Goal: Task Accomplishment & Management: Use online tool/utility

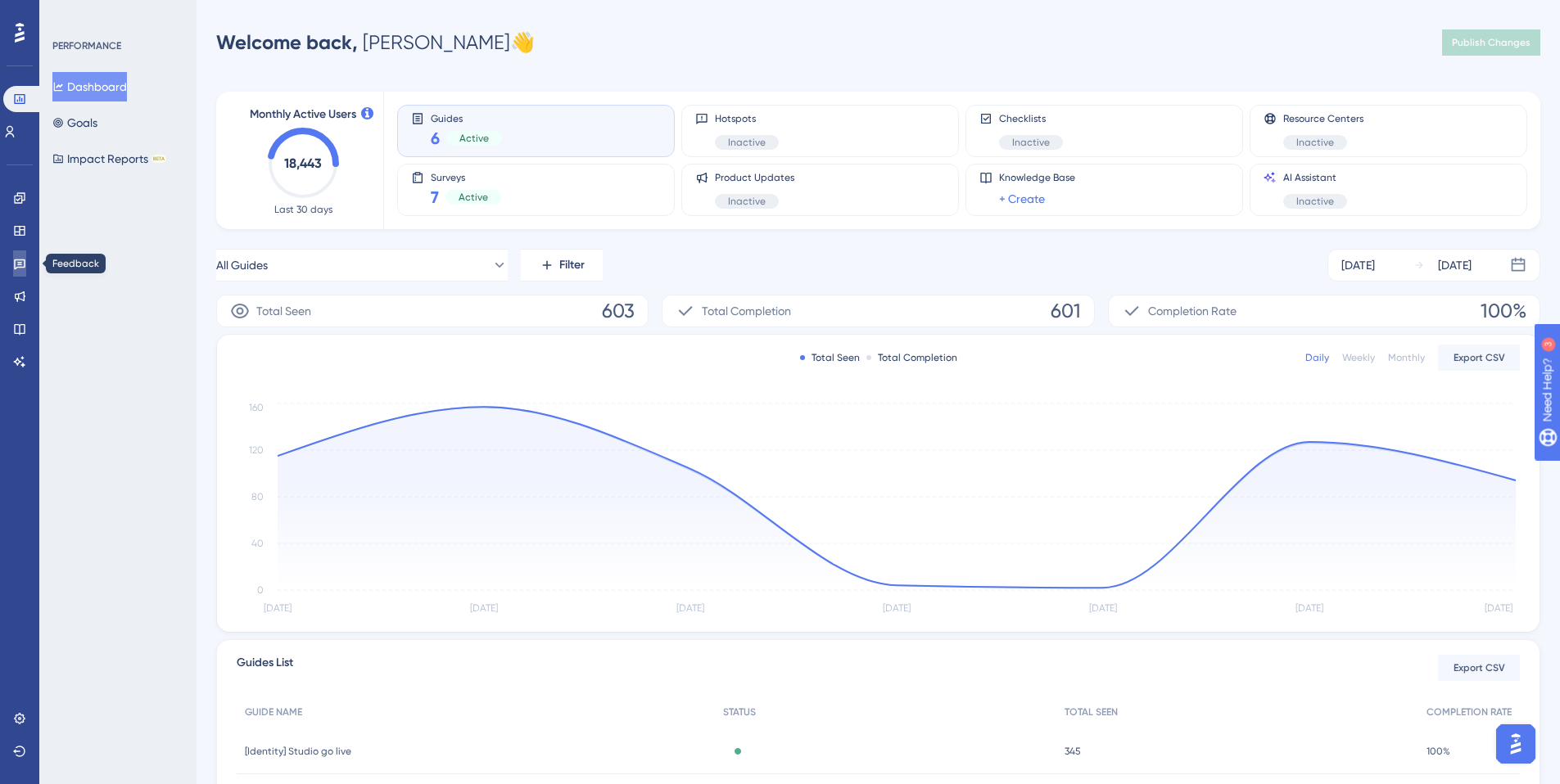
click at [16, 262] on icon at bounding box center [19, 263] width 13 height 13
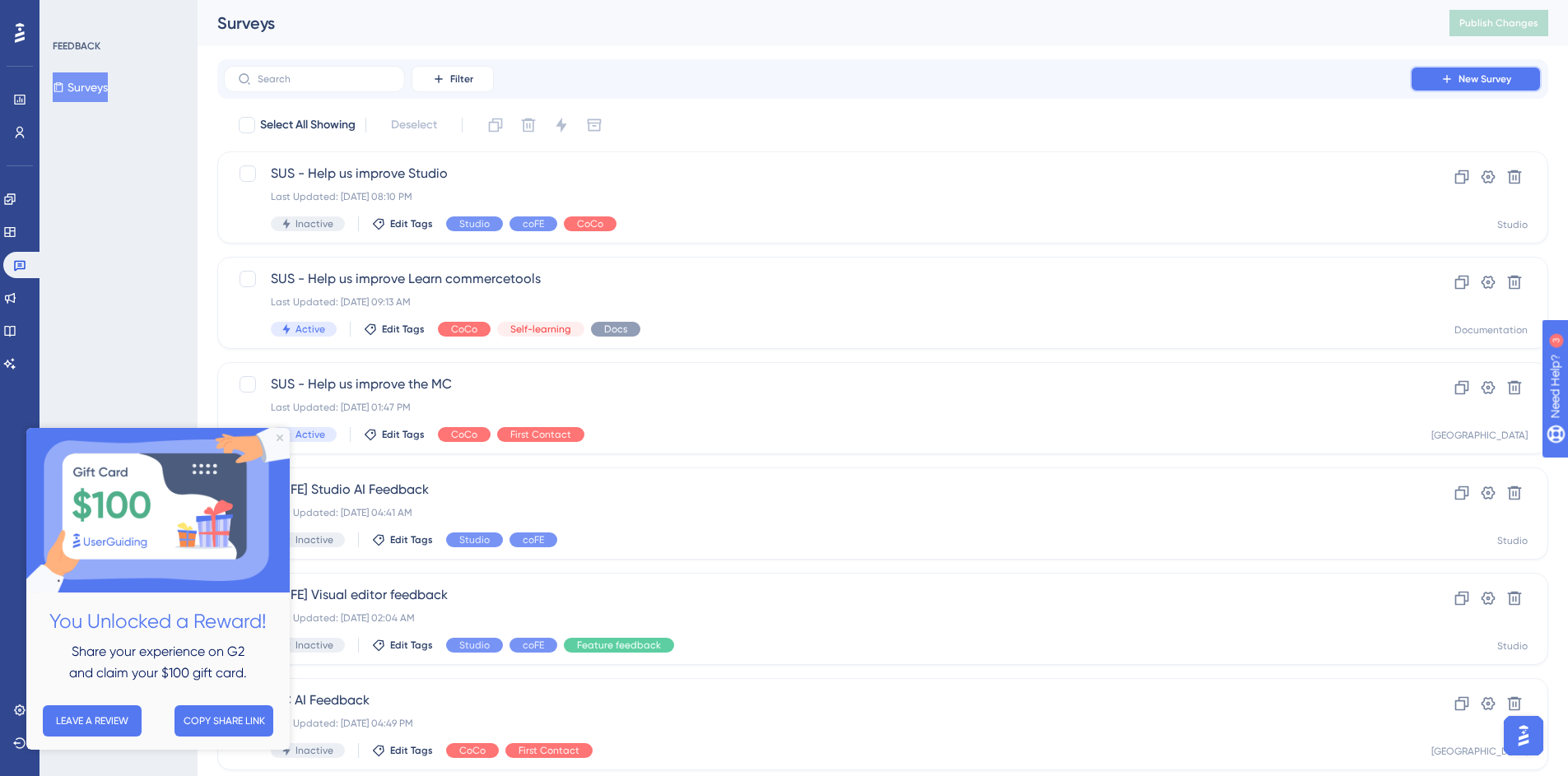
click at [1479, 76] on span "New Survey" at bounding box center [1485, 78] width 53 height 13
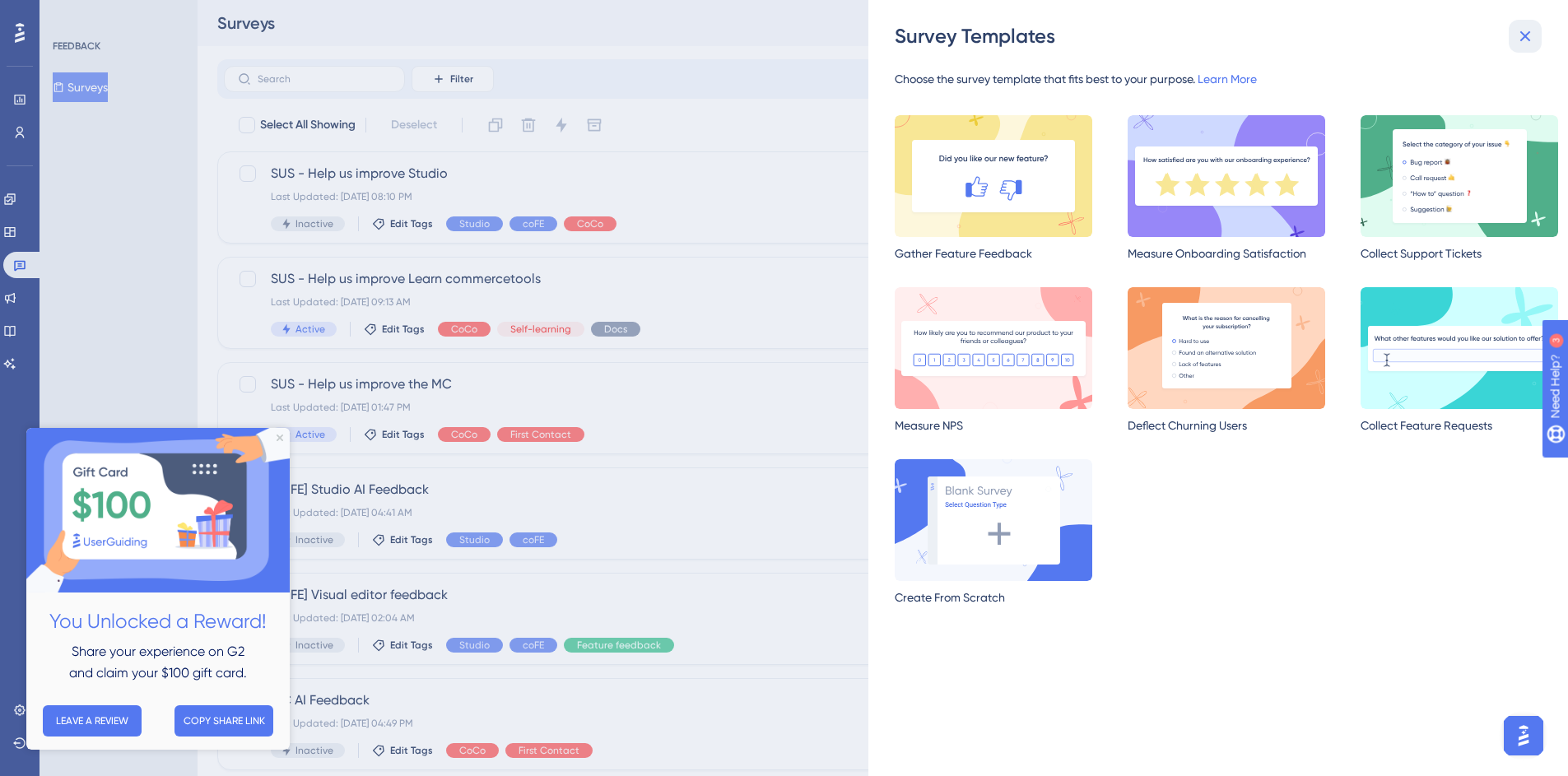
click at [1531, 35] on icon at bounding box center [1525, 36] width 20 height 20
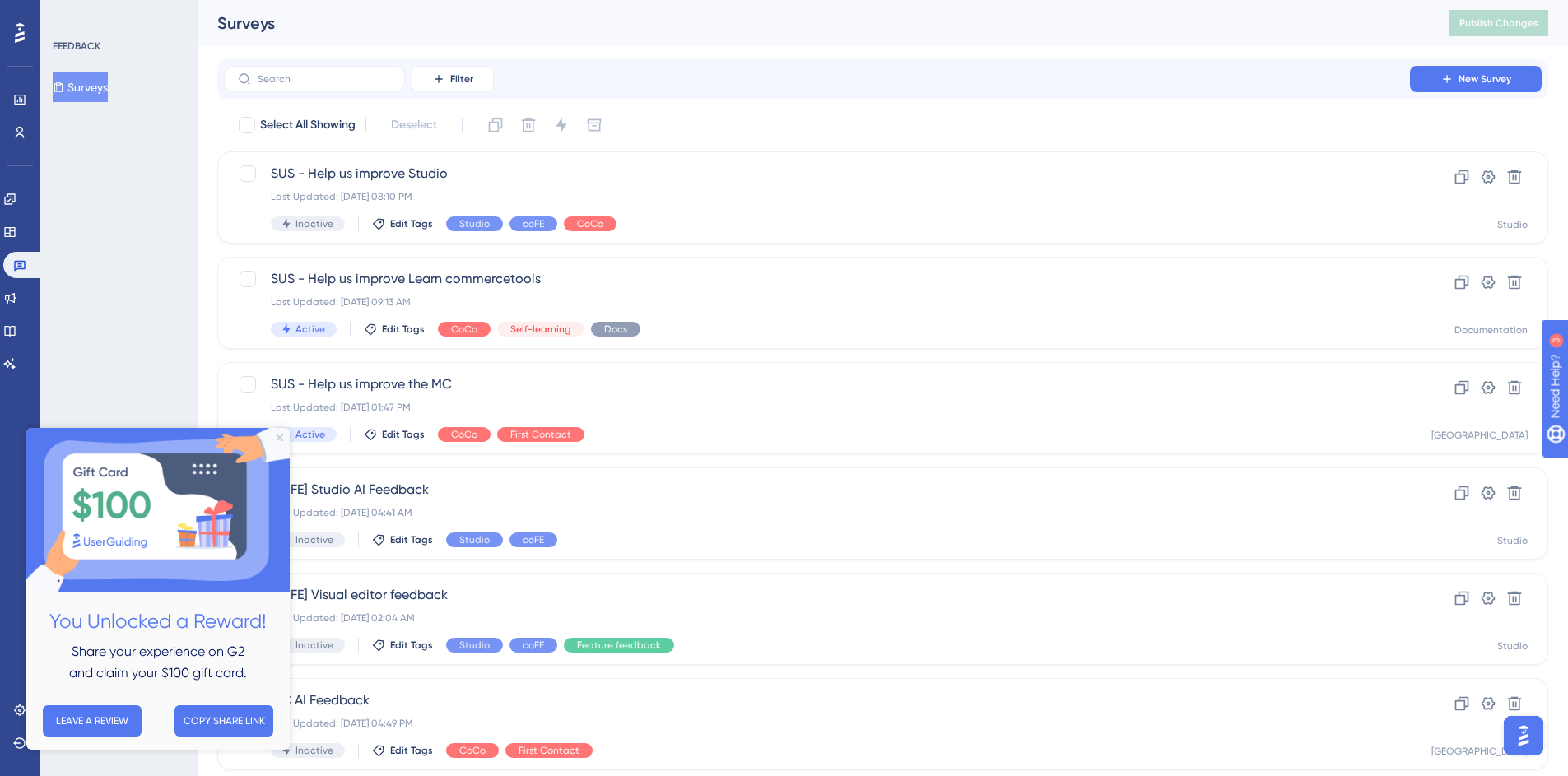
click at [285, 436] on img at bounding box center [157, 510] width 263 height 165
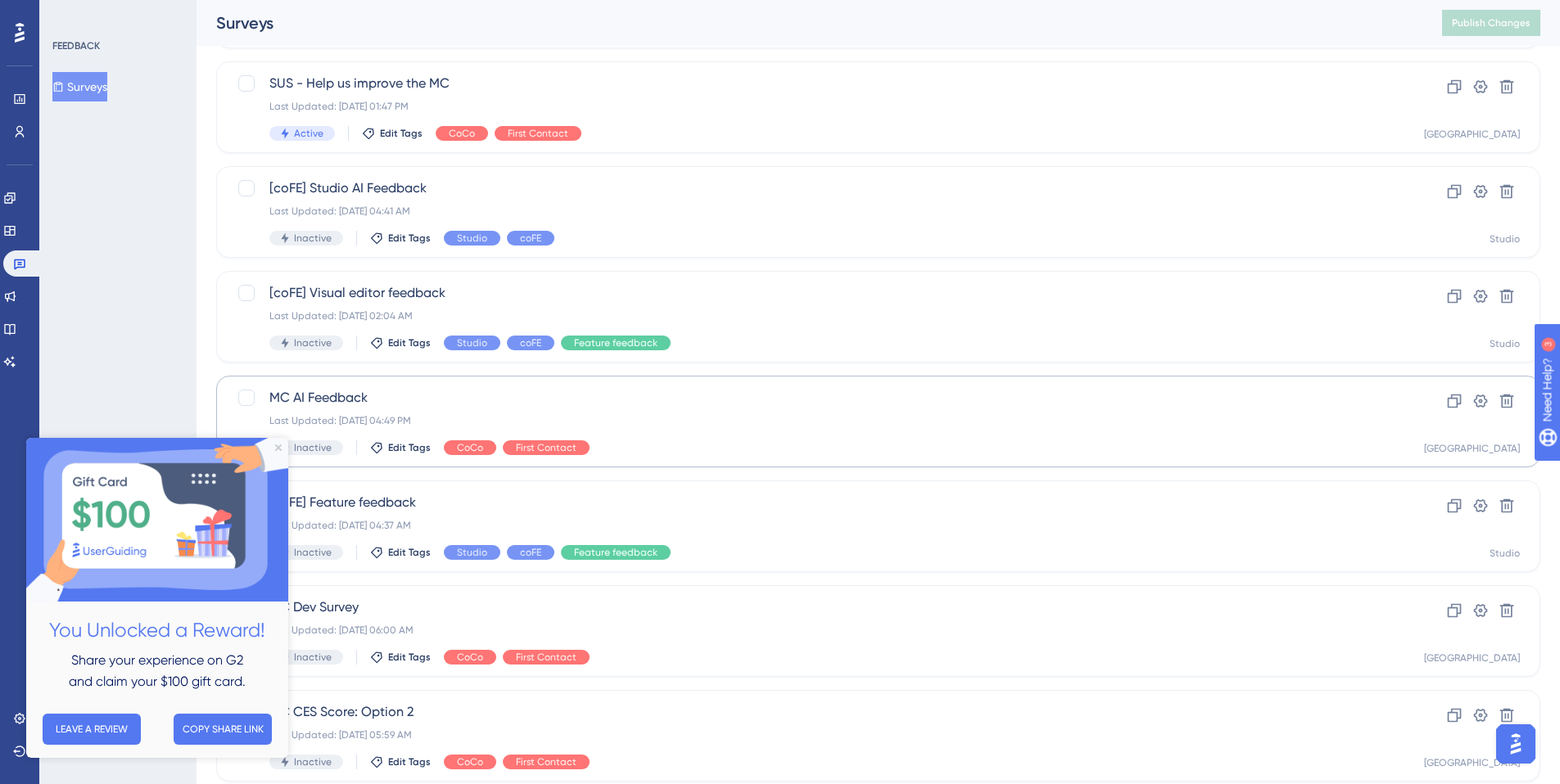
scroll to position [325, 0]
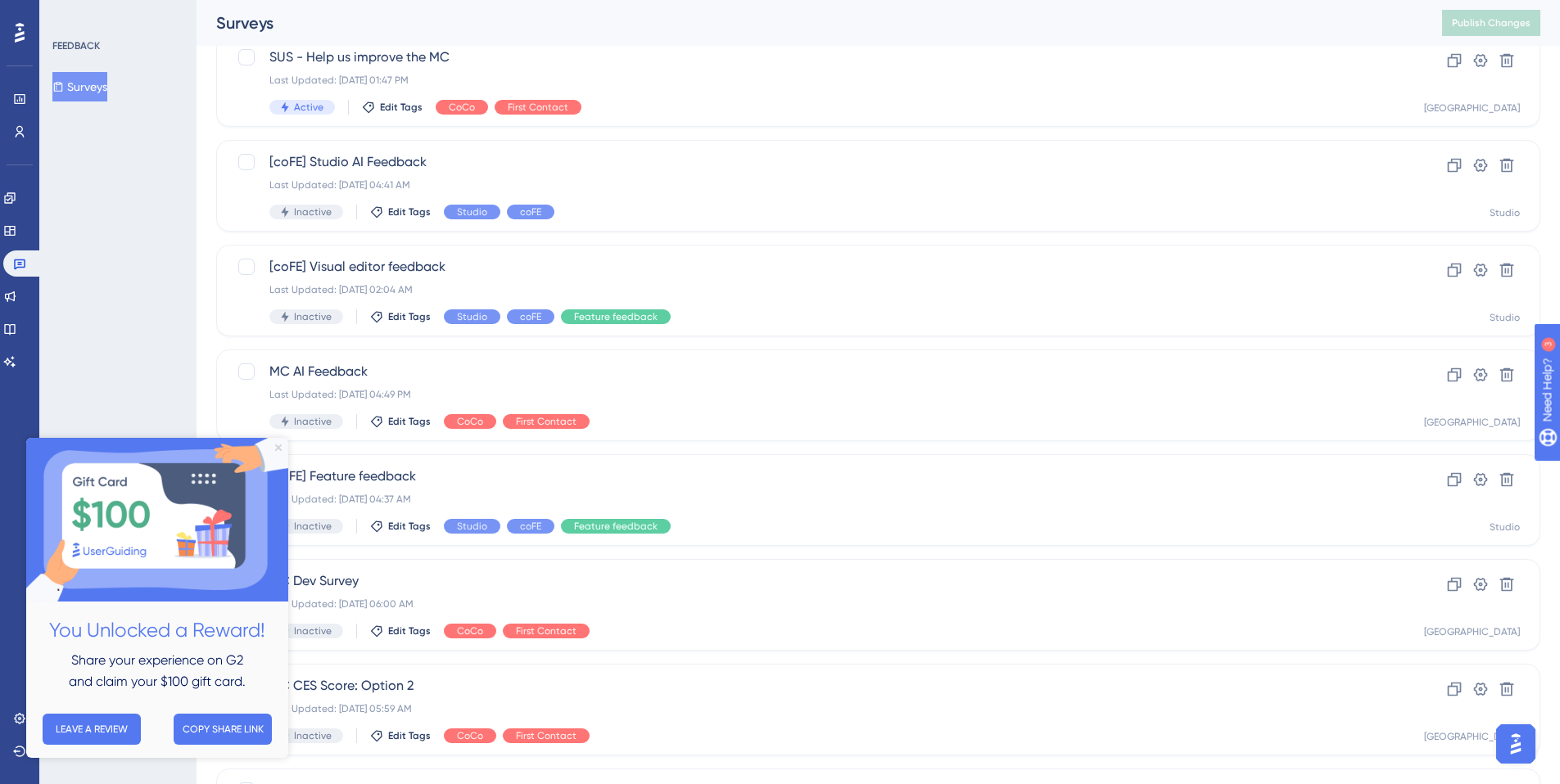
click at [279, 447] on icon "Close Preview" at bounding box center [279, 448] width 7 height 7
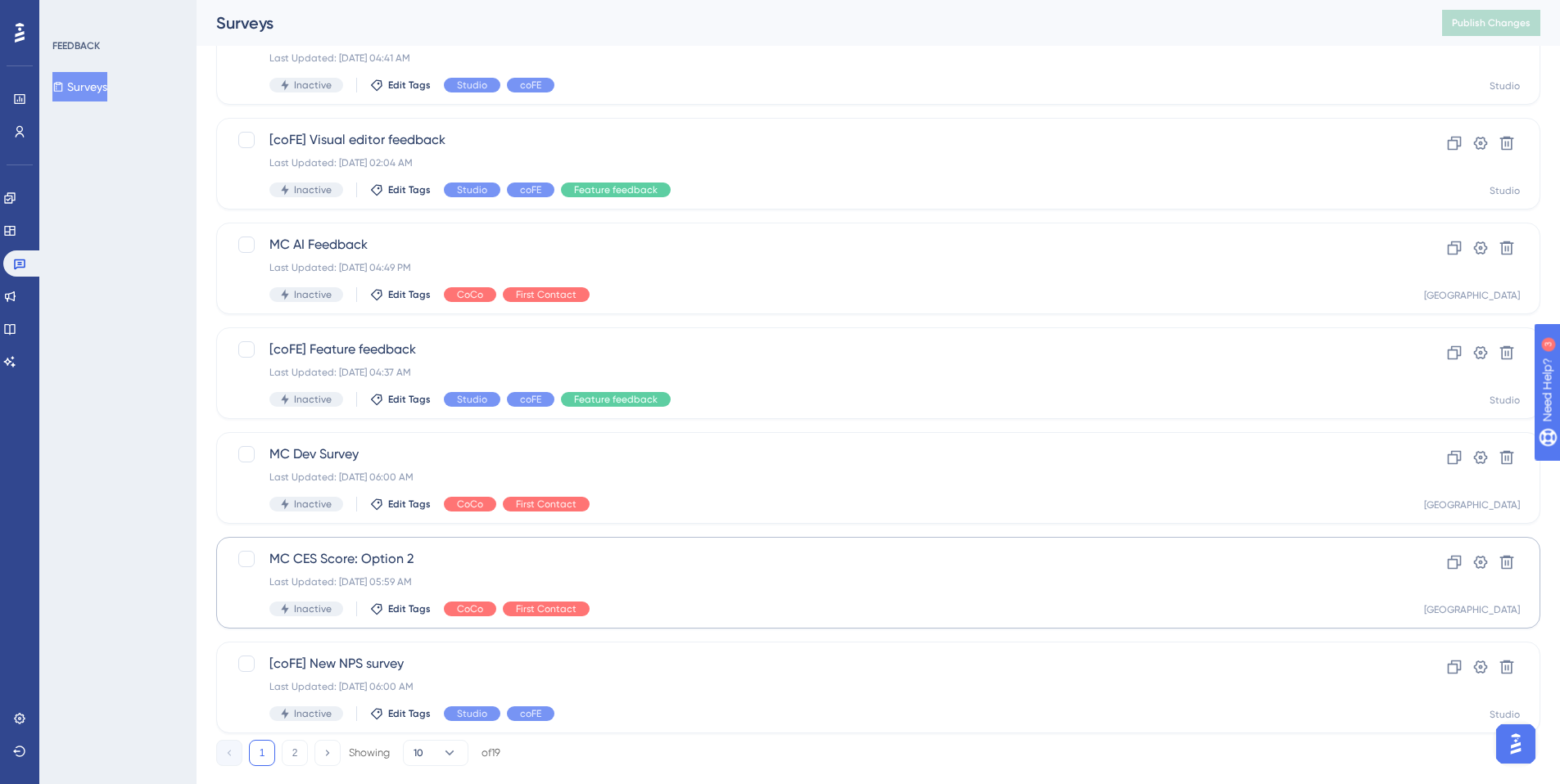
scroll to position [486, 0]
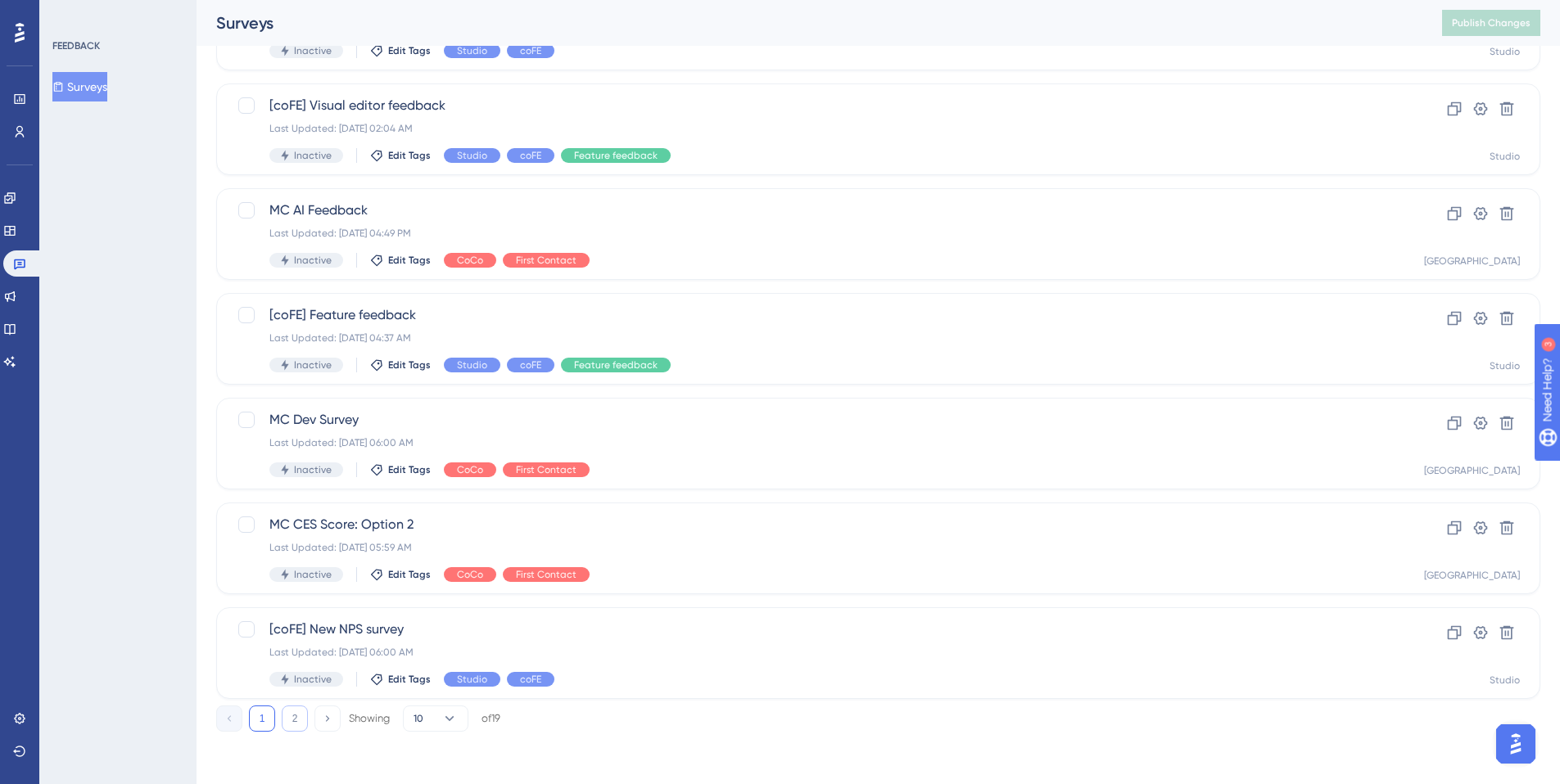
click at [303, 706] on button "2" at bounding box center [295, 718] width 26 height 26
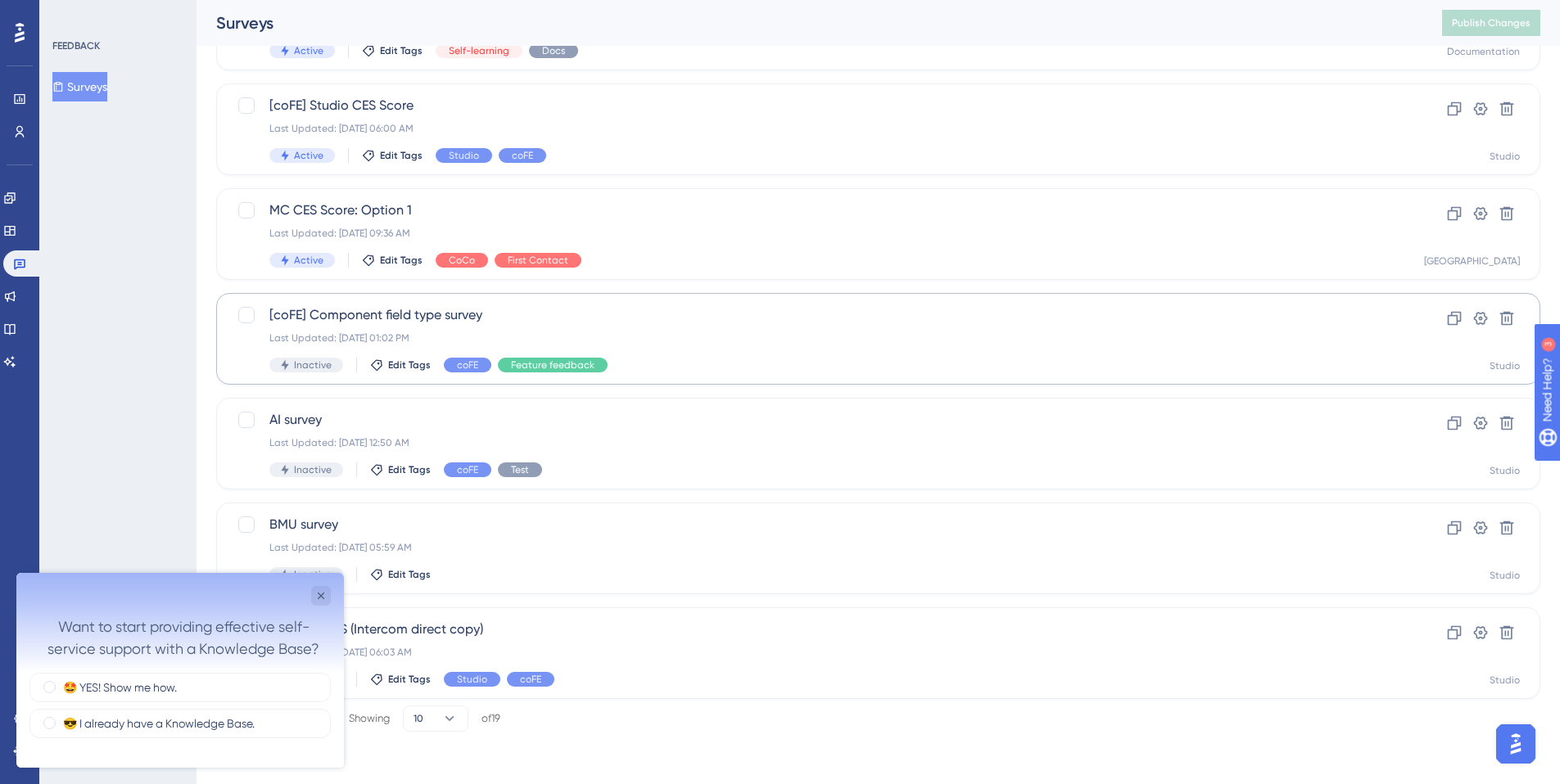
scroll to position [0, 0]
click at [1452, 214] on icon at bounding box center [1454, 213] width 16 height 16
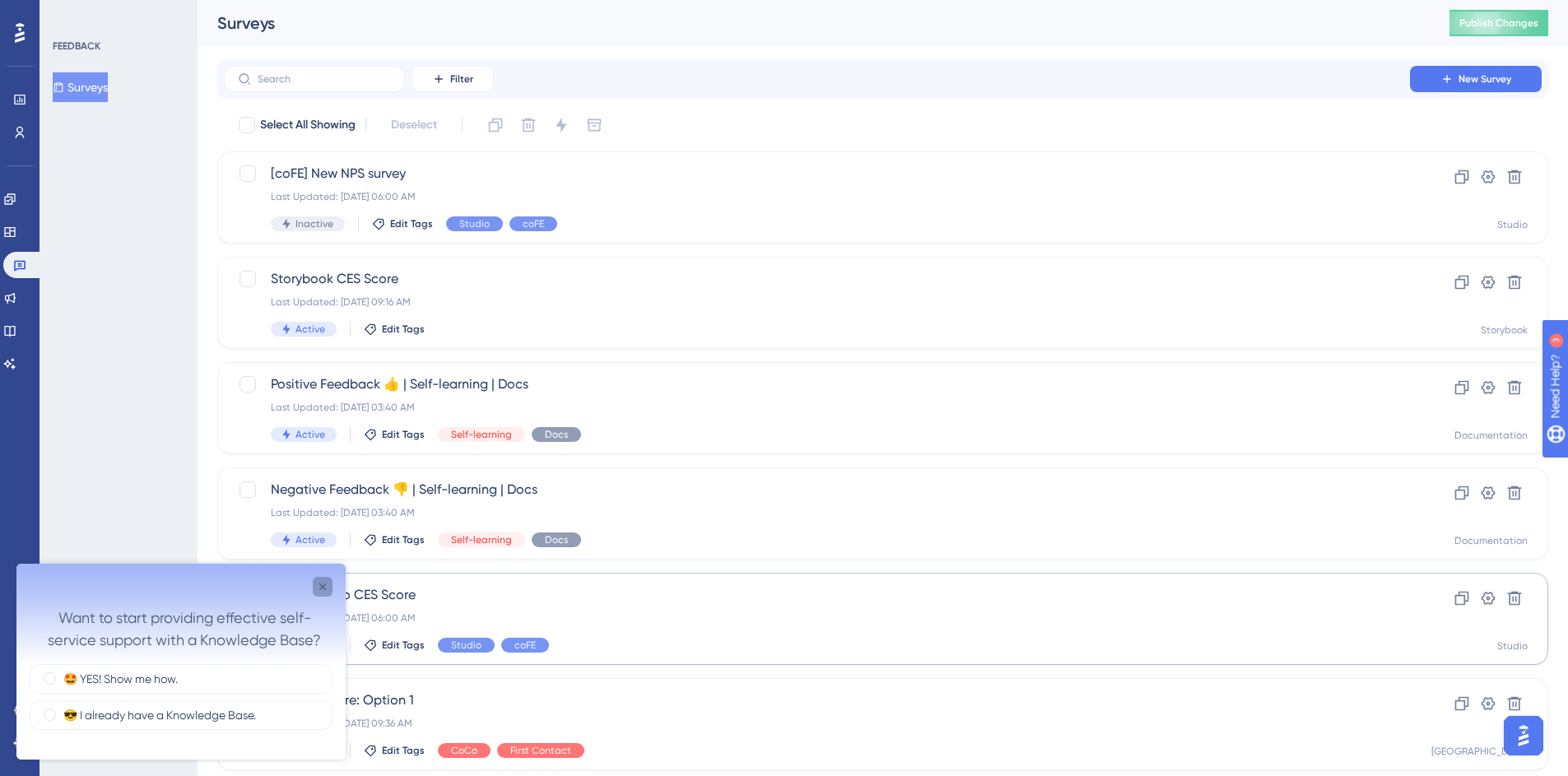
click at [322, 589] on icon "Close survey" at bounding box center [322, 586] width 13 height 13
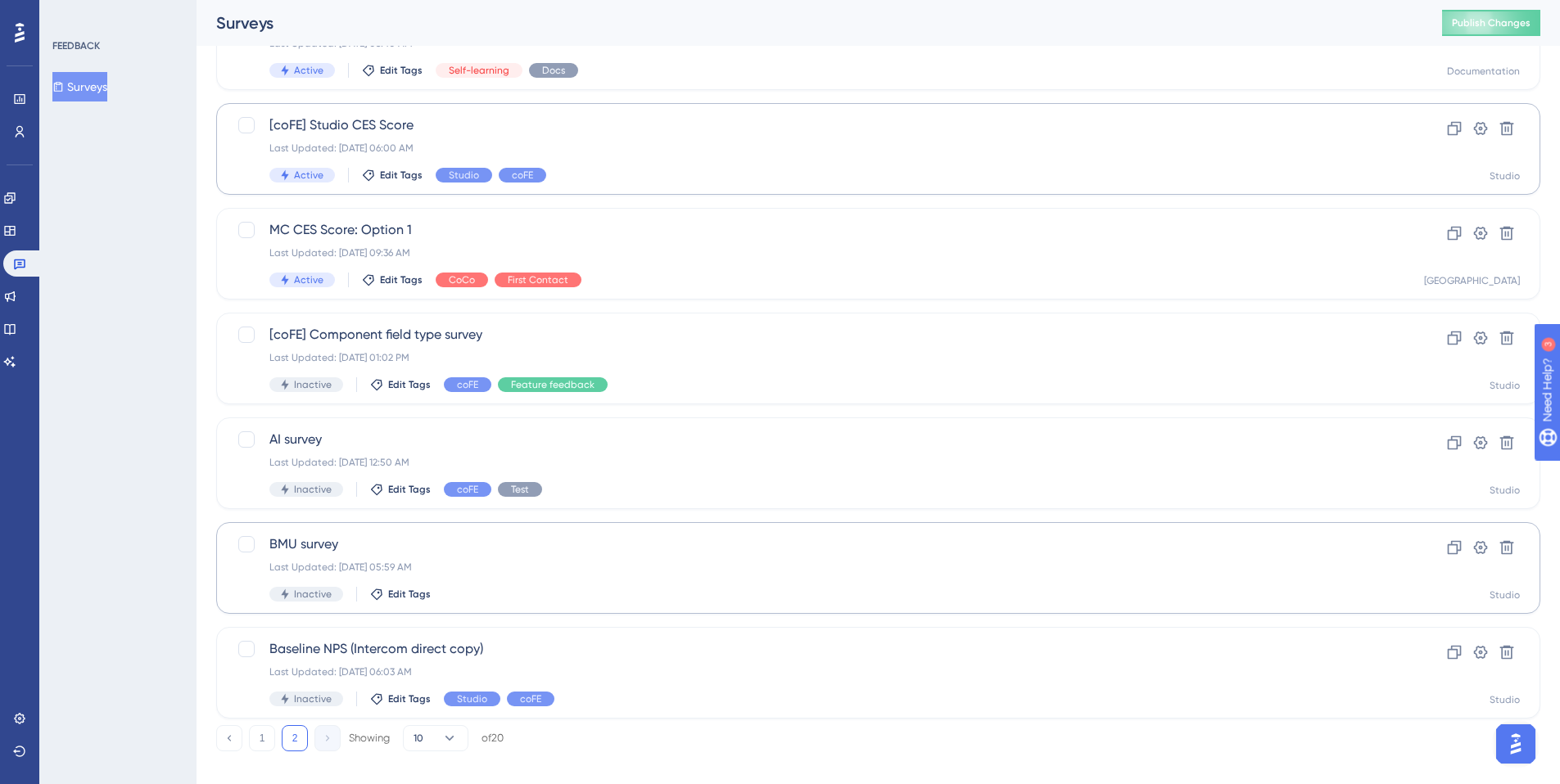
scroll to position [486, 0]
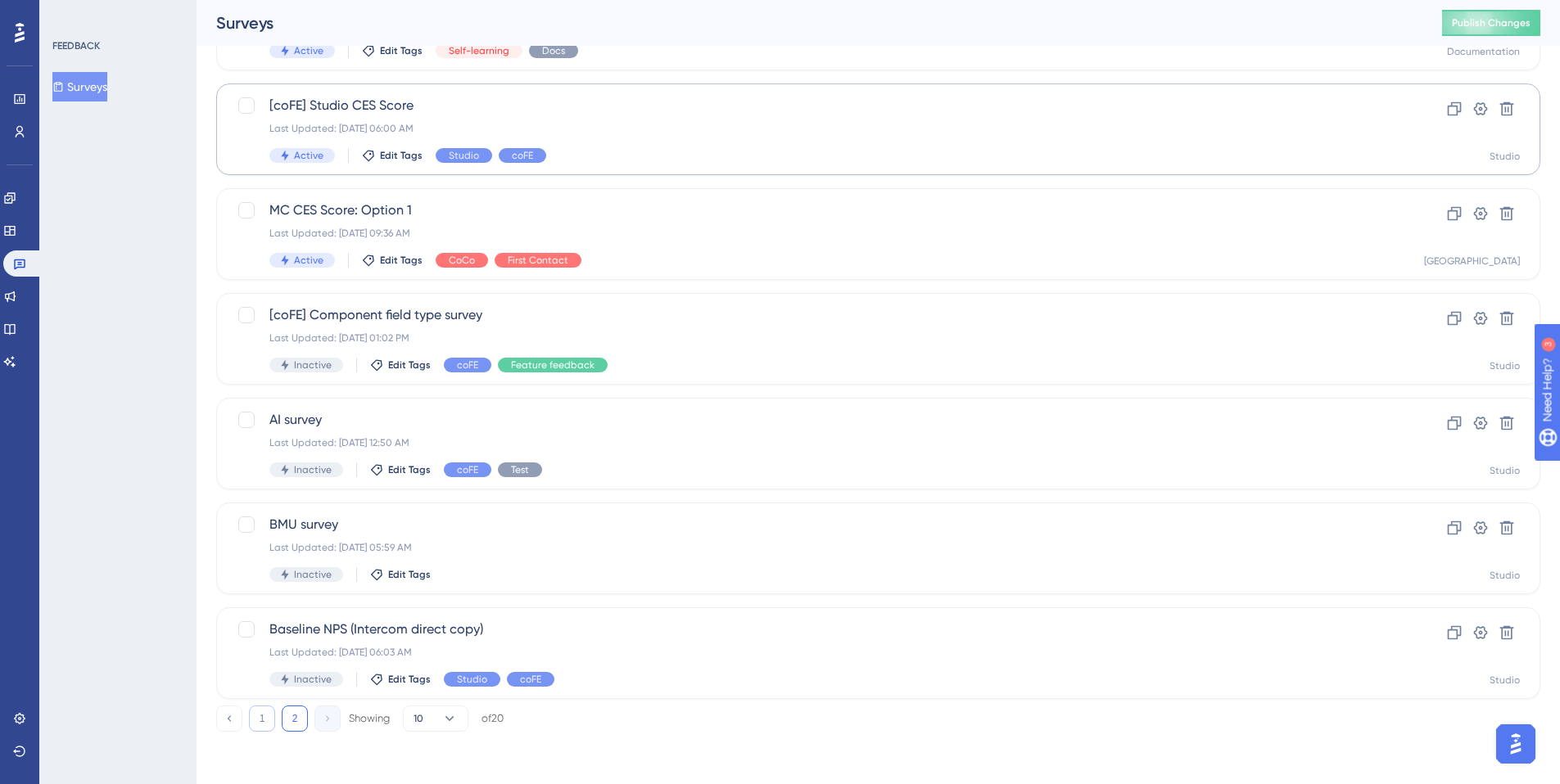
click at [260, 725] on button "1" at bounding box center [262, 718] width 26 height 26
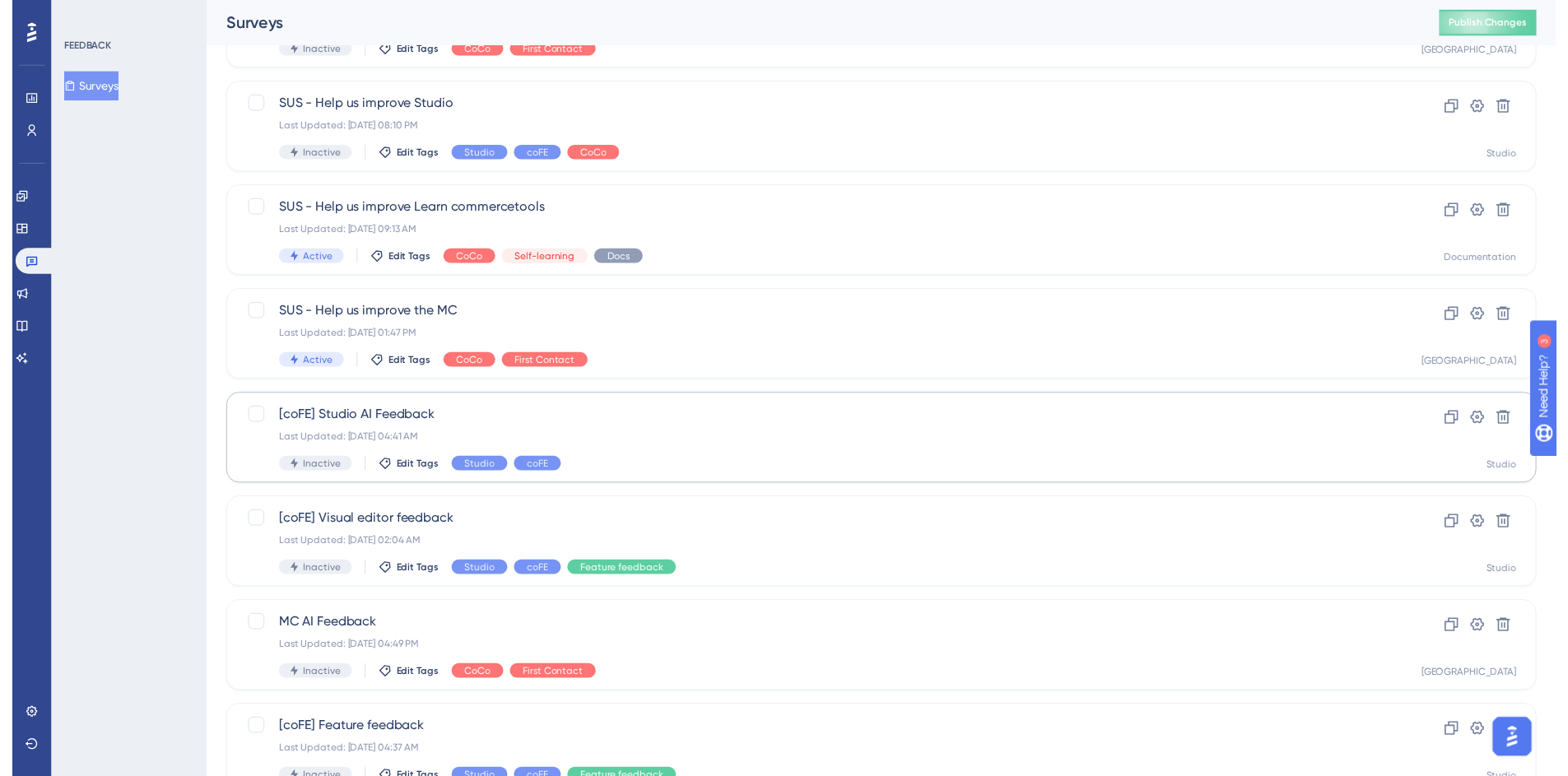
scroll to position [0, 0]
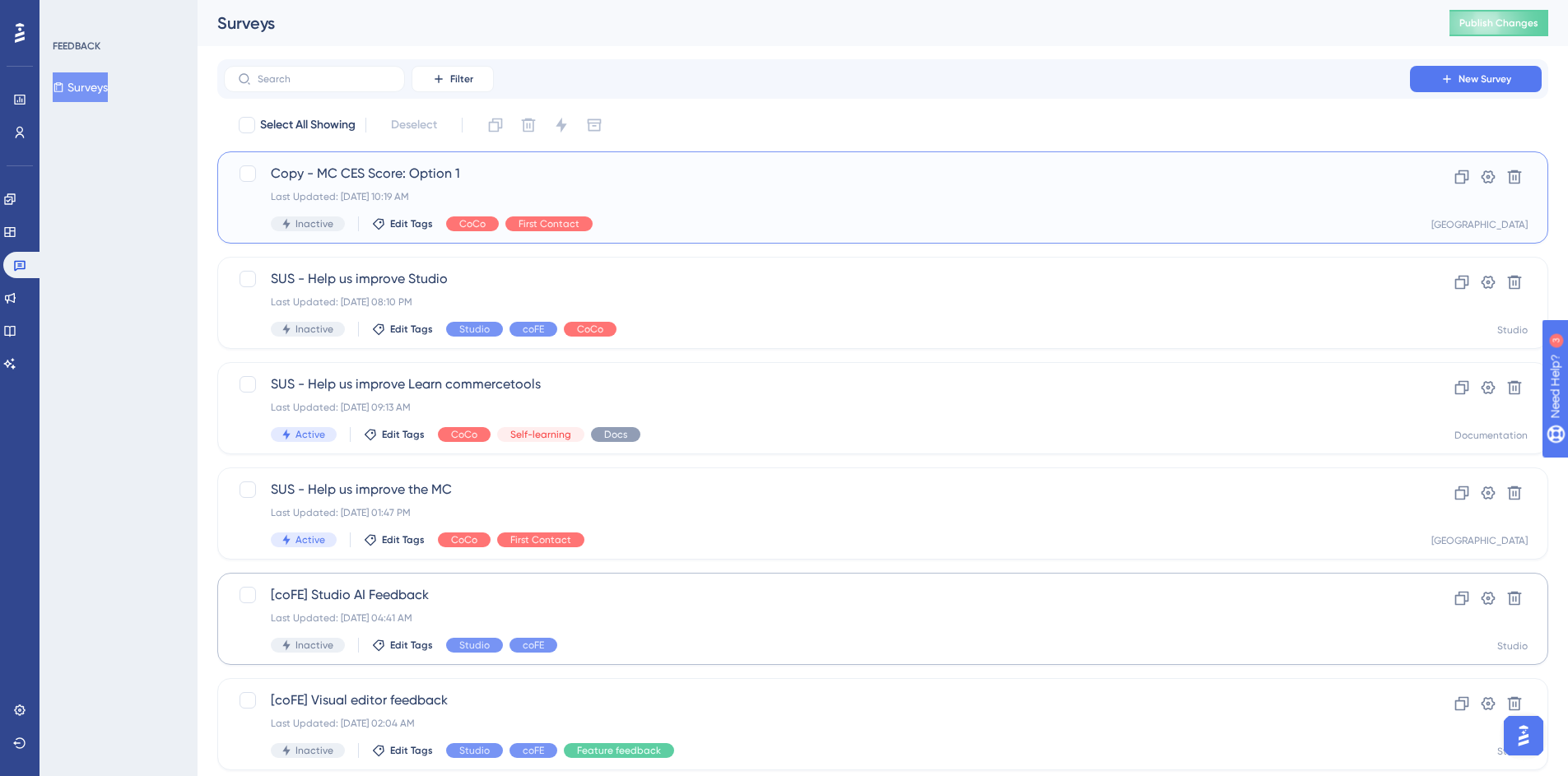
click at [614, 184] on div "Copy - MC CES Score: Option 1 Last Updated: Sep 30 2025, 10:19 AM Inactive Edit…" at bounding box center [817, 198] width 1092 height 68
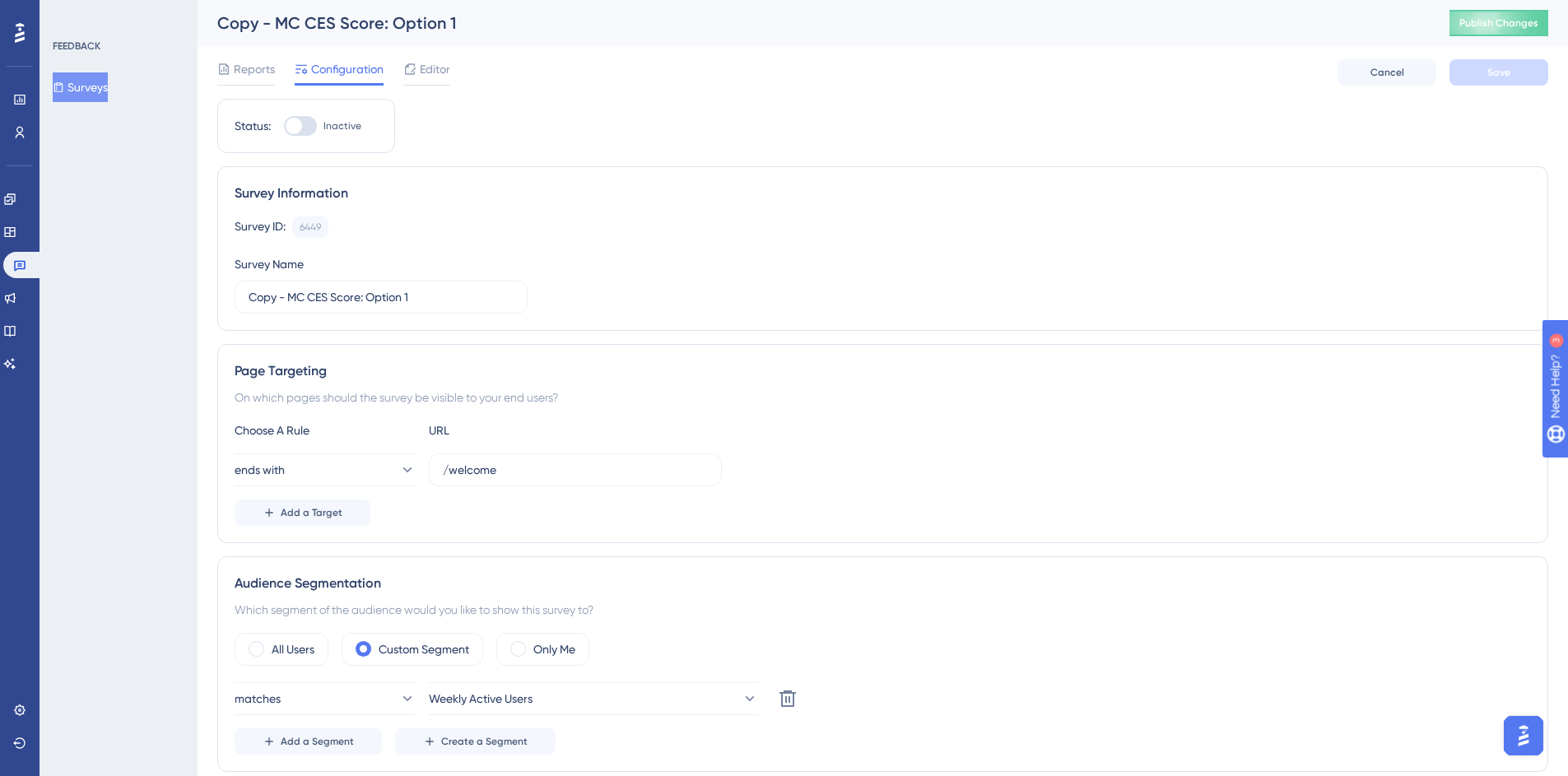
click at [359, 11] on div "Copy - MC CES Score: Option 1" at bounding box center [813, 23] width 1191 height 23
click at [351, 307] on label "Copy - MC CES Score: Option 1" at bounding box center [380, 297] width 293 height 33
click at [351, 306] on input "Copy - MC CES Score: Option 1" at bounding box center [380, 297] width 265 height 18
click at [351, 307] on label "Copy - MC CES Score: Option 1" at bounding box center [380, 297] width 293 height 33
click at [351, 306] on input "Copy - MC CES Score: Option 1" at bounding box center [380, 297] width 265 height 18
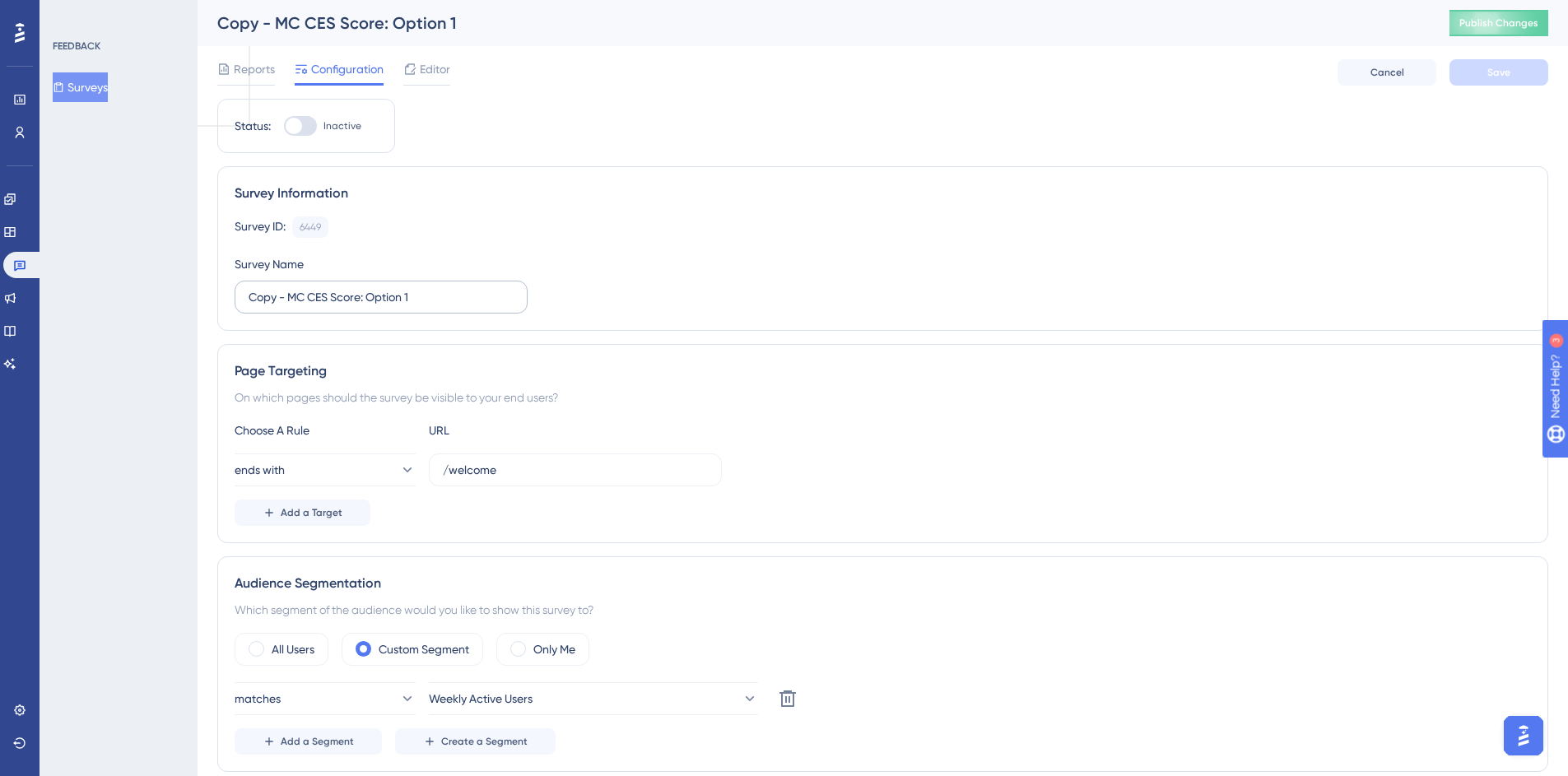
click at [351, 306] on label "Copy - MC CES Score: Option 1" at bounding box center [380, 297] width 293 height 33
click at [351, 306] on input "Copy - MC CES Score: Option 1" at bounding box center [380, 297] width 265 height 18
click at [363, 299] on input "Copy - MC CES Score: Option 1" at bounding box center [380, 297] width 265 height 18
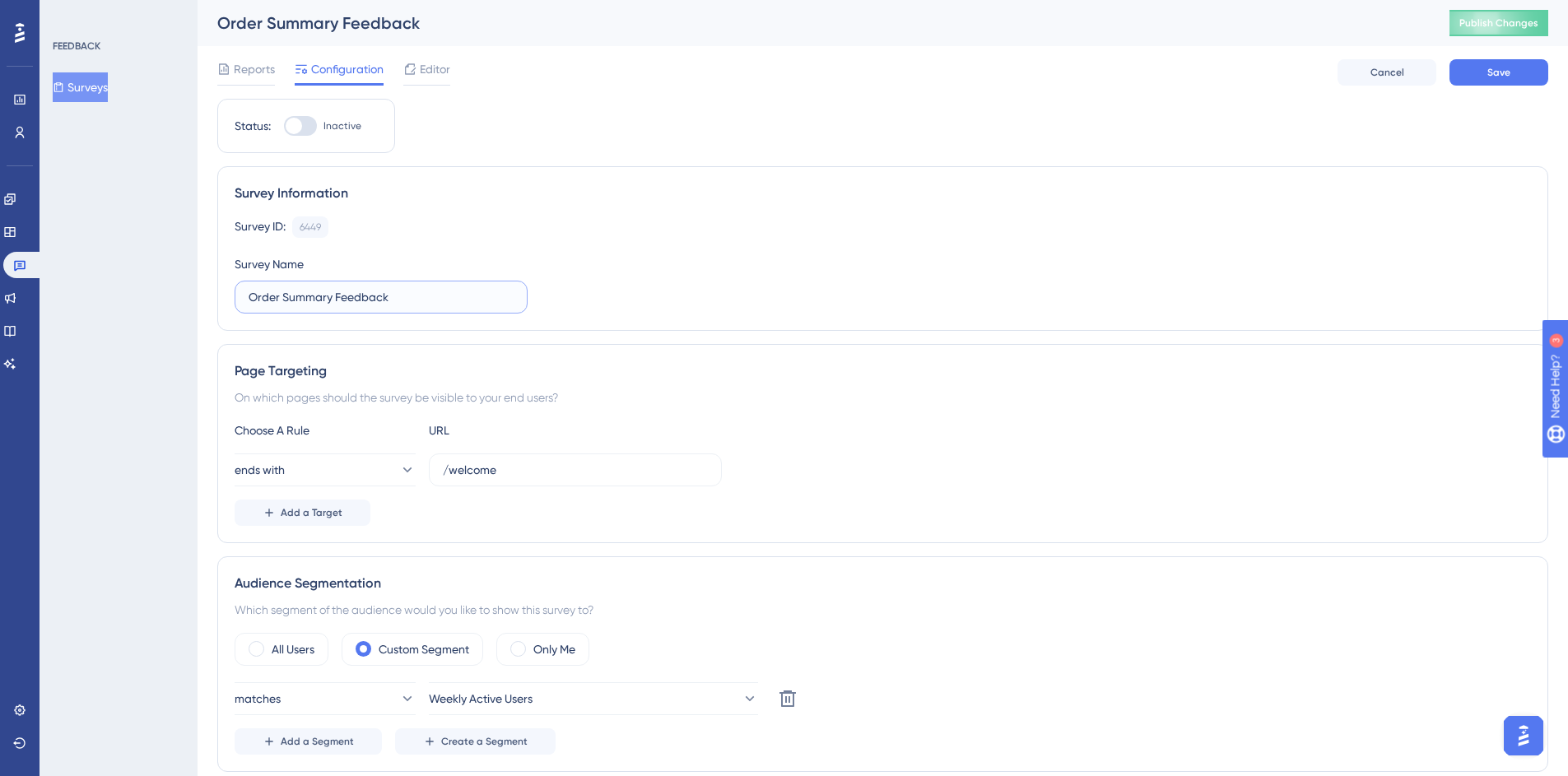
type input "Order Summary Feedback"
click at [833, 375] on div "Page Targeting" at bounding box center [882, 371] width 1296 height 20
click at [352, 478] on button "ends with" at bounding box center [325, 470] width 181 height 33
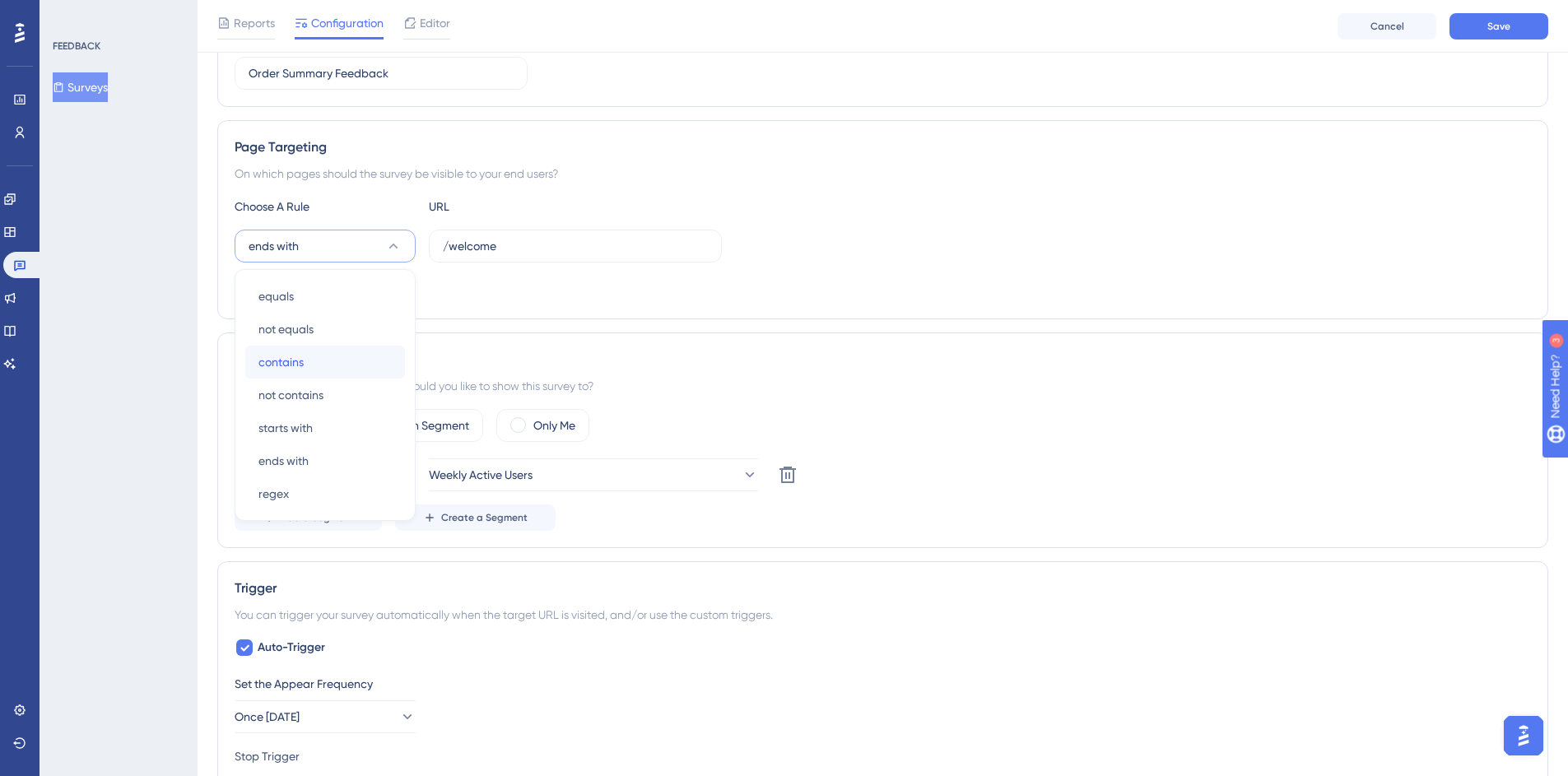
click at [326, 361] on div "contains contains" at bounding box center [326, 362] width 134 height 33
click at [834, 276] on div "Add a Target" at bounding box center [882, 289] width 1296 height 26
click at [384, 478] on button "matches" at bounding box center [325, 475] width 181 height 33
click at [179, 404] on div "FEEDBACK Surveys" at bounding box center [119, 388] width 158 height 776
click at [321, 245] on button "contains" at bounding box center [325, 246] width 181 height 33
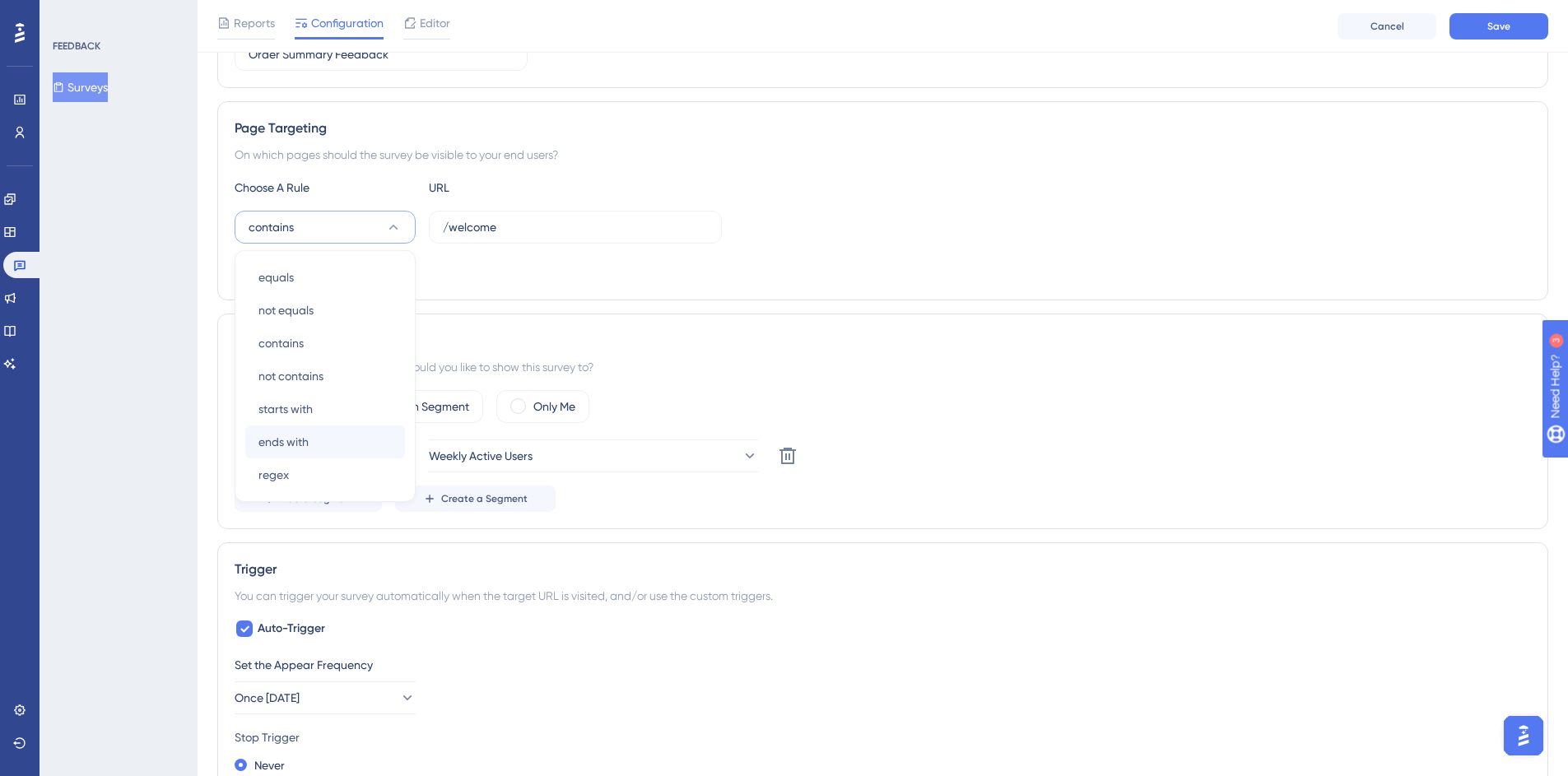
scroll to position [247, 0]
click at [281, 482] on span "regex" at bounding box center [273, 477] width 30 height 20
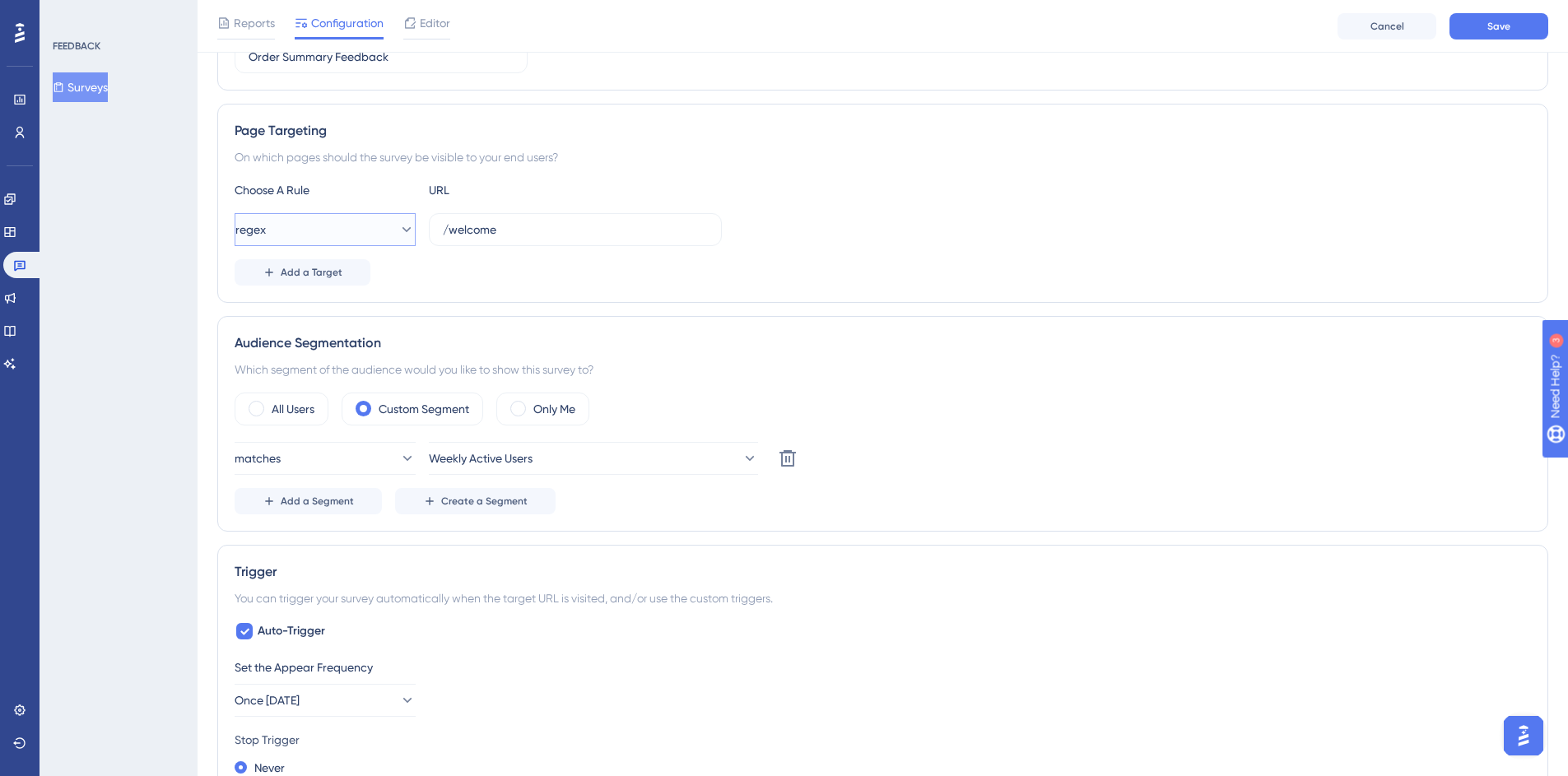
click at [368, 228] on button "regex" at bounding box center [325, 230] width 181 height 33
click at [766, 333] on div "Audience Segmentation" at bounding box center [882, 343] width 1296 height 20
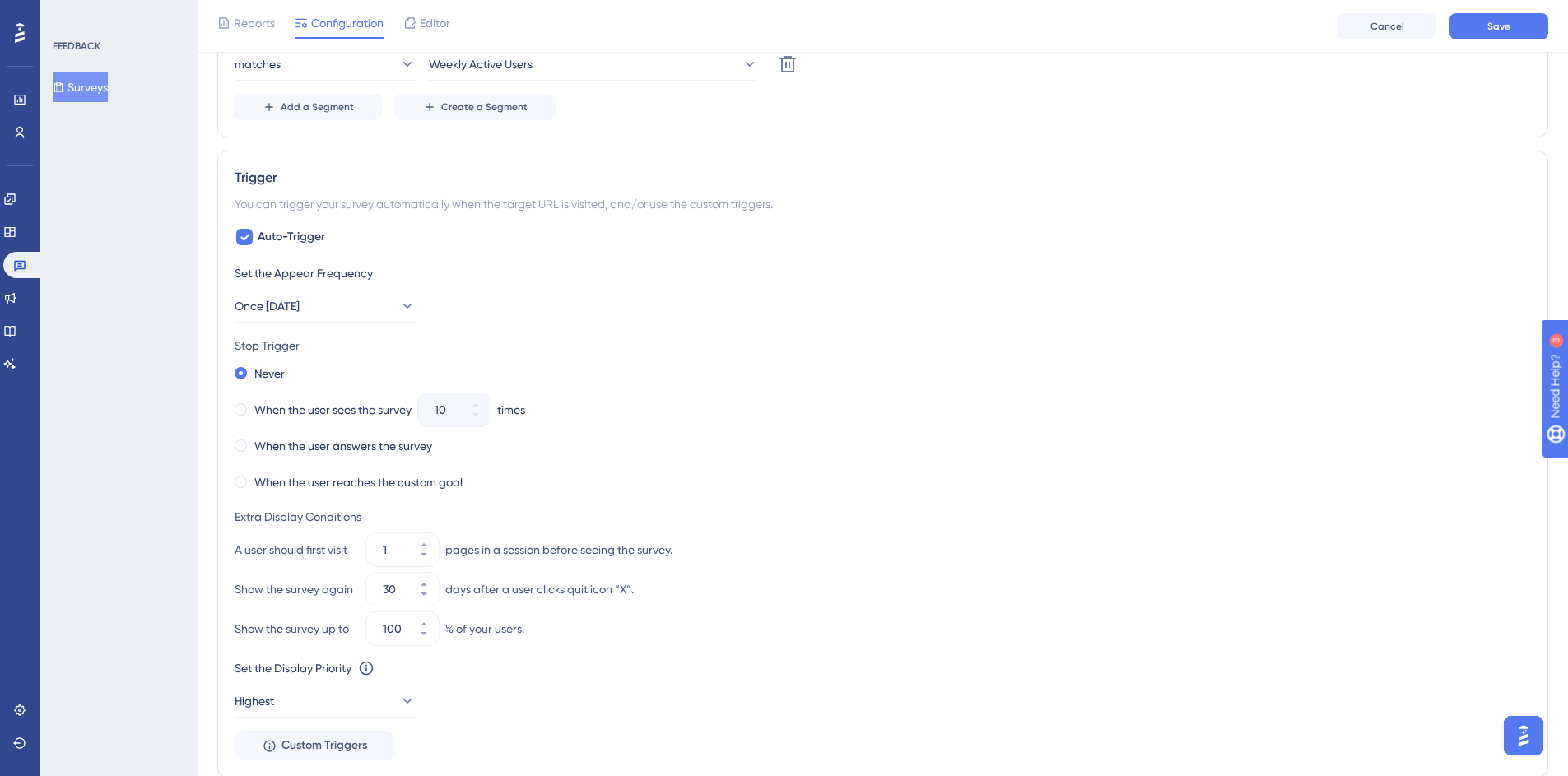
scroll to position [693, 0]
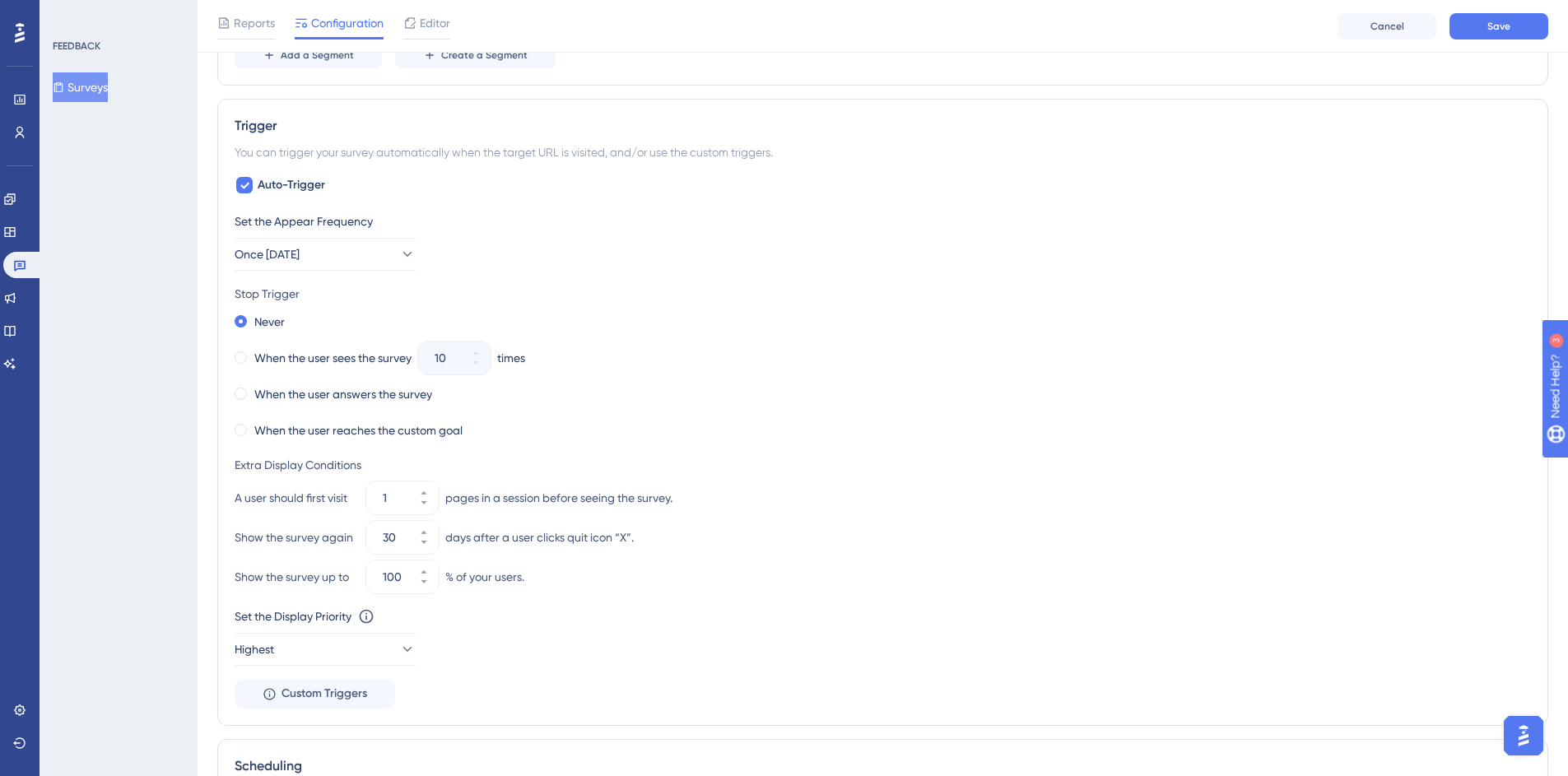
click at [1526, 729] on img "Open AI Assistant Launcher" at bounding box center [1524, 735] width 30 height 30
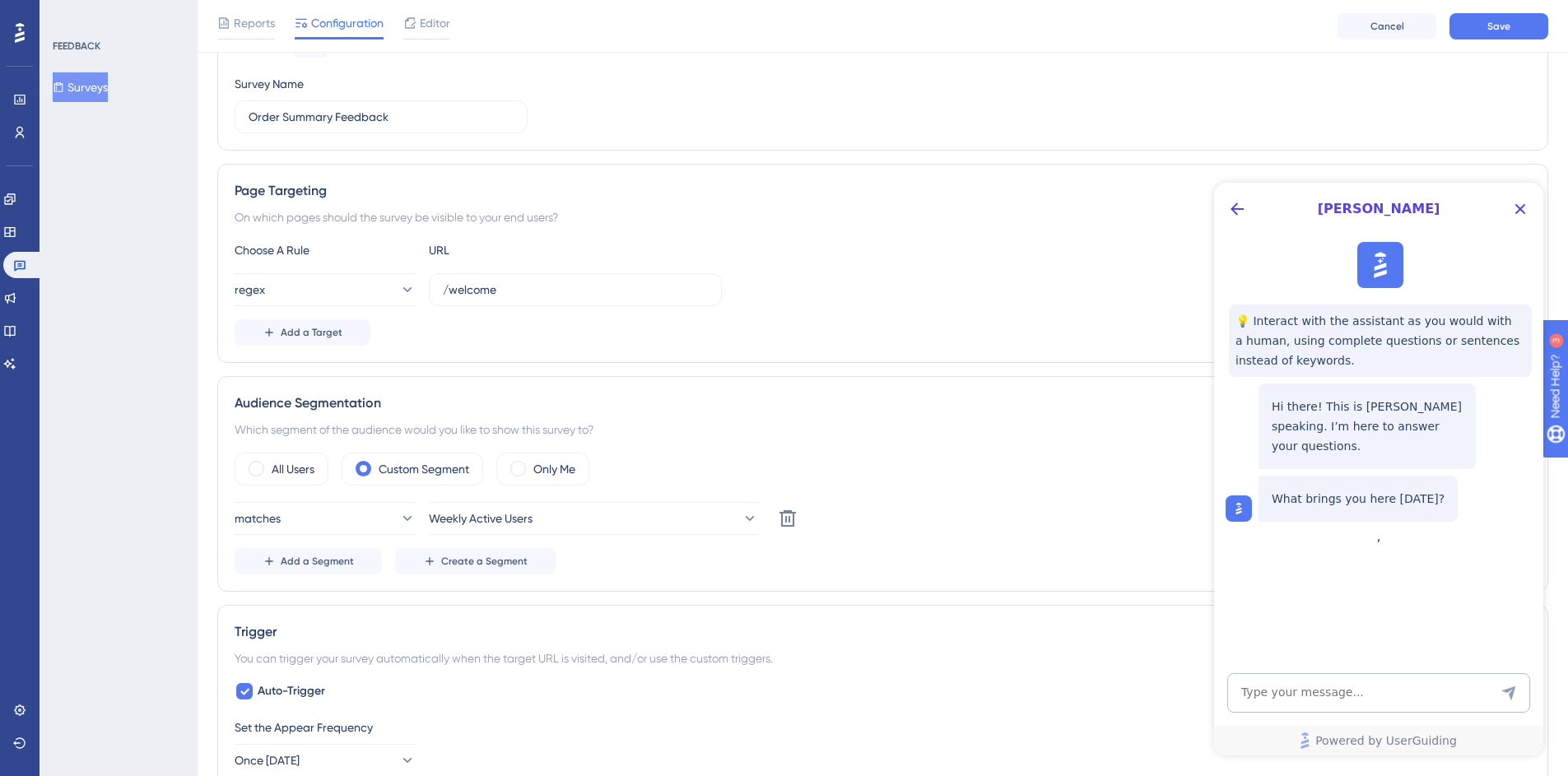
scroll to position [100, 0]
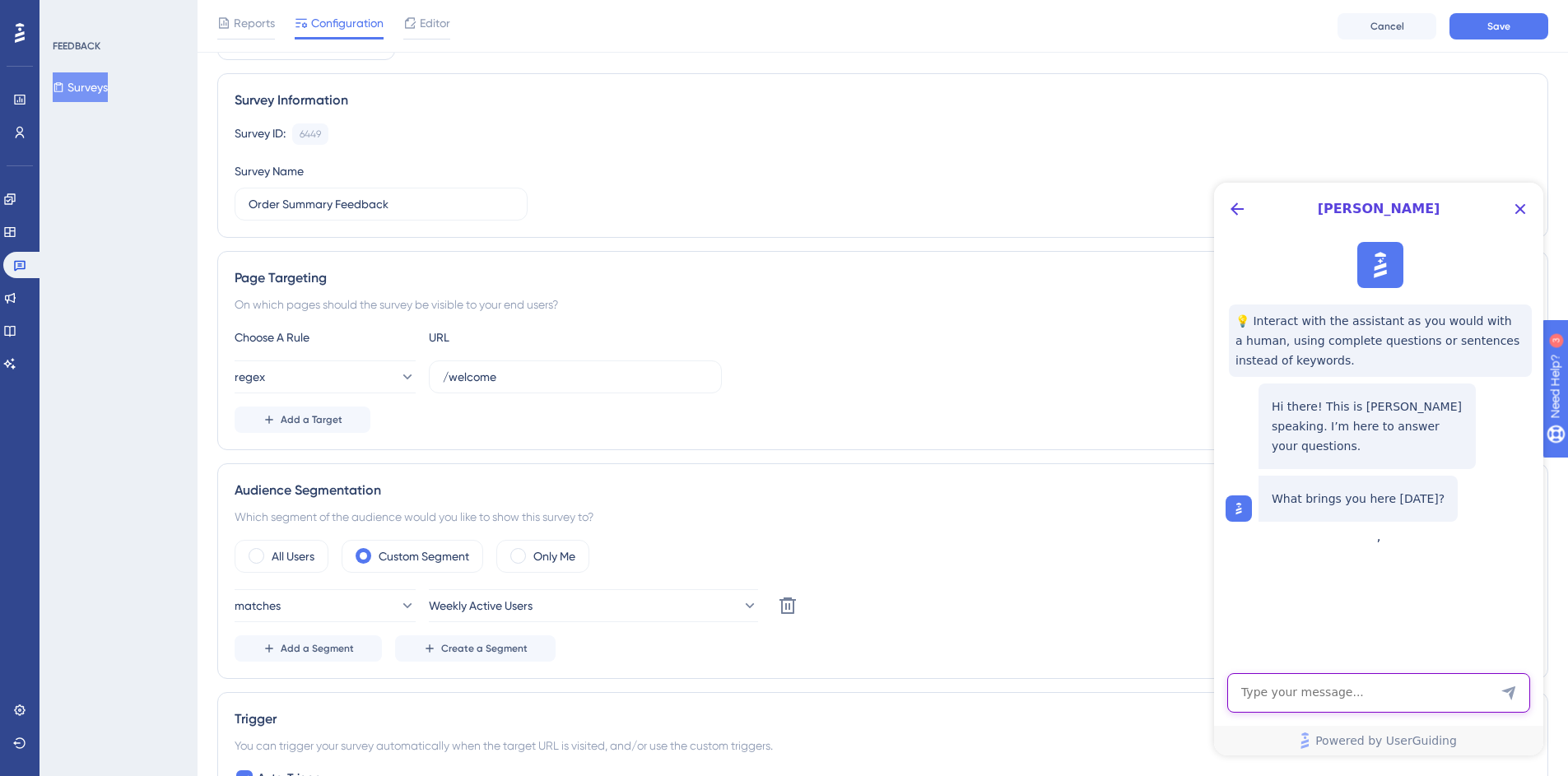
click at [1378, 685] on textarea "AI Assistant Text Input" at bounding box center [1378, 693] width 303 height 40
type textarea "What is regex in page targeting?"
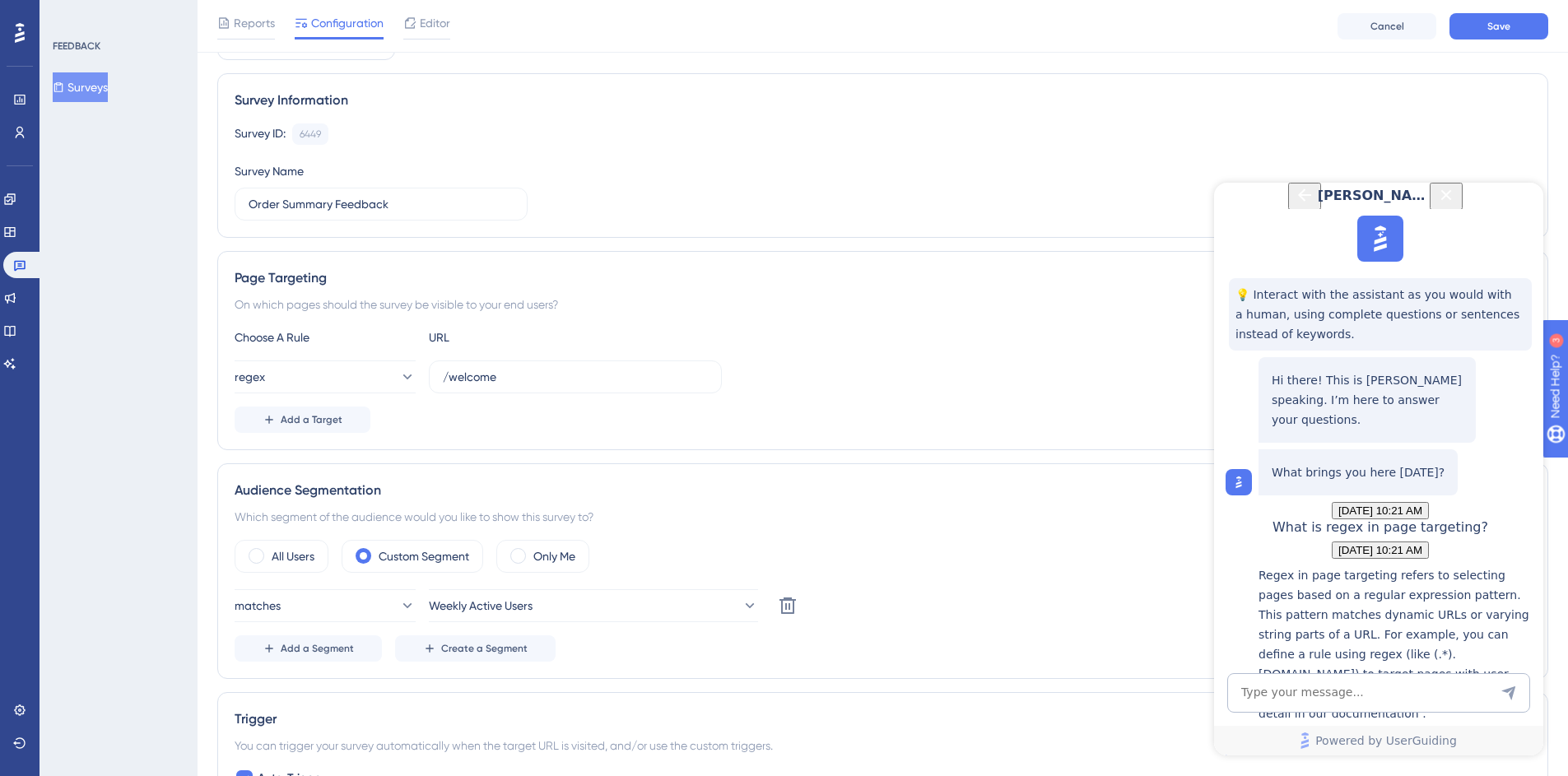
scroll to position [259, 0]
click at [1345, 739] on div "Triggering Materials Using Regex" at bounding box center [1396, 756] width 277 height 36
click at [345, 374] on button "regex" at bounding box center [325, 377] width 181 height 33
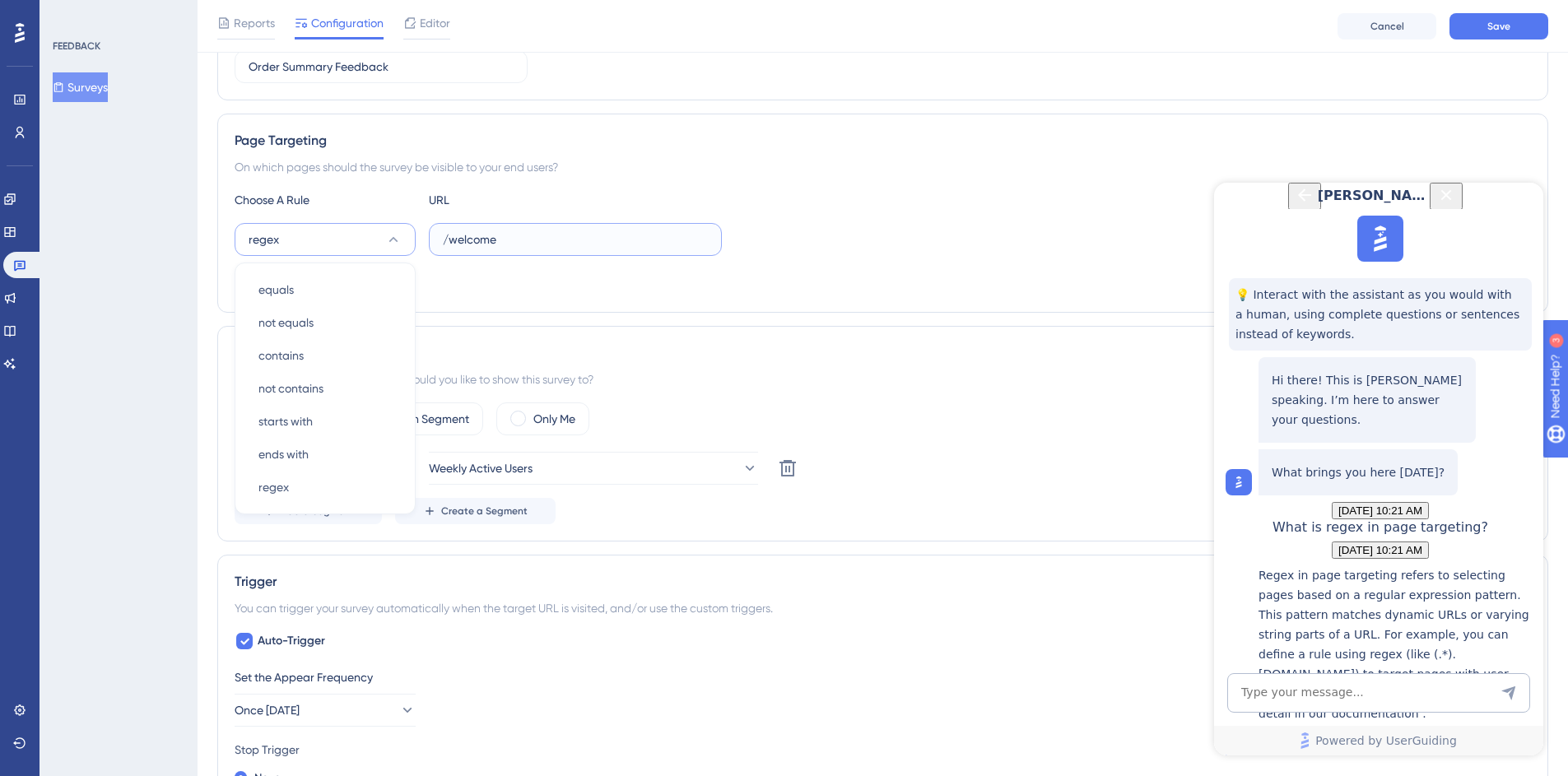
click at [577, 234] on input "/welcome" at bounding box center [575, 239] width 265 height 18
paste input "https://mc.us-central1.gcp.commercetools.com/avalara-tax/orders/0ed77a60-2e7a-4…"
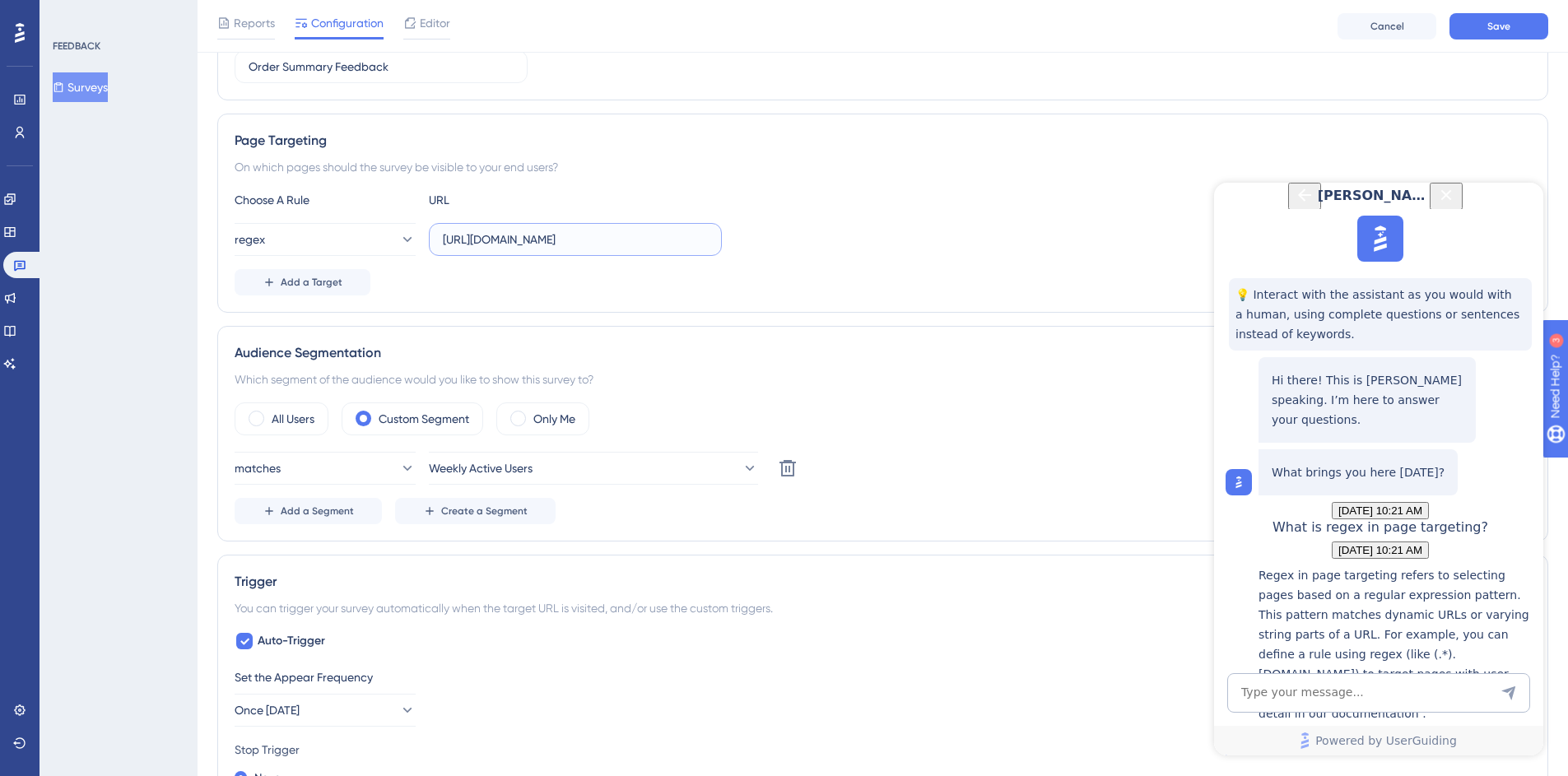
scroll to position [0, 196]
drag, startPoint x: 663, startPoint y: 234, endPoint x: 613, endPoint y: 233, distance: 50.0
click at [613, 233] on input "https://mc.us-central1.gcp.commercetools.com/avalara-tax/orders/0ed77a60-2e7a-4…" at bounding box center [575, 239] width 265 height 18
drag, startPoint x: 616, startPoint y: 238, endPoint x: 681, endPoint y: 236, distance: 65.0
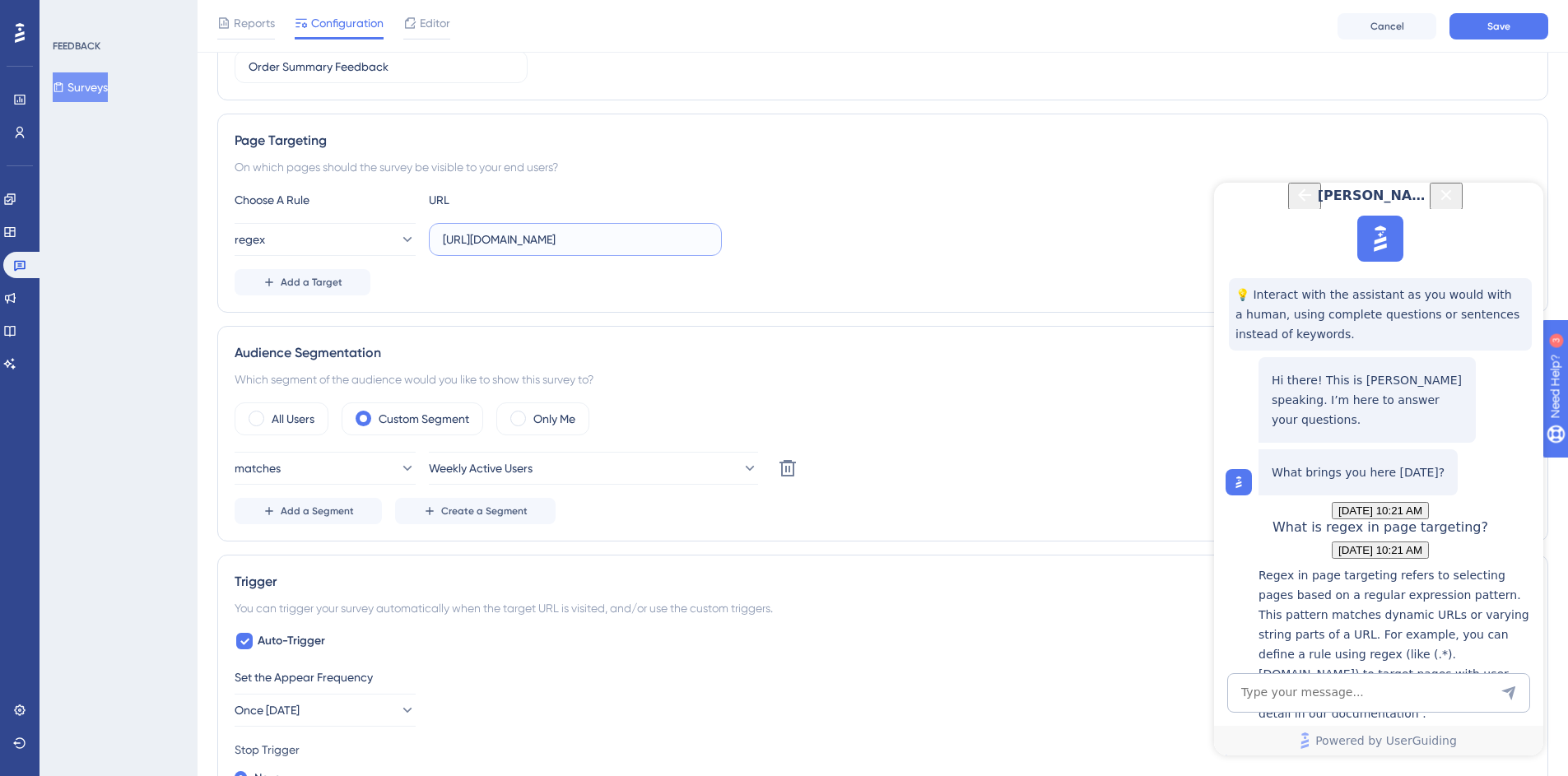
click at [681, 236] on input "https://mc.us-central1.gcp.commercetools.com/avalara-tax/orders/*/general" at bounding box center [575, 239] width 265 height 18
click at [849, 214] on div "Choose A Rule URL regex https://mc.us-central1.gcp.commercetools.com/*/orders/*…" at bounding box center [882, 242] width 1296 height 105
drag, startPoint x: 483, startPoint y: 240, endPoint x: 694, endPoint y: 233, distance: 211.1
click at [694, 233] on input "https://mc.us-central1.gcp.commercetools.com/*/orders/*/general" at bounding box center [575, 239] width 265 height 18
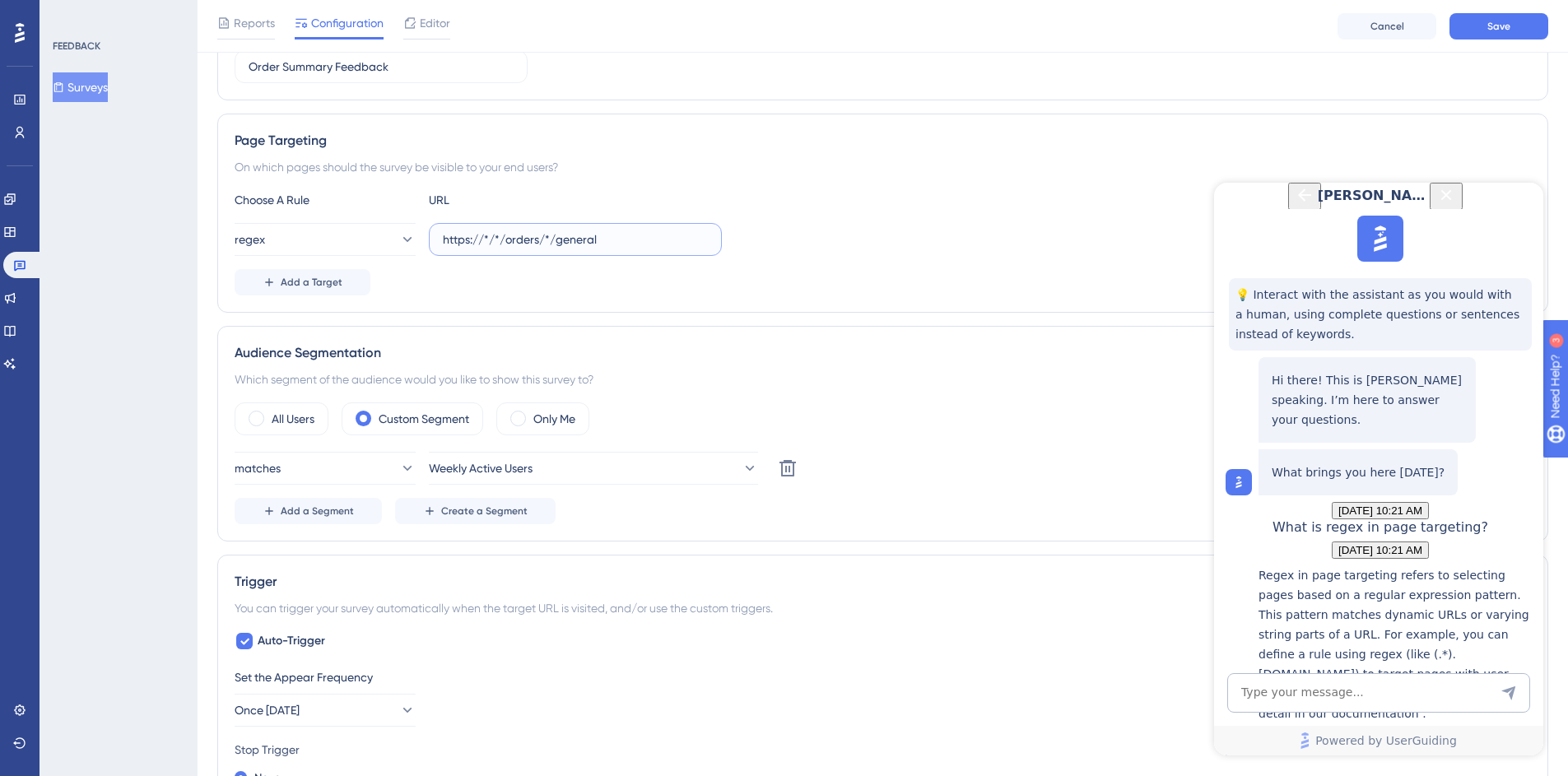
type input "https://*/*/orders/*/general"
click at [918, 229] on div "regex https://*/*/orders/*/general" at bounding box center [882, 240] width 1296 height 33
click at [1456, 205] on icon "Close Button" at bounding box center [1446, 194] width 20 height 20
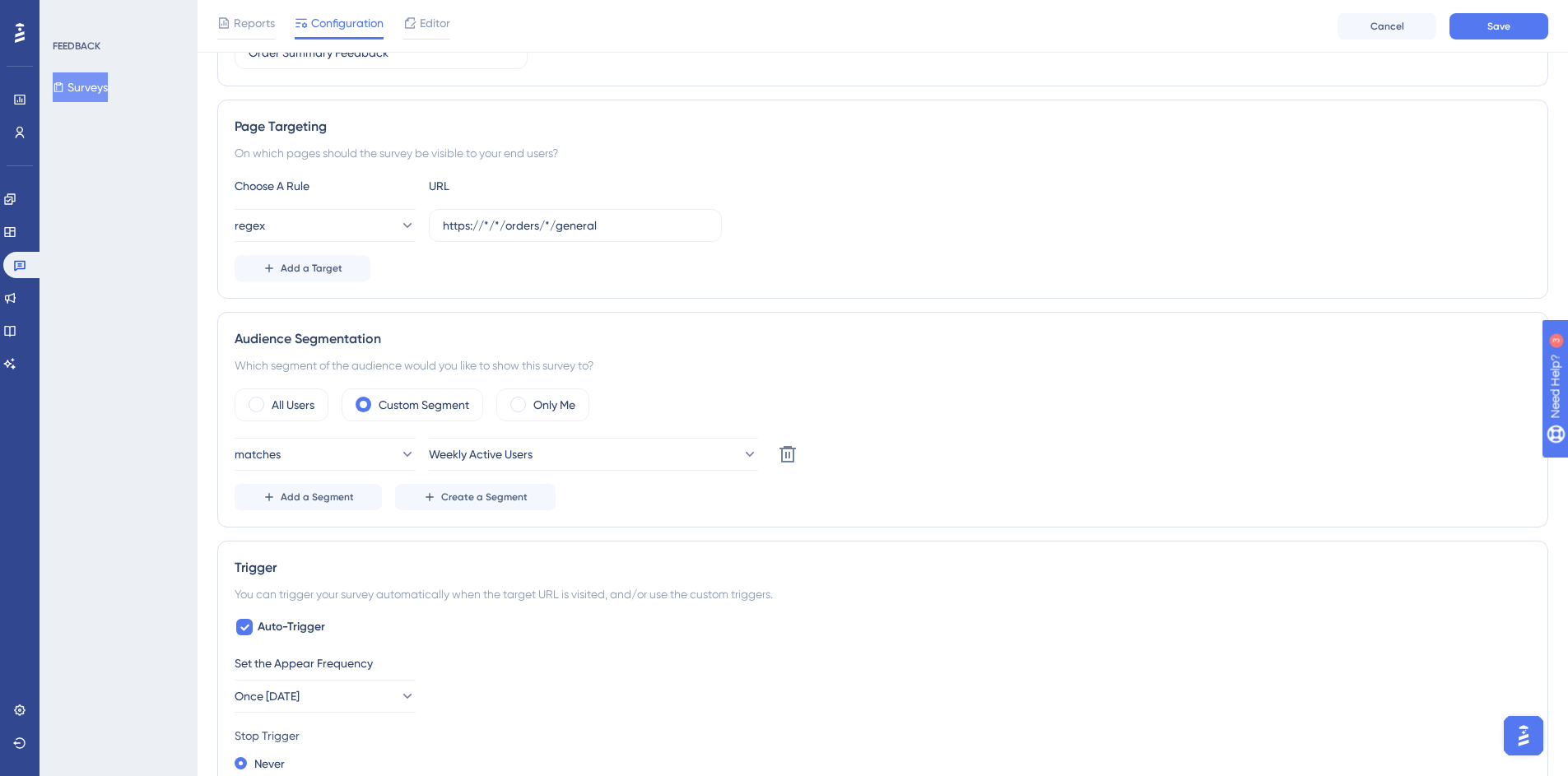
scroll to position [326, 0]
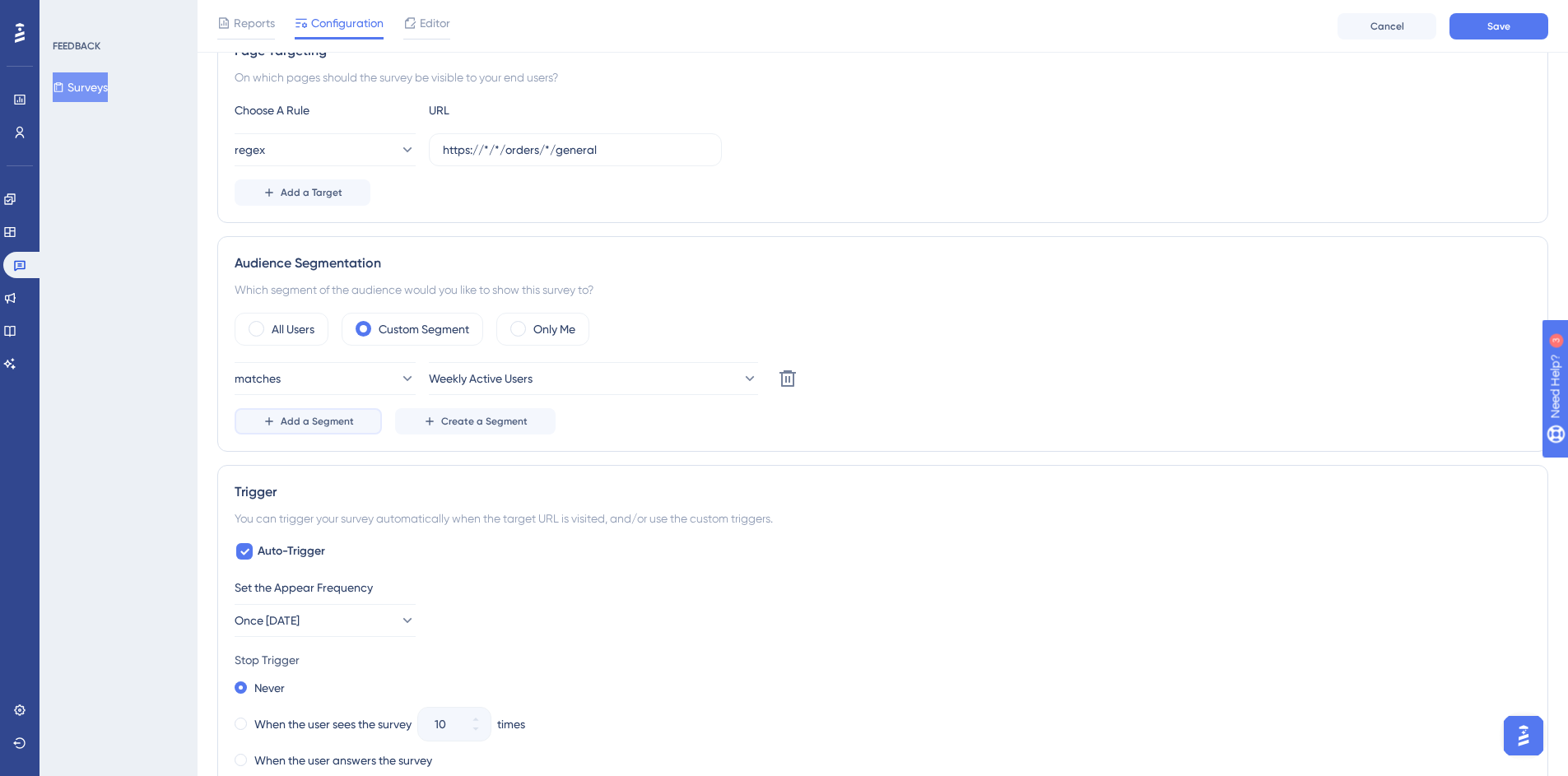
click at [320, 420] on span "Add a Segment" at bounding box center [317, 421] width 73 height 13
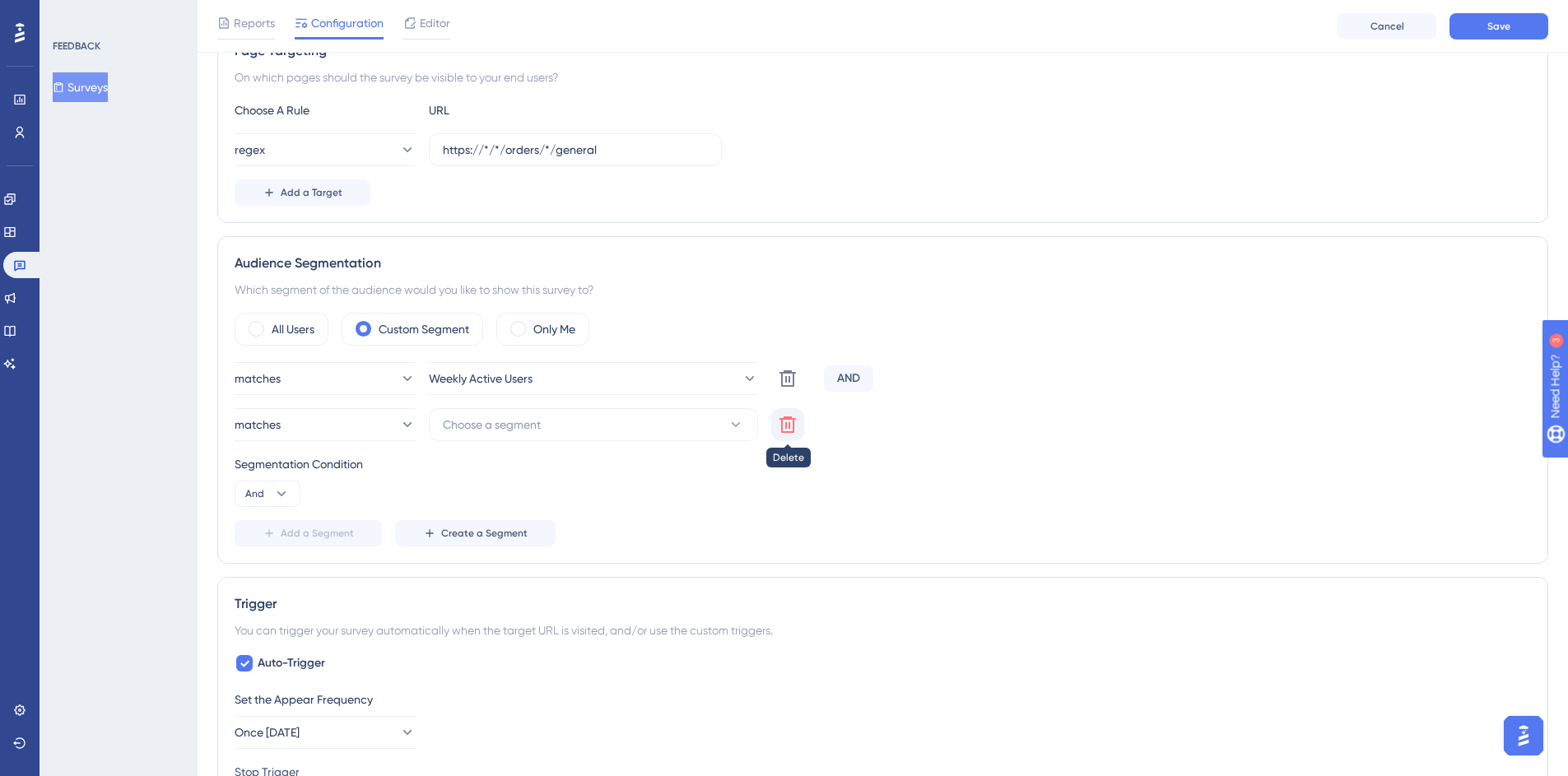
click at [800, 417] on button at bounding box center [787, 424] width 33 height 33
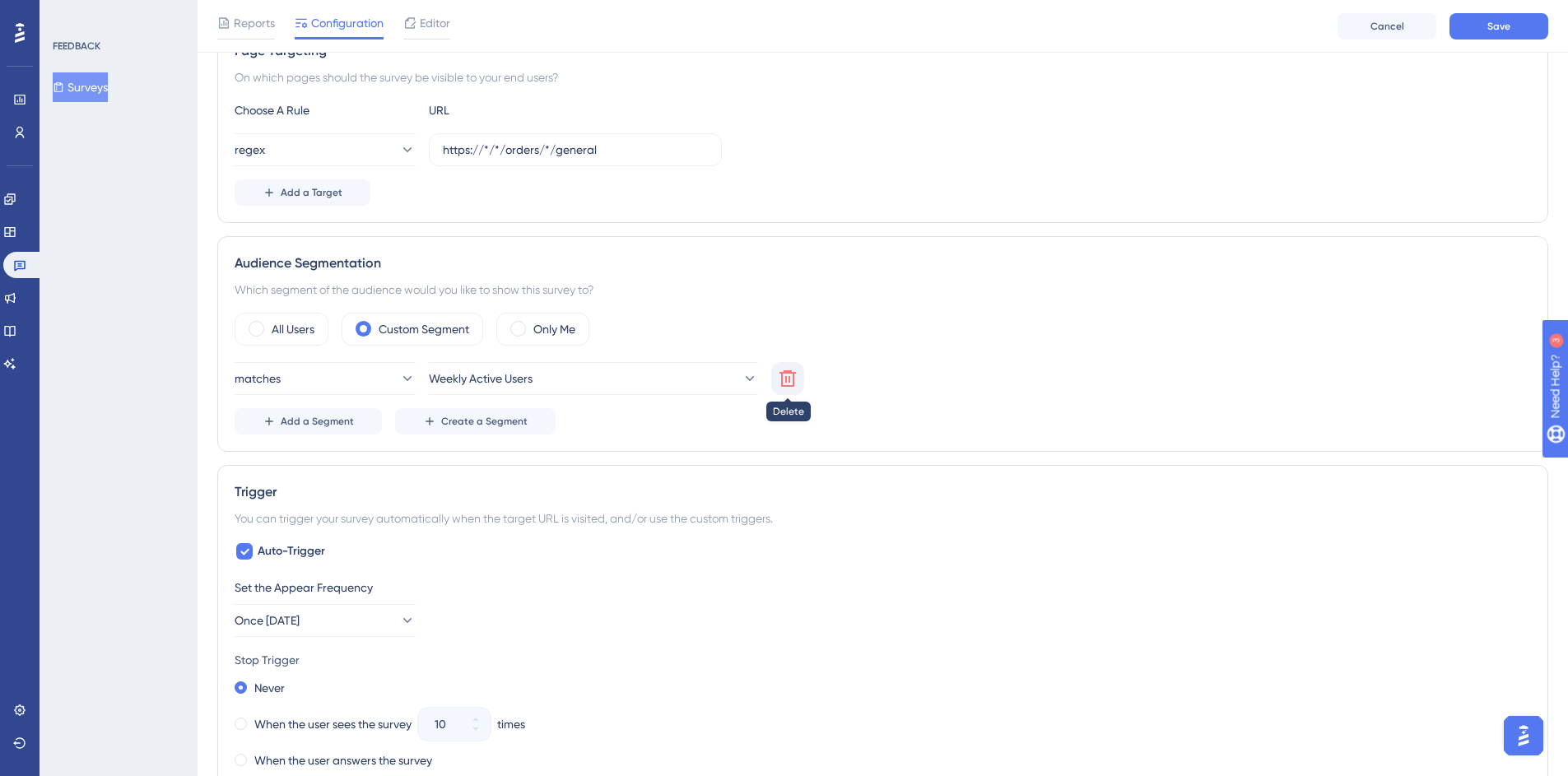
click at [783, 374] on icon at bounding box center [787, 378] width 20 height 20
click at [486, 425] on span "Create a Segment" at bounding box center [484, 421] width 87 height 13
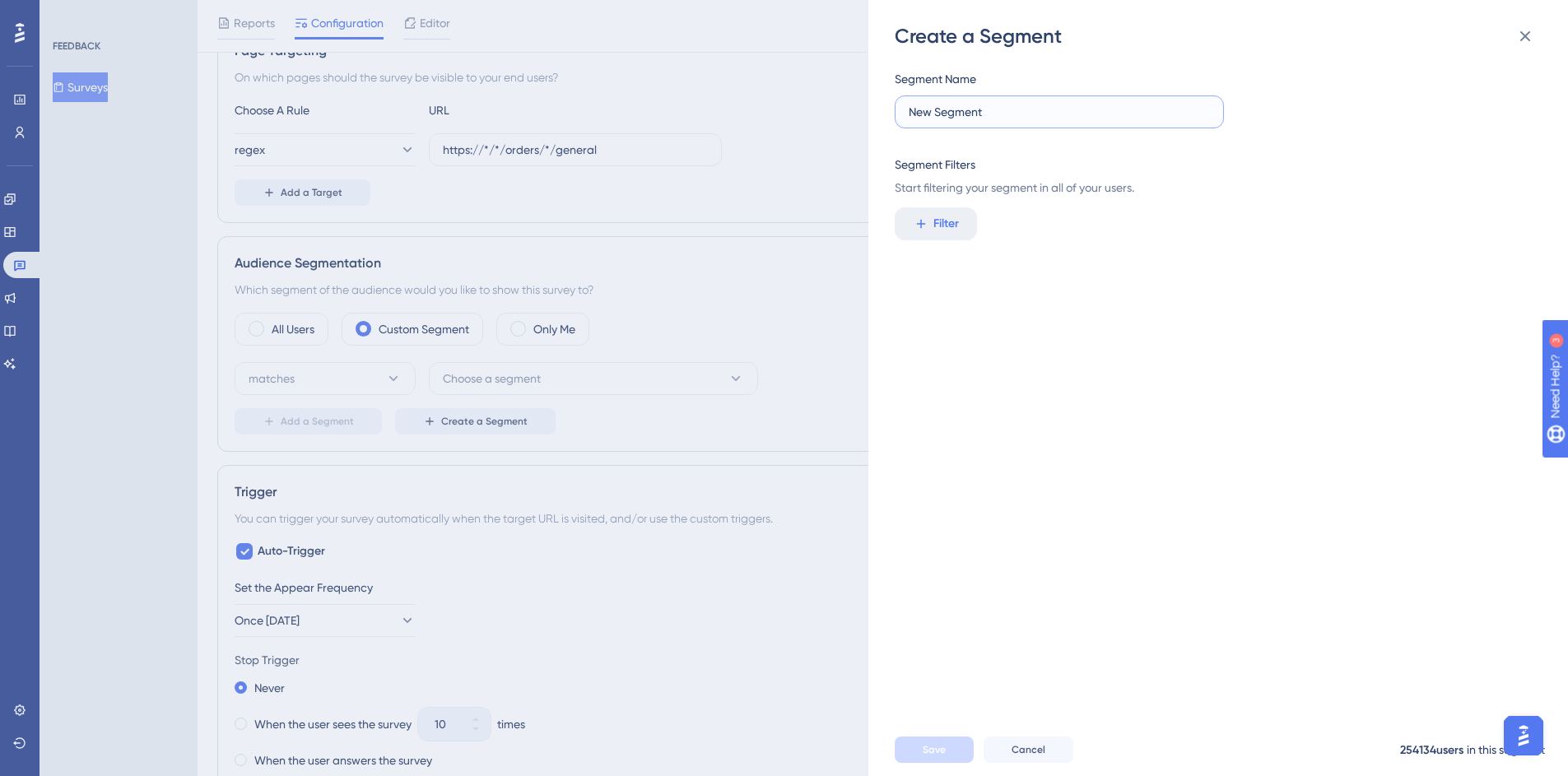
click at [947, 108] on input "New Segment" at bounding box center [1059, 111] width 301 height 18
type input "Customer Service Users"
click at [935, 205] on div "Segment Name Customer Service Users Segment Filters Start filtering your segmen…" at bounding box center [1226, 386] width 663 height 674
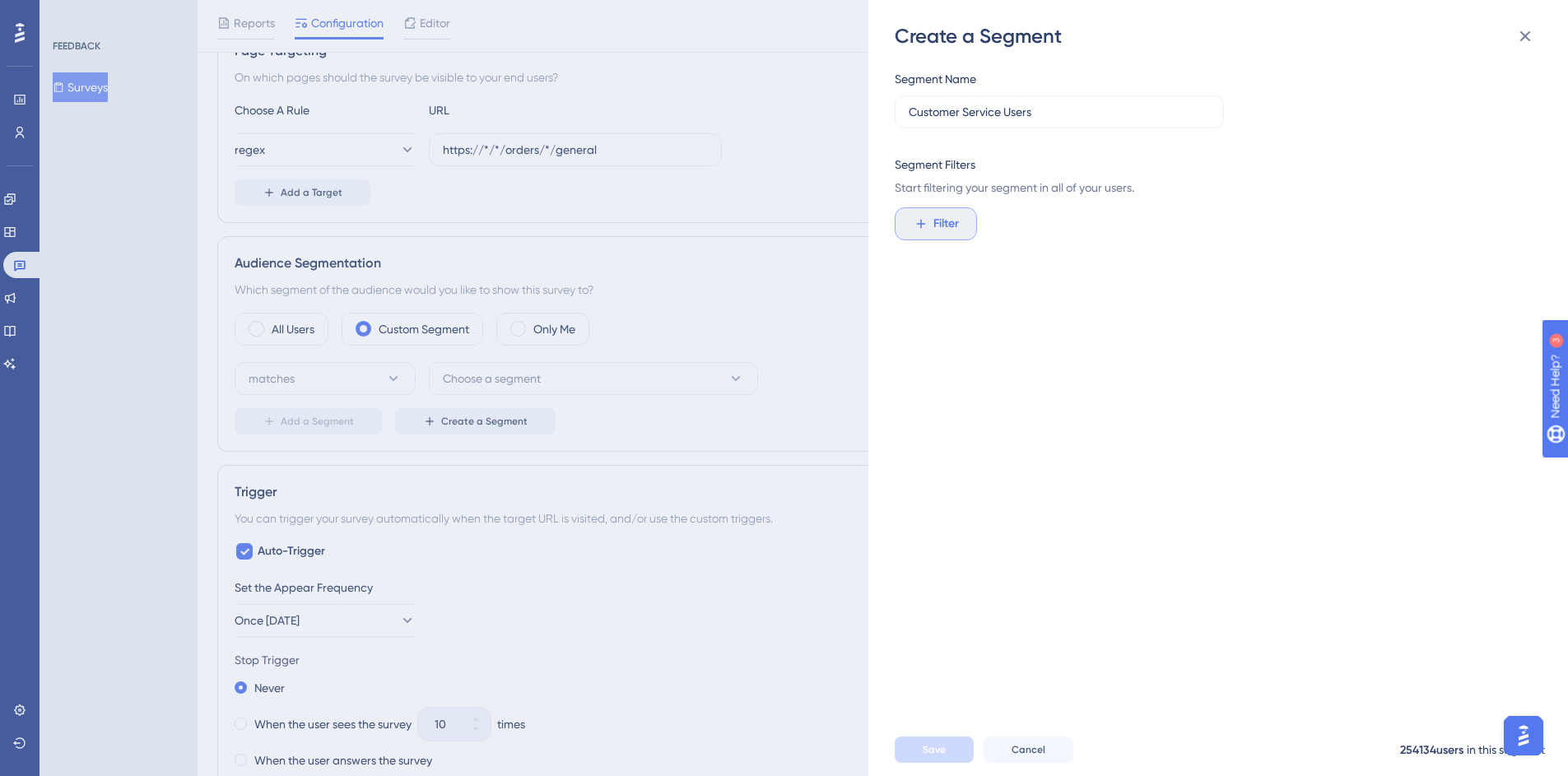
click at [945, 220] on span "Filter" at bounding box center [945, 223] width 25 height 20
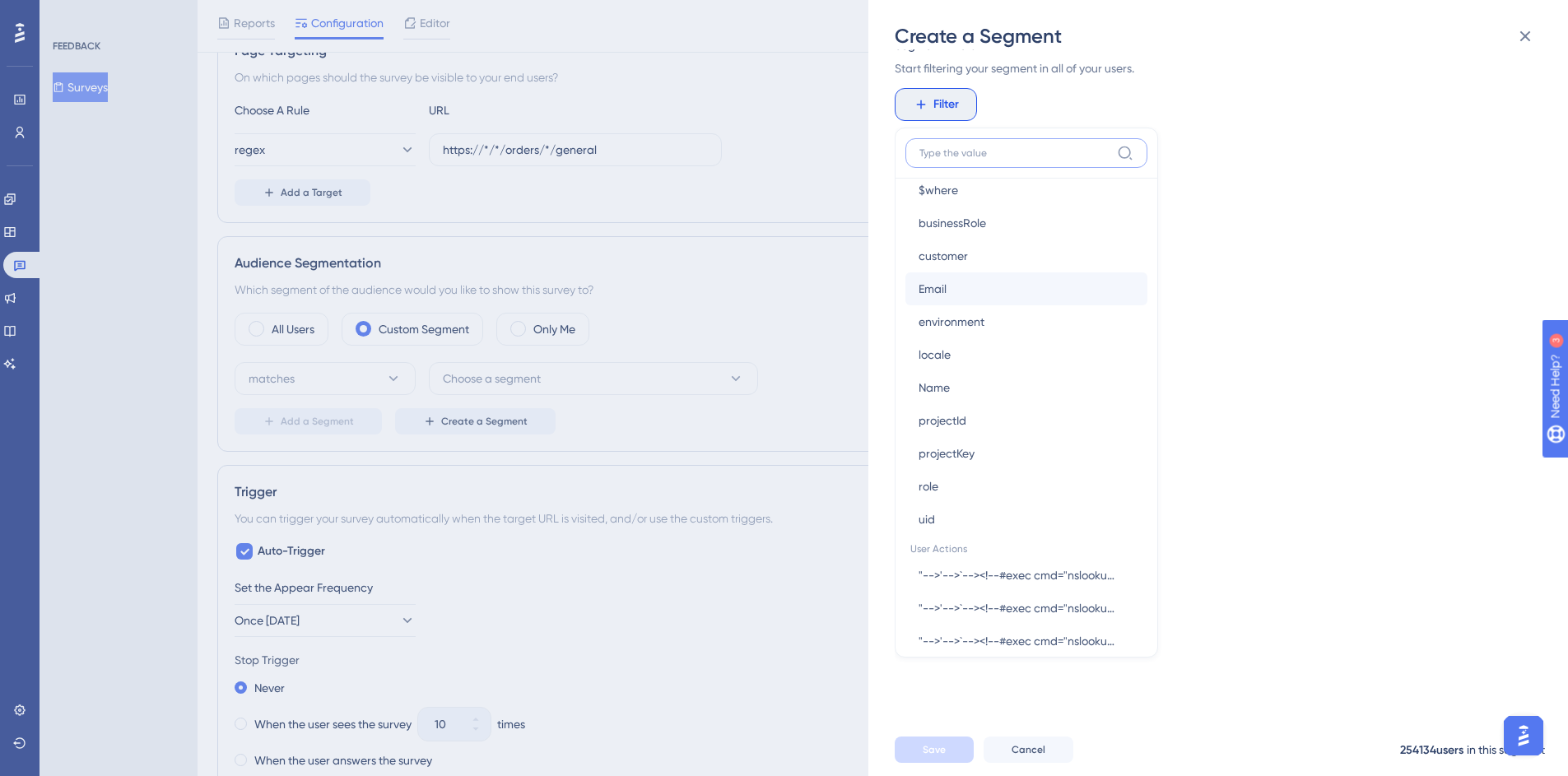
scroll to position [892, 0]
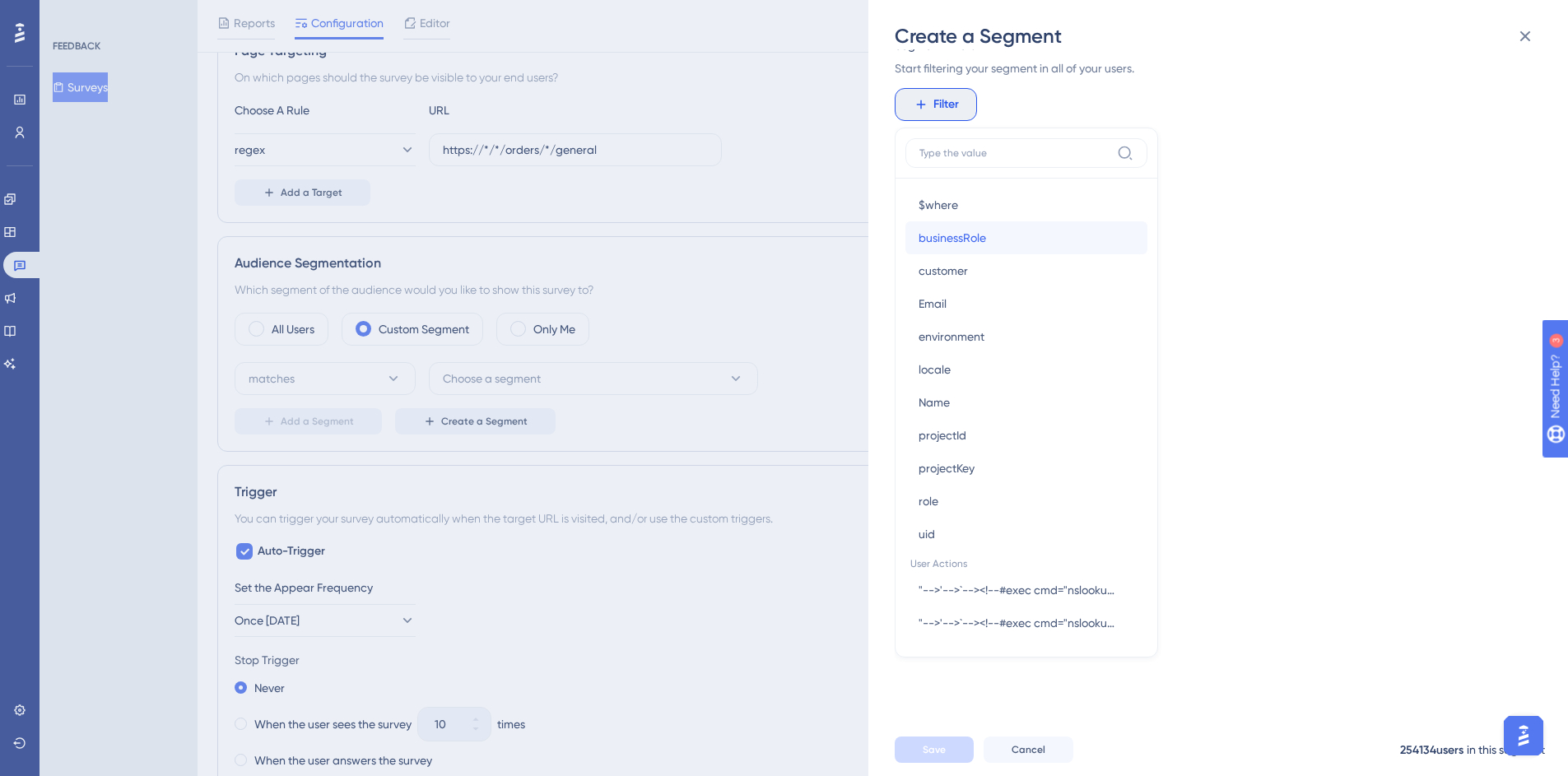
click at [968, 227] on button "businessRole businessRole" at bounding box center [1026, 238] width 242 height 33
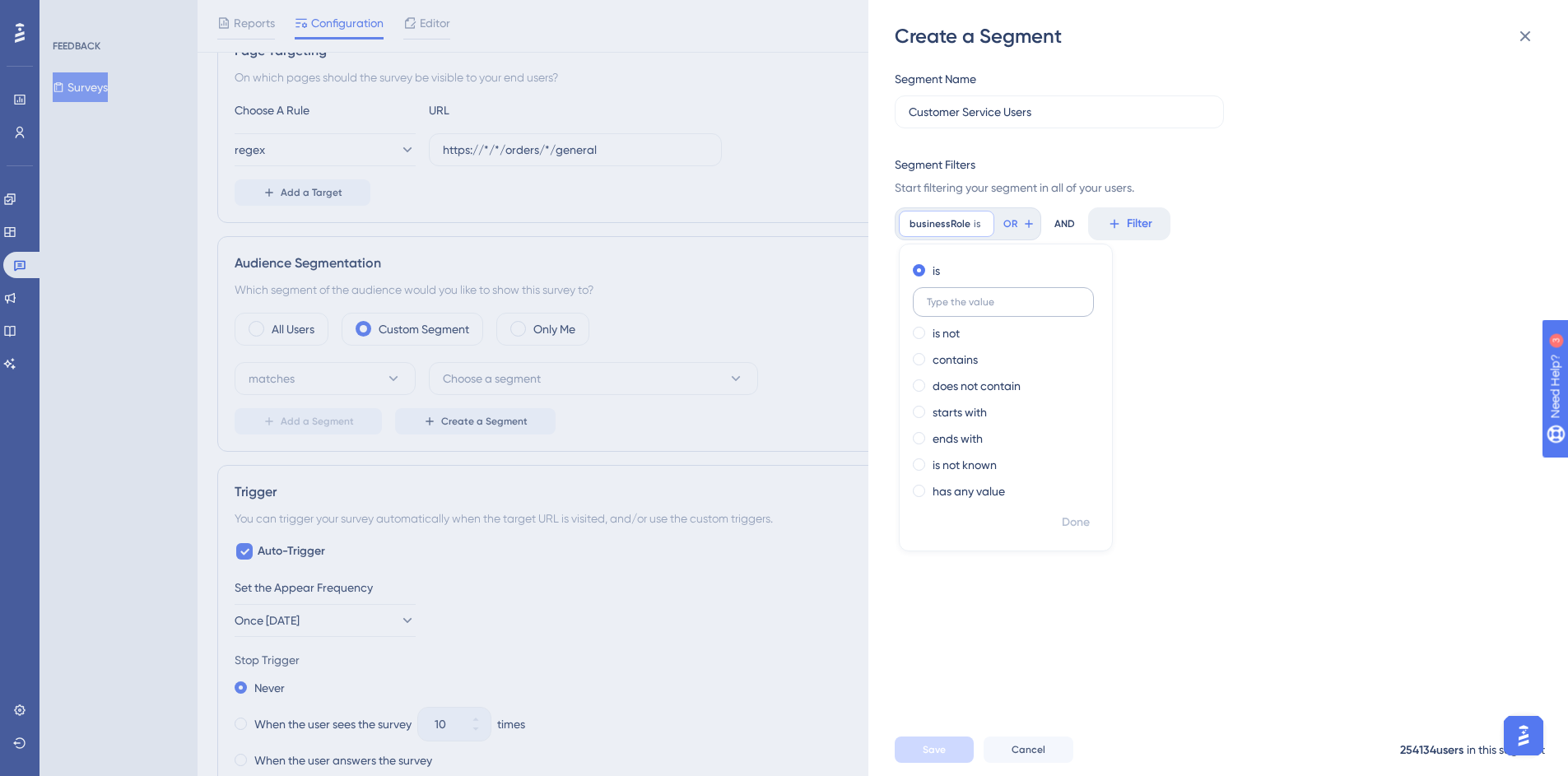
click at [996, 303] on input "text" at bounding box center [1003, 301] width 153 height 11
click at [959, 306] on input "customer" at bounding box center [1003, 301] width 153 height 11
paste input "CustomerService"
type input "CustomerService"
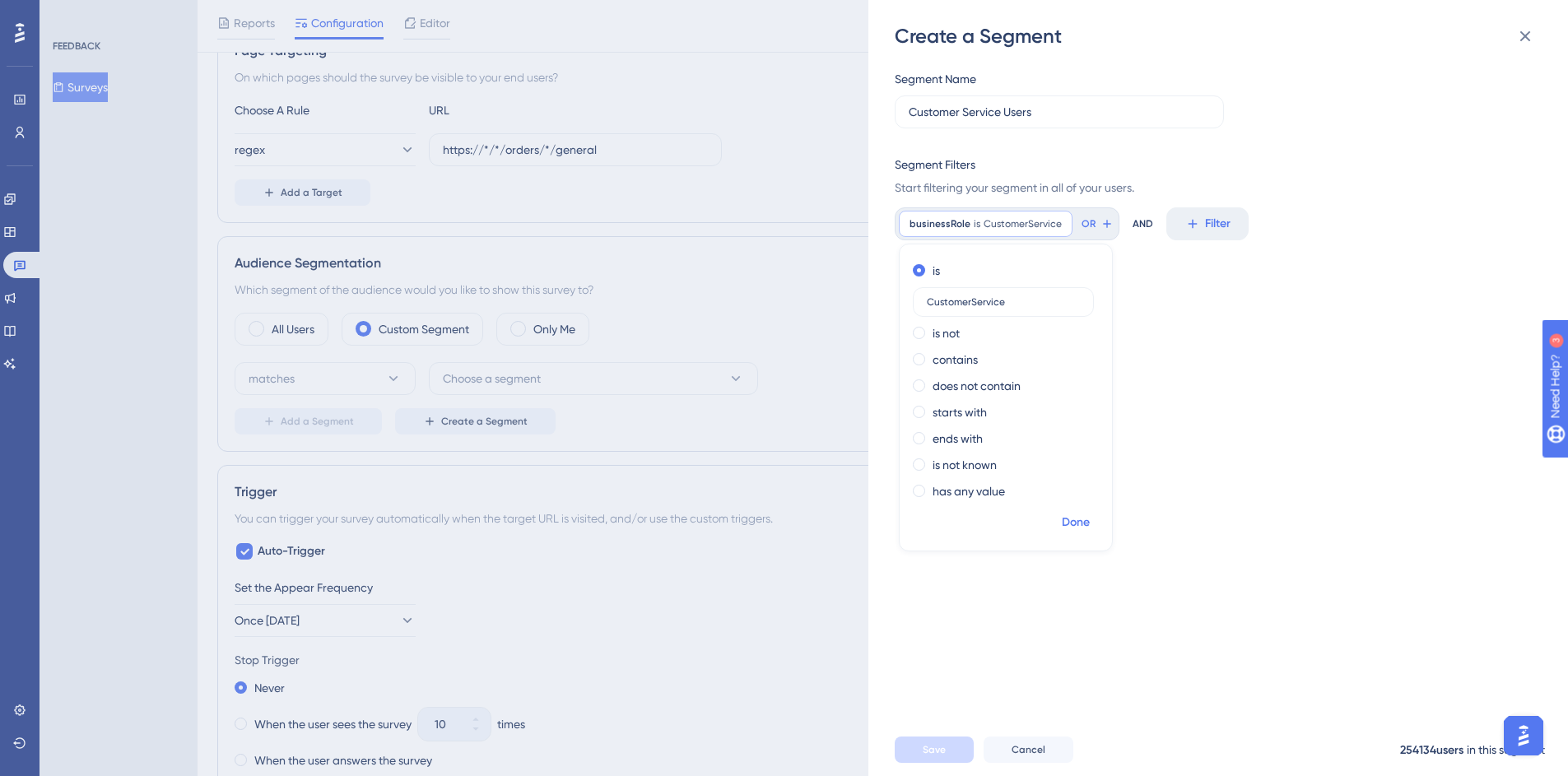
click at [1088, 519] on span "Done" at bounding box center [1076, 523] width 28 height 20
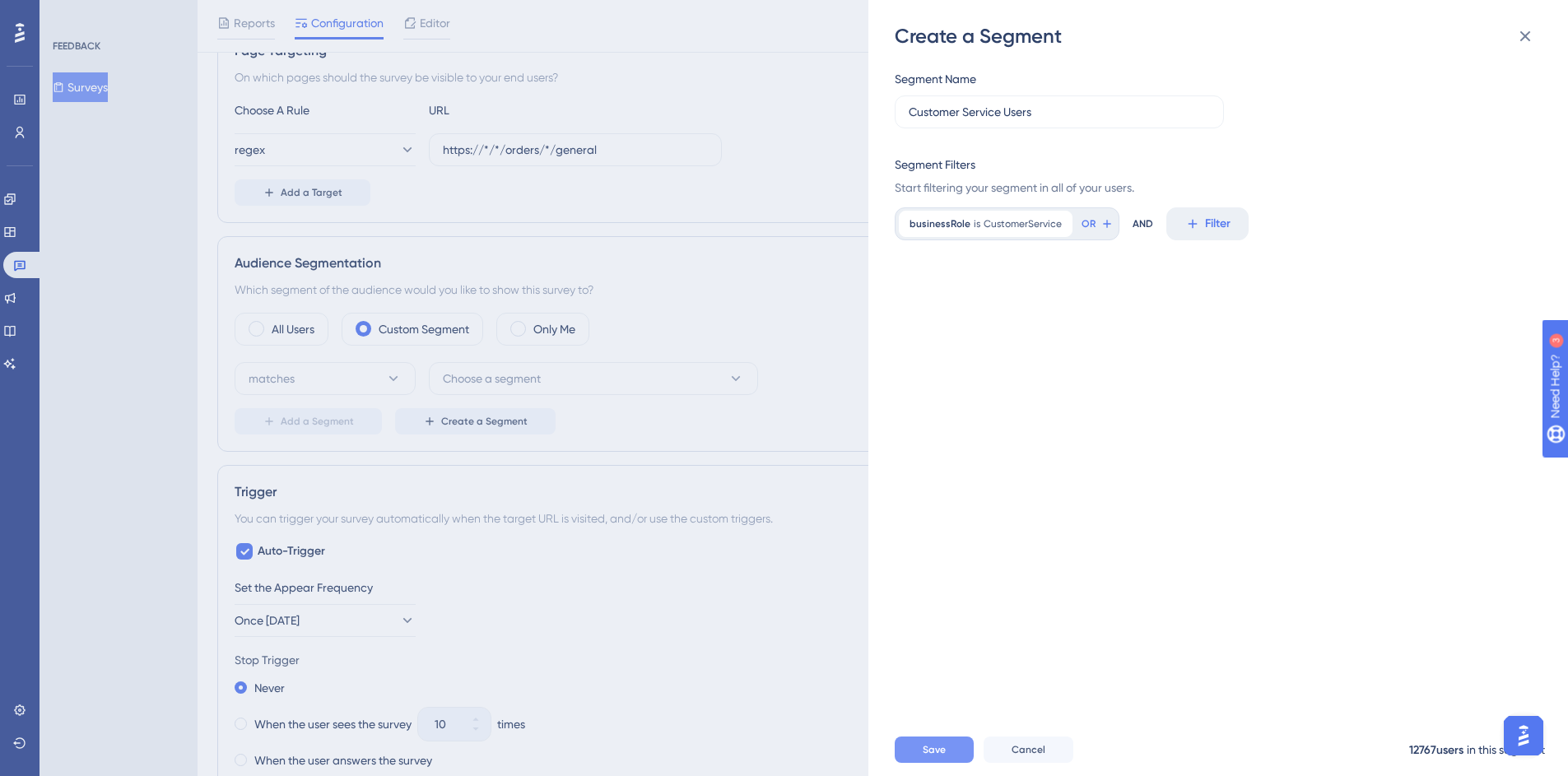
click at [941, 756] on span "Save" at bounding box center [934, 749] width 23 height 13
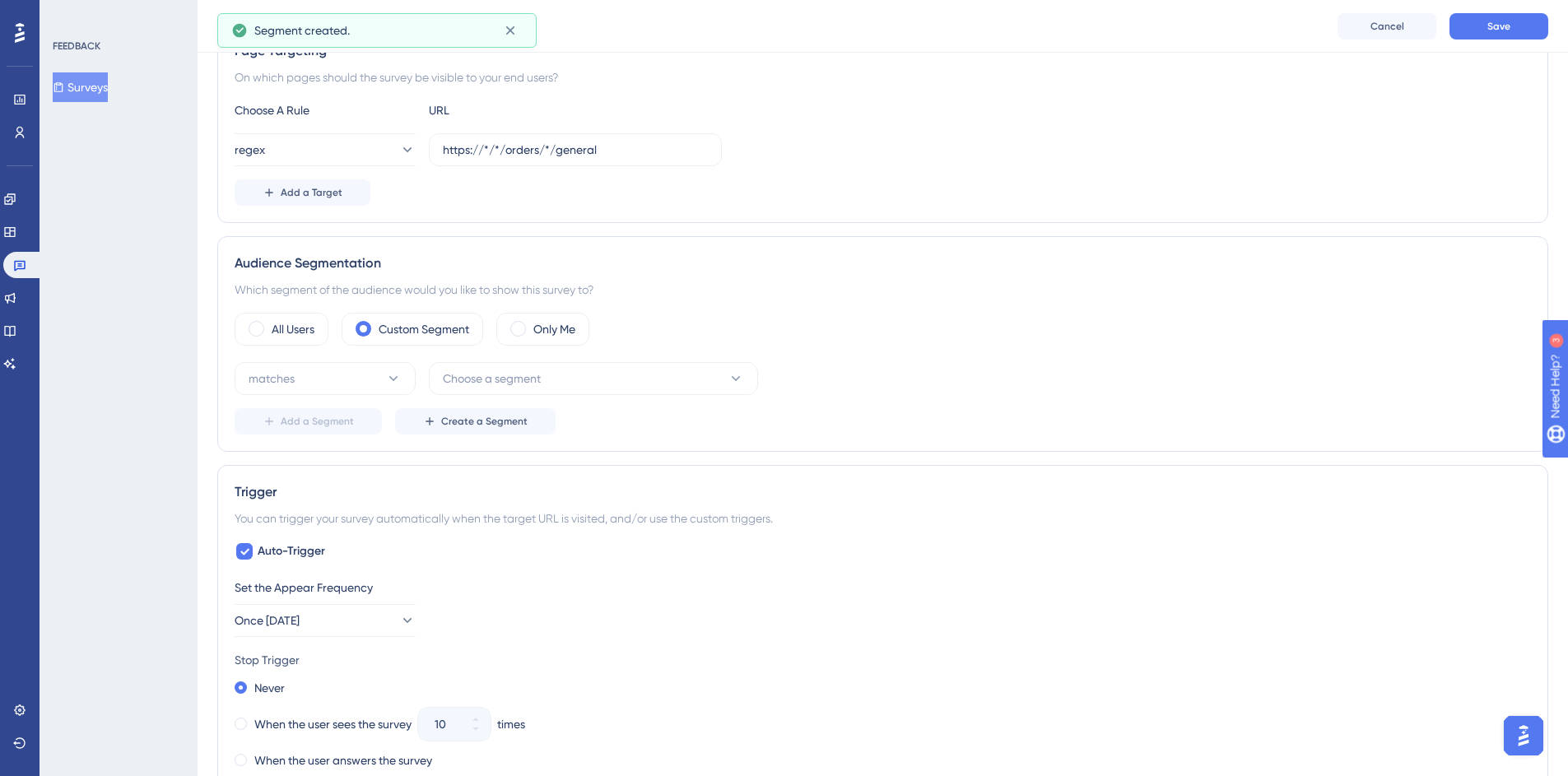
click at [688, 431] on div "Add a Segment Create a Segment" at bounding box center [882, 421] width 1296 height 26
click at [493, 382] on span "Choose a segment" at bounding box center [491, 378] width 98 height 20
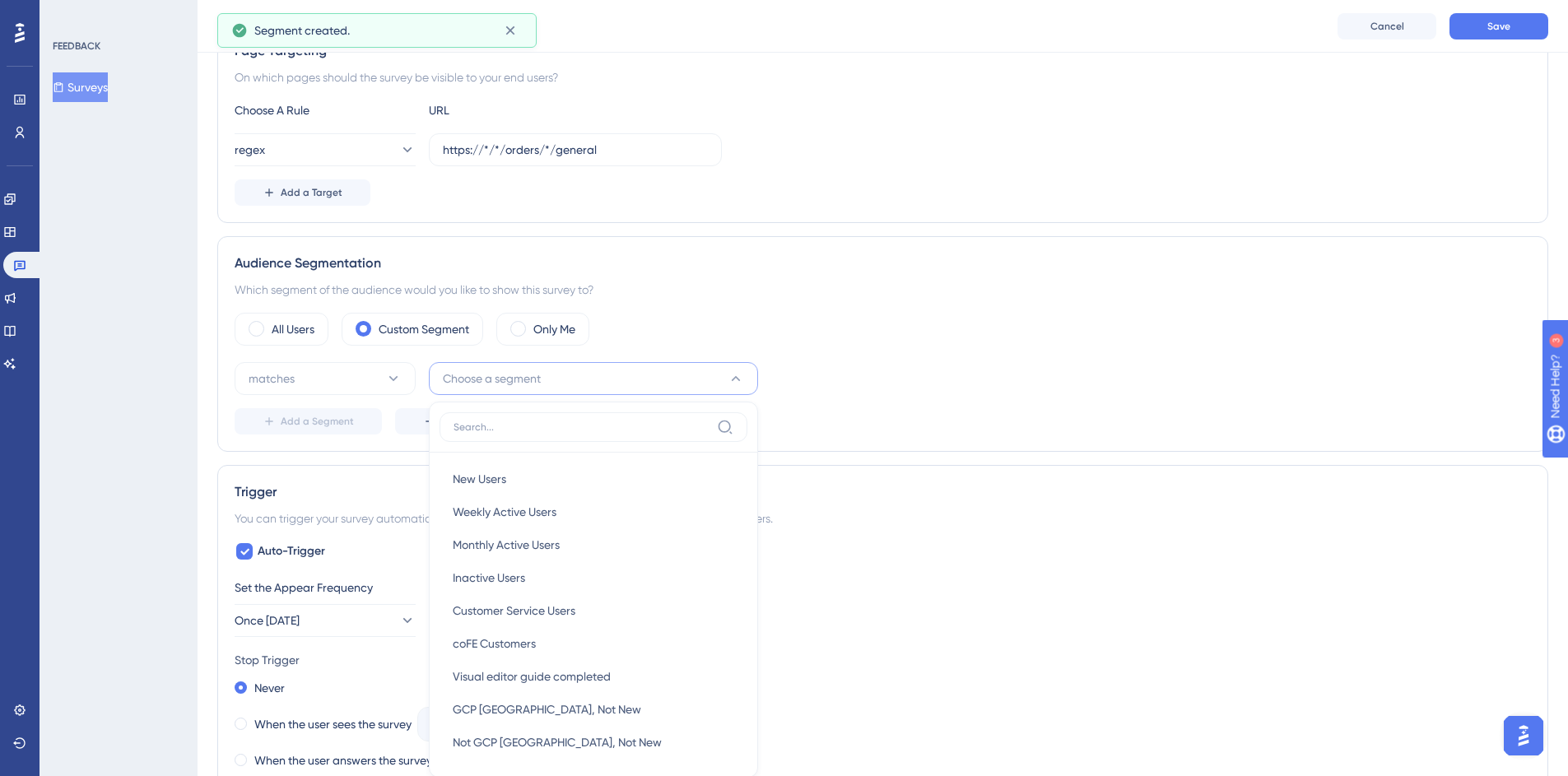
scroll to position [525, 0]
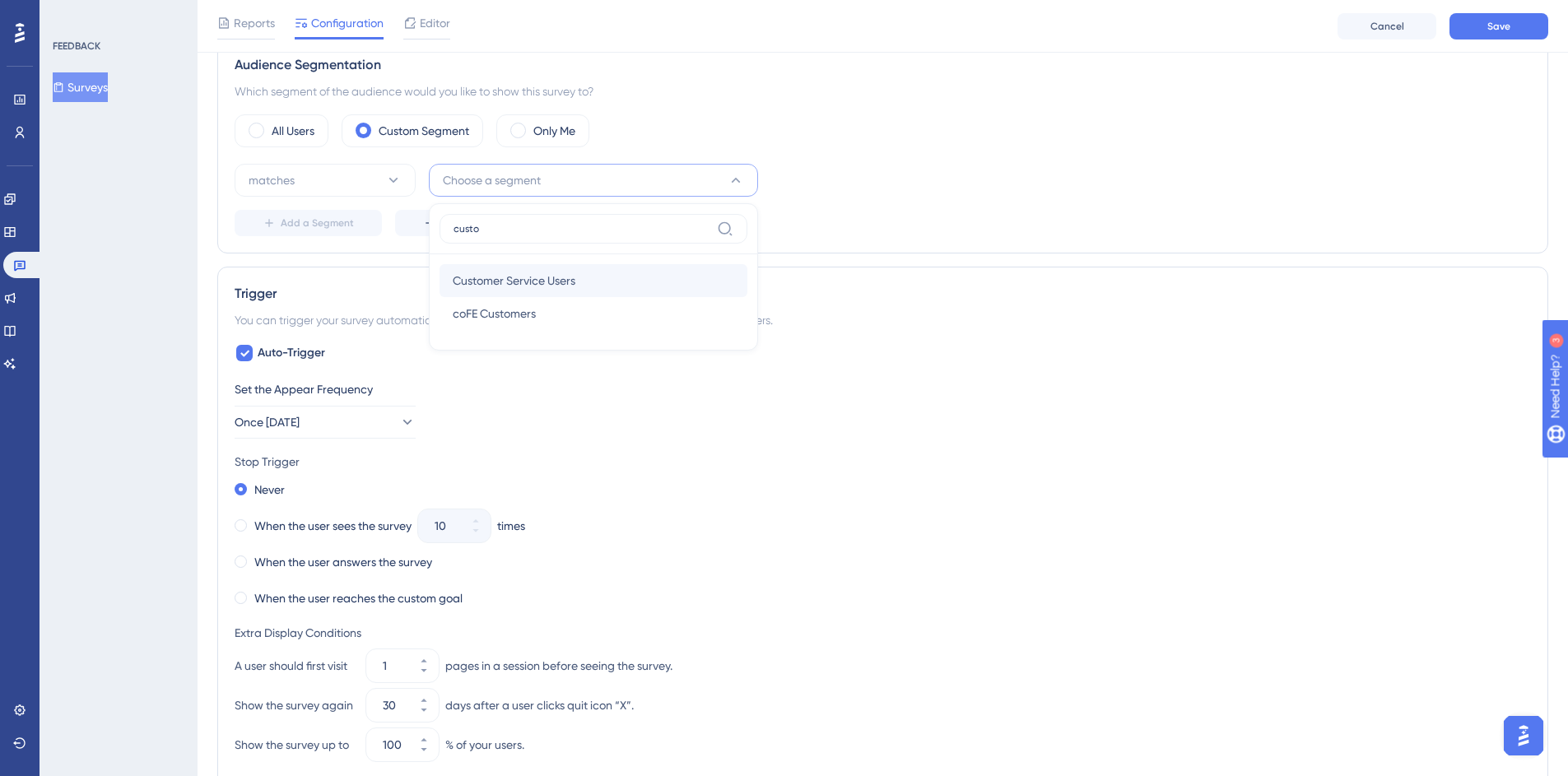
type input "custo"
click at [565, 278] on span "Customer Service Users" at bounding box center [513, 280] width 122 height 20
click at [1071, 182] on div "matches Customer Service Users Delete" at bounding box center [882, 181] width 1296 height 33
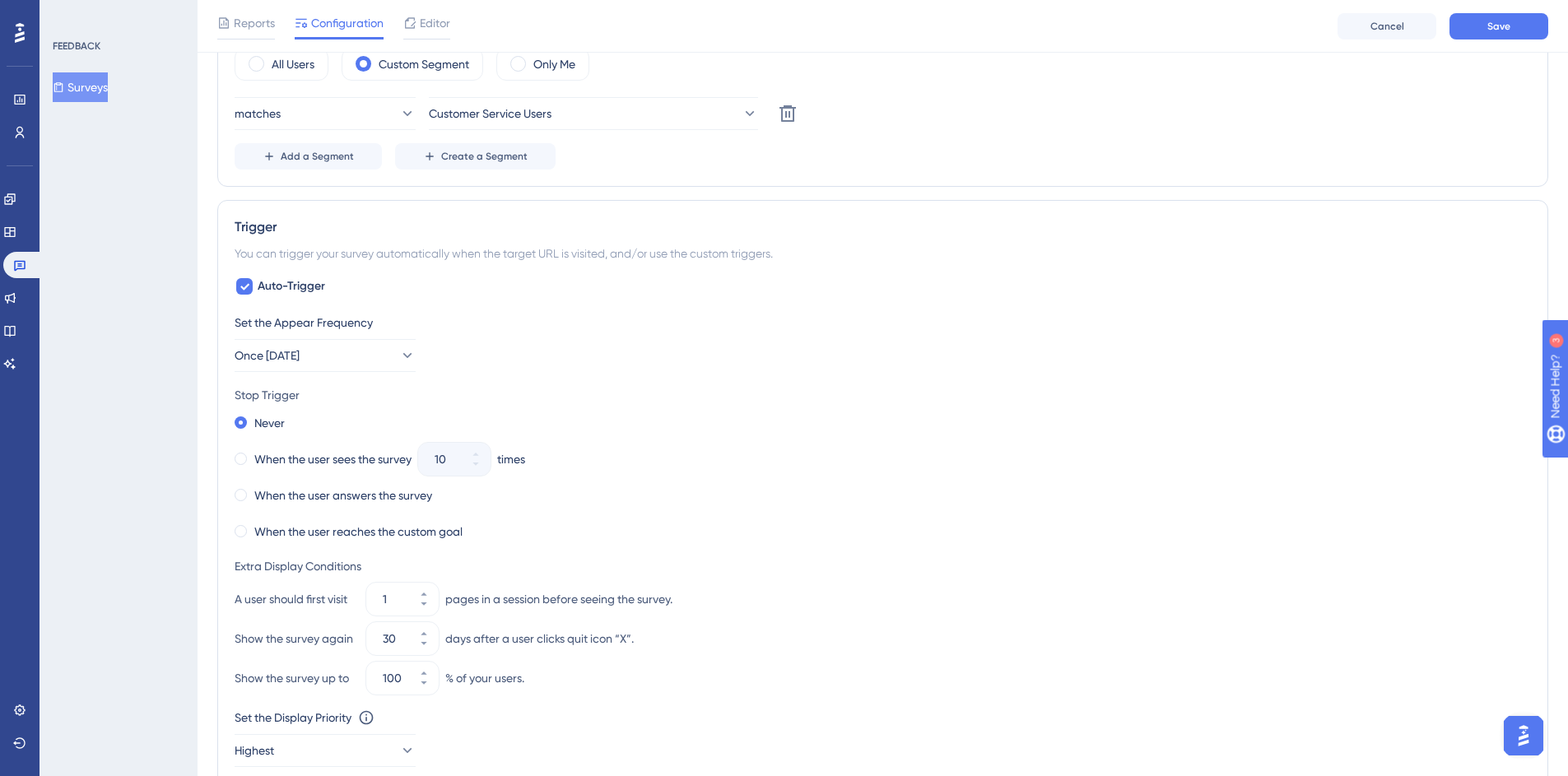
scroll to position [661, 0]
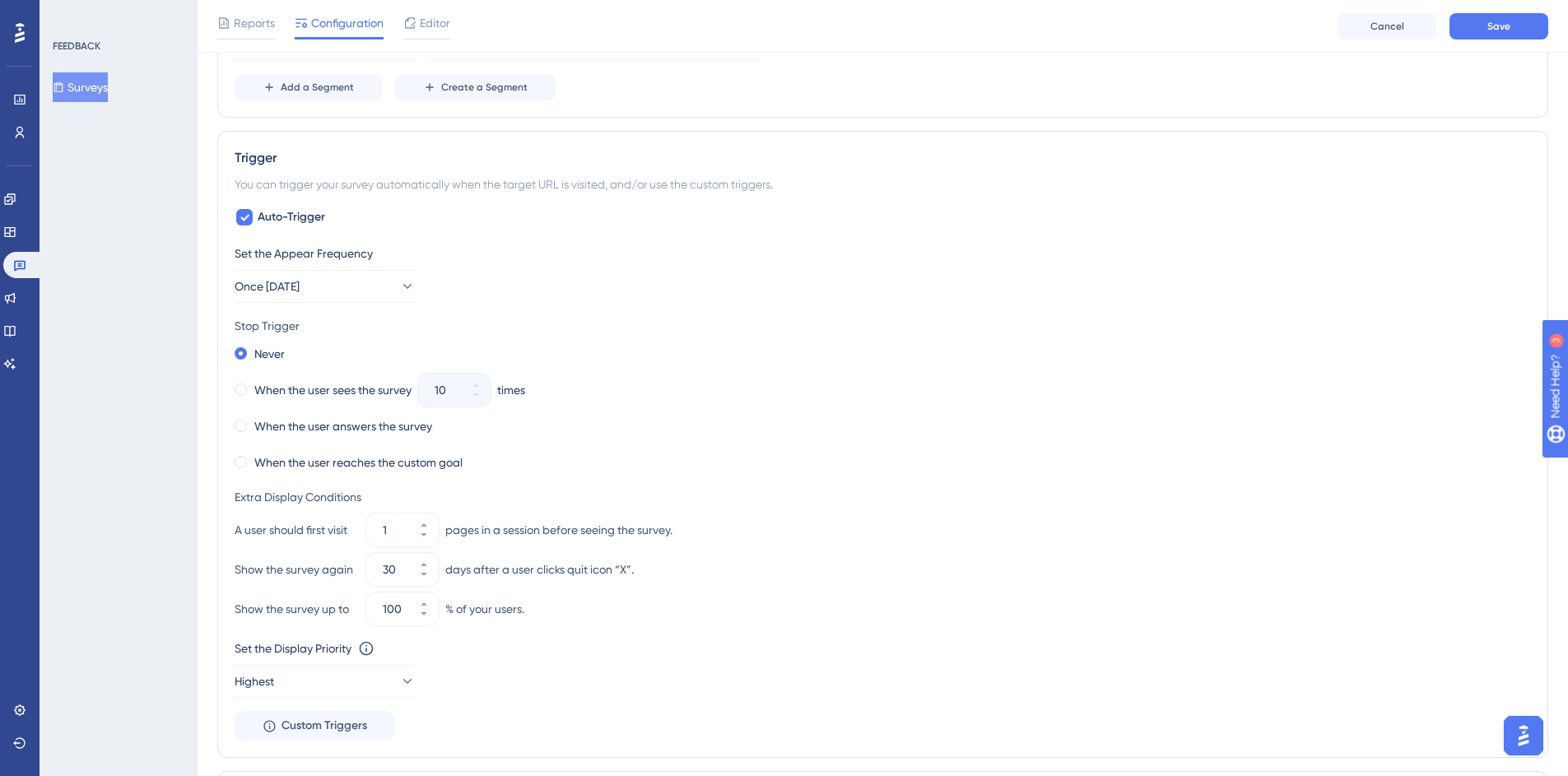
drag, startPoint x: 349, startPoint y: 423, endPoint x: 404, endPoint y: 408, distance: 57.0
click at [349, 423] on label "When the user answers the survey" at bounding box center [343, 426] width 178 height 20
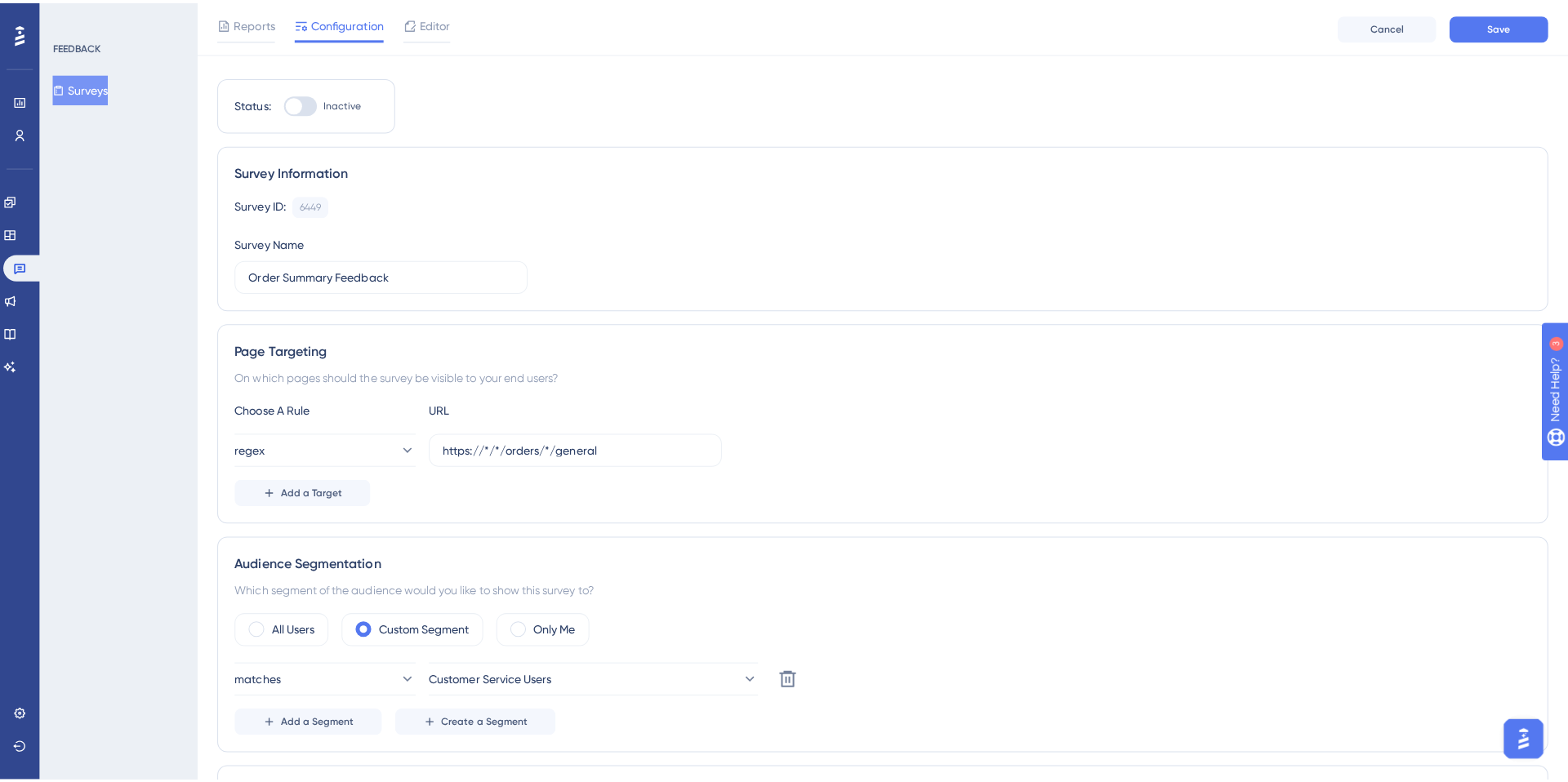
scroll to position [0, 0]
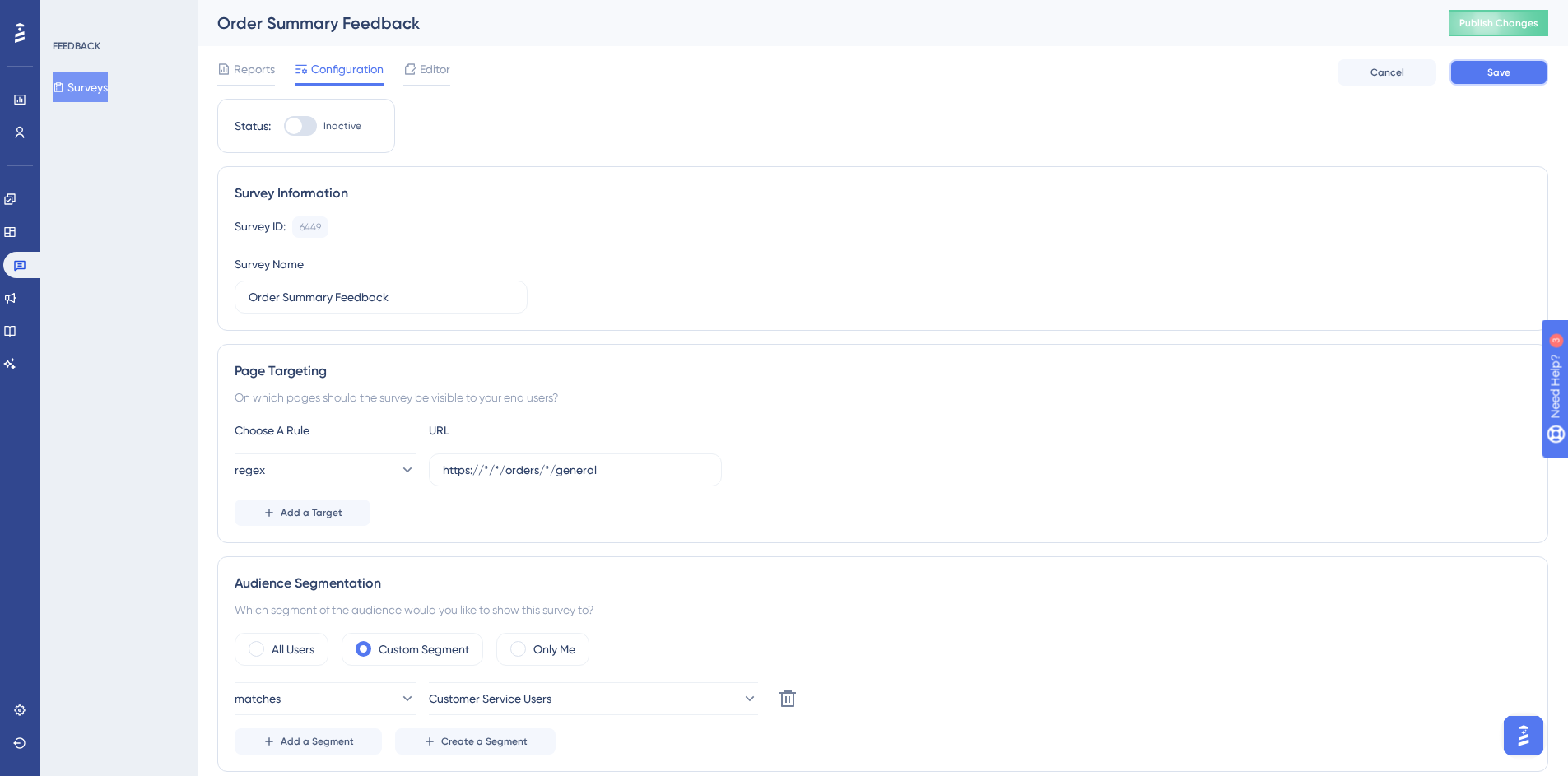
click at [1532, 80] on button "Save" at bounding box center [1499, 72] width 99 height 26
click at [432, 71] on span "Editor" at bounding box center [434, 69] width 30 height 20
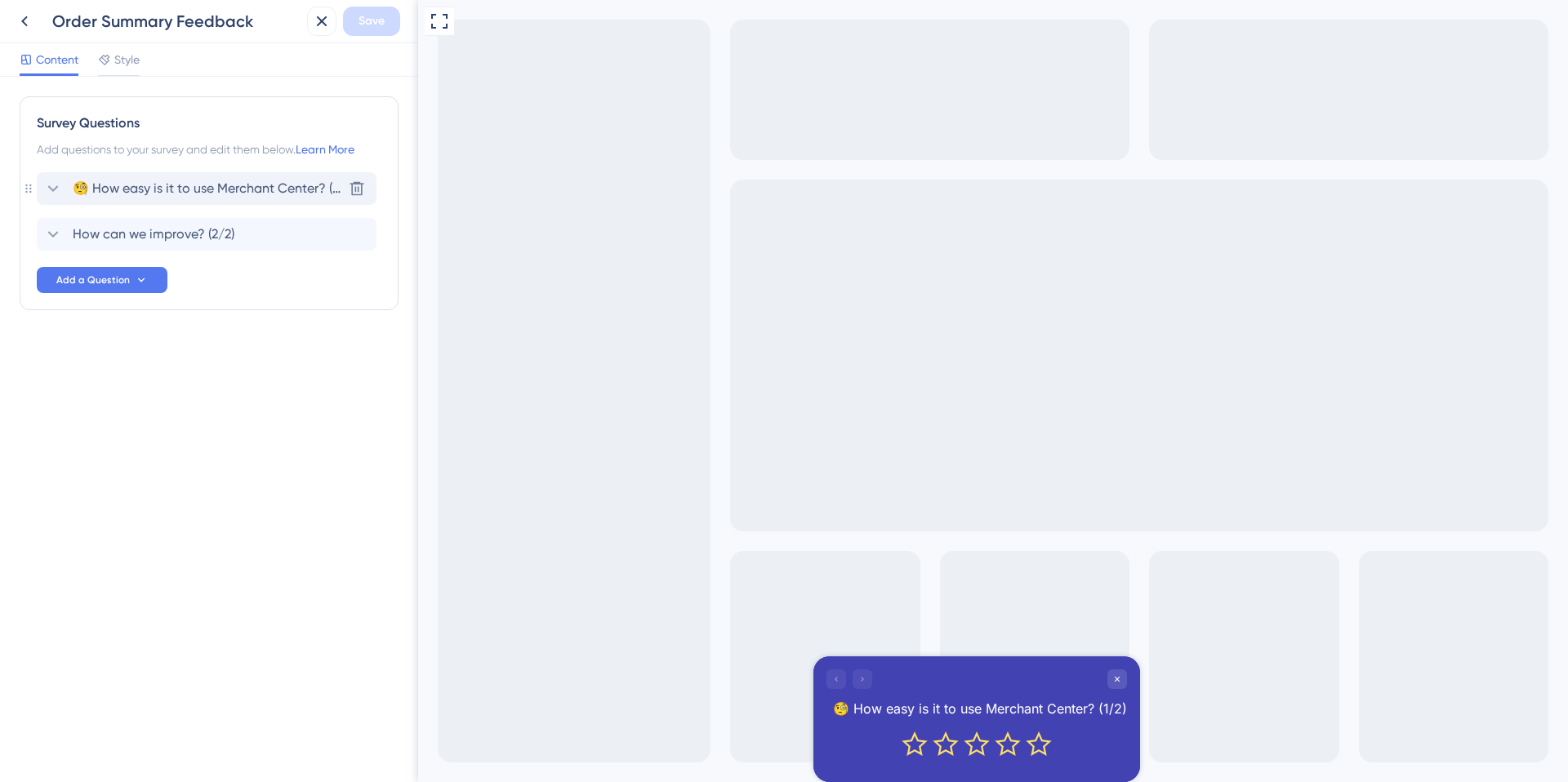
click at [134, 182] on span "🧐 How easy is it to use Merchant Center? (1/2)" at bounding box center [207, 189] width 270 height 20
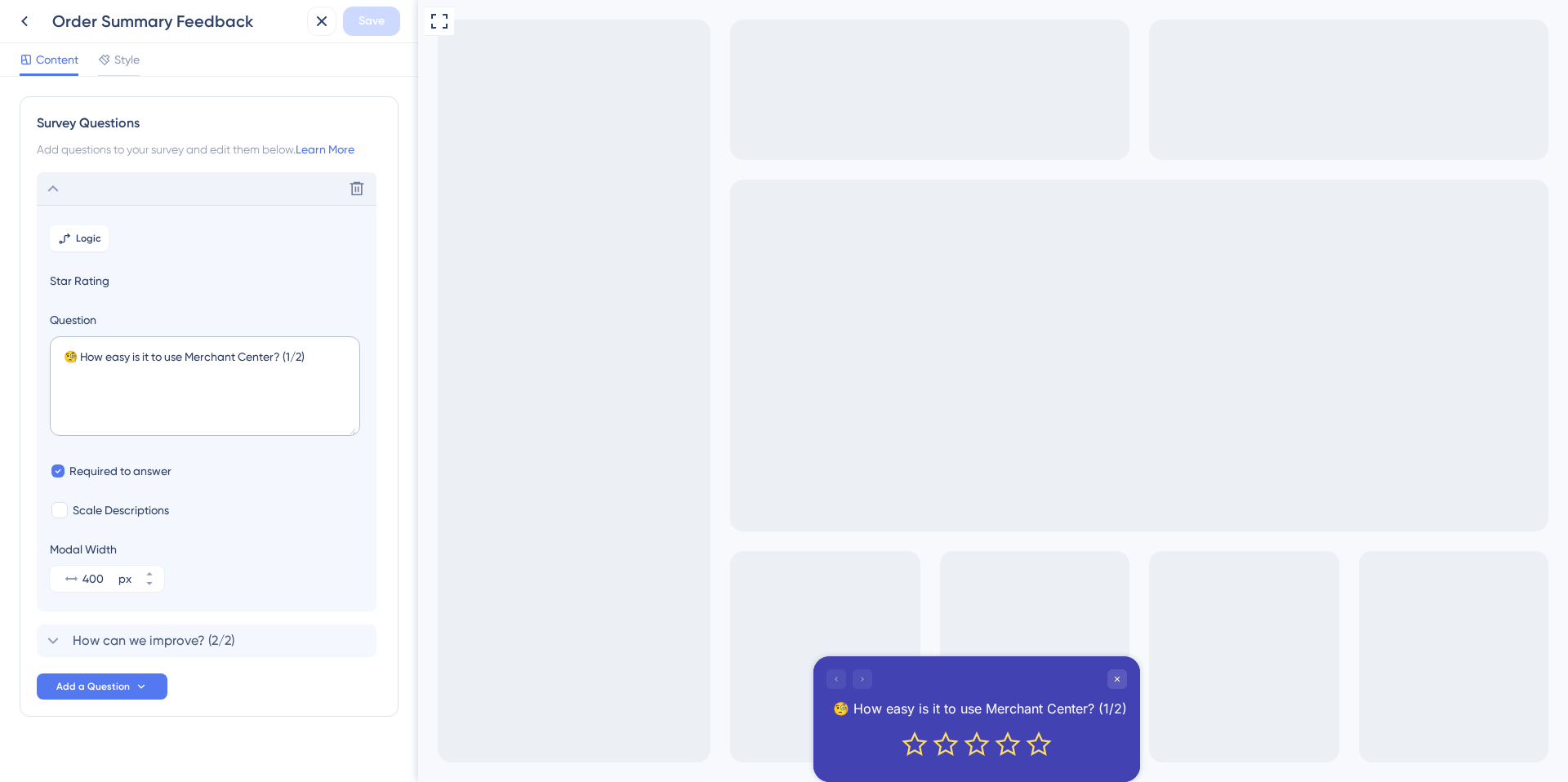
scroll to position [20, 0]
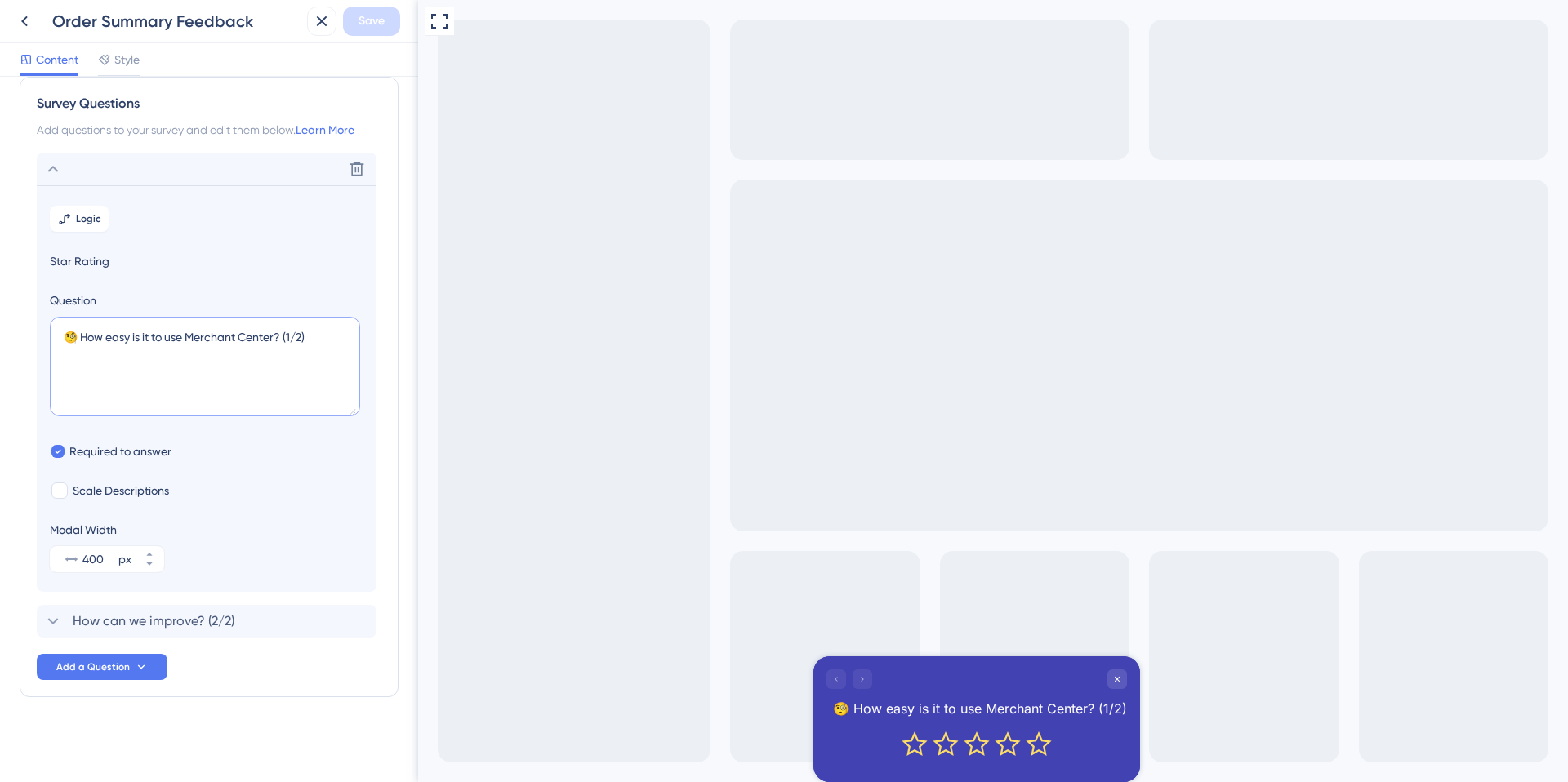
drag, startPoint x: 103, startPoint y: 336, endPoint x: 375, endPoint y: 335, distance: 272.0
click at [375, 335] on section "Logic Star Rating Question 🧐 How easy is it to use Merchant Center? (1/2) Requi…" at bounding box center [207, 388] width 339 height 407
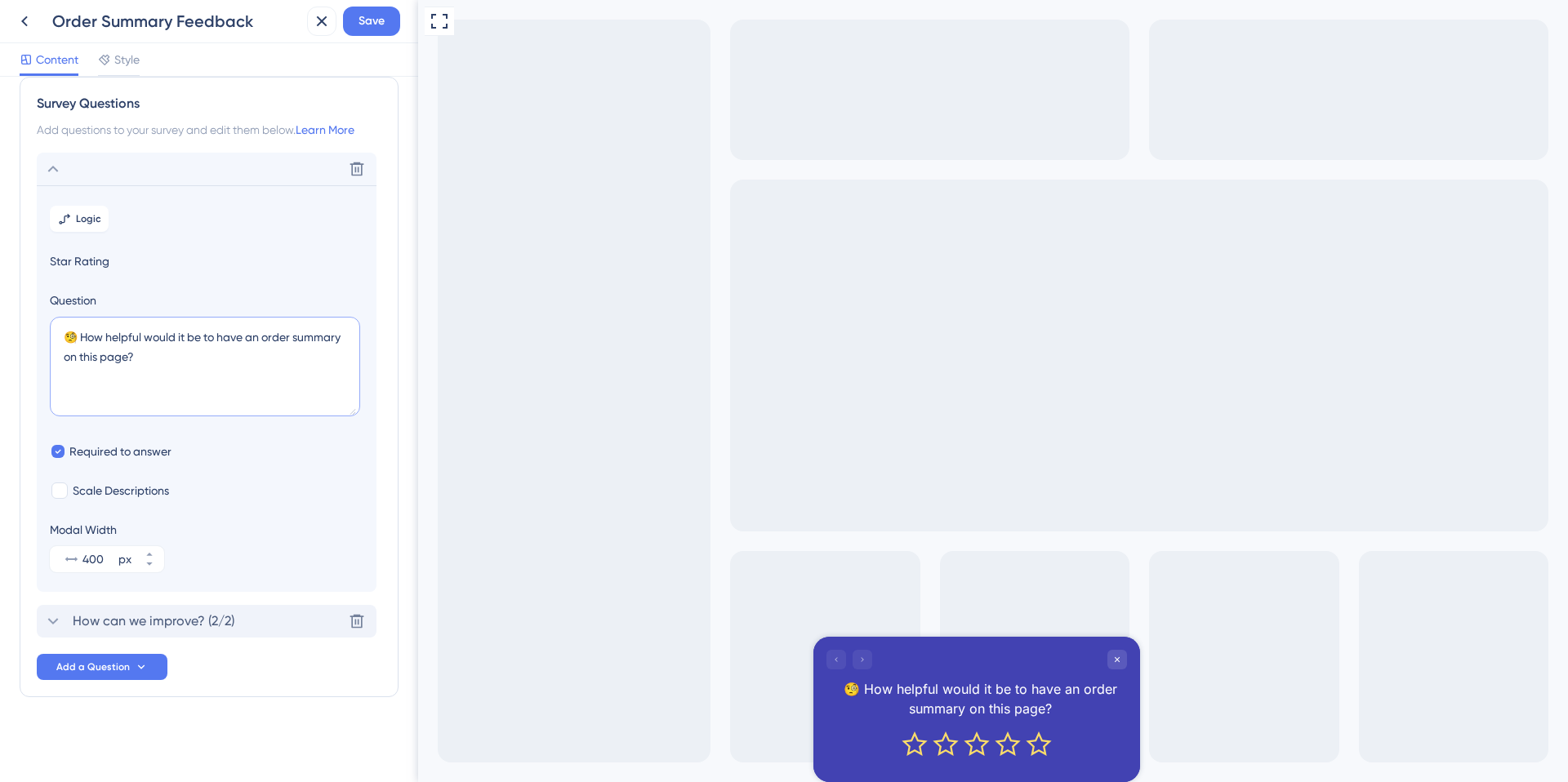
type textarea "🧐 How helpful would it be to have an order summary on this page?"
click at [171, 617] on span "How can we improve? (2/2)" at bounding box center [153, 621] width 162 height 20
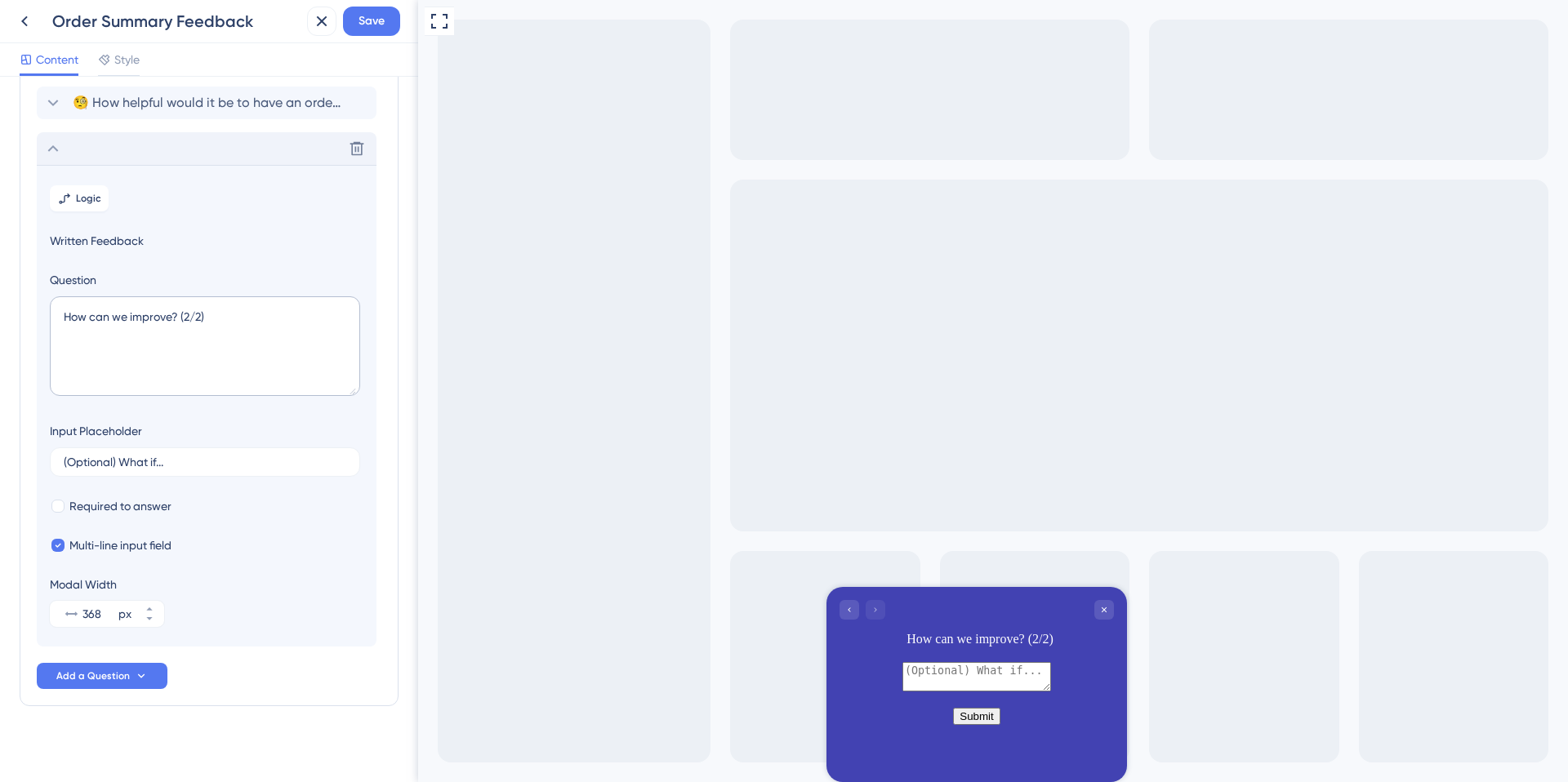
scroll to position [95, 0]
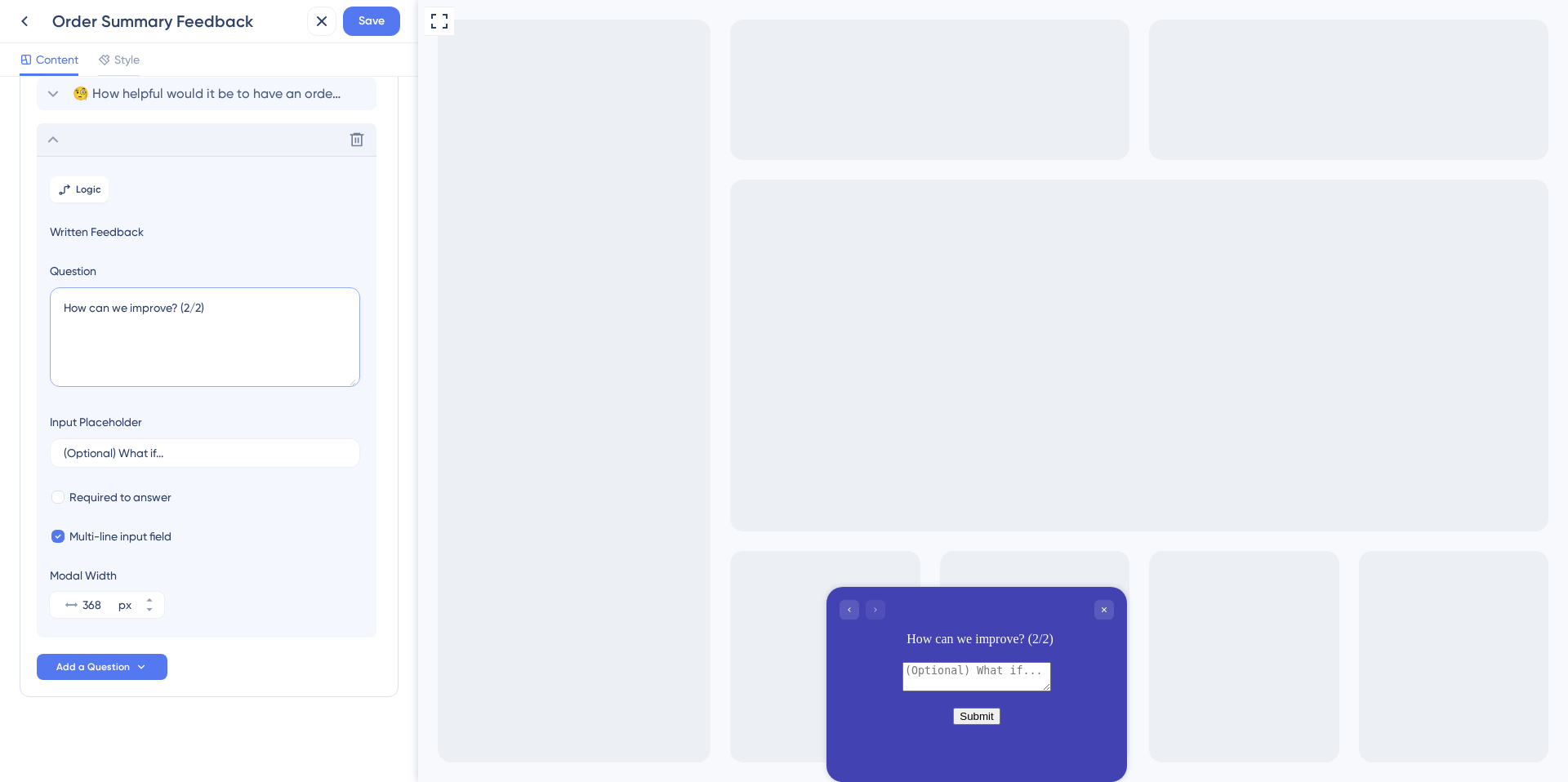
click at [192, 303] on textarea "How can we improve? (2/2)" at bounding box center [205, 338] width 310 height 100
click at [179, 303] on textarea "How can we improve? (2/2)" at bounding box center [205, 338] width 310 height 100
drag, startPoint x: 179, startPoint y: 305, endPoint x: 55, endPoint y: 305, distance: 124.0
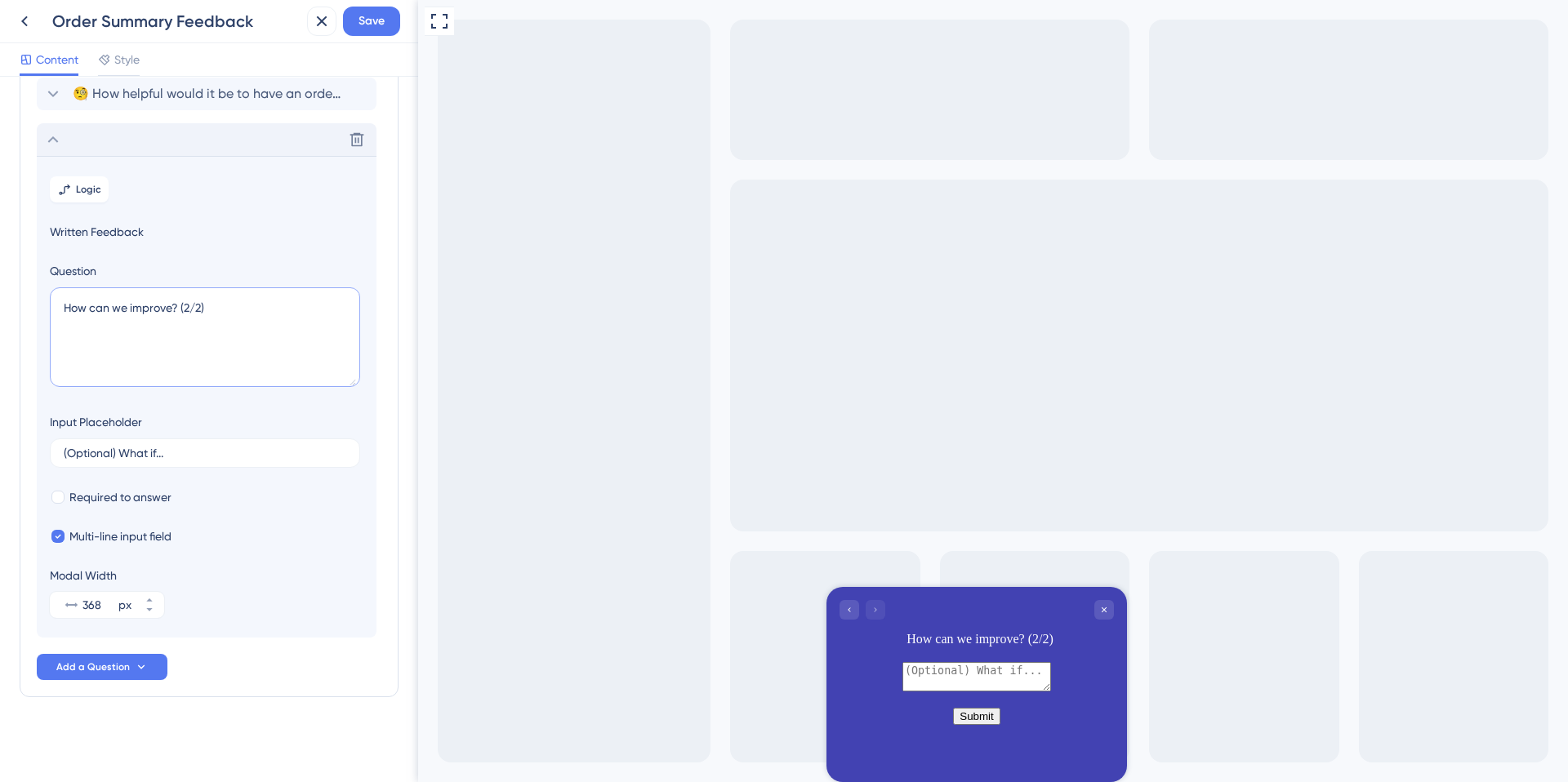
click at [55, 305] on textarea "How can we improve? (2/2)" at bounding box center [205, 338] width 310 height 100
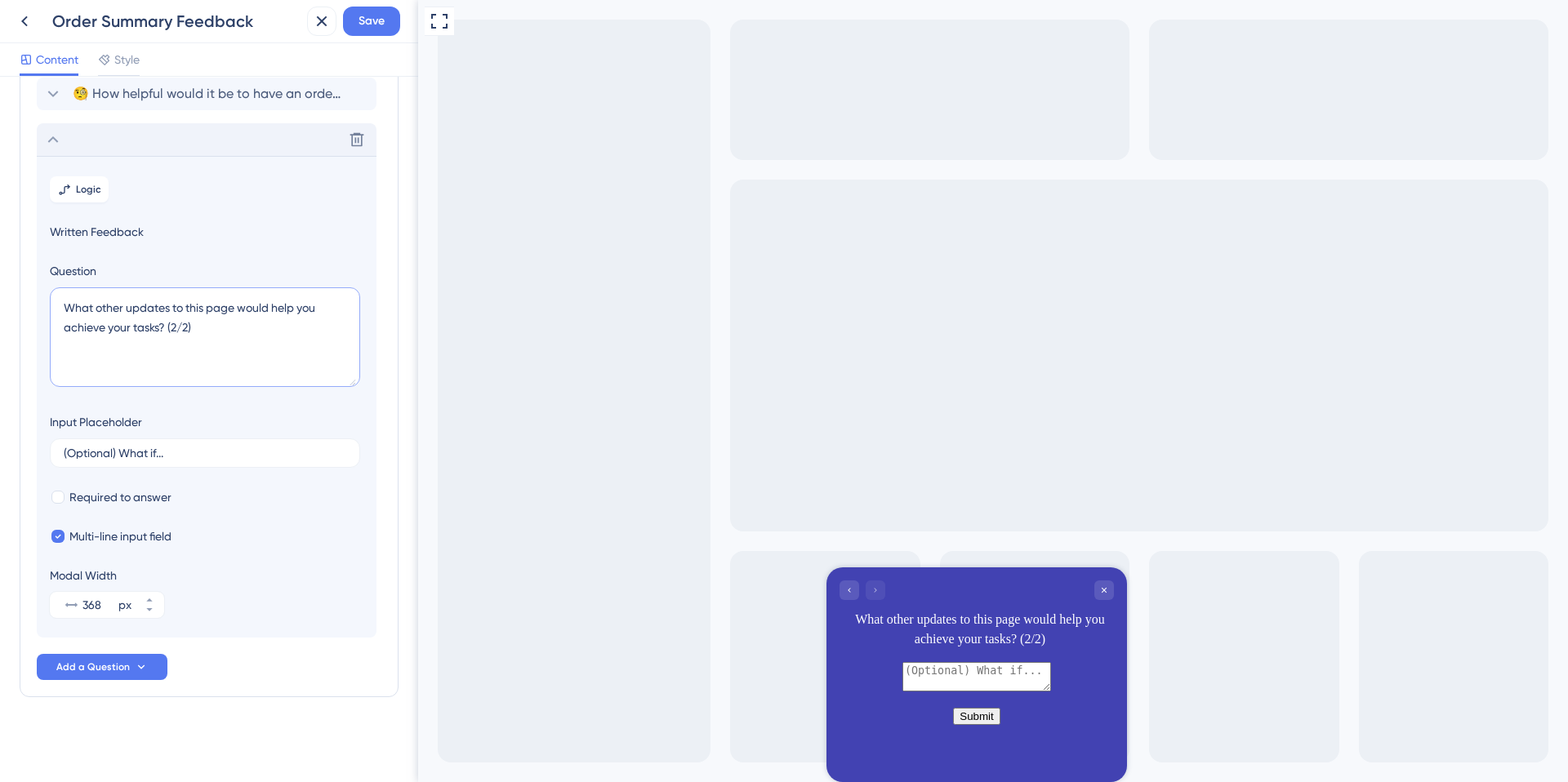
type textarea "What other updates to this page would help you achieve your tasks? (2/2)"
click at [56, 141] on icon at bounding box center [53, 140] width 20 height 20
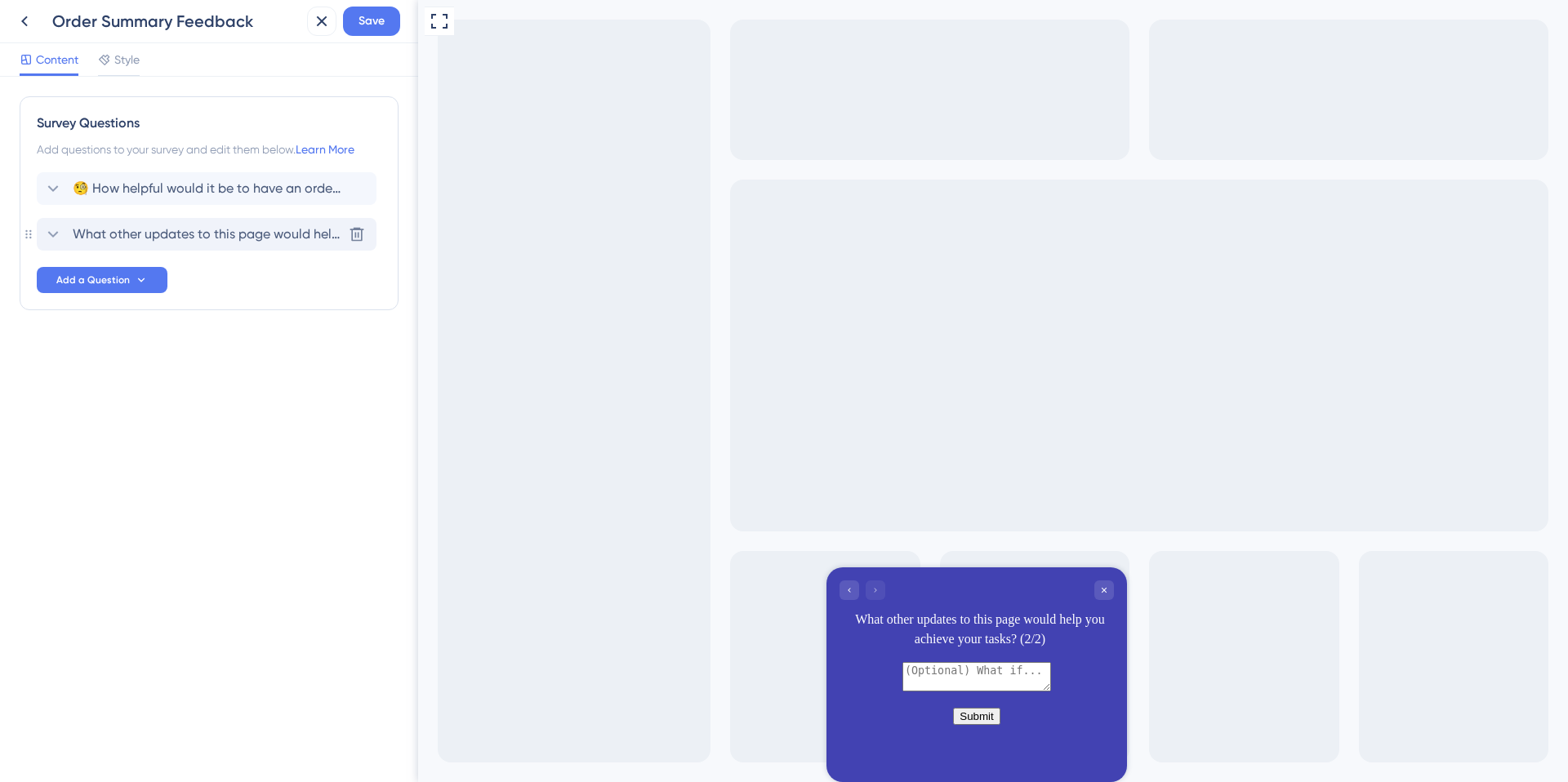
scroll to position [0, 0]
click at [156, 282] on button "Add a Question" at bounding box center [103, 280] width 131 height 26
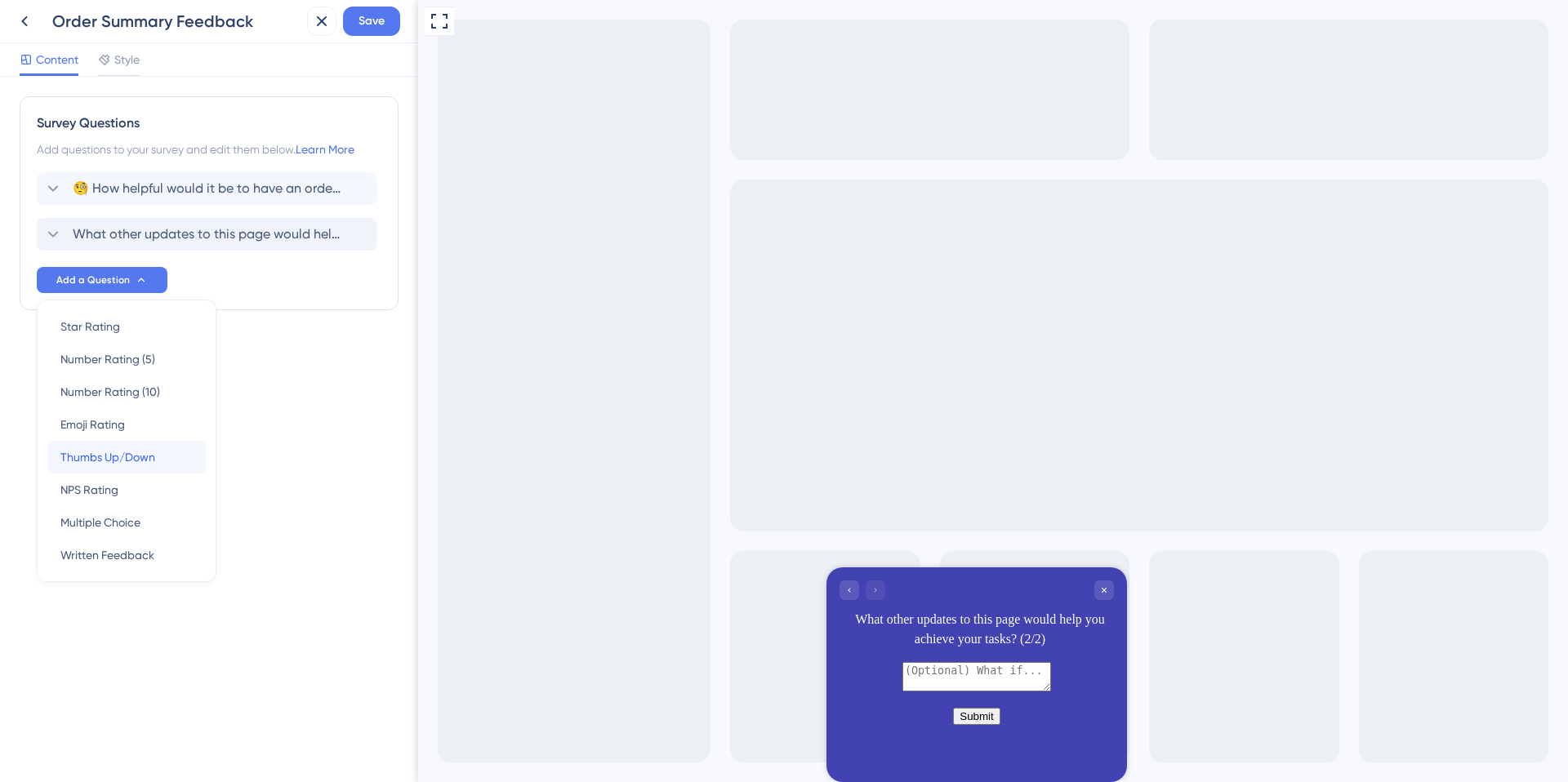
click at [149, 450] on span "Thumbs Up/Down" at bounding box center [108, 456] width 95 height 20
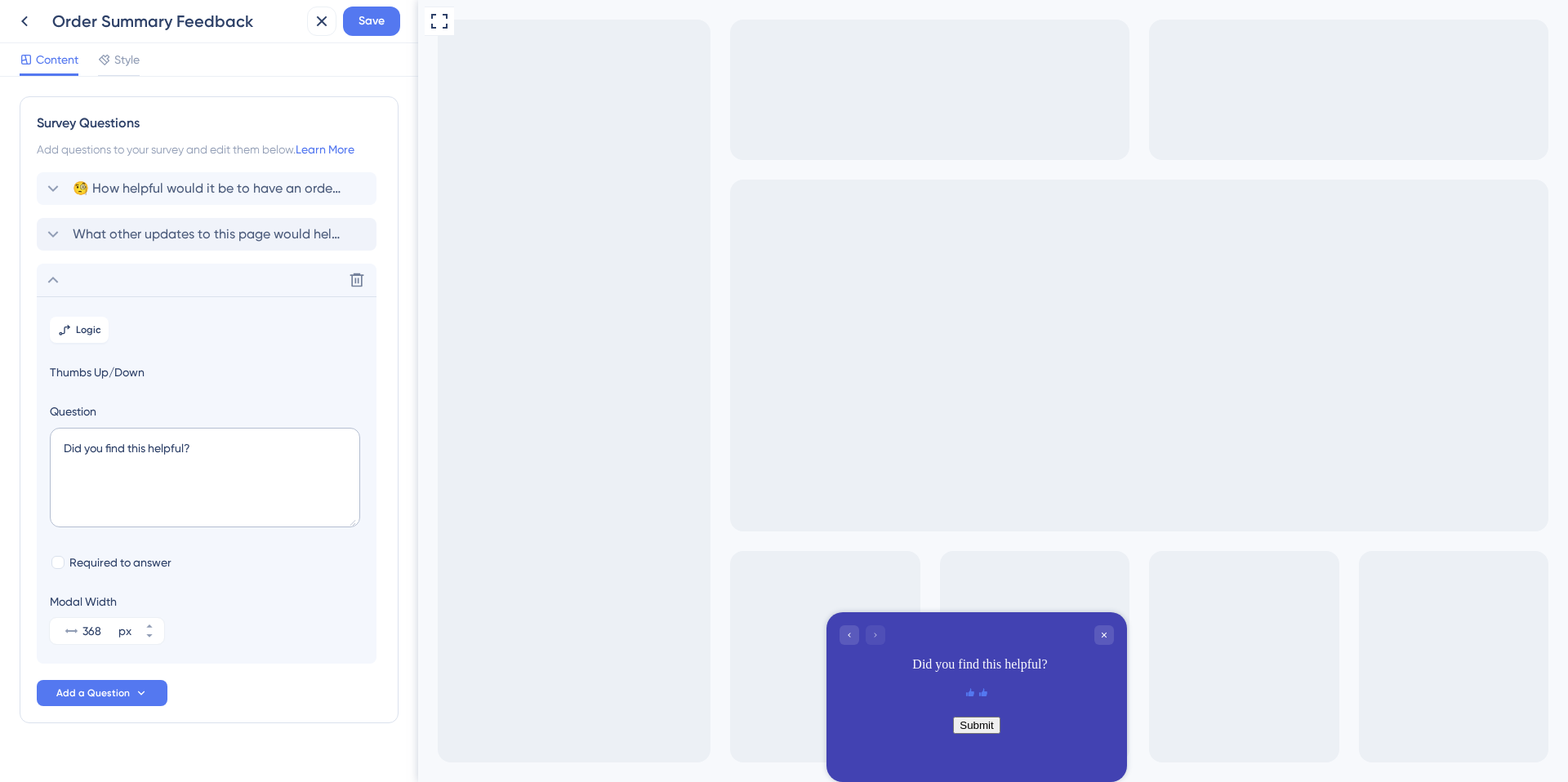
scroll to position [26, 0]
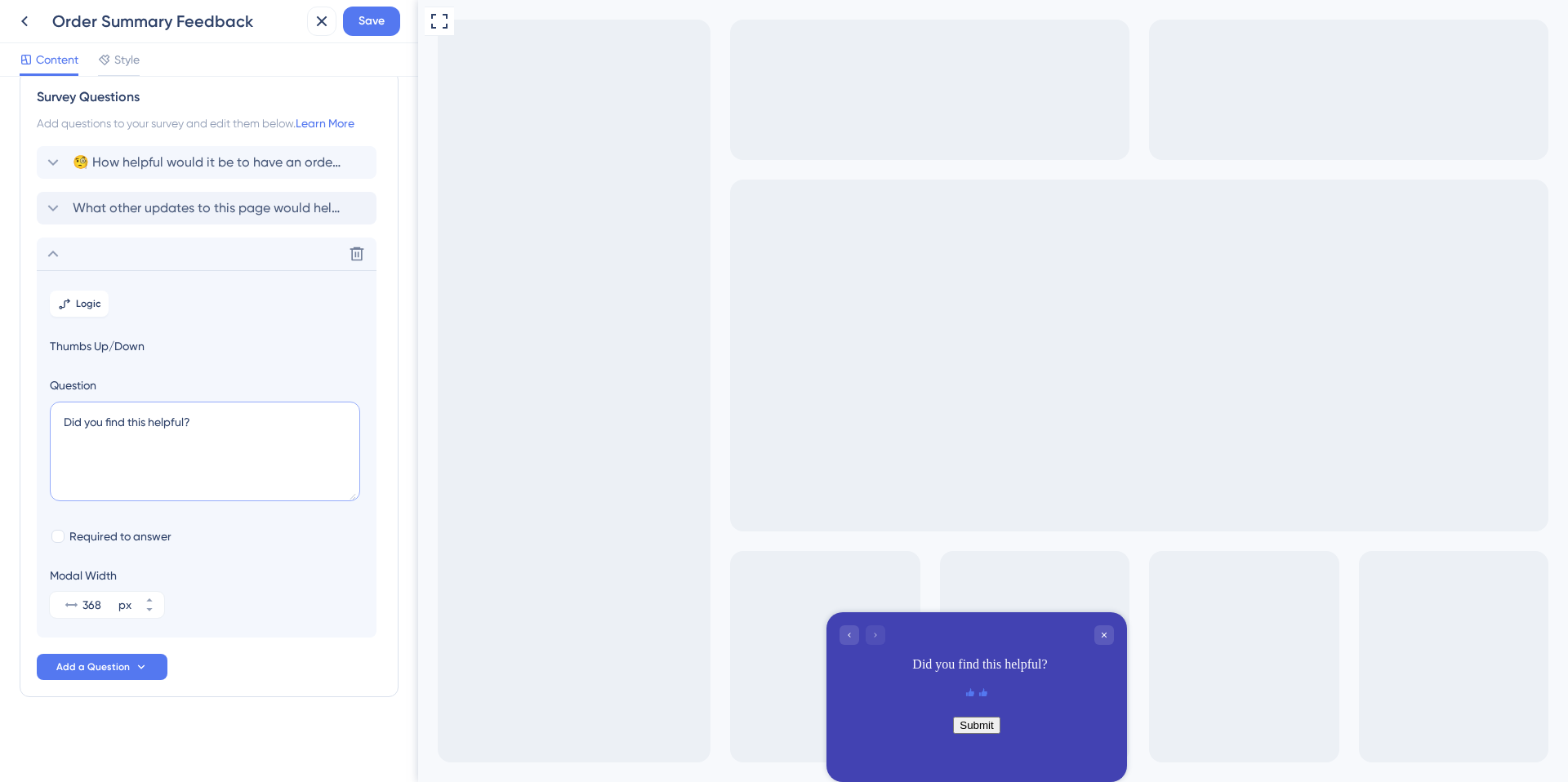
click at [167, 416] on textarea "Did you find this helpful?" at bounding box center [205, 451] width 310 height 100
click at [169, 415] on textarea "Did you find this helpful?" at bounding box center [205, 451] width 310 height 100
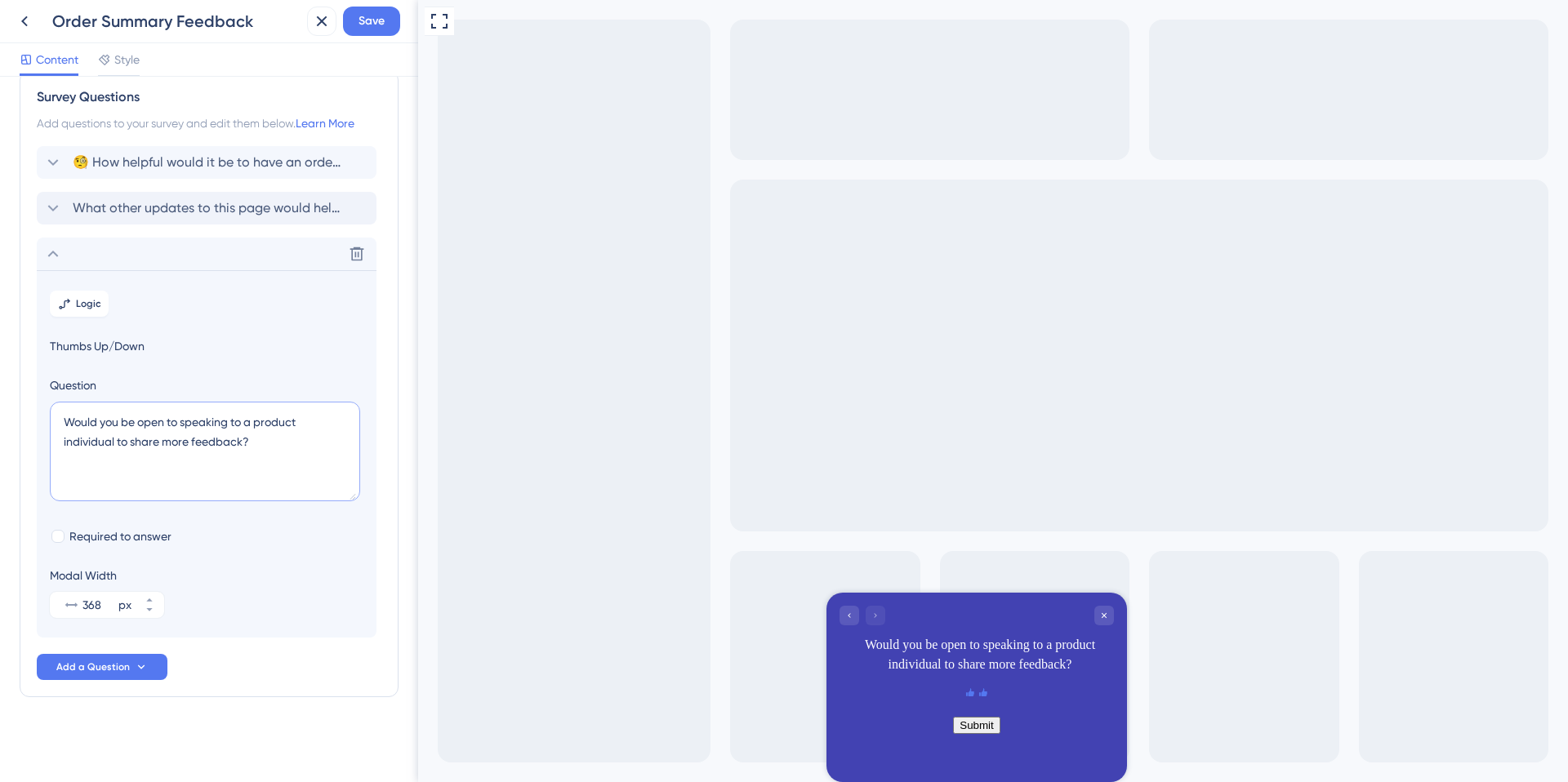
drag, startPoint x: 183, startPoint y: 420, endPoint x: 244, endPoint y: 418, distance: 61.0
click at [244, 418] on textarea "Would you be open to speaking to a product individual to share more feedback?" at bounding box center [205, 451] width 310 height 100
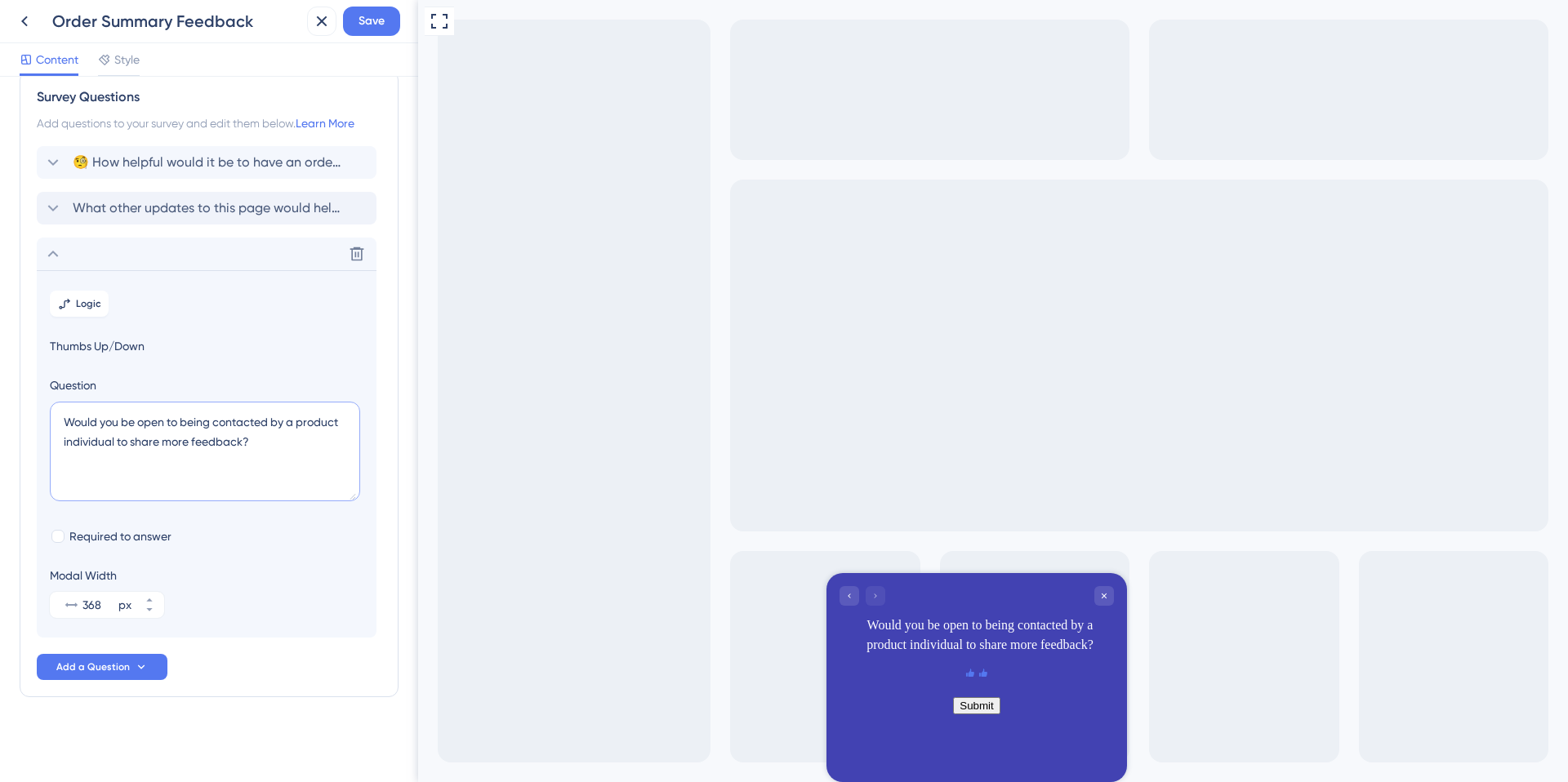
click at [191, 440] on textarea "Would you be open to being contacted by a product individual to share more feed…" at bounding box center [205, 451] width 310 height 100
drag, startPoint x: 273, startPoint y: 420, endPoint x: 116, endPoint y: 437, distance: 157.9
click at [116, 437] on textarea "Would you be open to being contacted by a product individual to share more feed…" at bounding box center [205, 451] width 310 height 100
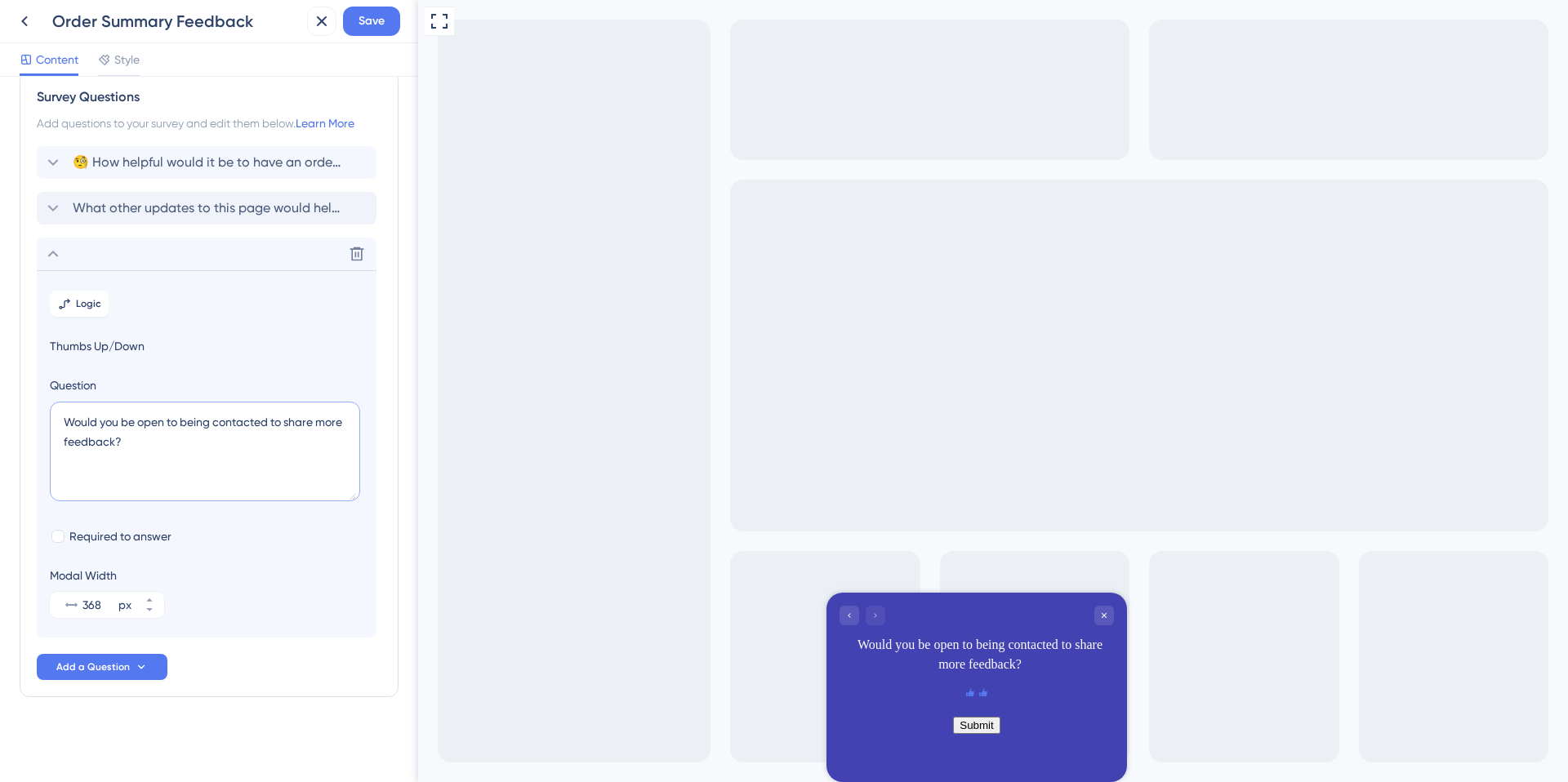
click at [145, 439] on textarea "Would you be open to being contacted to share more feedback?" at bounding box center [205, 451] width 310 height 100
type textarea "Would you be open to being contacted to share more feedback?"
click at [368, 27] on span "Save" at bounding box center [371, 21] width 26 height 20
click at [118, 64] on span "Style" at bounding box center [127, 59] width 25 height 20
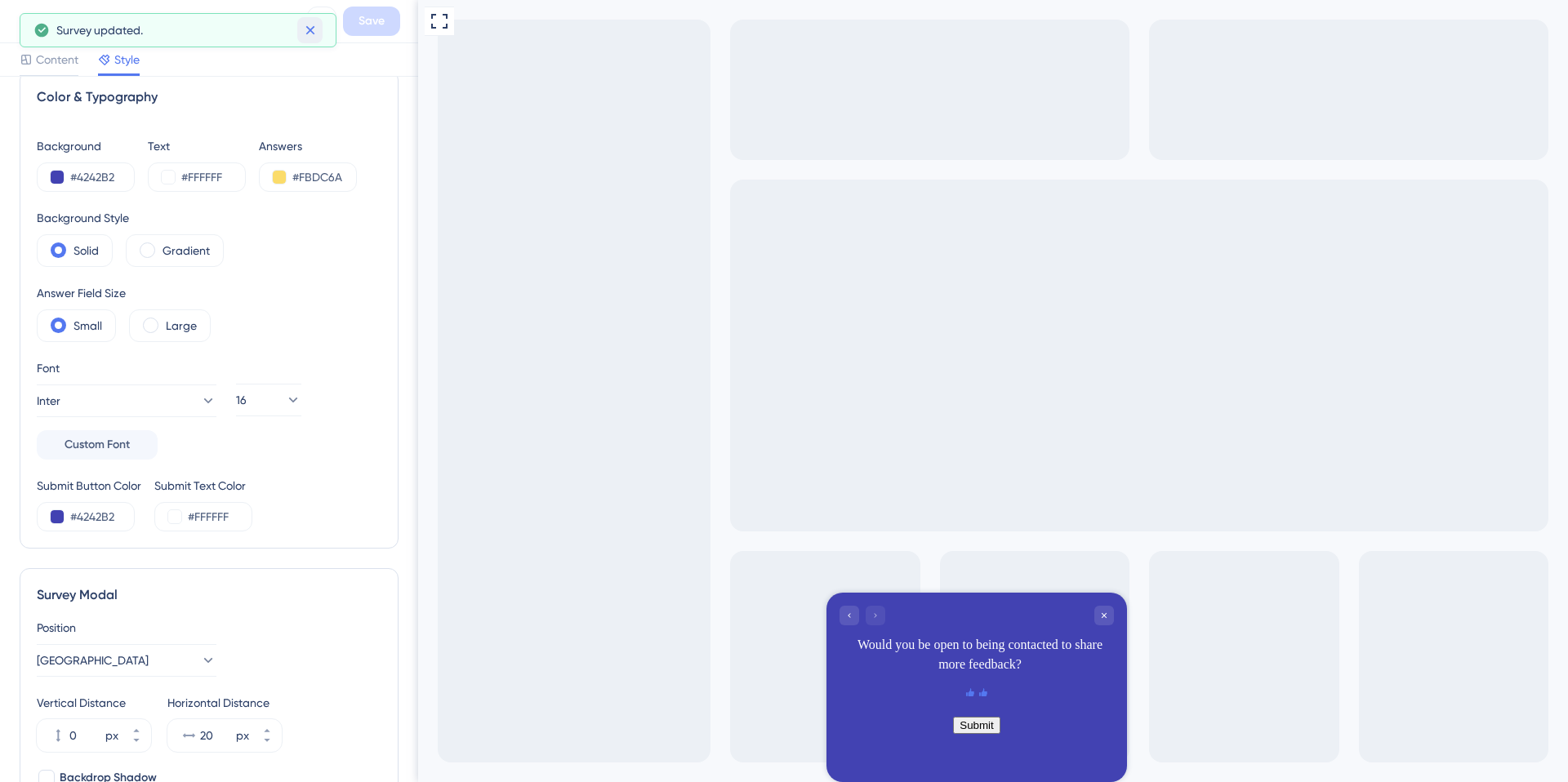
click at [308, 31] on icon at bounding box center [310, 30] width 9 height 9
click at [24, 22] on icon at bounding box center [24, 21] width 20 height 20
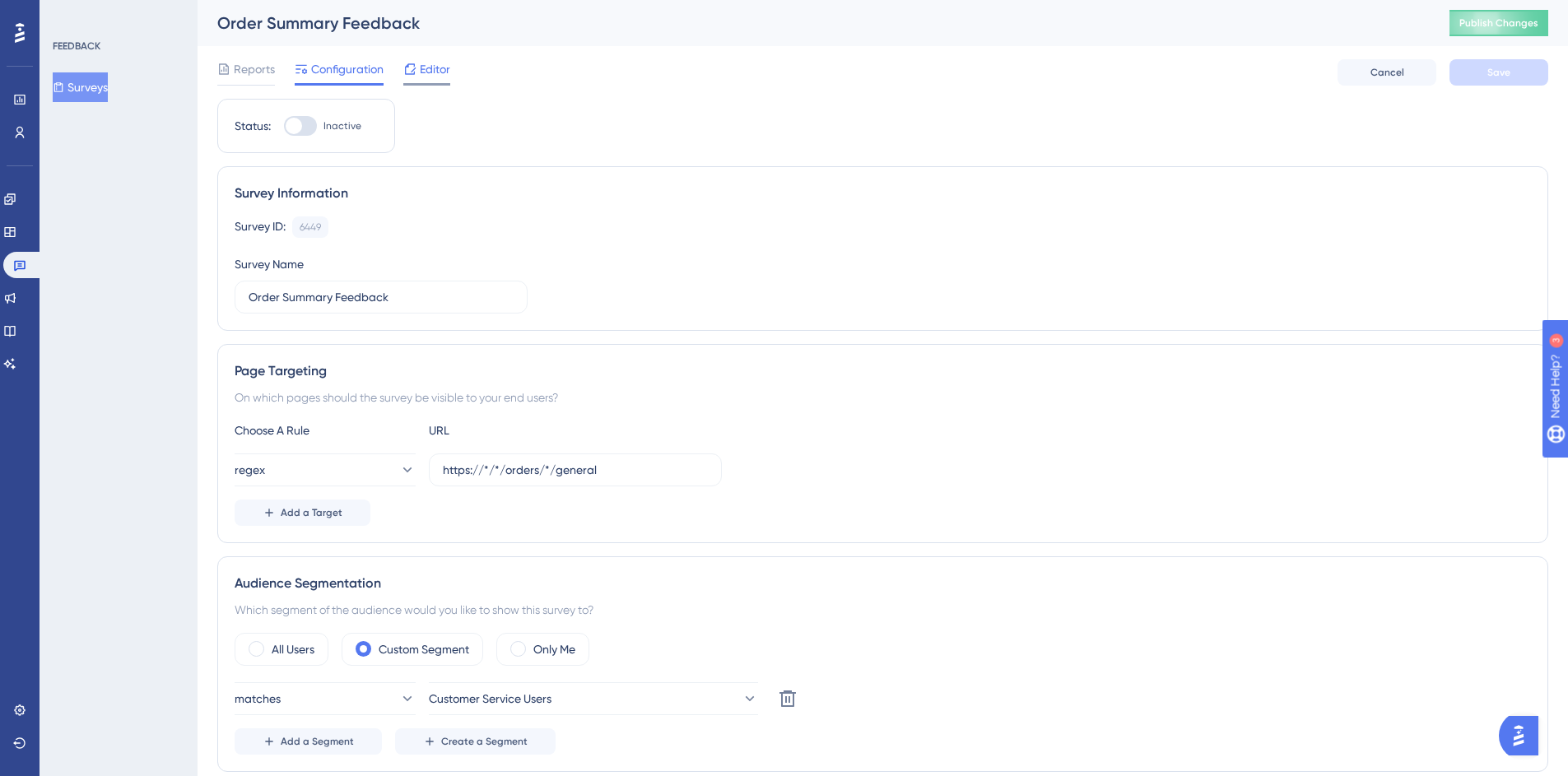
click at [424, 72] on span "Editor" at bounding box center [434, 69] width 30 height 20
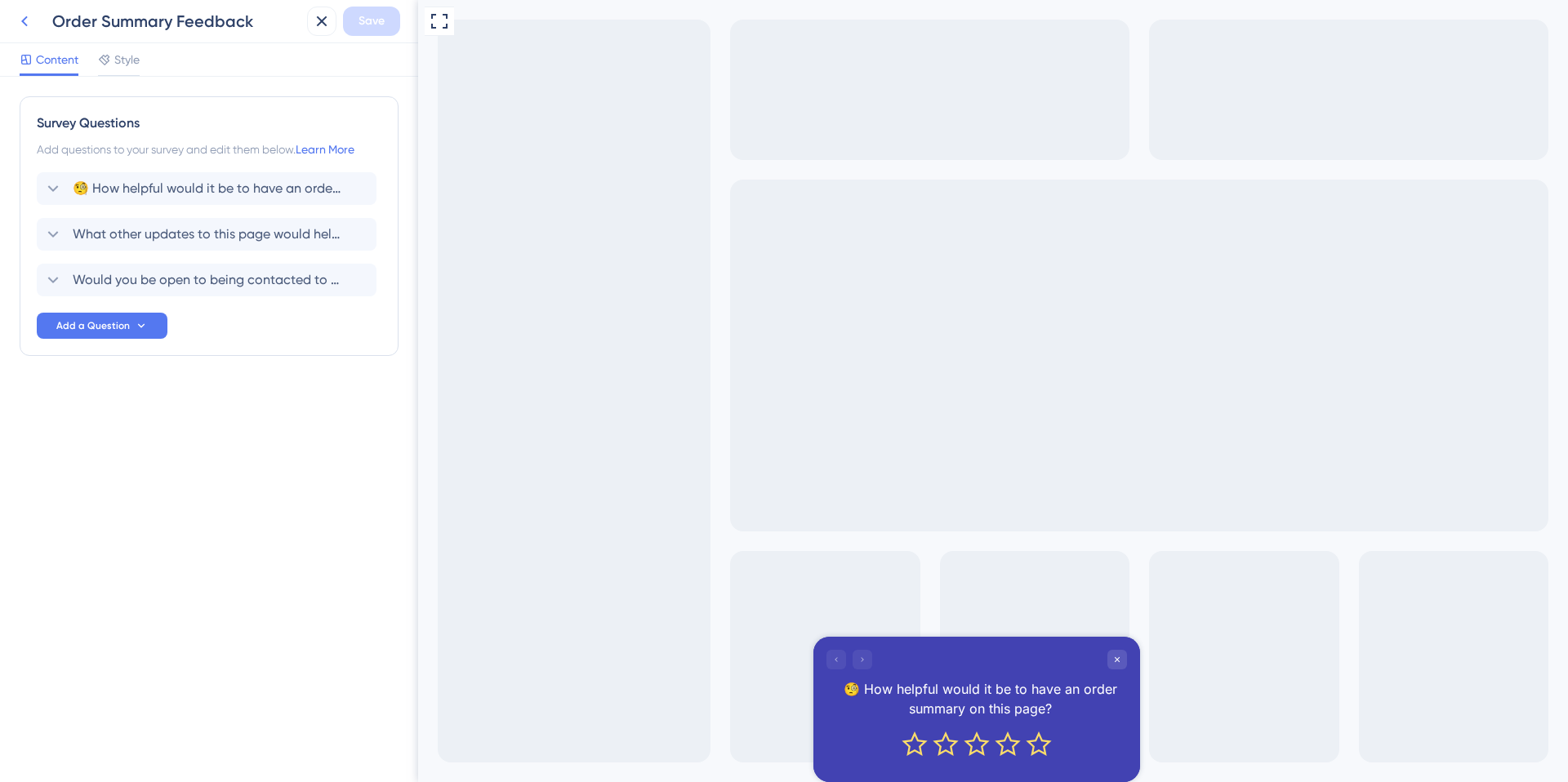
click at [24, 22] on icon at bounding box center [24, 21] width 20 height 20
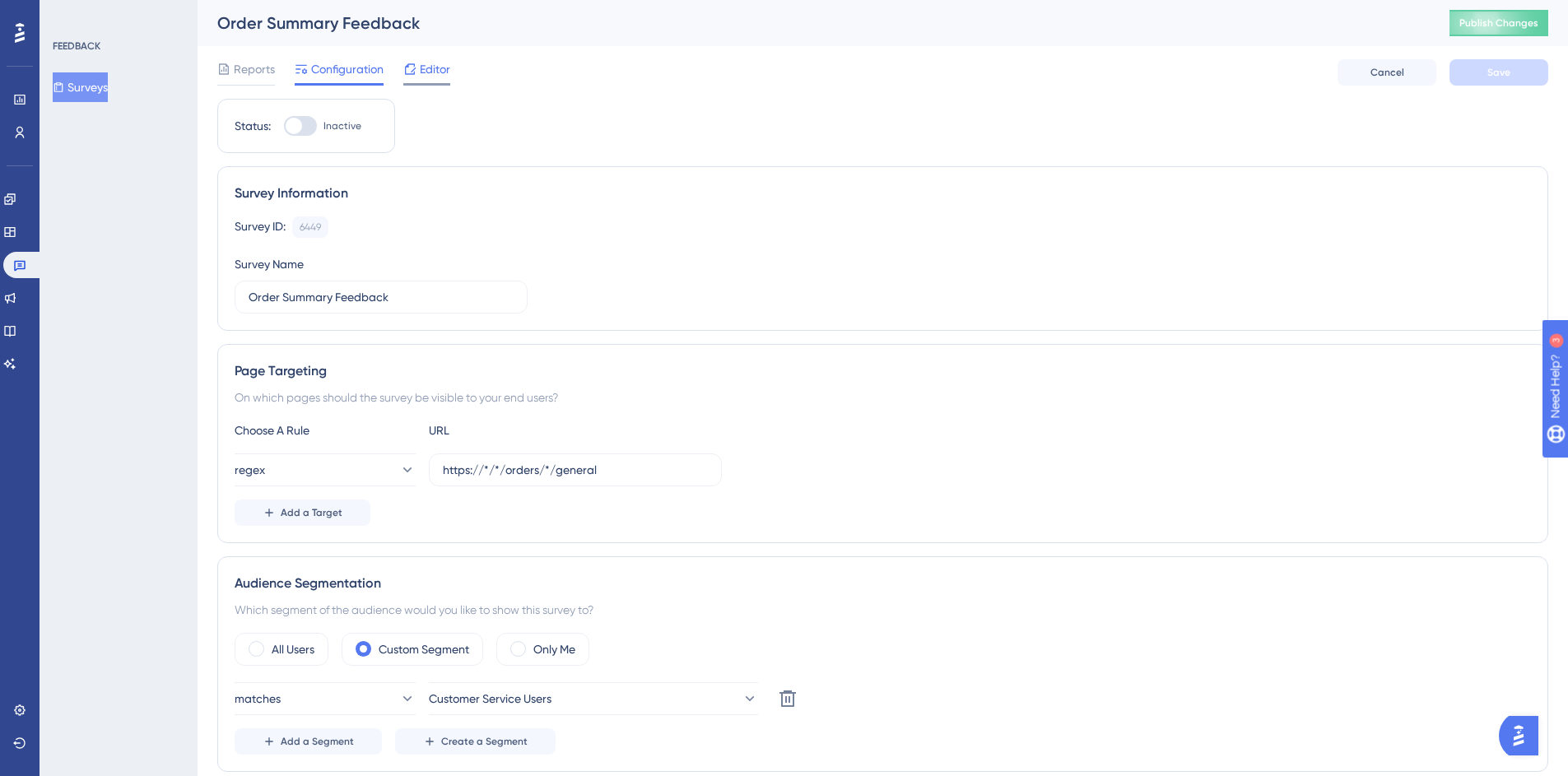
click at [433, 72] on span "Editor" at bounding box center [434, 69] width 30 height 20
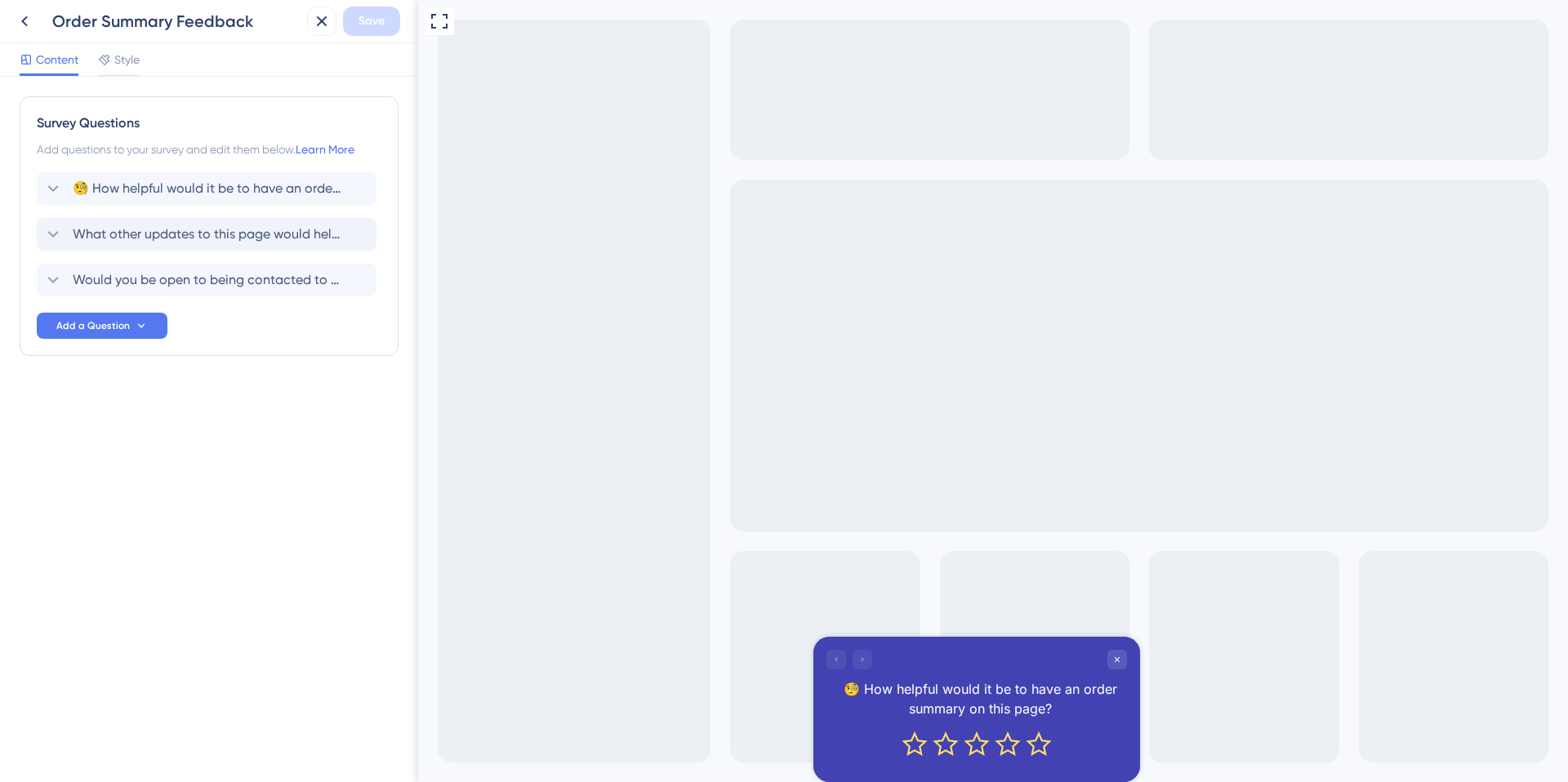
click at [240, 239] on span "What other updates to this page would help you achieve your tasks? (2/2)" at bounding box center [207, 234] width 270 height 20
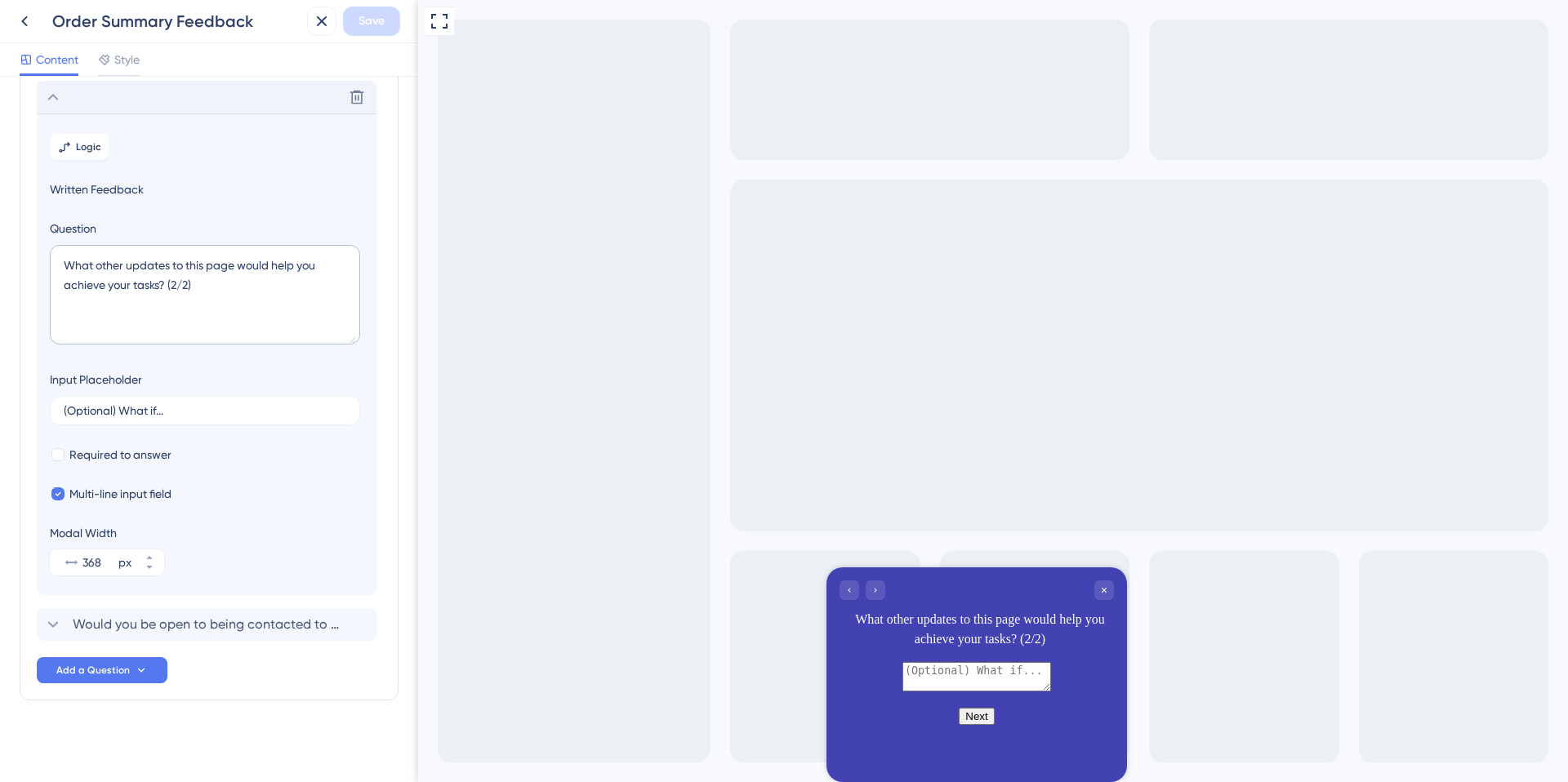
scroll to position [140, 0]
click at [199, 283] on textarea "What other updates to this page would help you achieve your tasks? (2/2)" at bounding box center [205, 292] width 310 height 100
type textarea "What other updates to this page would help you achieve your tasks?"
click at [137, 628] on span "Would you be open to being contacted to share more feedback?" at bounding box center [207, 621] width 270 height 20
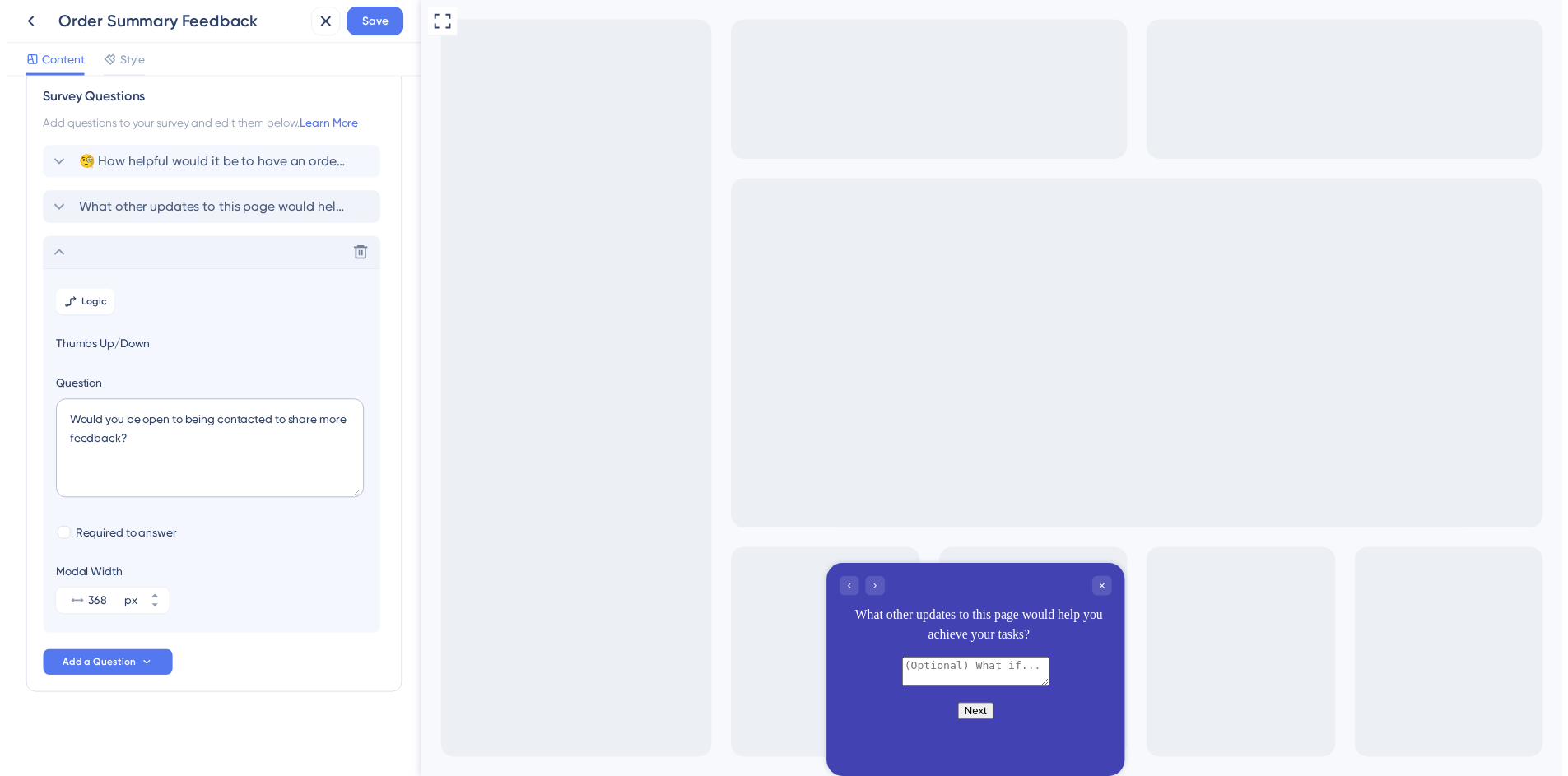
scroll to position [26, 0]
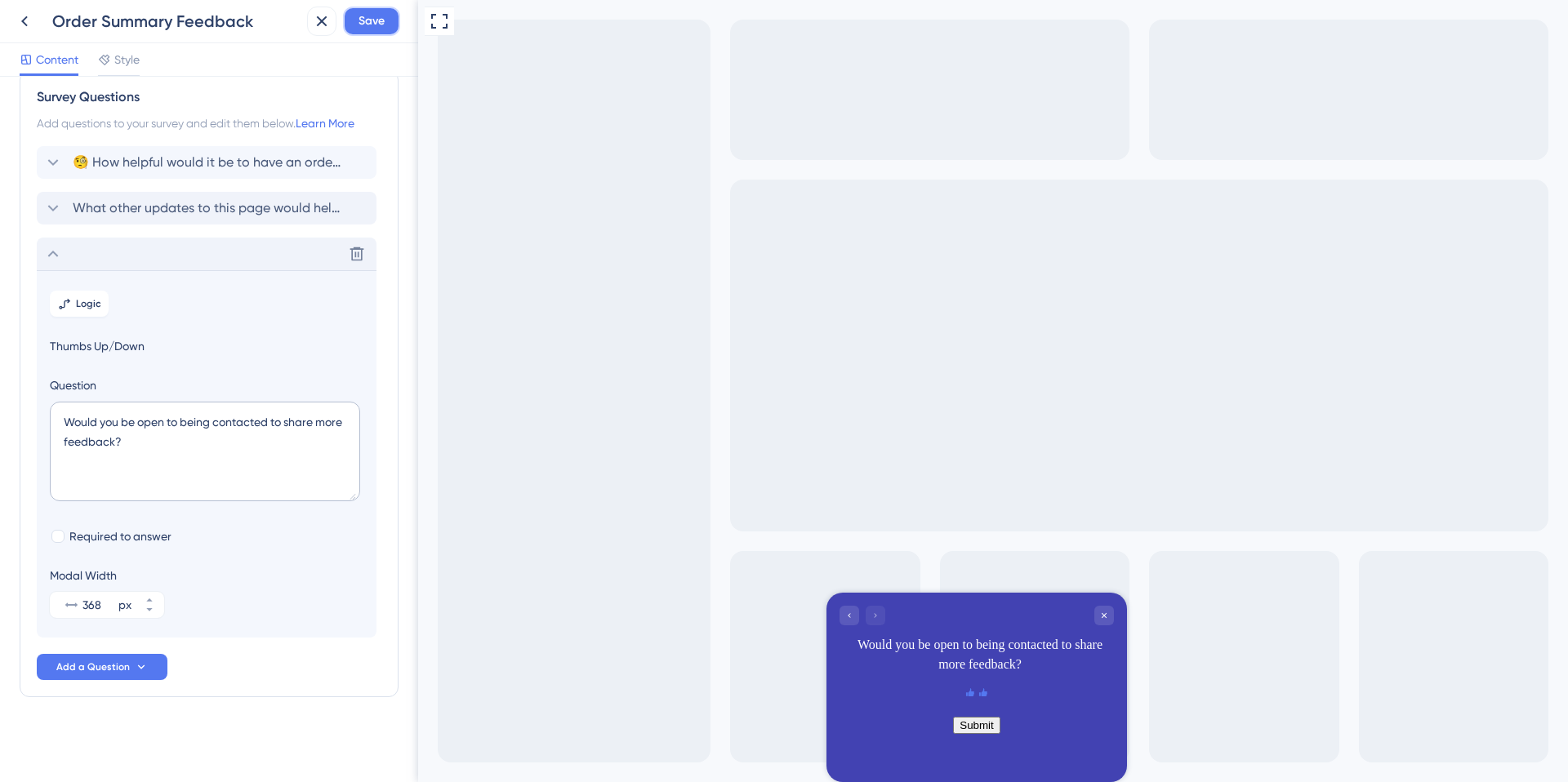
click at [383, 23] on span "Save" at bounding box center [371, 21] width 26 height 20
click at [312, 30] on icon at bounding box center [310, 30] width 16 height 16
click at [28, 22] on icon at bounding box center [24, 21] width 20 height 20
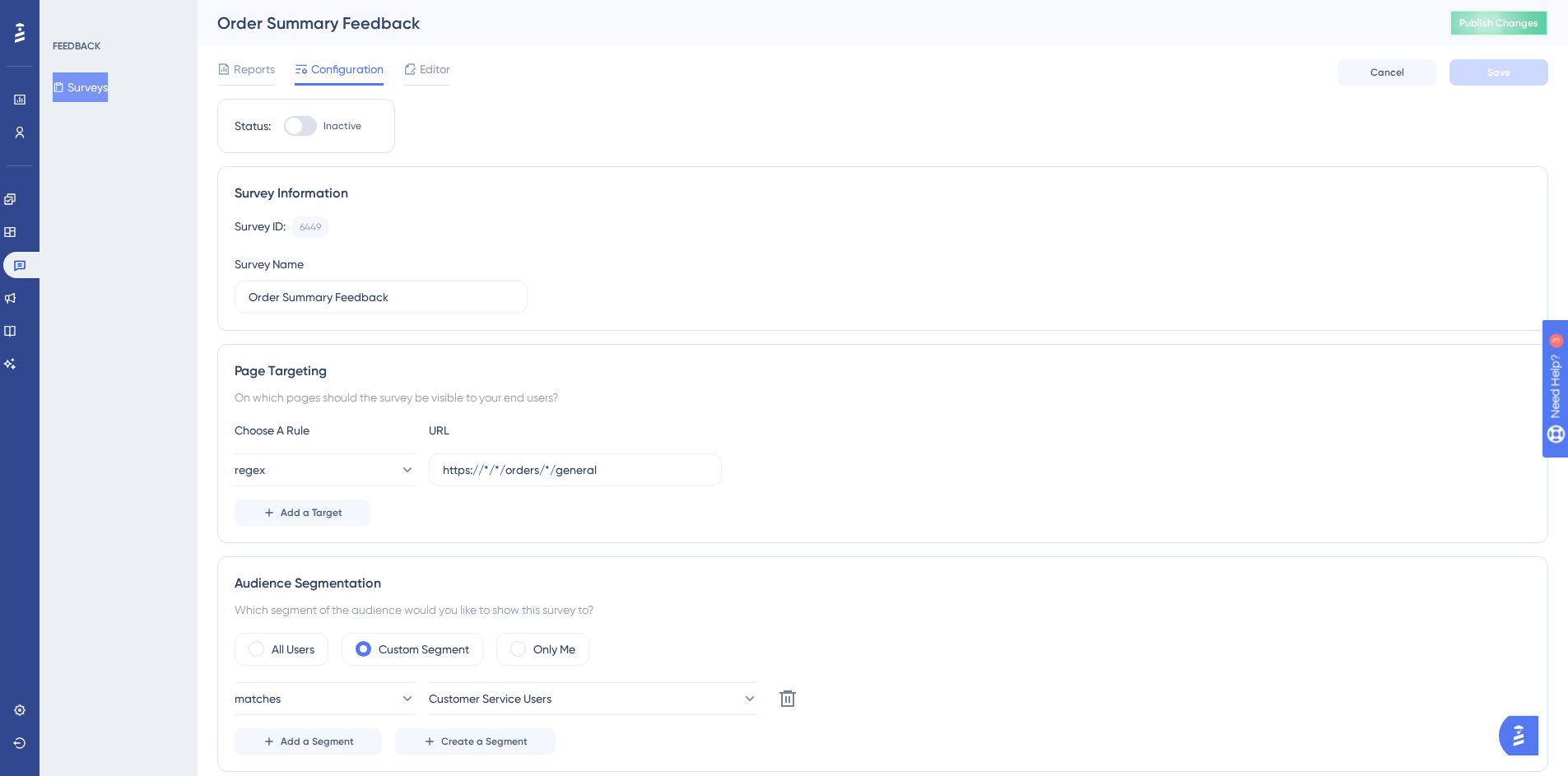
click at [1522, 27] on span "Publish Changes" at bounding box center [1499, 23] width 79 height 13
click at [300, 127] on div at bounding box center [293, 126] width 16 height 16
click at [284, 127] on input "Inactive" at bounding box center [283, 126] width 1 height 1
checkbox input "true"
click at [1495, 68] on span "Save" at bounding box center [1499, 72] width 23 height 13
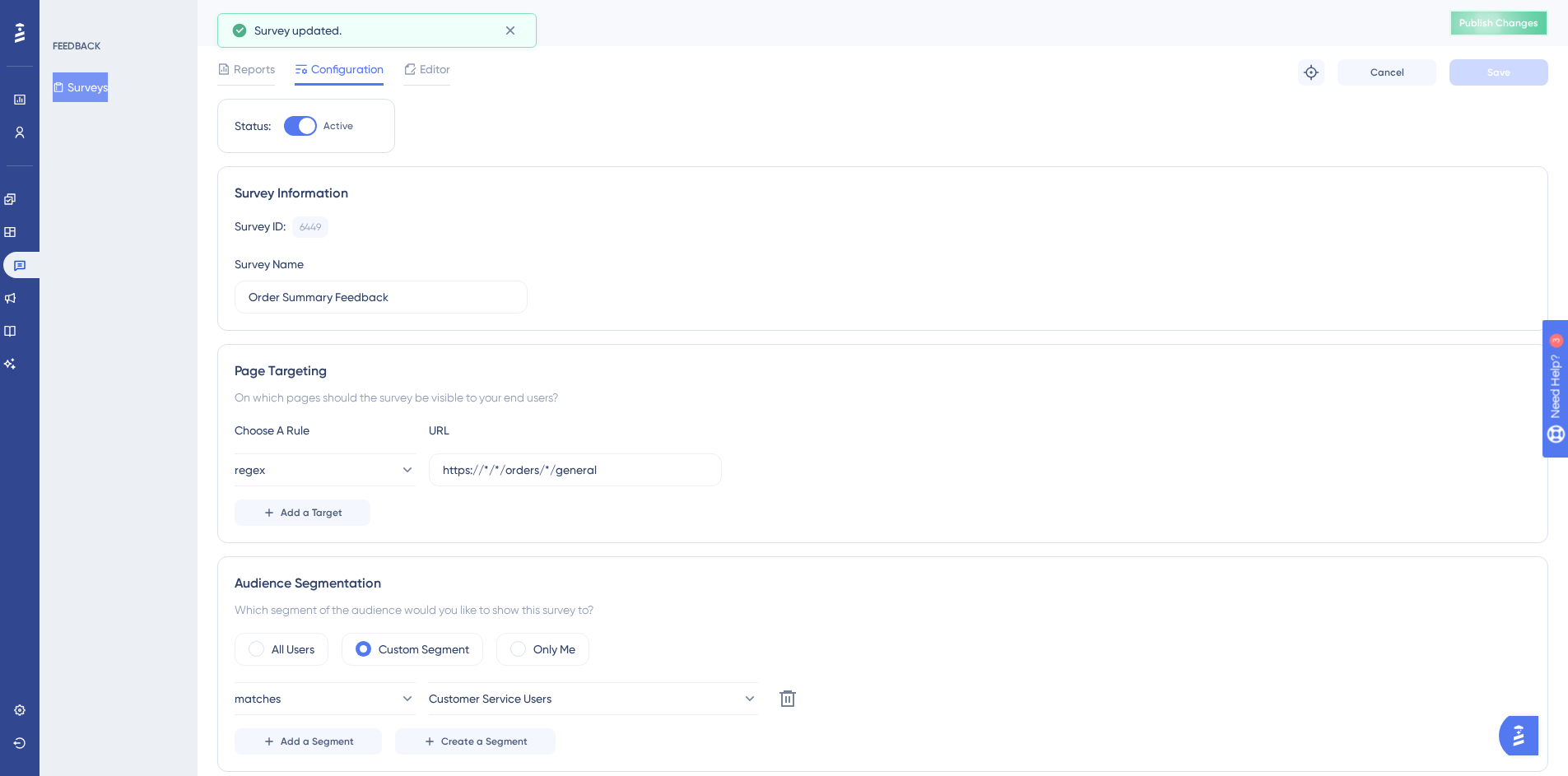
click at [1518, 23] on span "Publish Changes" at bounding box center [1499, 23] width 79 height 13
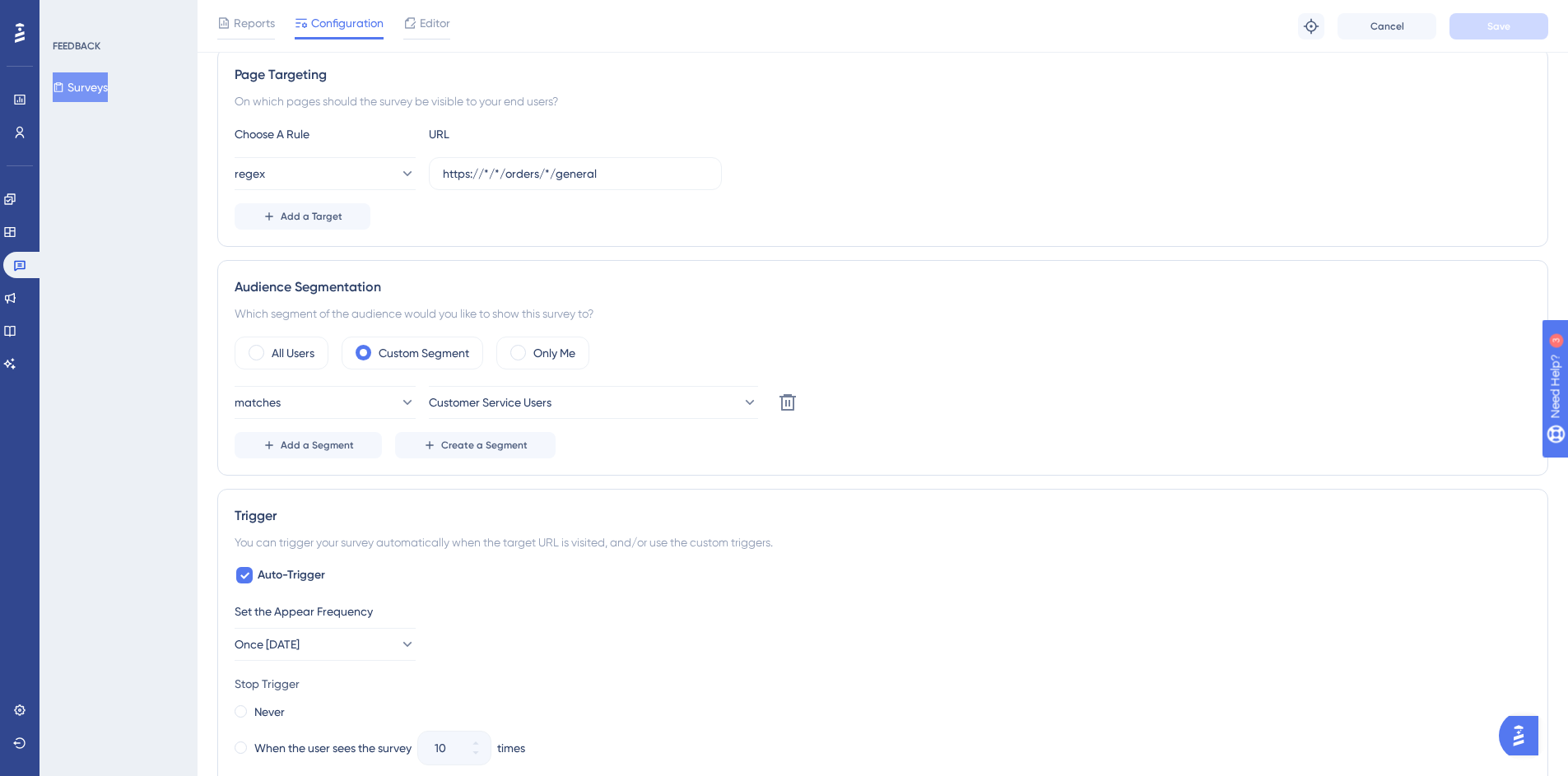
scroll to position [218, 0]
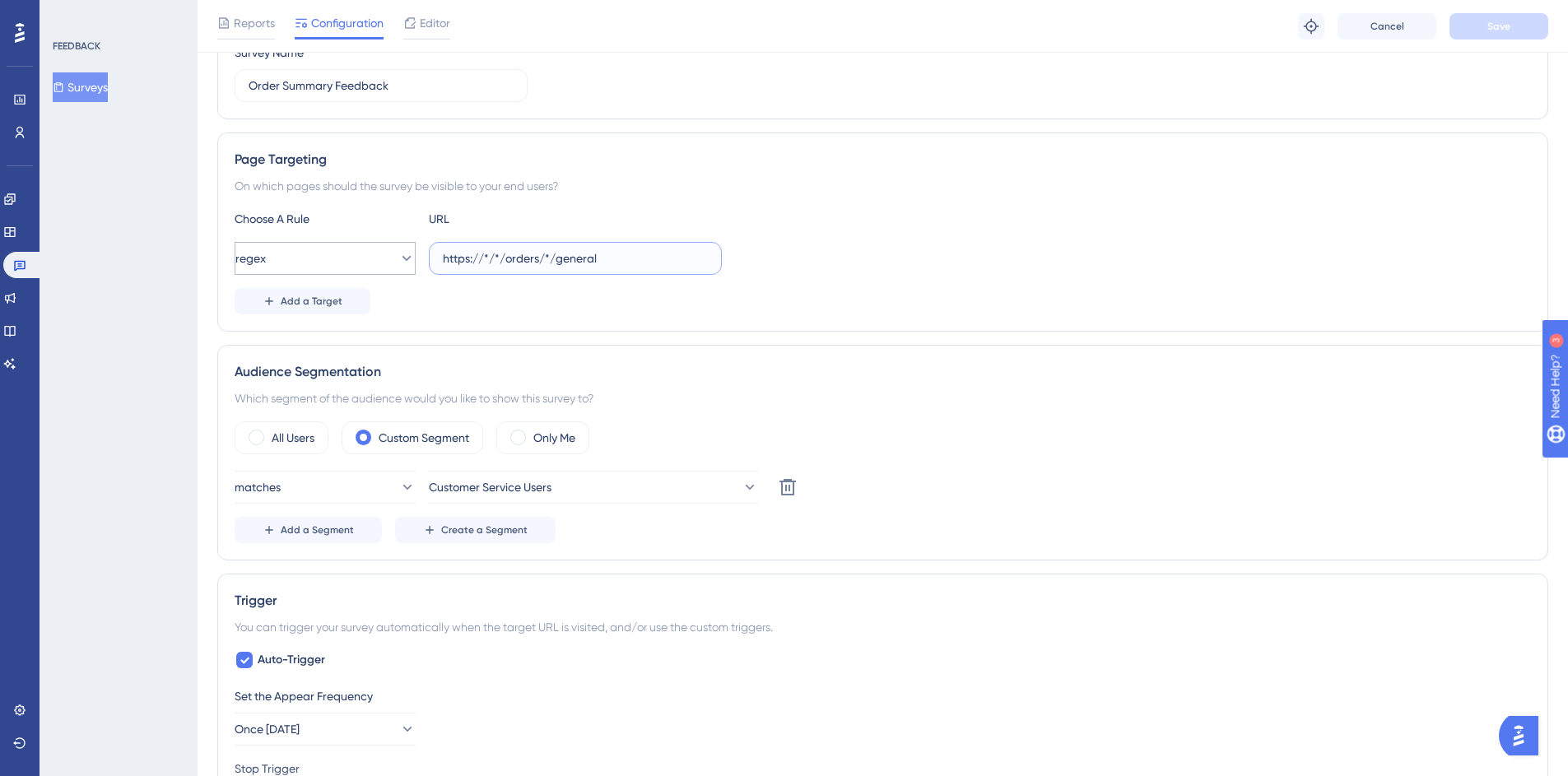
drag, startPoint x: 490, startPoint y: 252, endPoint x: 411, endPoint y: 256, distance: 79.1
click at [411, 256] on div "regex https://*/*/orders/*/general" at bounding box center [478, 259] width 487 height 33
paste input "mc.us-central1.gcp.commercetools.com/"
drag, startPoint x: 1019, startPoint y: 311, endPoint x: 1367, endPoint y: 101, distance: 406.5
click at [1020, 309] on div "Add a Target" at bounding box center [882, 301] width 1296 height 26
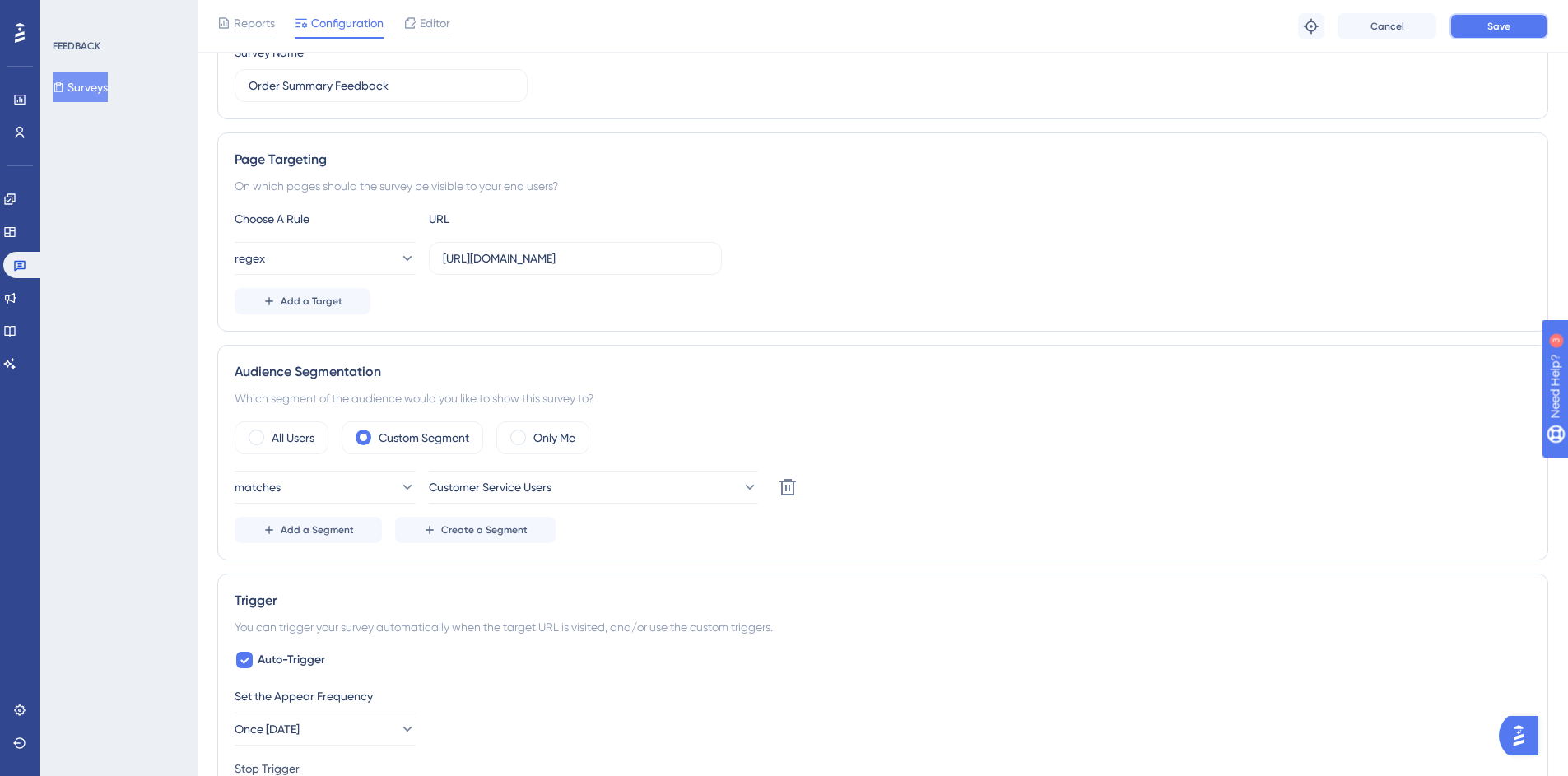
click at [1495, 30] on span "Save" at bounding box center [1499, 26] width 23 height 13
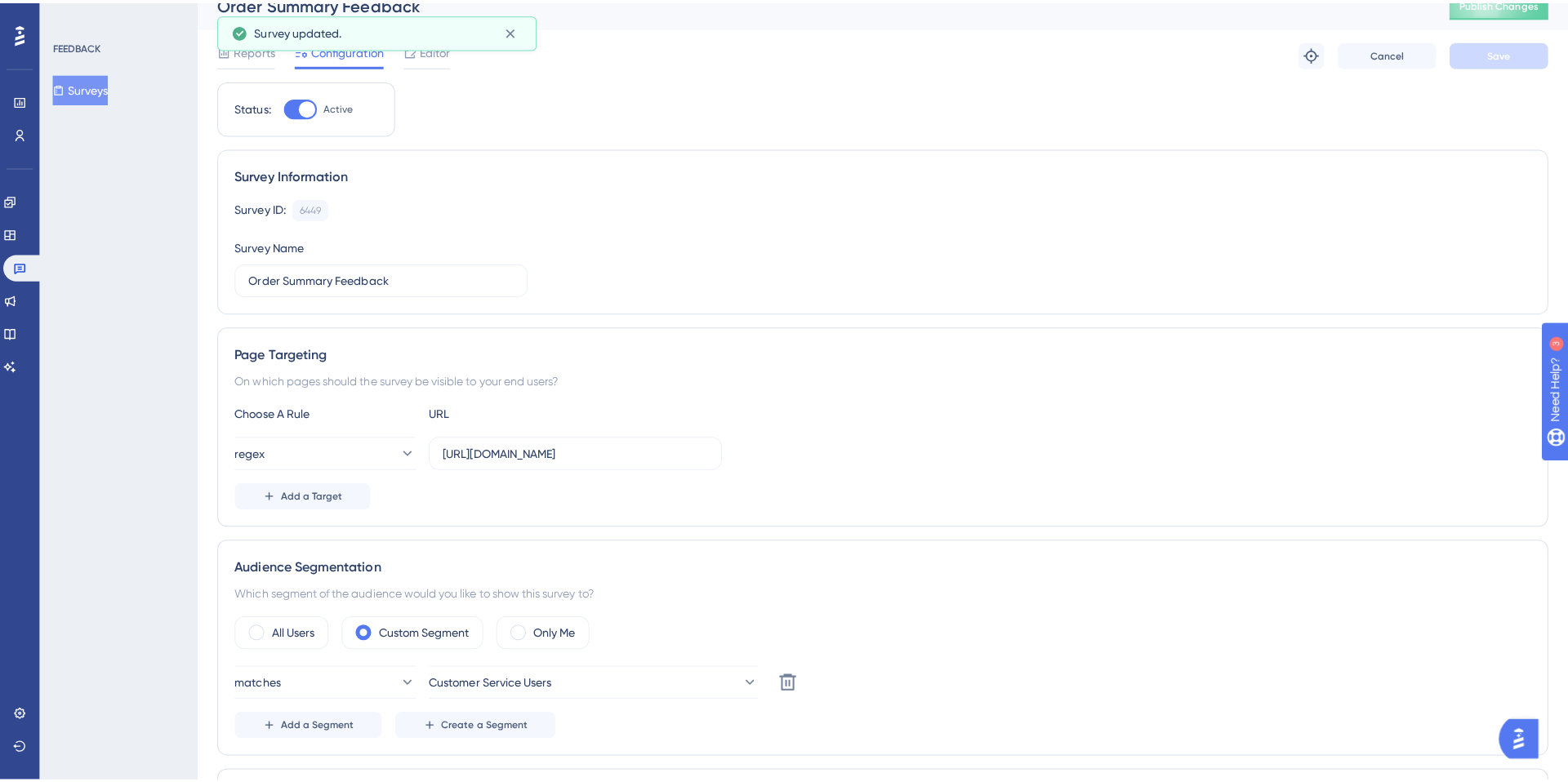
scroll to position [0, 0]
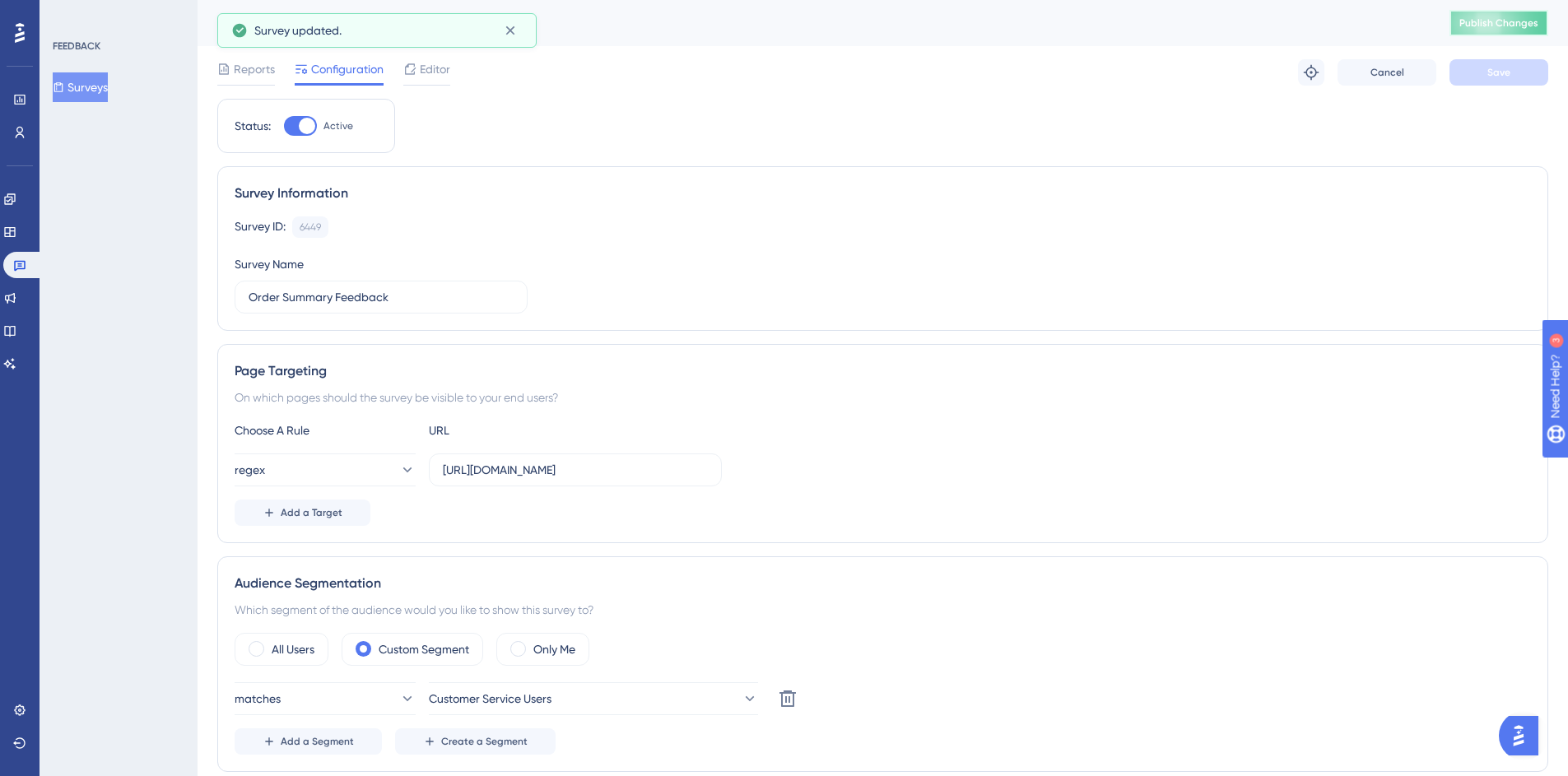
click at [1512, 23] on span "Publish Changes" at bounding box center [1499, 23] width 79 height 13
click at [635, 482] on label "https://mc.us-central1.gcp.commercetools.com/*/orders/*/general" at bounding box center [575, 470] width 293 height 33
click at [635, 479] on input "https://mc.us-central1.gcp.commercetools.com/*/orders/*/general" at bounding box center [575, 470] width 265 height 18
drag, startPoint x: 695, startPoint y: 466, endPoint x: 485, endPoint y: 475, distance: 210.2
click at [485, 475] on input "https://mc.us-central1.gcp.commercetools.com/*/orders/*/general" at bounding box center [575, 470] width 265 height 18
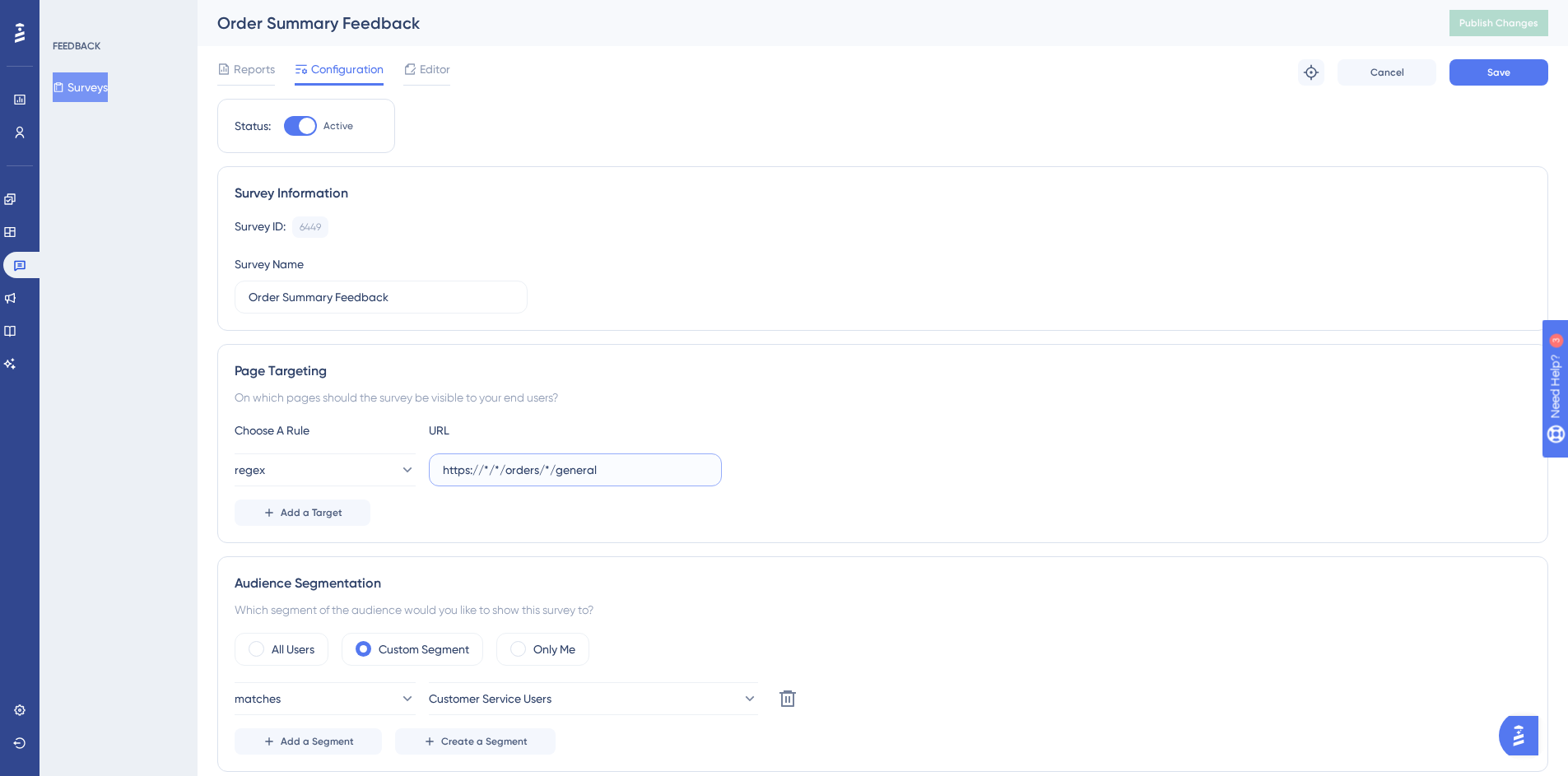
type input "https://*/*/orders/*/general"
click at [1497, 76] on span "Save" at bounding box center [1499, 72] width 23 height 13
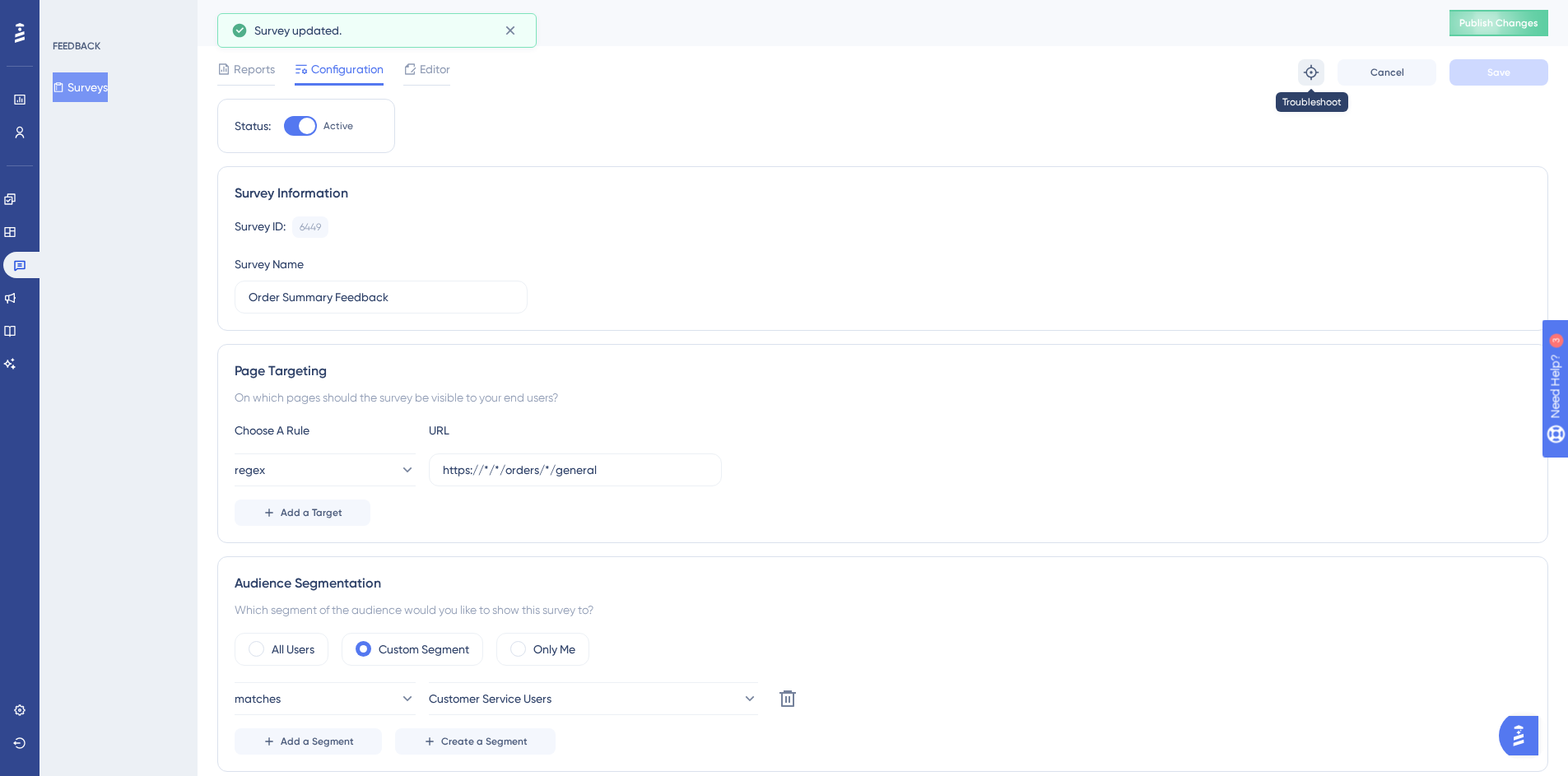
click at [1317, 76] on icon at bounding box center [1311, 72] width 16 height 16
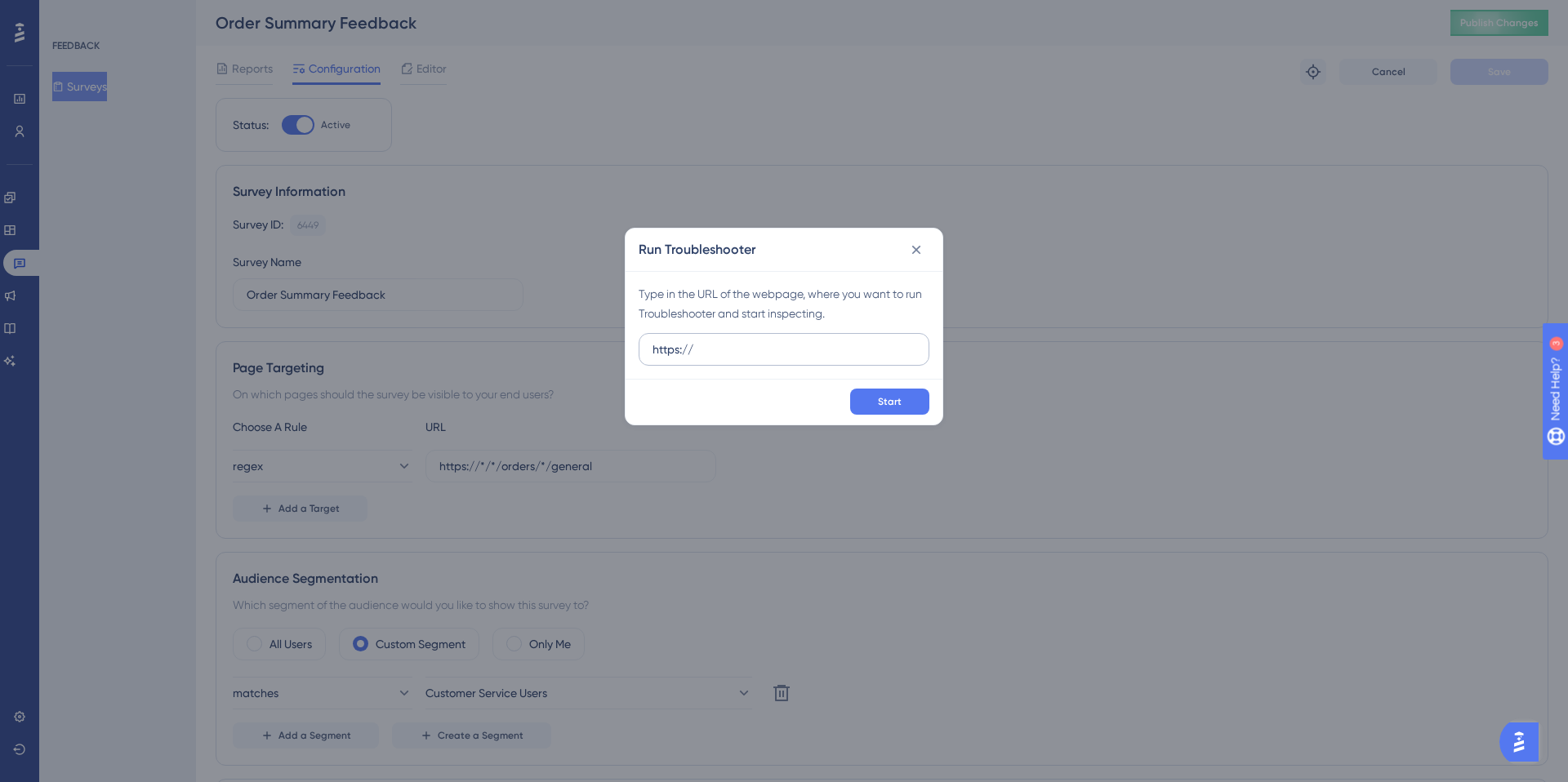
click at [681, 357] on input "https://" at bounding box center [783, 349] width 263 height 18
click at [680, 356] on input "https://" at bounding box center [783, 349] width 263 height 18
click at [762, 354] on input "https://mc.us-central1.gcp.commercetools.com/" at bounding box center [783, 349] width 263 height 18
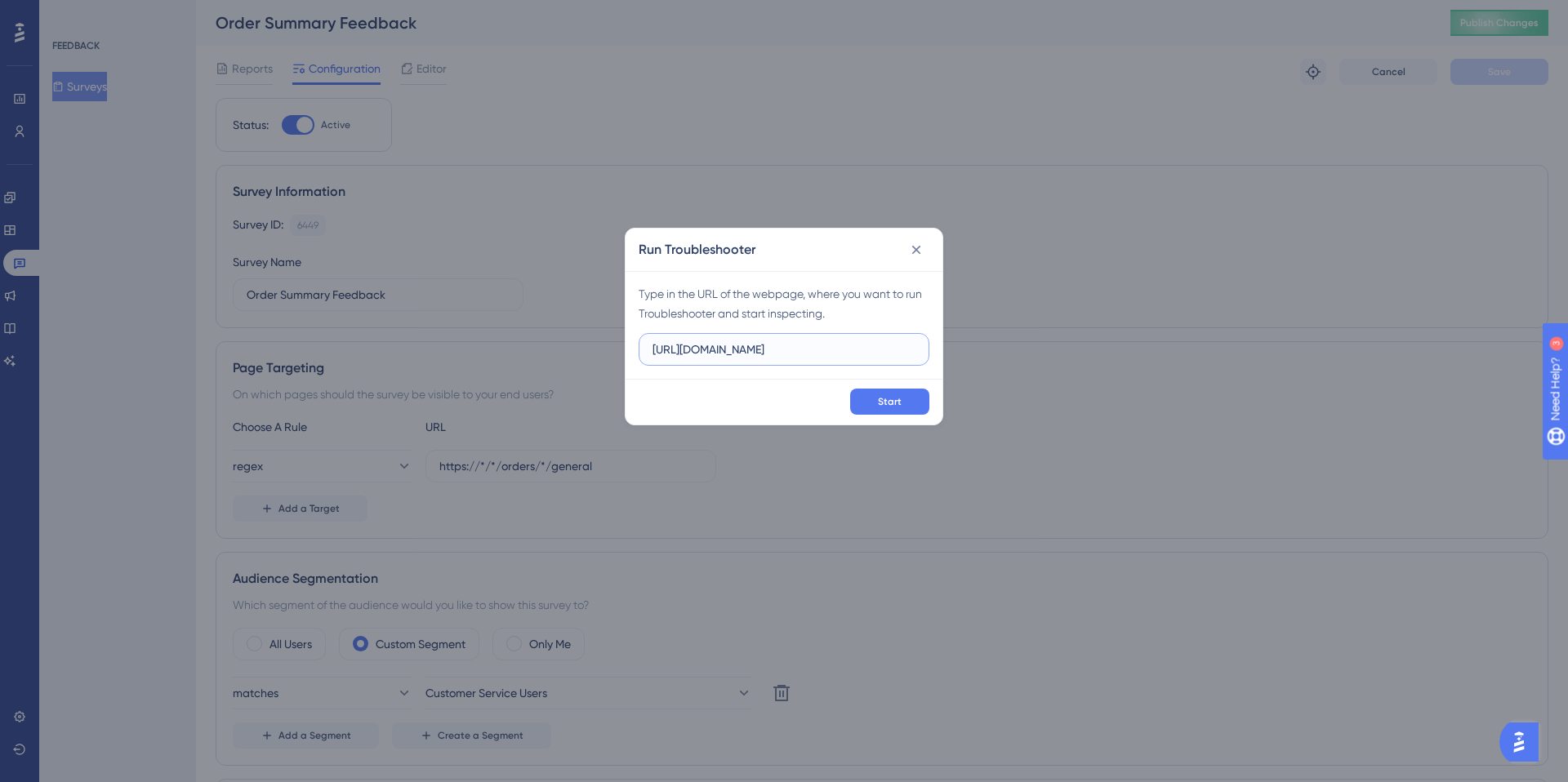
click at [762, 354] on input "https://mc.us-central1.gcp.commercetools.com/" at bounding box center [783, 349] width 263 height 18
paste input "avalara-tax/orders/0ed77a60-2e7a-4a29-8ef1-6abe96319d84/general"
type input "https://mc.us-central1.gcp.commercetools.com/avalara-tax/orders/0ed77a60-2e7a-4…"
click at [899, 396] on span "Start" at bounding box center [889, 401] width 23 height 13
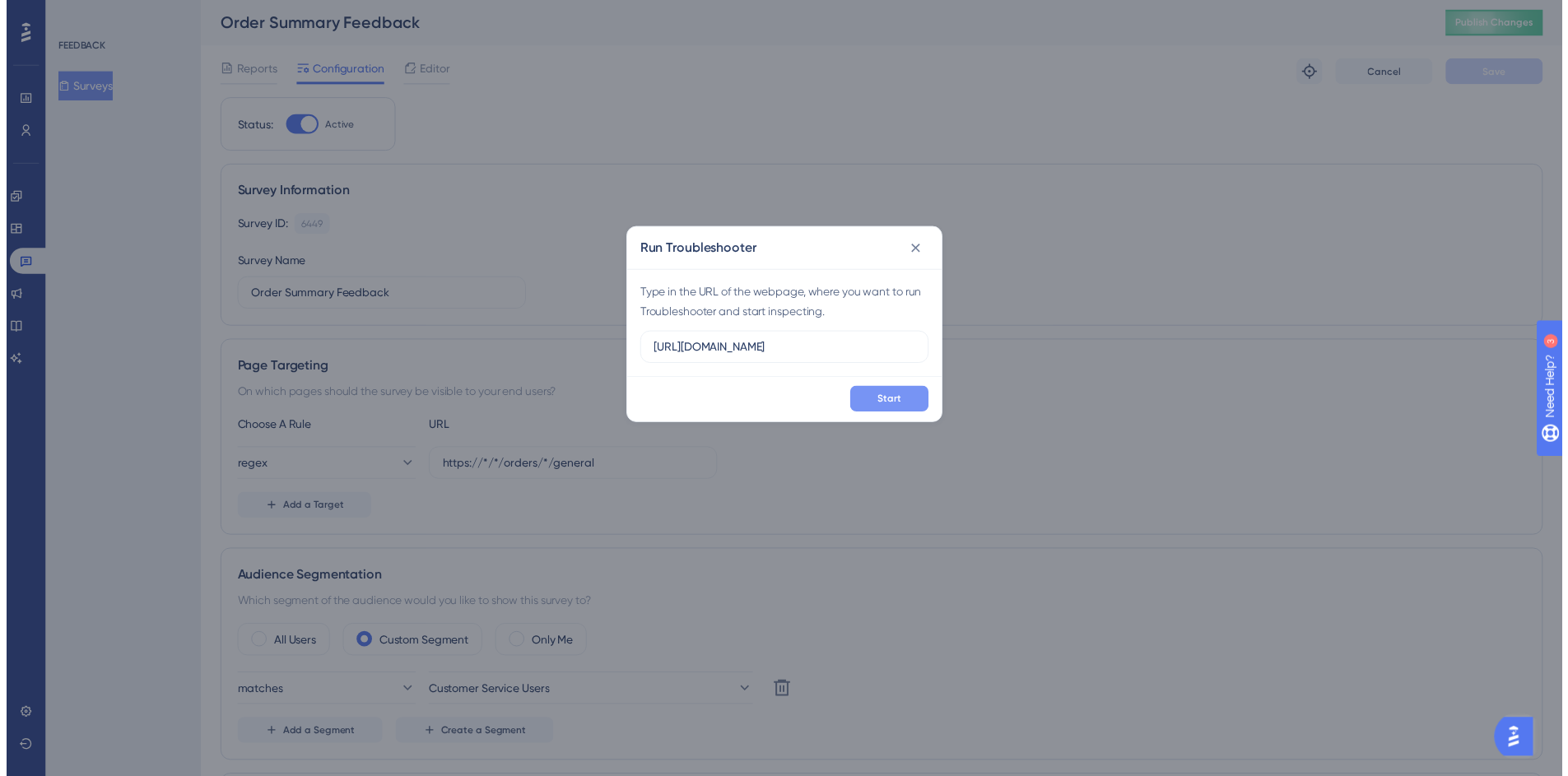
scroll to position [0, 0]
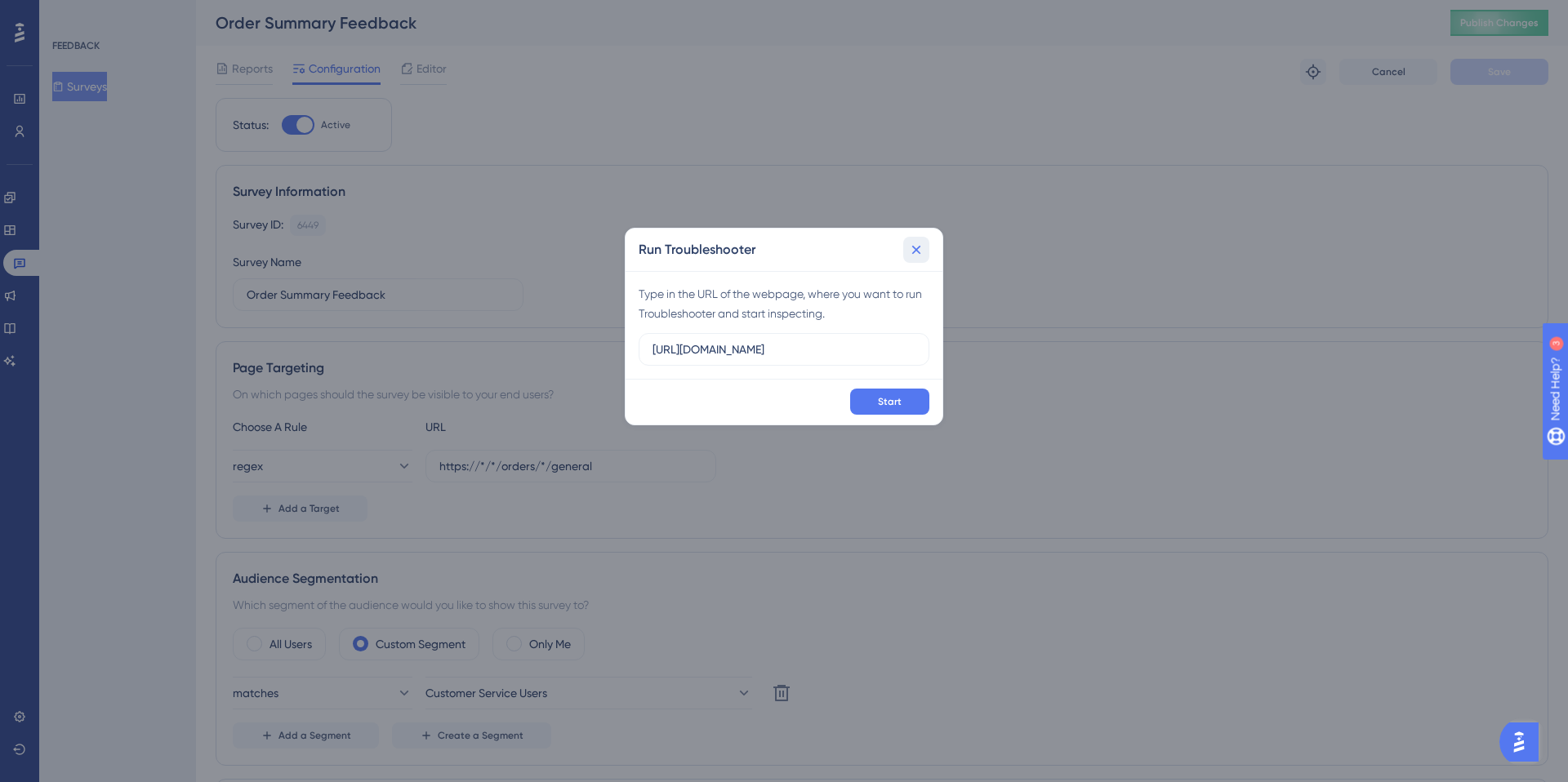
click at [918, 249] on icon at bounding box center [917, 250] width 9 height 9
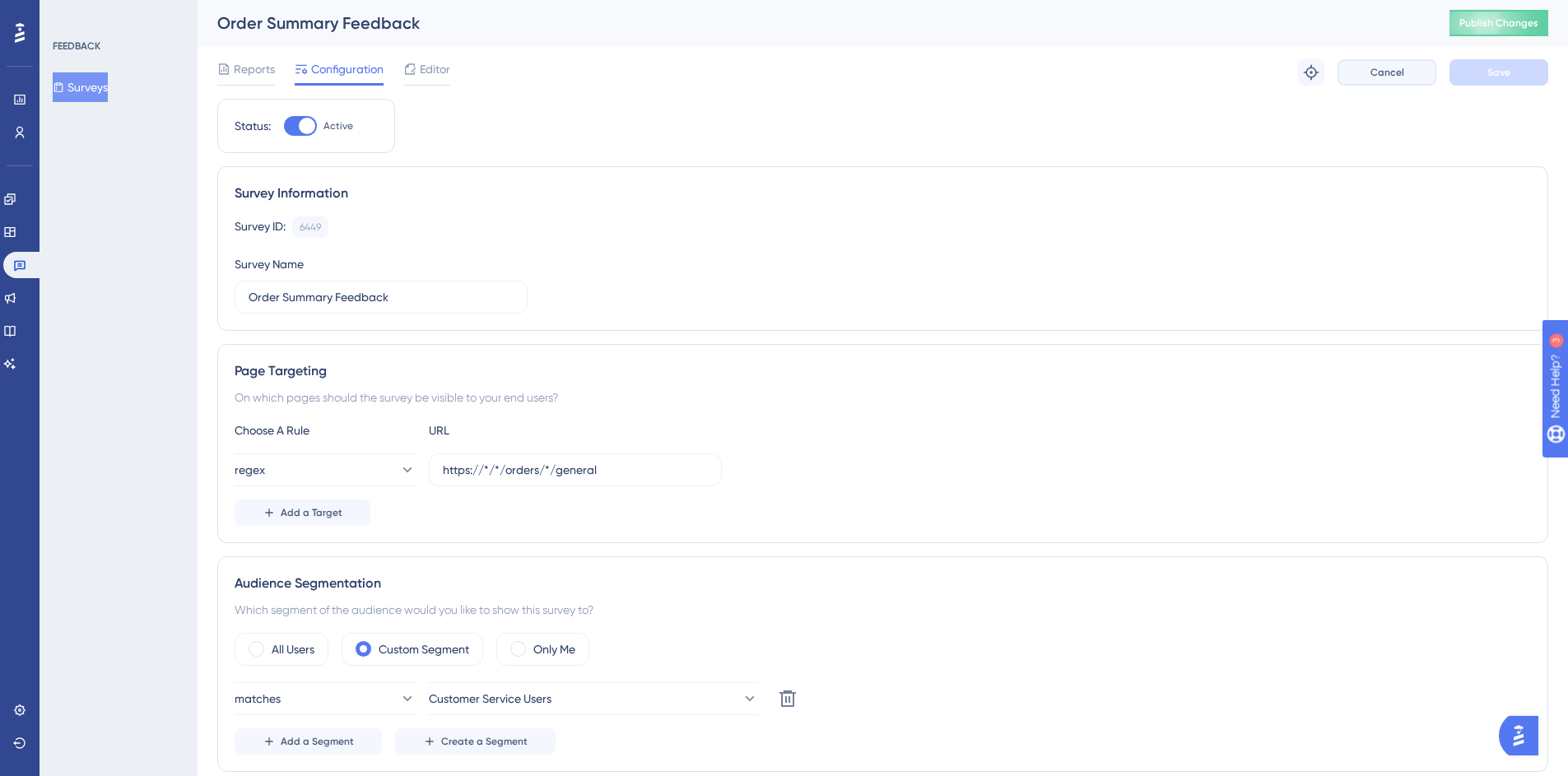
click at [1384, 71] on span "Cancel" at bounding box center [1387, 72] width 34 height 13
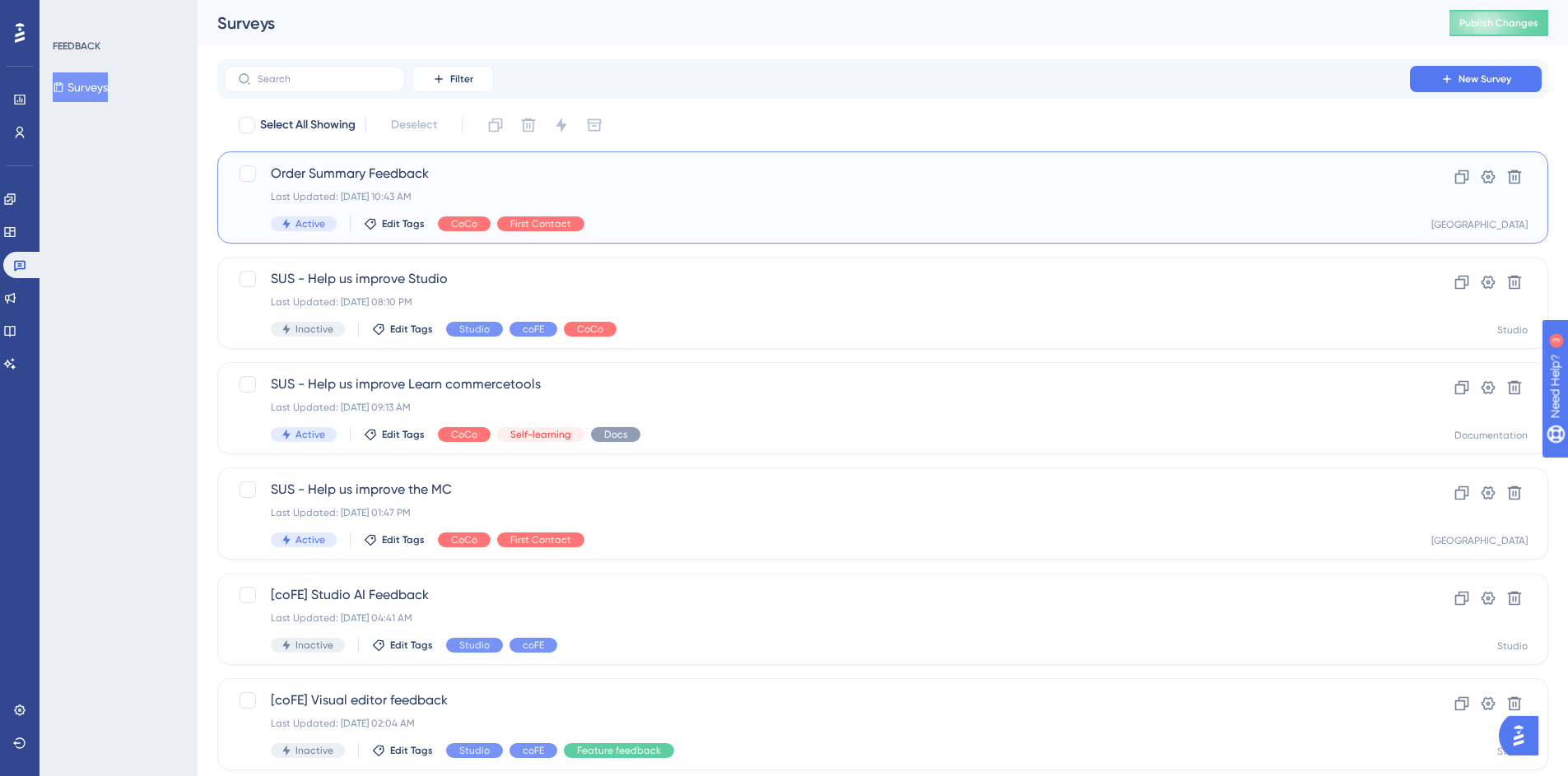
click at [720, 216] on div "Active Edit Tags CoCo First Contact" at bounding box center [817, 223] width 1092 height 15
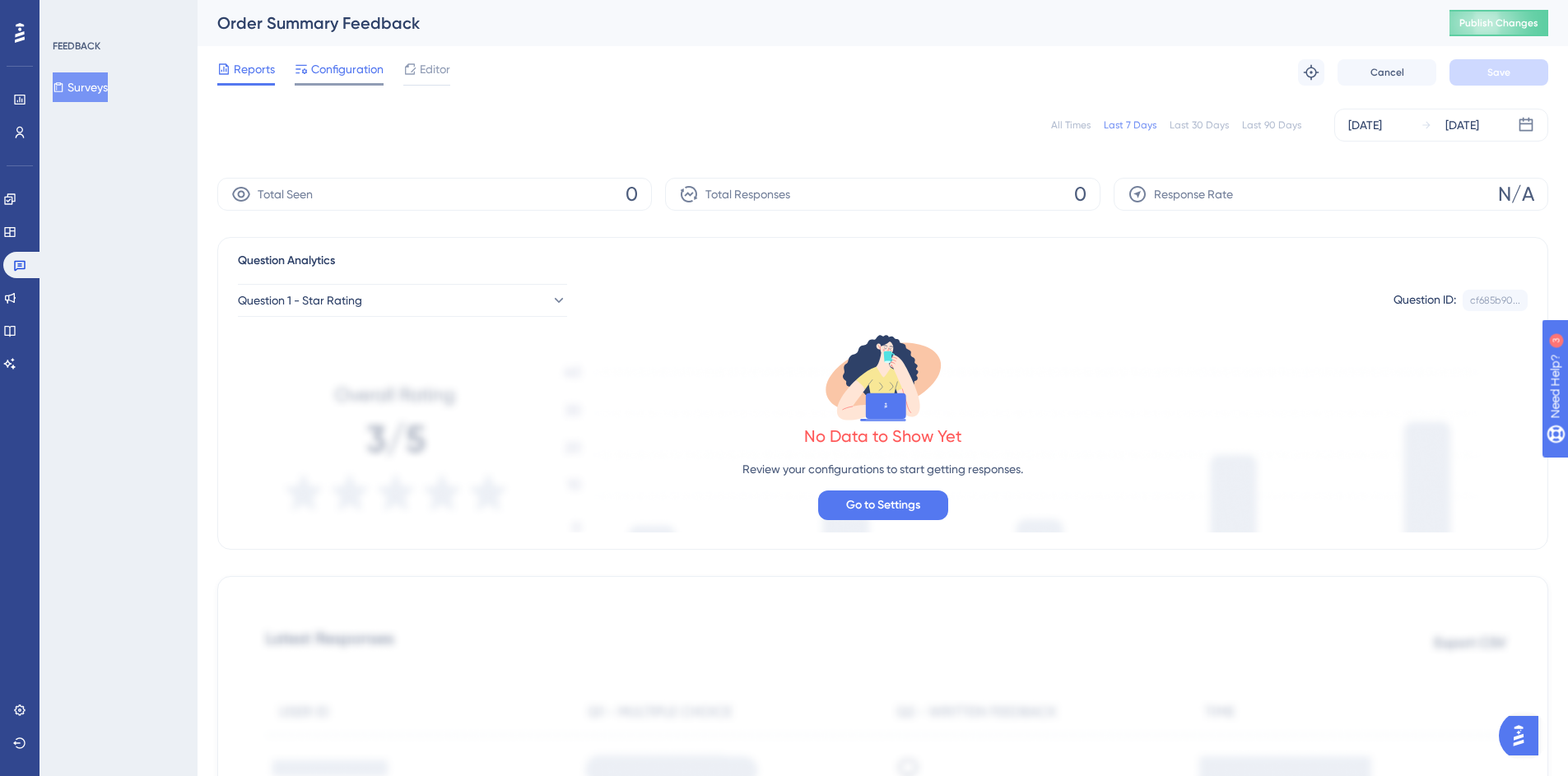
click at [317, 66] on span "Configuration" at bounding box center [346, 69] width 72 height 20
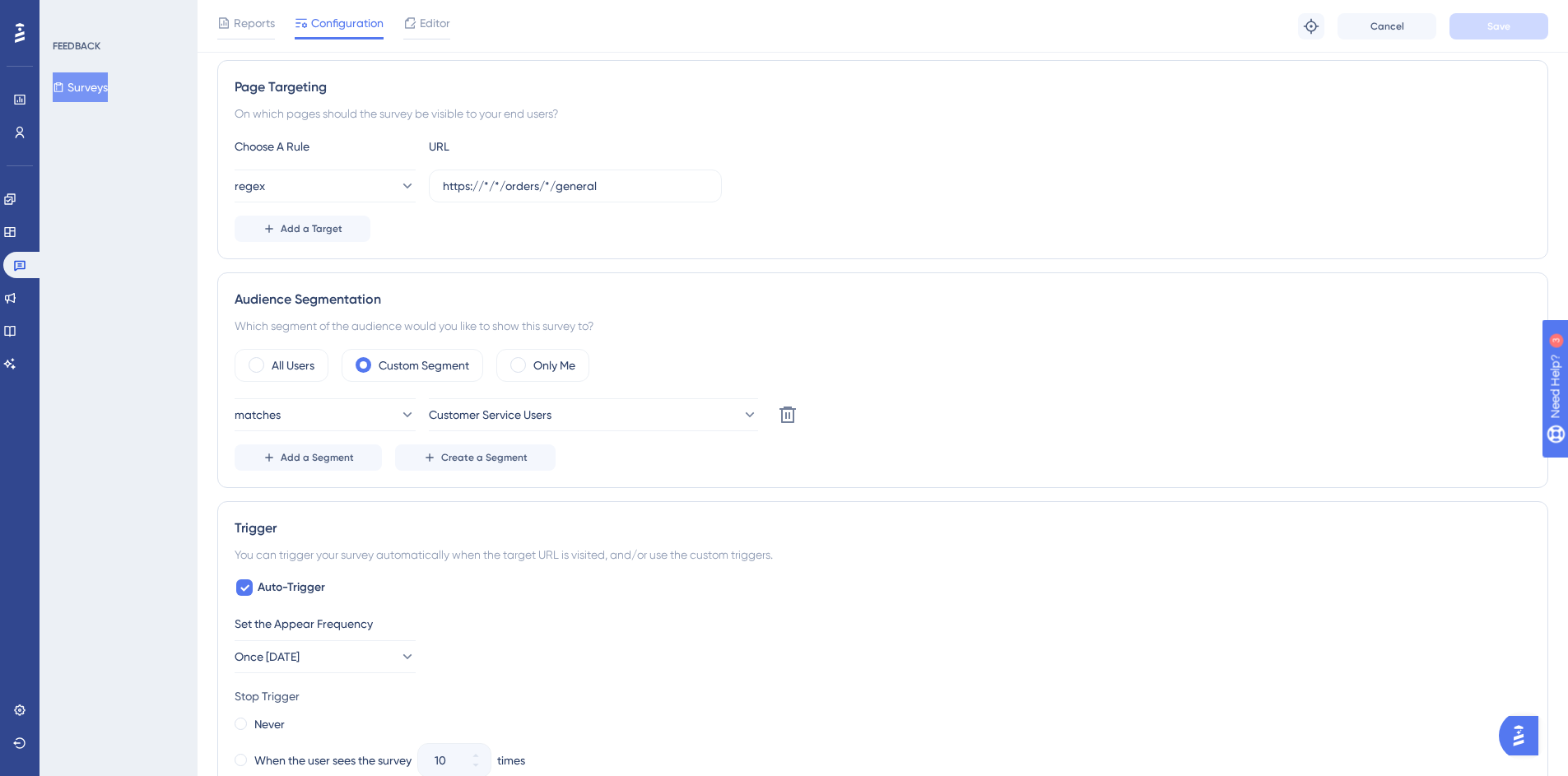
scroll to position [286, 0]
click at [557, 184] on input "https://*/*/orders/*/general" at bounding box center [575, 190] width 265 height 18
click at [557, 183] on input "https://*/*/orders/*/general" at bounding box center [575, 190] width 265 height 18
paste input "mc.us-central1.gcp.commercetools.com/avalara-tax/orders/0ed77a60-2e7a-4a29-8ef1…"
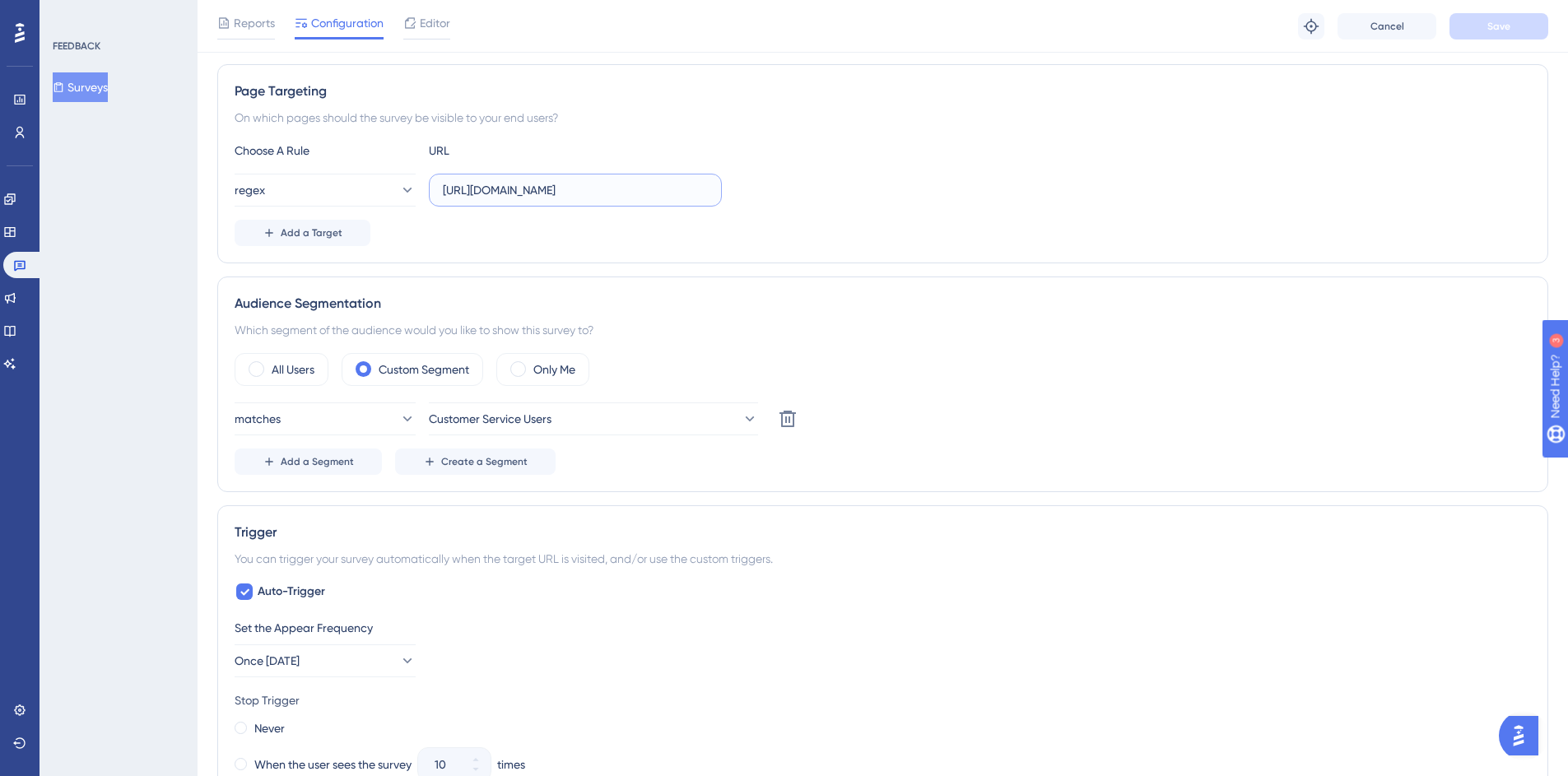
scroll to position [0, 372]
click at [1511, 27] on button "Save" at bounding box center [1499, 26] width 99 height 26
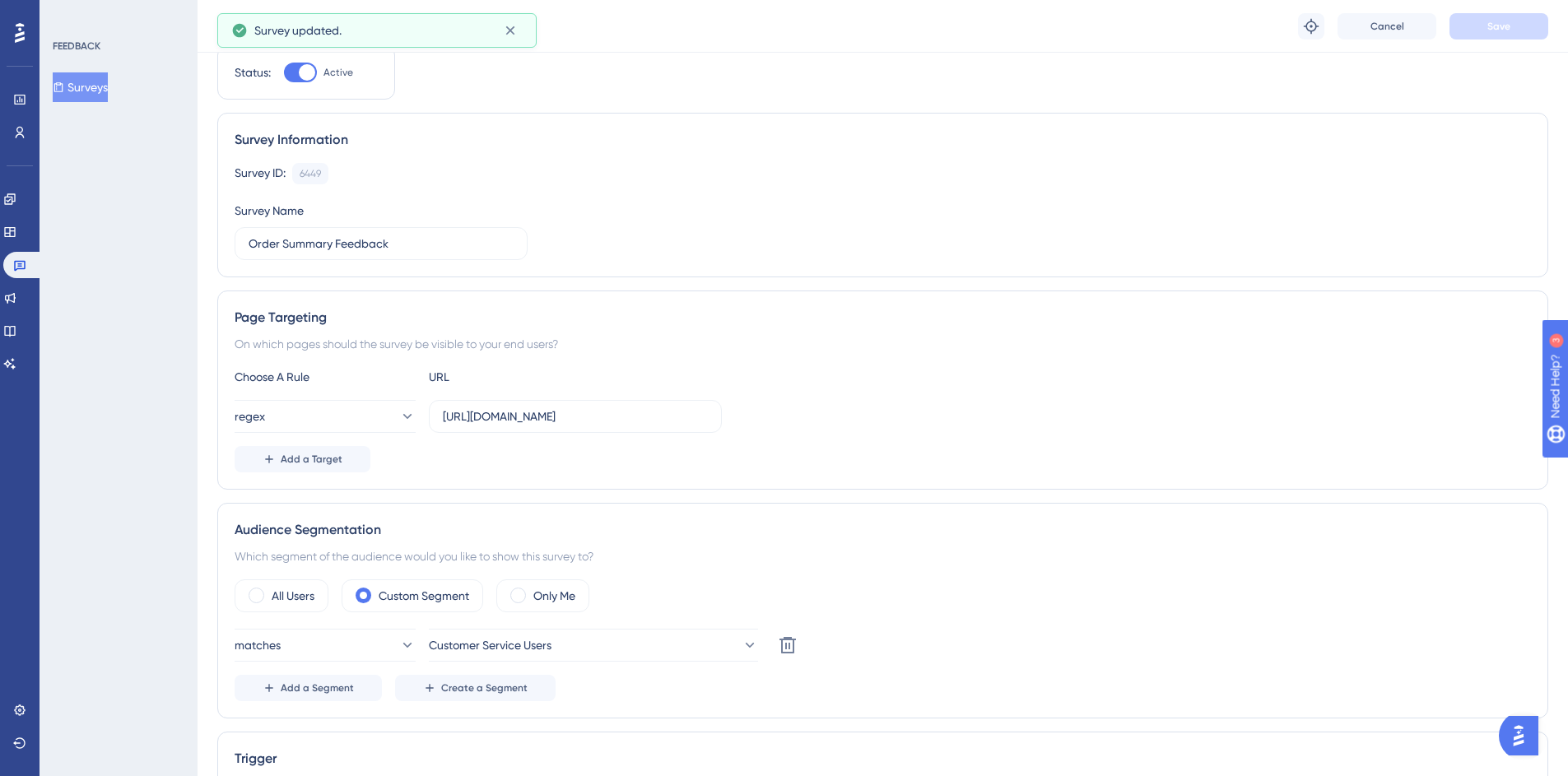
scroll to position [0, 0]
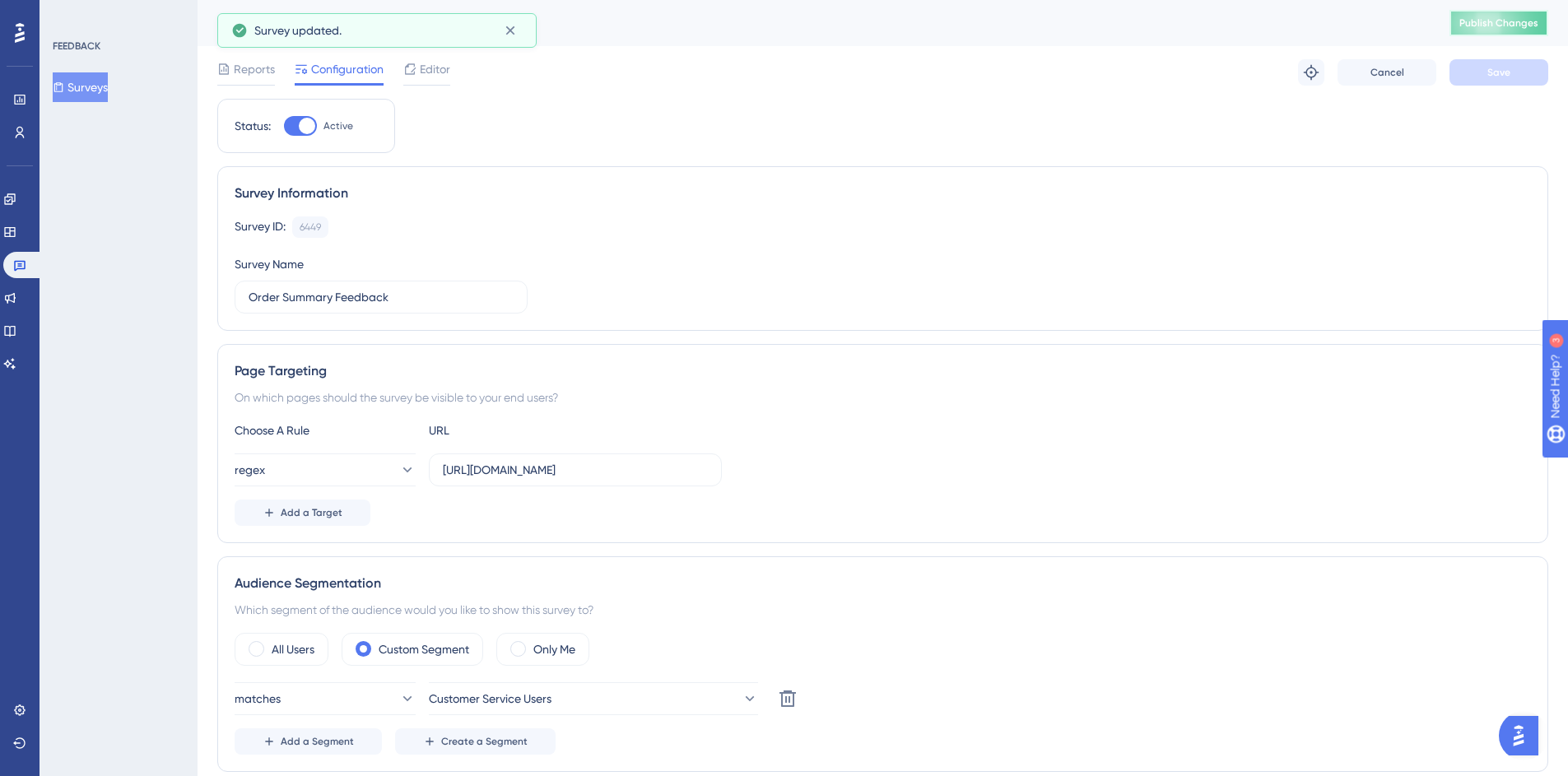
click at [1515, 13] on button "Publish Changes" at bounding box center [1499, 23] width 99 height 26
click at [702, 474] on input "https://mc.us-central1.gcp.commercetools.com/avalara-tax/orders/0ed77a60-2e7a-4…" at bounding box center [575, 470] width 265 height 18
drag, startPoint x: 659, startPoint y: 467, endPoint x: 597, endPoint y: 469, distance: 62.0
click at [597, 469] on input "https://mc.us-central1.gcp.commercetools.com/avalara-tax/orders/0ed77a60-2e7a-4…" at bounding box center [575, 470] width 265 height 18
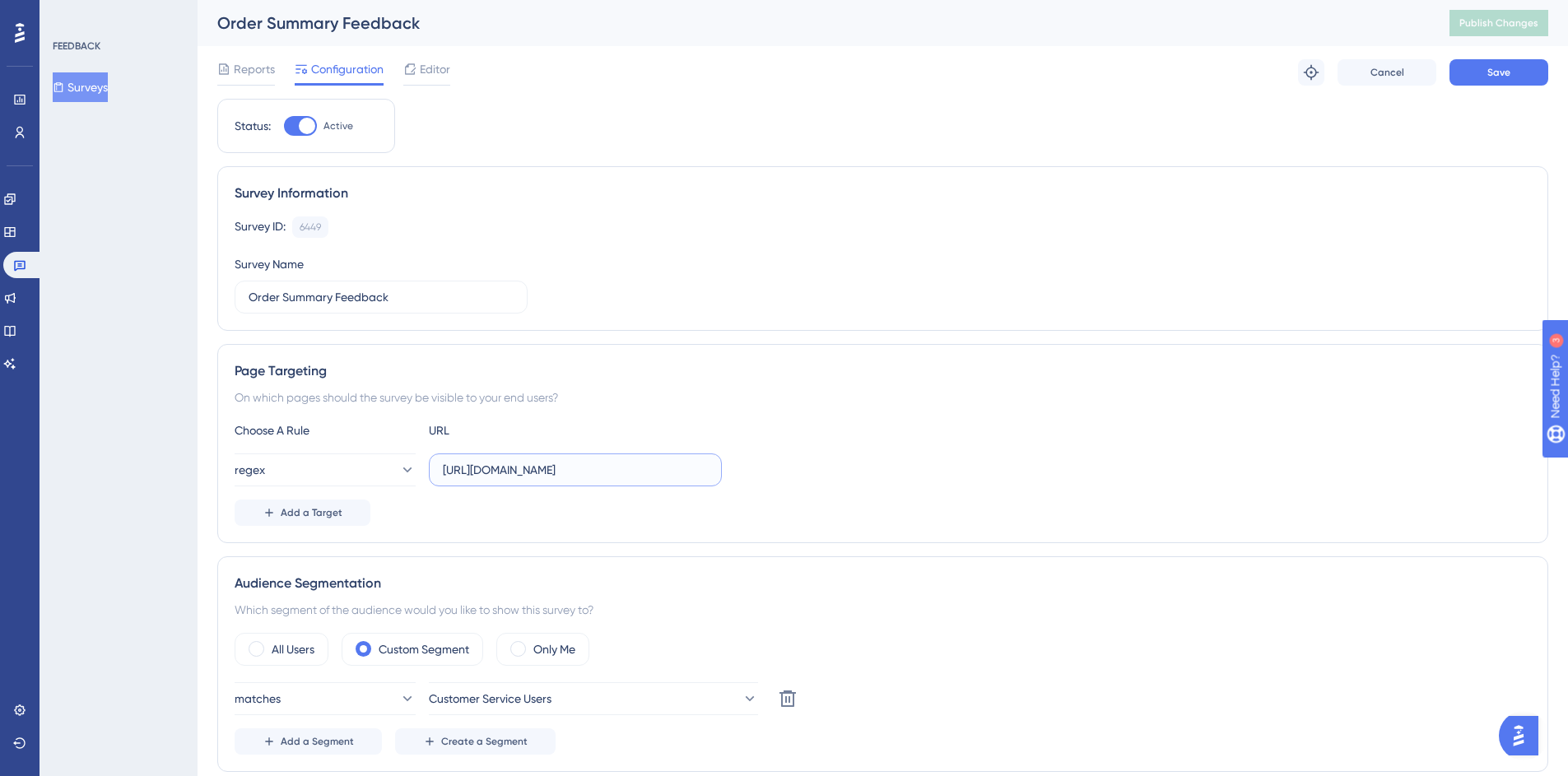
scroll to position [0, 312]
drag, startPoint x: 650, startPoint y: 471, endPoint x: 660, endPoint y: 465, distance: 11.7
click at [660, 465] on input "https://mc.us-central1.gcp.commercetools.com/*/orders/0ed77a60-2e7a-4a29-8ef1-6…" at bounding box center [575, 470] width 265 height 18
type input "https://mc.us-central1.gcp.commercetools.com/*/orders/*/general"
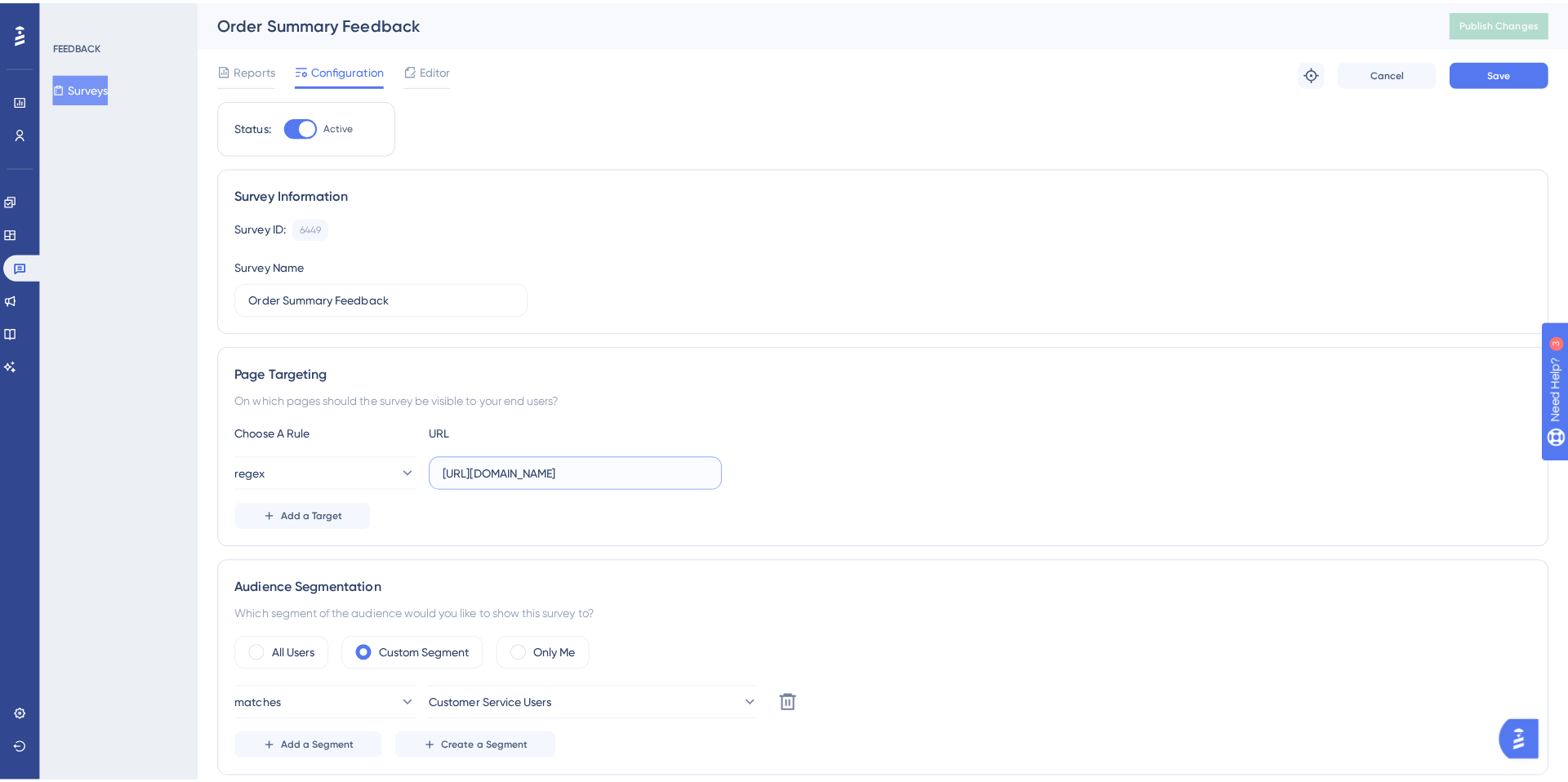
scroll to position [0, 0]
click at [1483, 70] on span "Save" at bounding box center [1487, 71] width 23 height 13
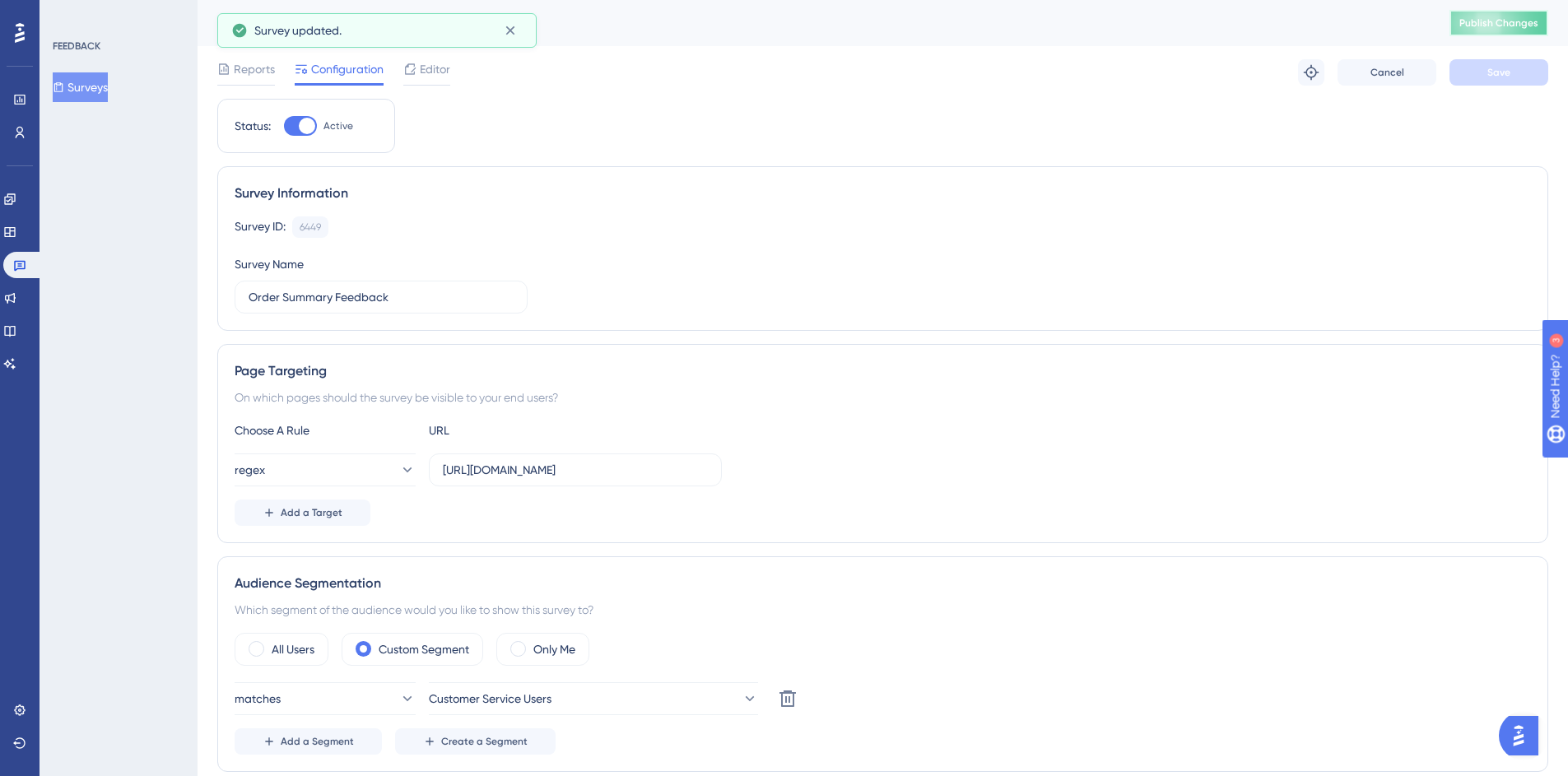
click at [1511, 20] on span "Publish Changes" at bounding box center [1499, 23] width 79 height 13
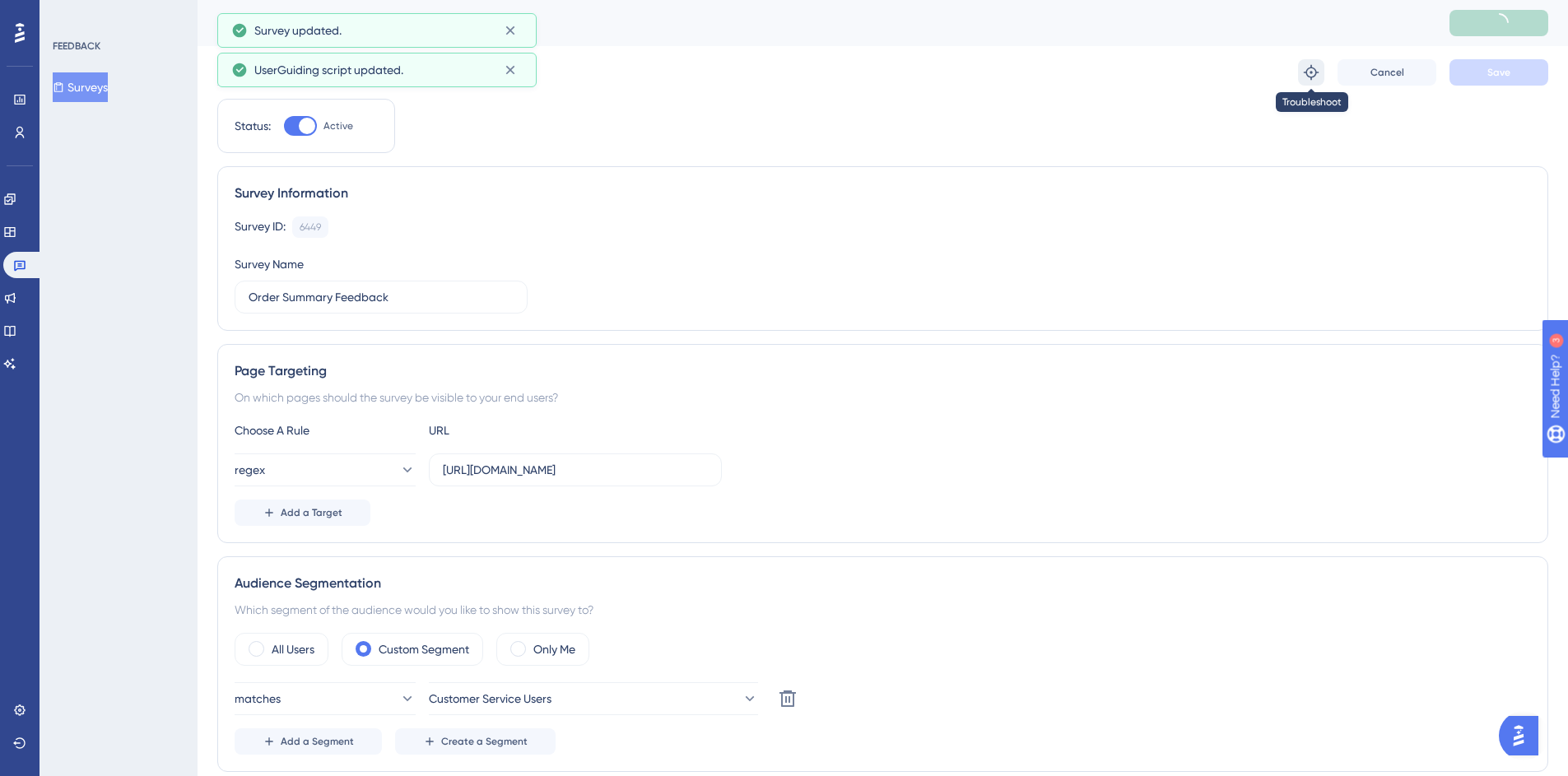
click at [1307, 78] on icon at bounding box center [1311, 72] width 16 height 16
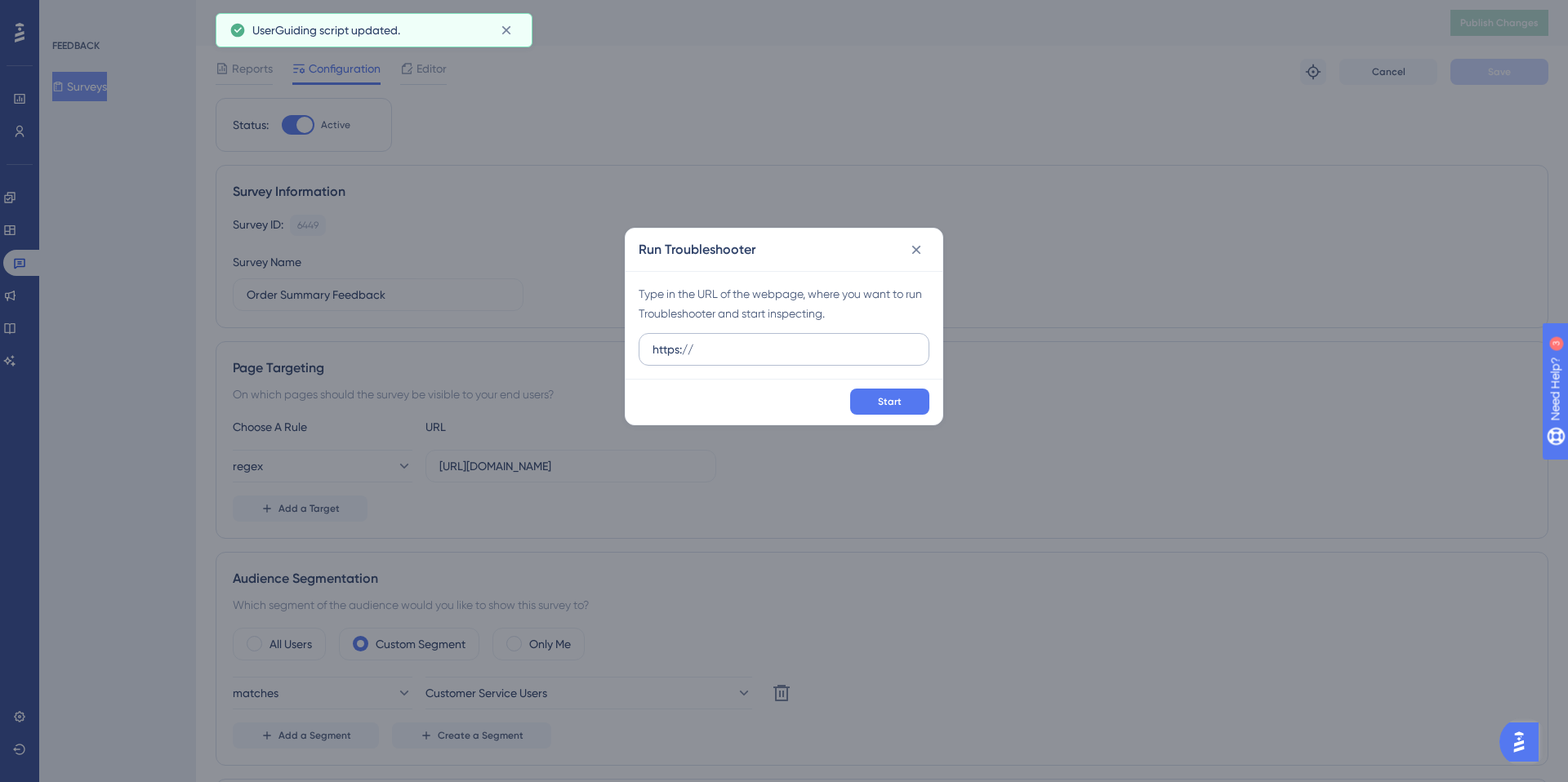
click at [779, 356] on input "https://" at bounding box center [783, 349] width 263 height 18
click at [779, 355] on input "https://" at bounding box center [783, 349] width 263 height 18
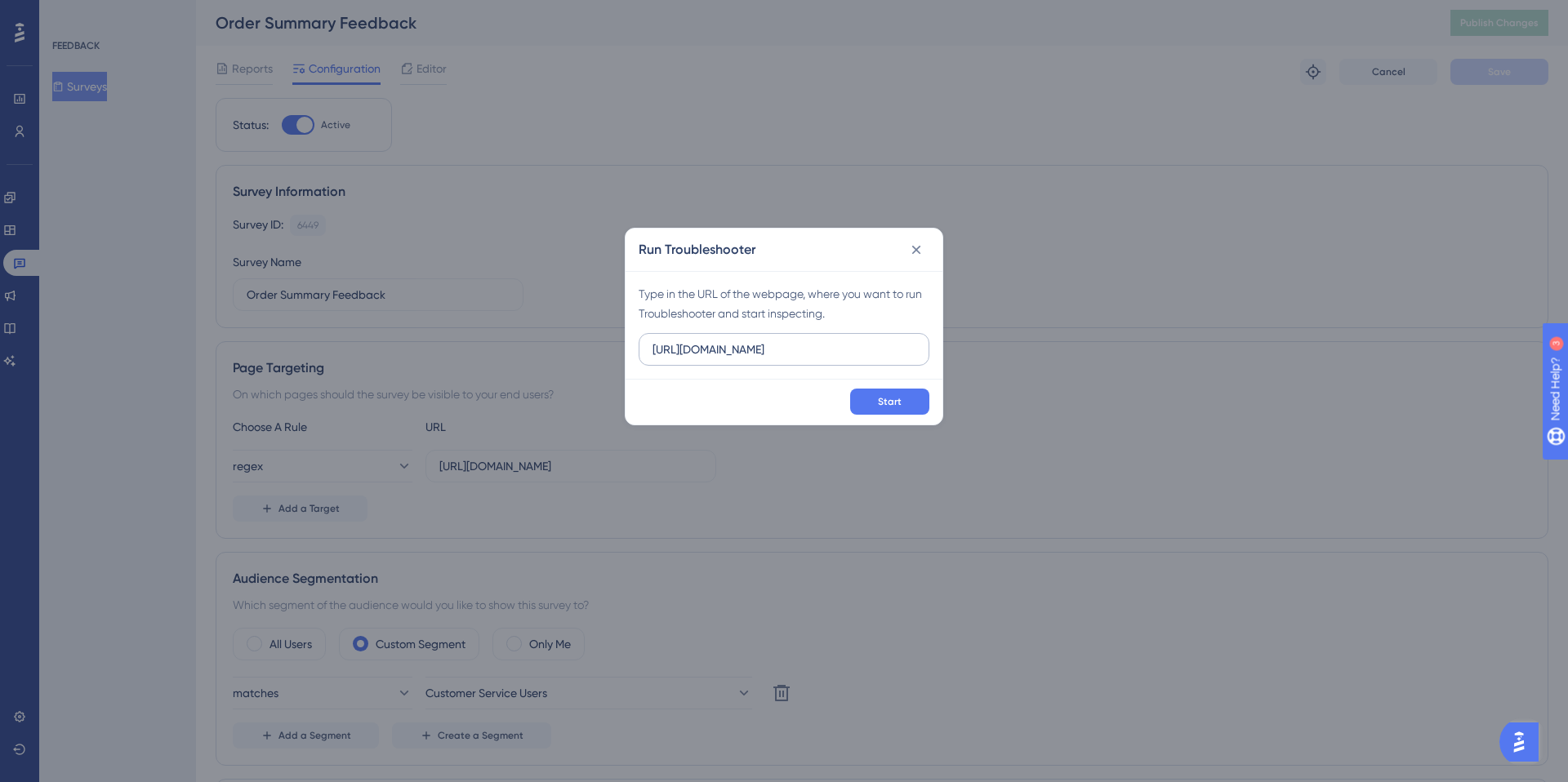
type input "https://mc.us-central1.gcp.commercetools.com/avalara-tax/orders/0ed77a60-2e7a-4…"
click at [884, 395] on span "Start" at bounding box center [889, 401] width 23 height 13
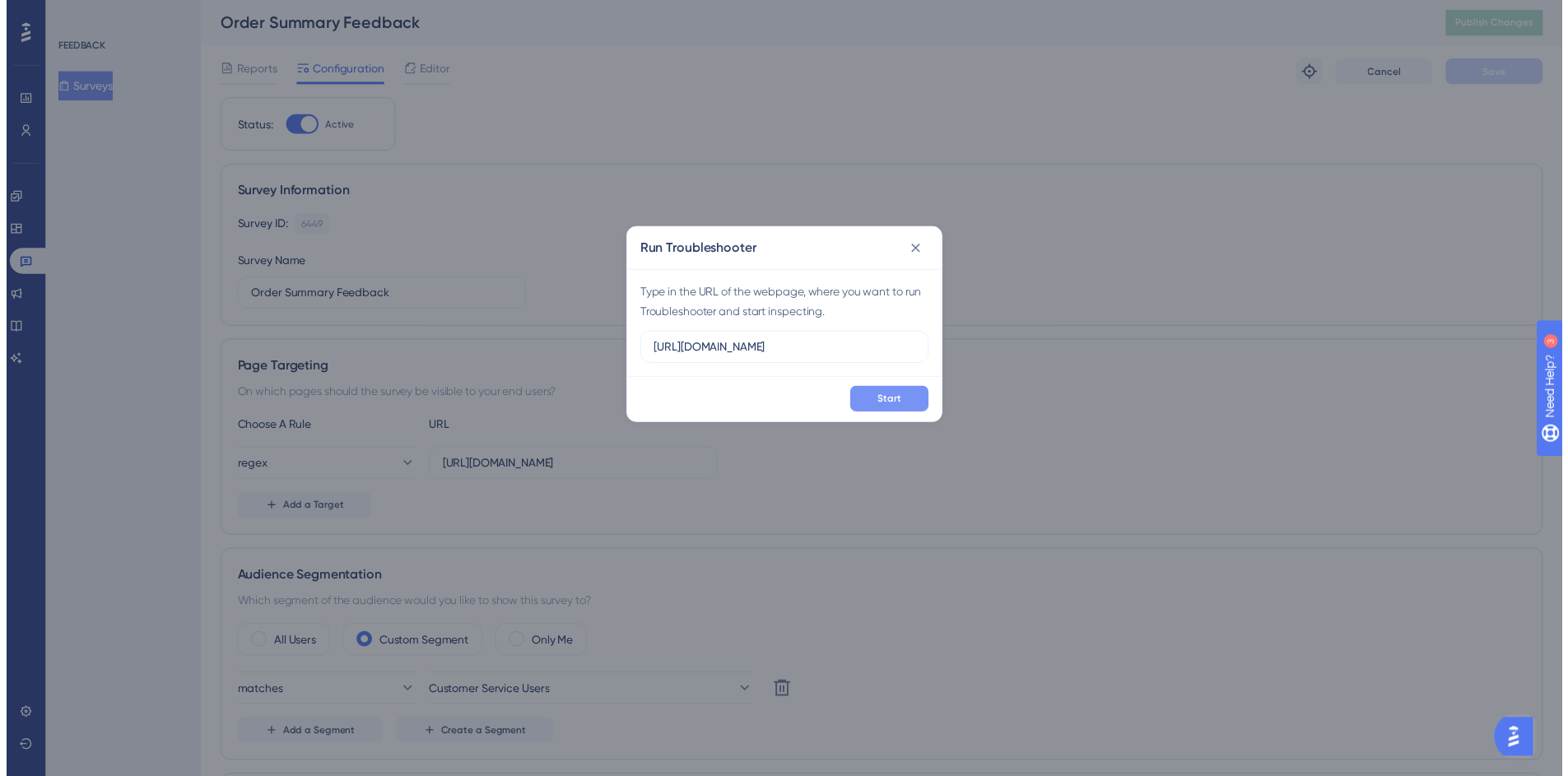
scroll to position [0, 0]
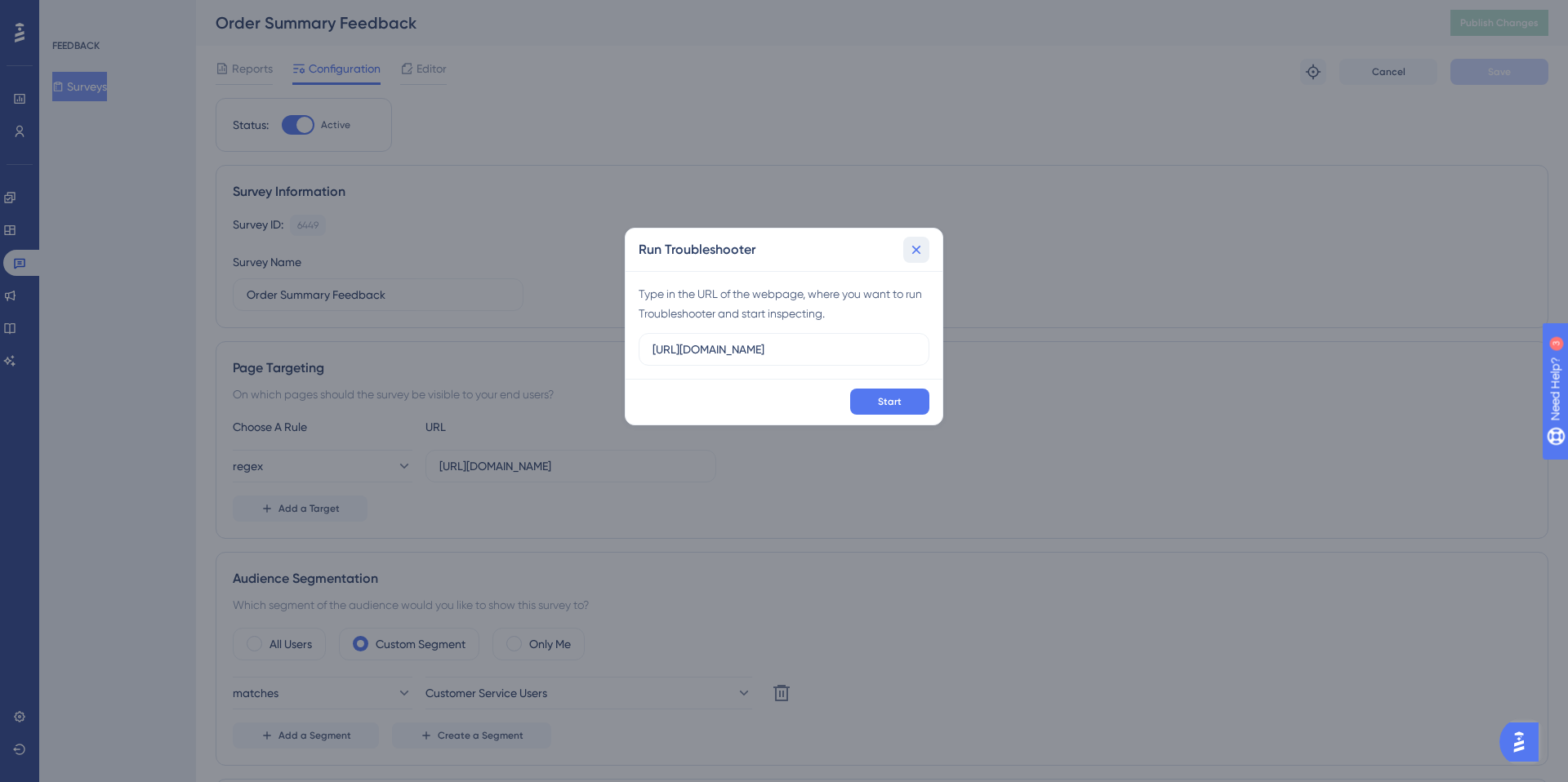
click at [918, 251] on icon at bounding box center [916, 250] width 16 height 16
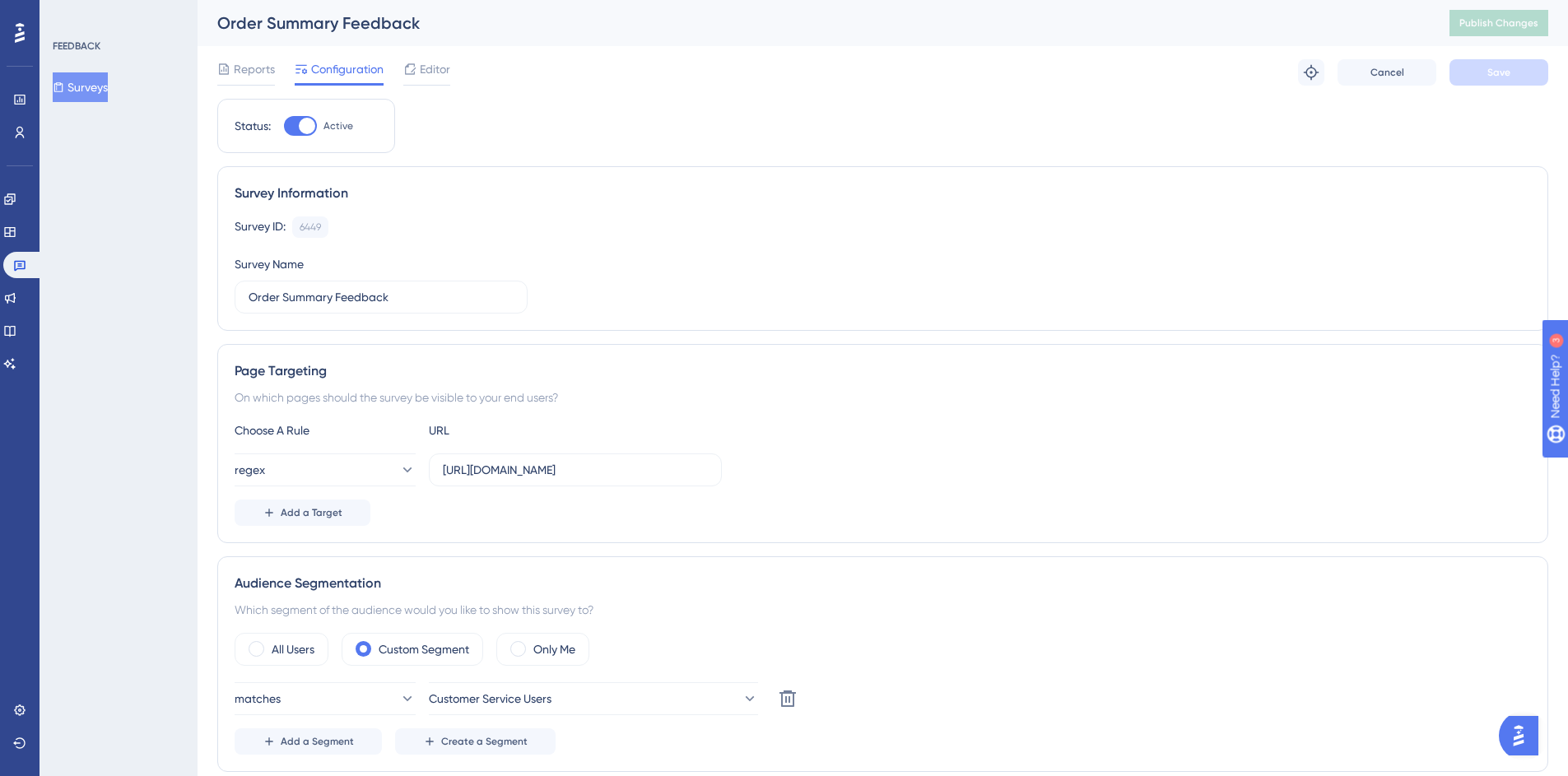
click at [1525, 736] on img "Open AI Assistant Launcher" at bounding box center [1519, 735] width 30 height 30
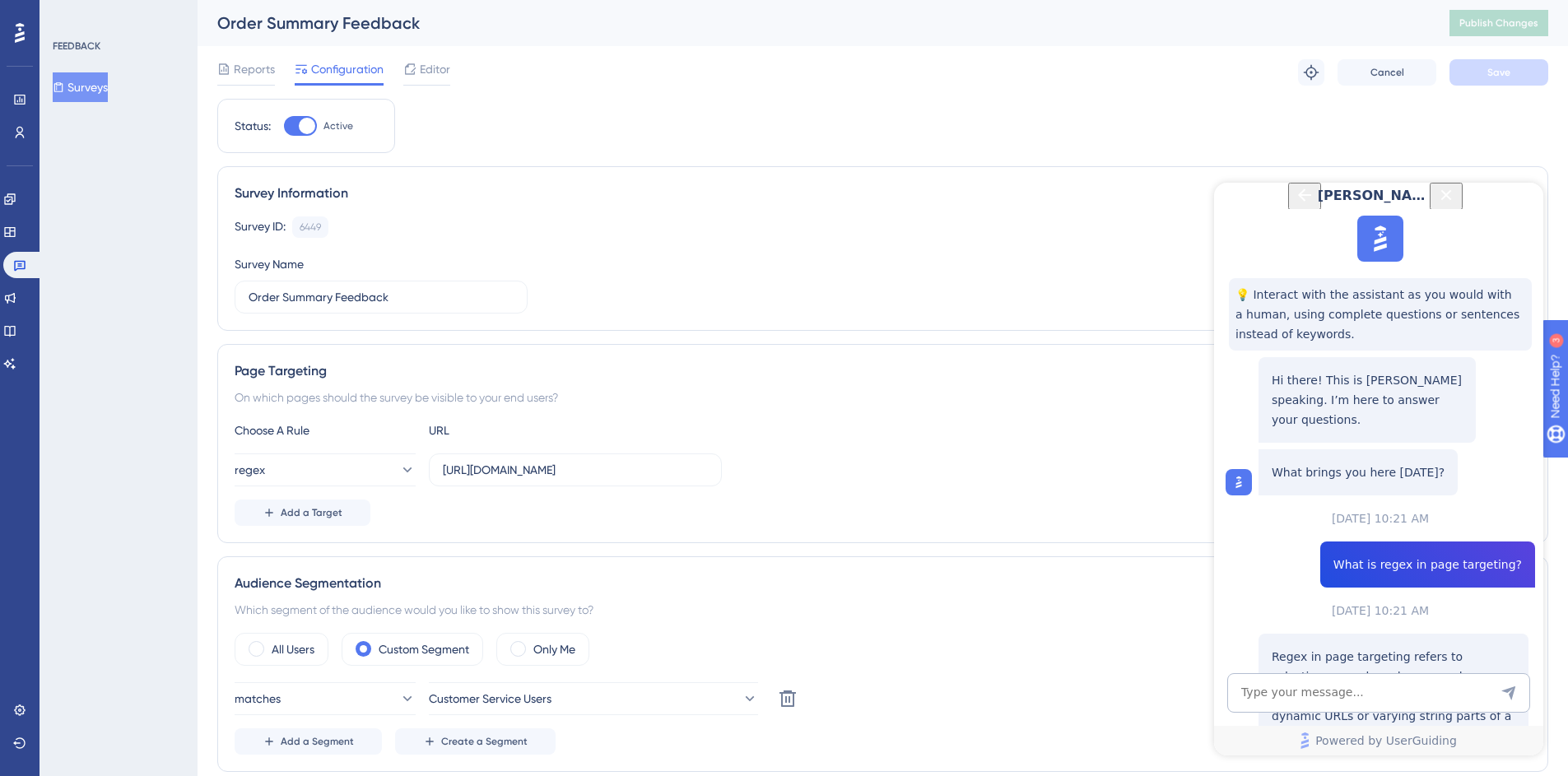
scroll to position [259, 0]
click at [675, 468] on input "https://mc.us-central1.gcp.commercetools.com/*/orders/*/general" at bounding box center [575, 470] width 265 height 18
click at [568, 474] on input "https://mc.us-central1.gcp.commercetools.com/*/orders/*/general" at bounding box center [575, 470] width 265 height 18
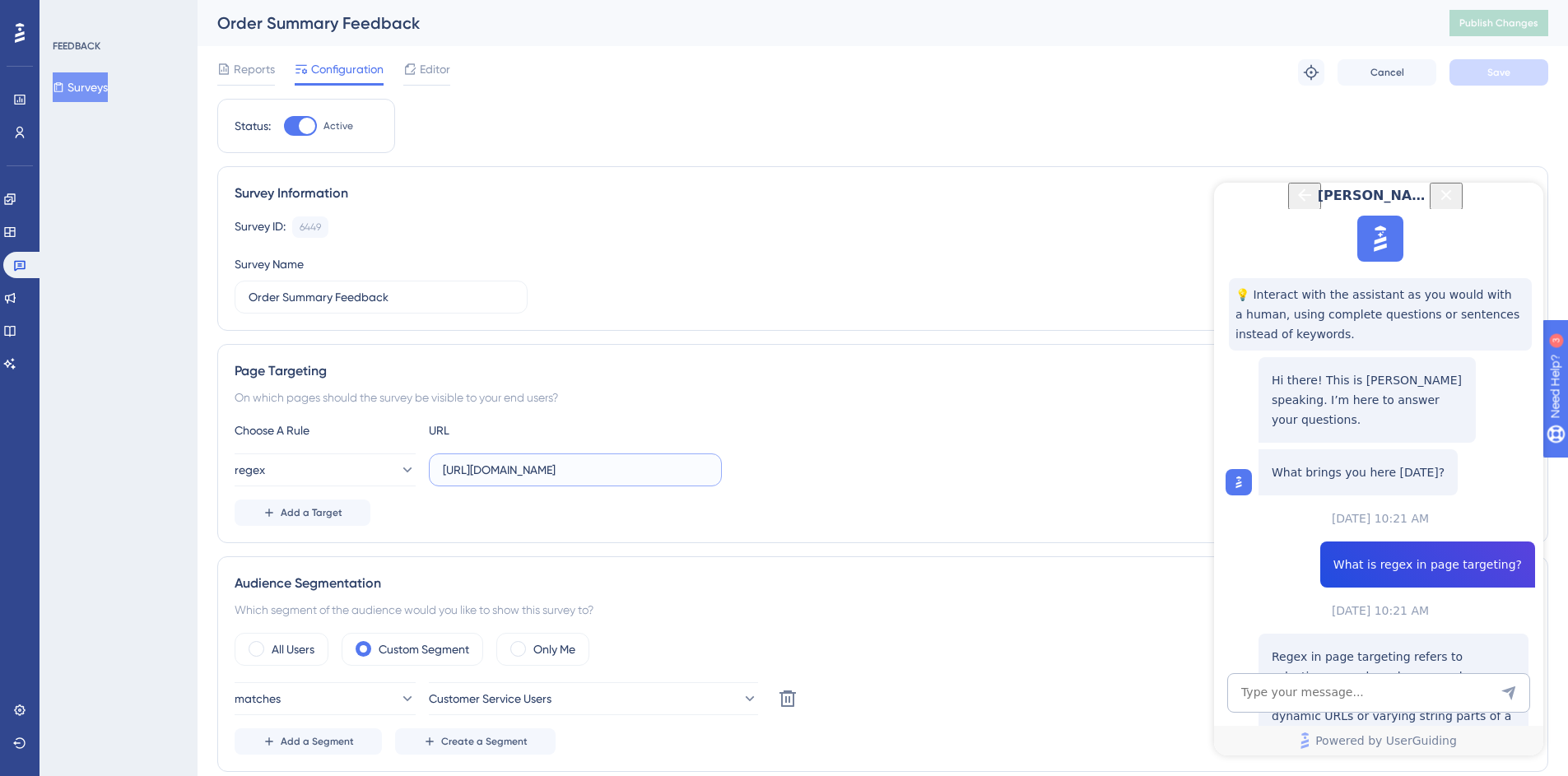
click at [568, 474] on input "https://mc.us-central1.gcp.commercetools.com/*/orders/*/general" at bounding box center [575, 470] width 265 height 18
click at [603, 476] on input "https://mc.us-central1.gcp.commercetools.com/*/orders/*/general" at bounding box center [575, 470] width 265 height 18
click at [704, 469] on input "https://mc.us-central1.gcp.commercetools.com/*/orders/*/general" at bounding box center [575, 470] width 265 height 18
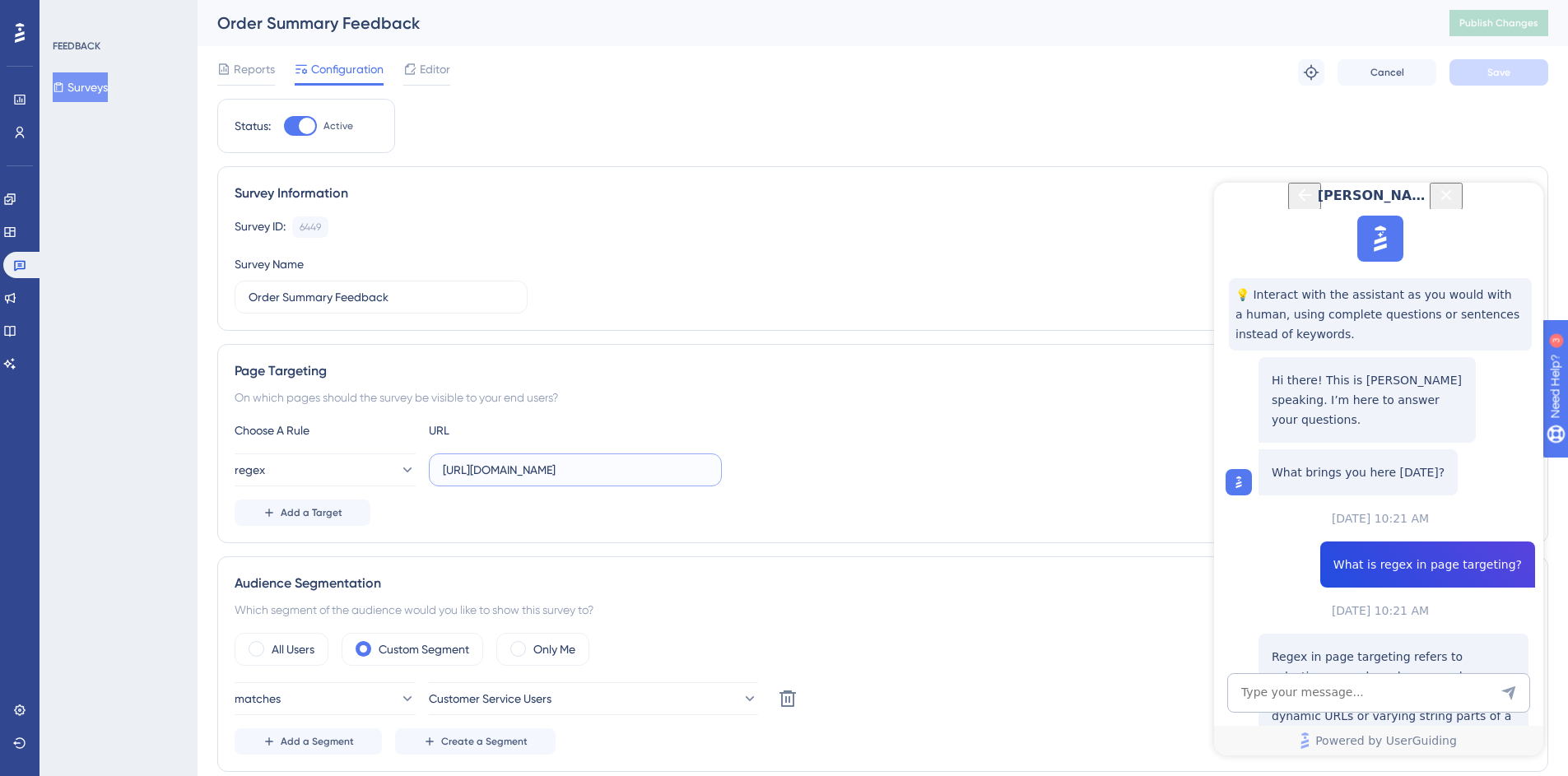
click at [619, 473] on input "https://mc.us-central1.gcp.commercetools.com/*/orders/*/general" at bounding box center [575, 470] width 265 height 18
type input "https://mc.us-central1.gcp.commercetools.com/*/orders/*/general"
click at [1295, 205] on icon "Back Button" at bounding box center [1304, 194] width 20 height 20
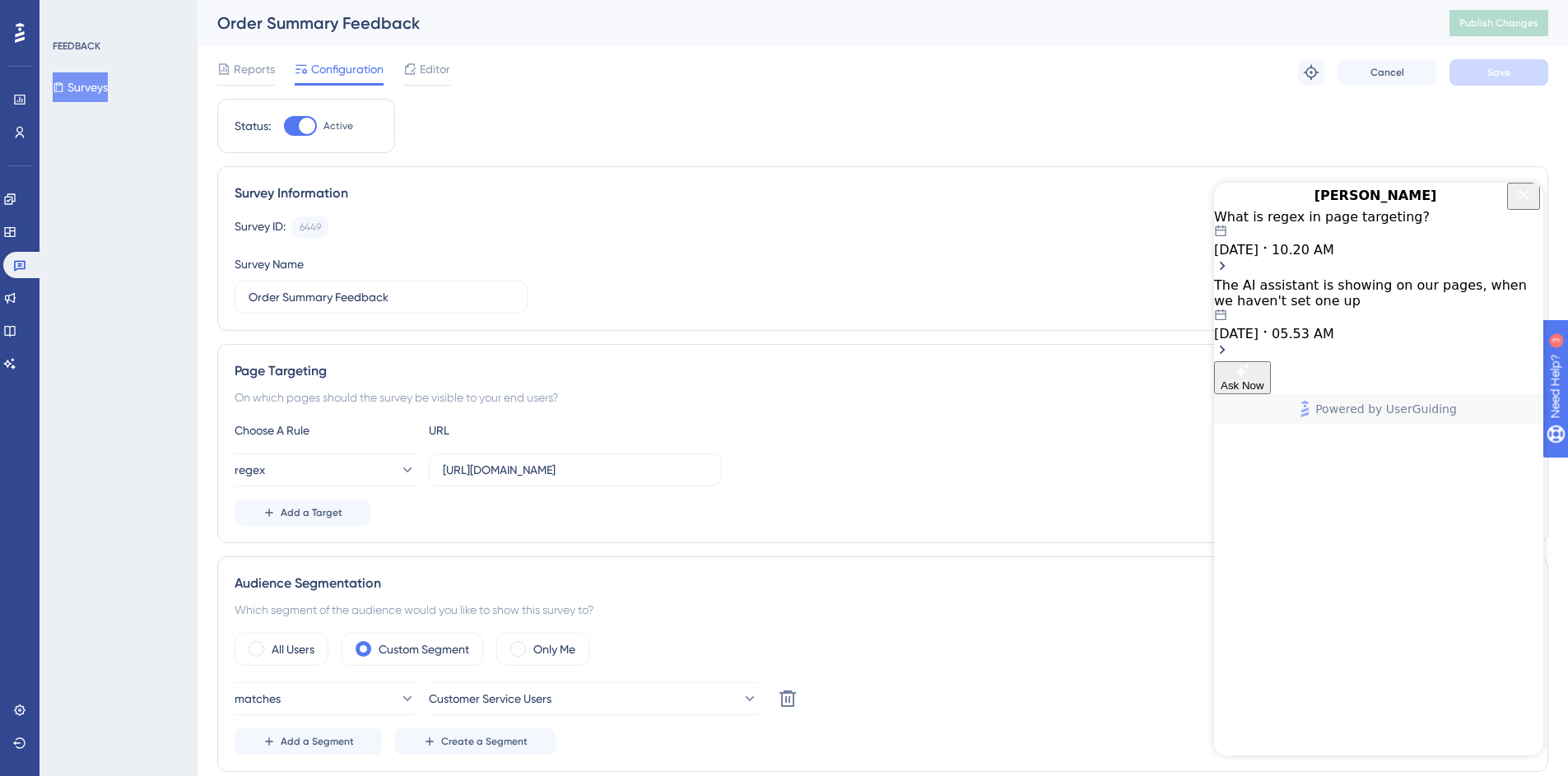
click at [1520, 205] on icon "Close Button" at bounding box center [1523, 194] width 20 height 20
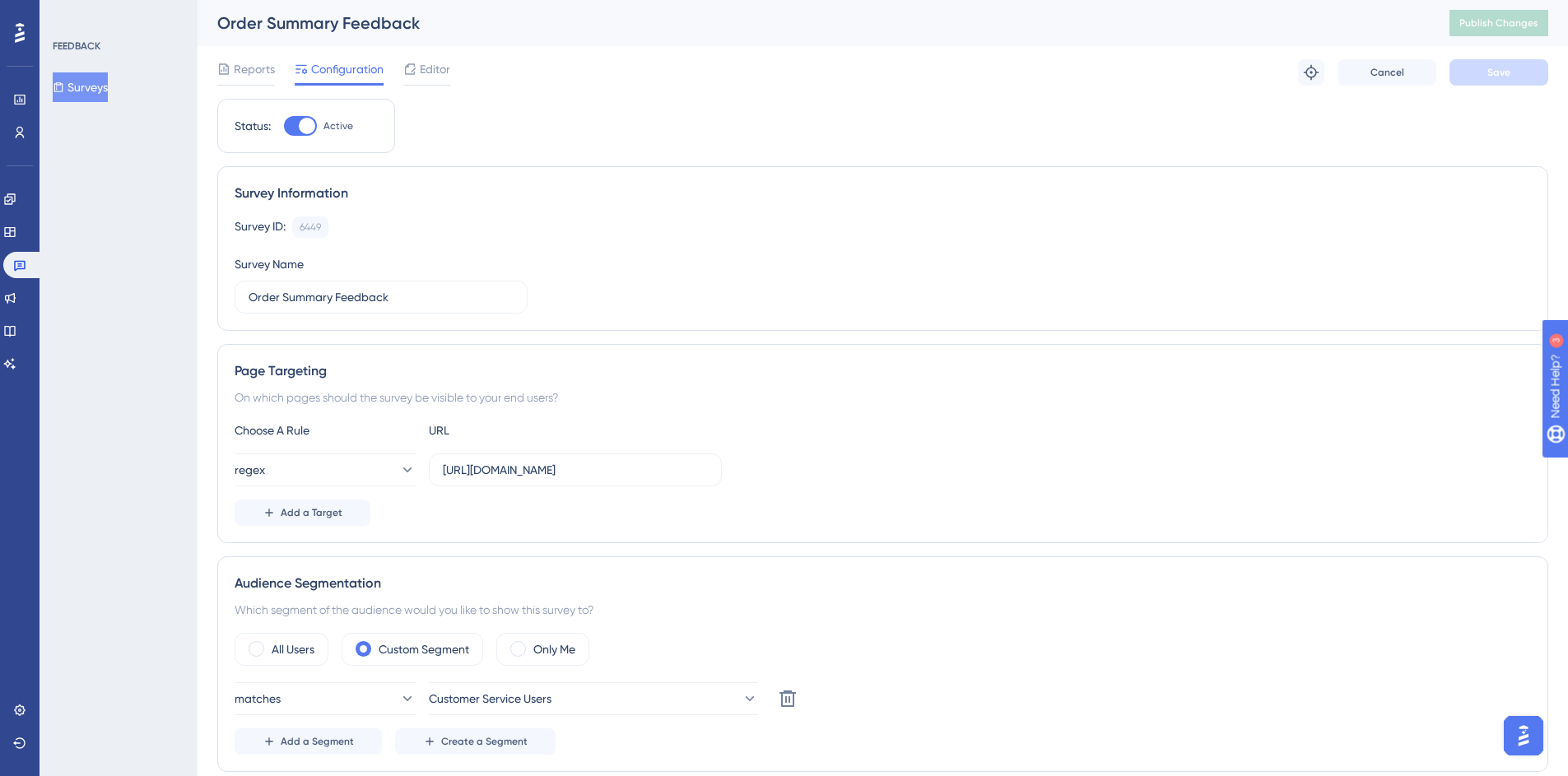
click at [1297, 178] on div "Survey Information Survey ID: 6449 Copy Survey Name Order Summary Feedback" at bounding box center [882, 248] width 1331 height 165
click at [869, 277] on div "Survey ID: 6449 Copy Survey Name Order Summary Feedback" at bounding box center [882, 265] width 1296 height 97
click at [693, 404] on div "On which pages should the survey be visible to your end users?" at bounding box center [882, 397] width 1296 height 20
click at [593, 390] on div "On which pages should the survey be visible to your end users?" at bounding box center [882, 397] width 1296 height 20
click at [1310, 71] on icon at bounding box center [1311, 72] width 15 height 15
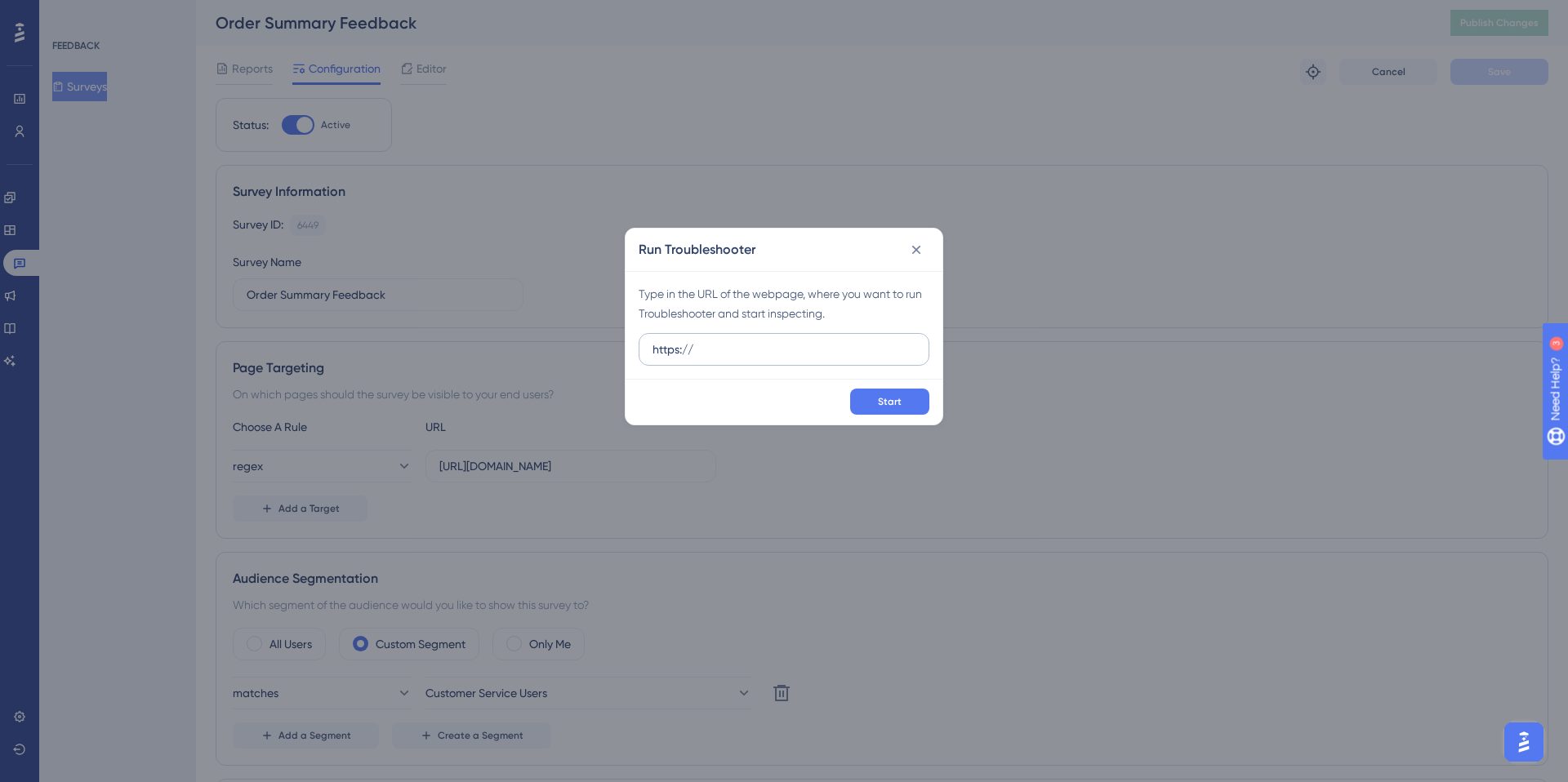
click at [681, 350] on input "https://" at bounding box center [783, 349] width 263 height 18
click at [737, 352] on input "https://mc.us-central1.gcp.commercetools.com/avalara-tax/orders/0ed77a60-2e7a-4…" at bounding box center [783, 349] width 263 height 18
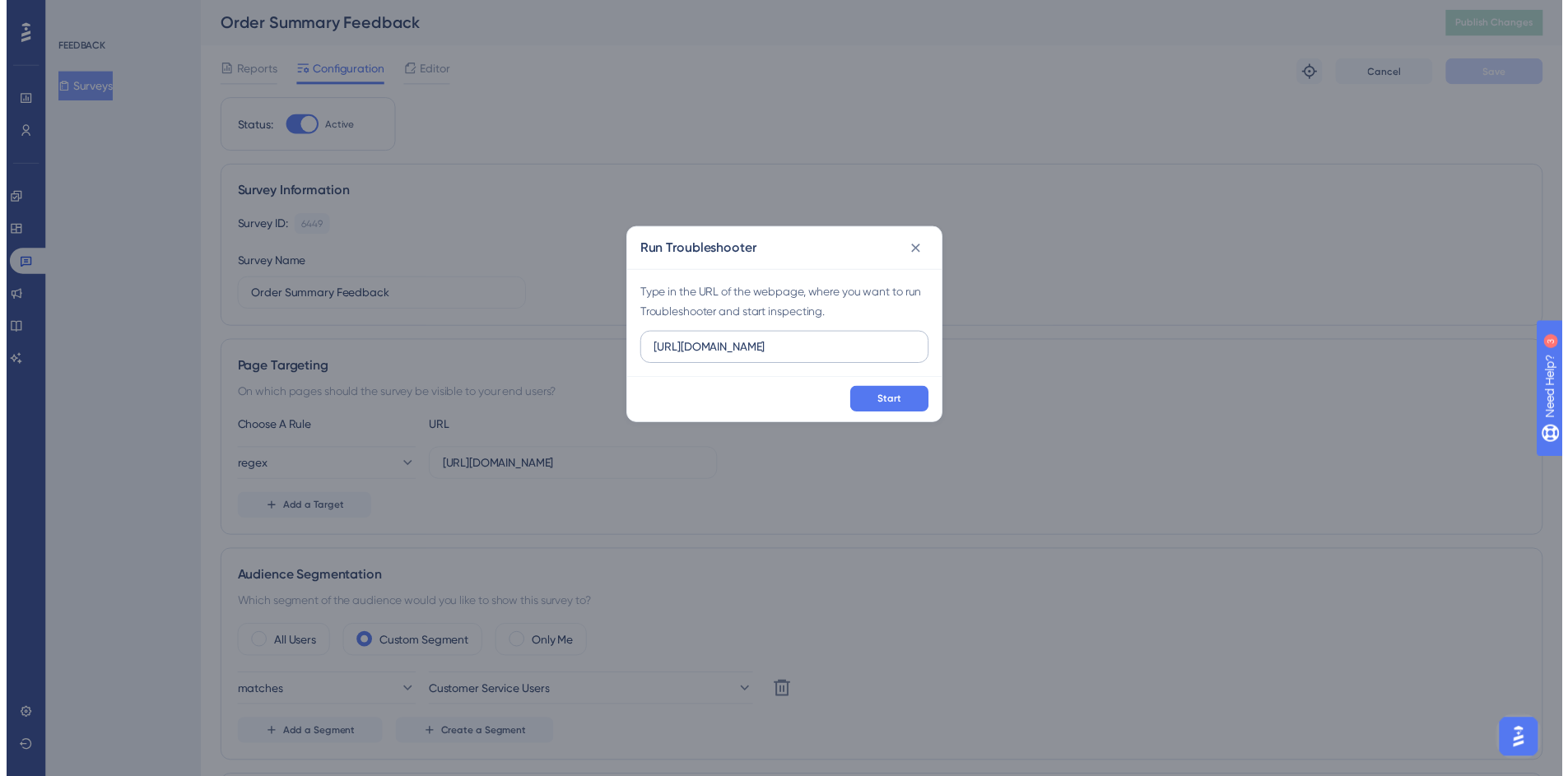
scroll to position [0, 0]
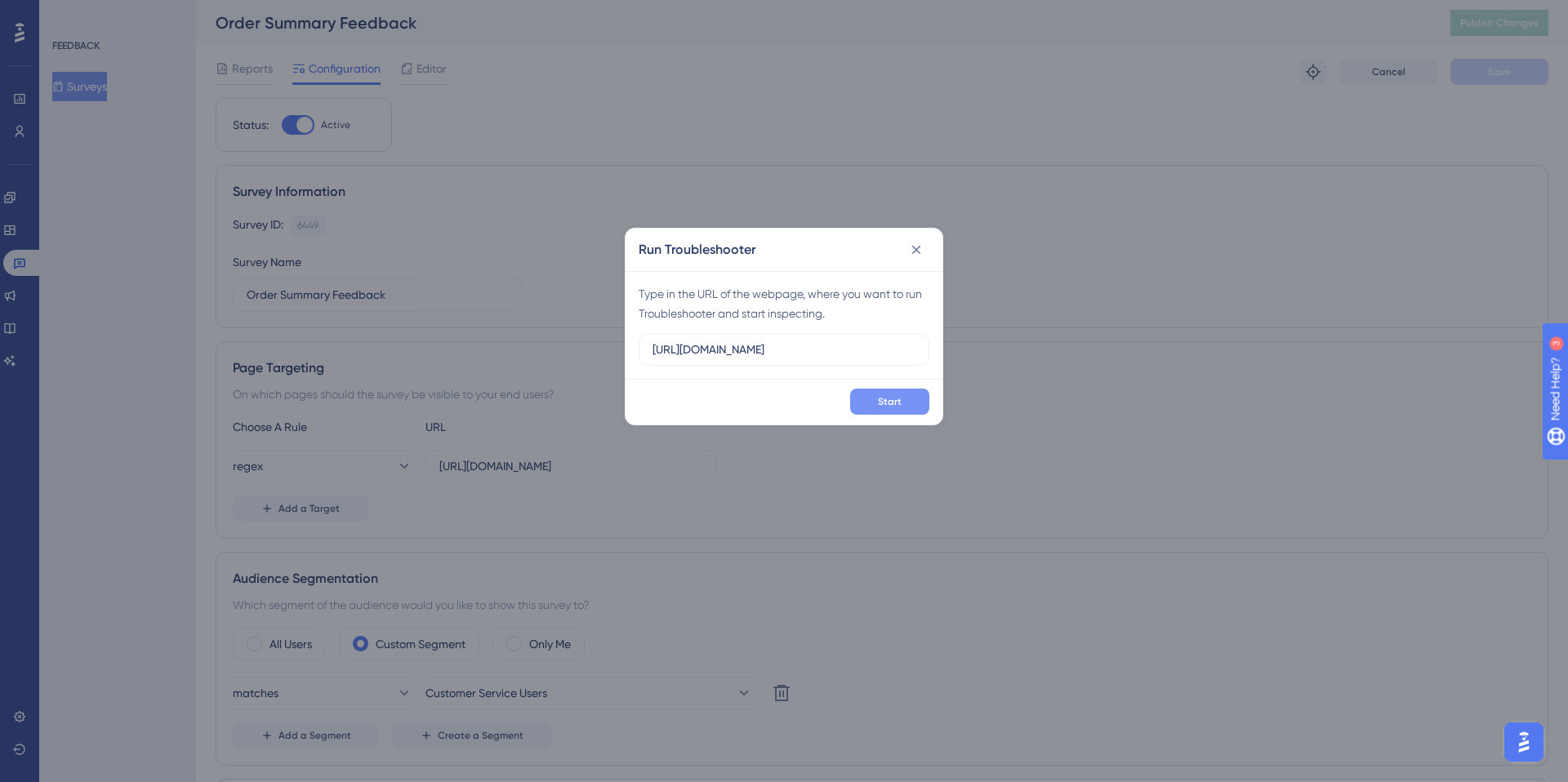
type input "https://mc.us-central1.gcp.commercetools.com/avalara-tax/orders/0ed77a60-2e7a-4…"
click at [892, 399] on span "Start" at bounding box center [889, 401] width 23 height 13
click at [918, 251] on icon at bounding box center [917, 250] width 9 height 9
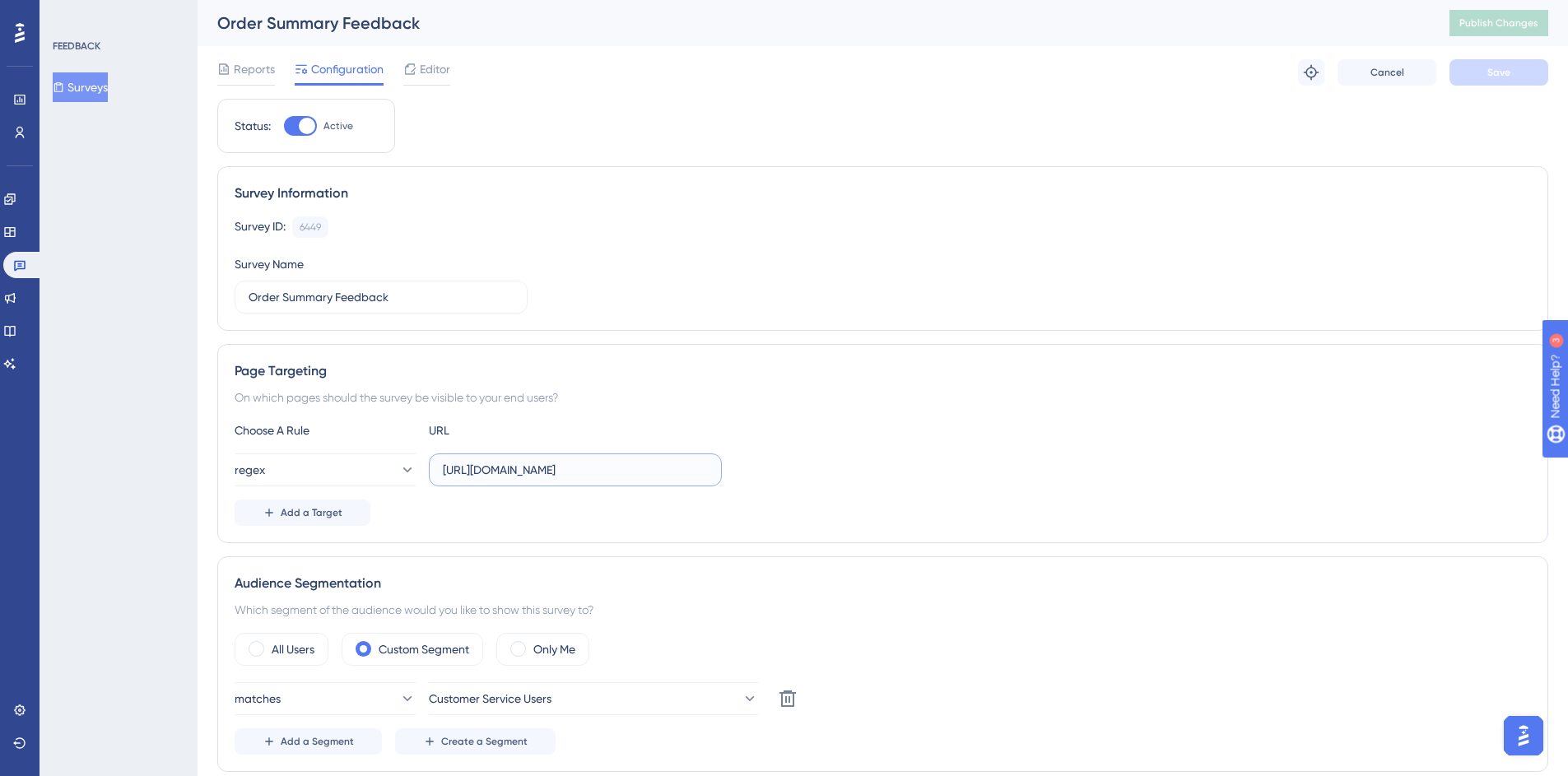
click at [646, 465] on input "https://mc.us-central1.gcp.commercetools.com/*/orders/*/general" at bounding box center [575, 470] width 265 height 18
click at [701, 469] on input "https://mc.us-central1.gcp.commercetools.com/*/orders/*/general" at bounding box center [575, 470] width 265 height 18
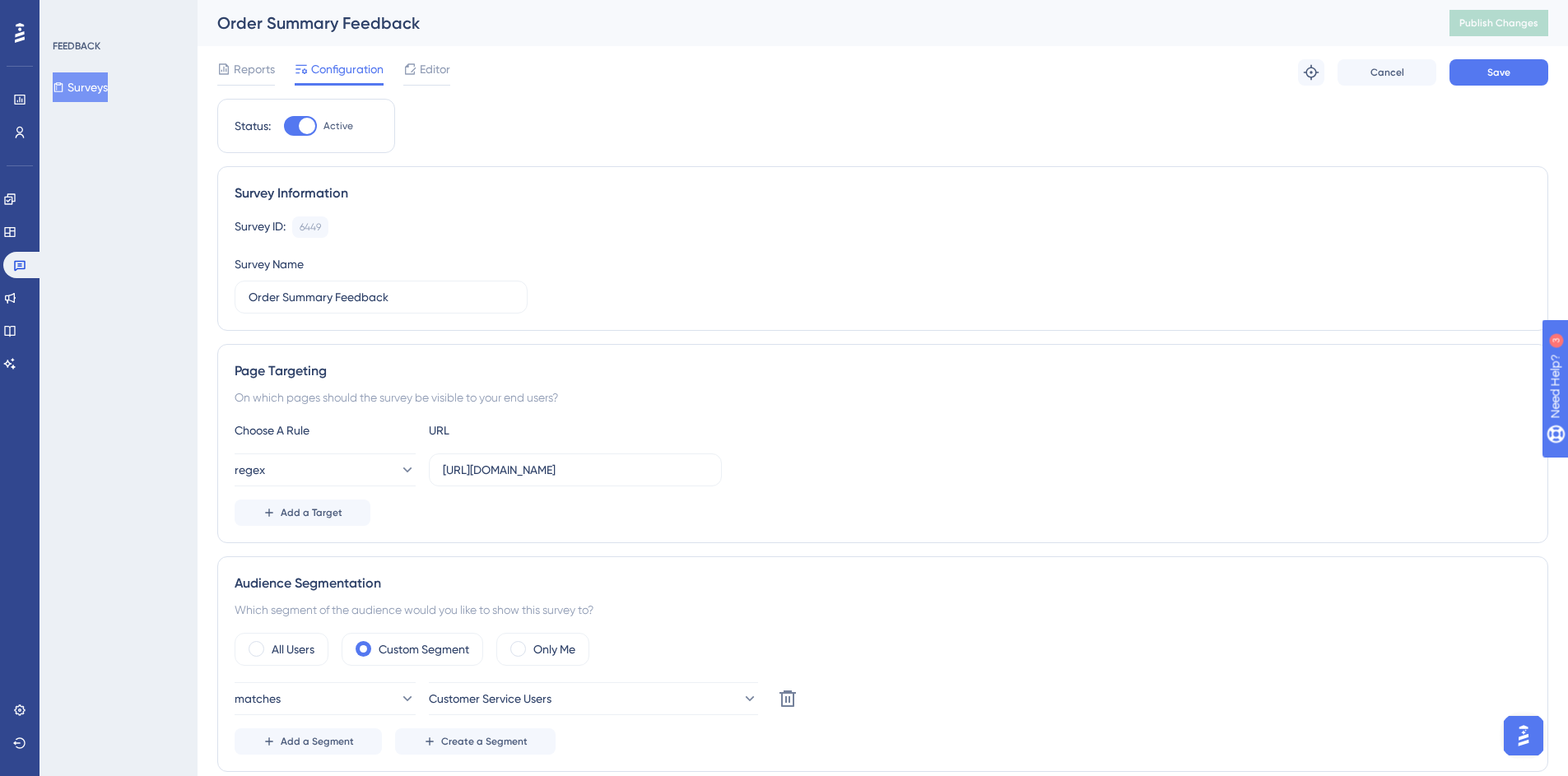
drag, startPoint x: 1137, startPoint y: 330, endPoint x: 1279, endPoint y: 251, distance: 162.5
click at [1137, 330] on div "Survey Information Survey ID: 6449 Copy Survey Name Order Summary Feedback" at bounding box center [882, 248] width 1331 height 165
click at [1486, 71] on button "Save" at bounding box center [1499, 72] width 99 height 26
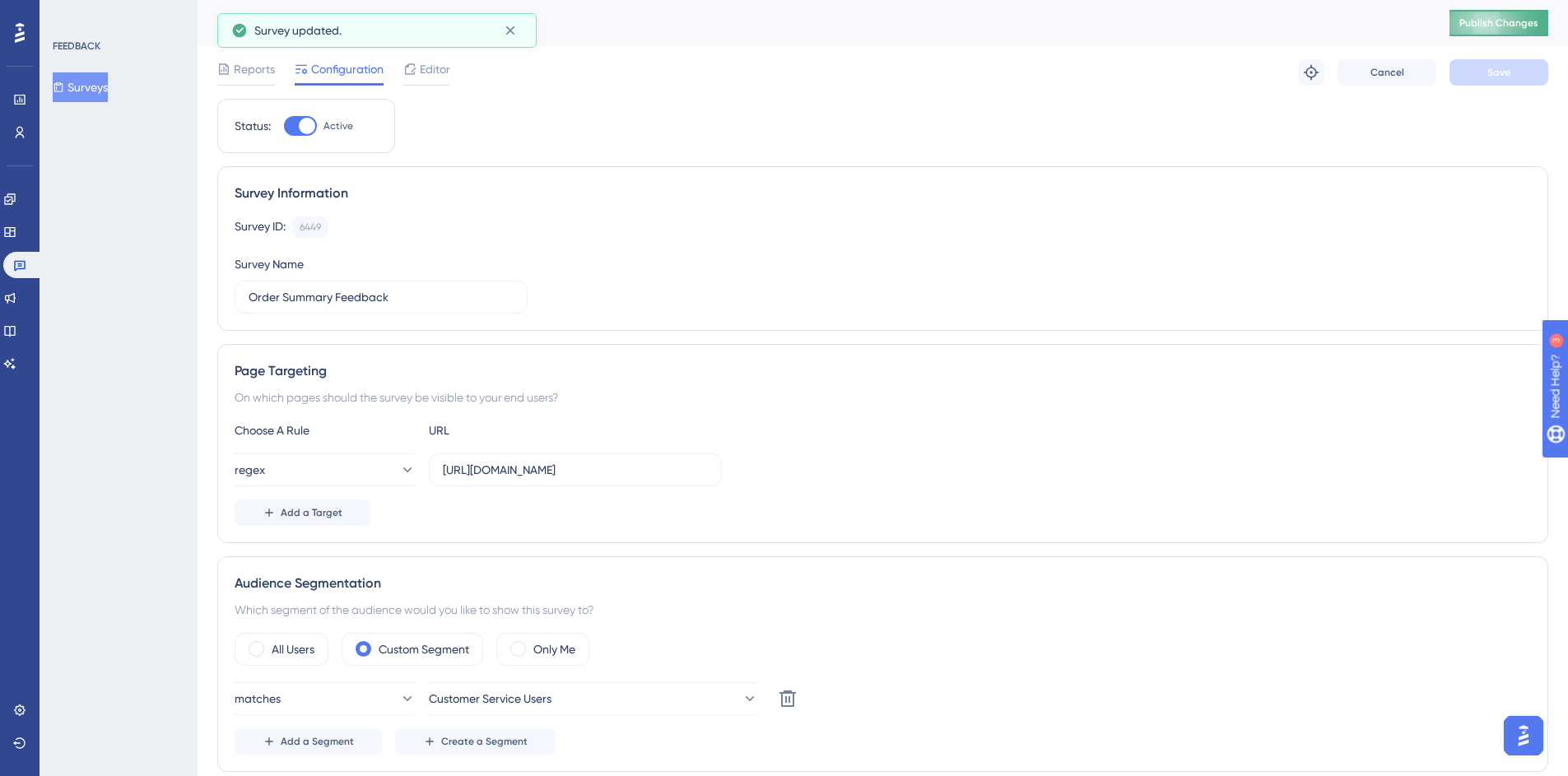
click at [1497, 23] on span "Publish Changes" at bounding box center [1499, 23] width 79 height 13
click at [625, 464] on input "https://mc.us-central1.gcp.commercetools.com/*/orders/*/*" at bounding box center [575, 470] width 265 height 18
click at [709, 469] on label "https://mc.us-central1.gcp.commercetools.com/*/orders/*/*" at bounding box center [575, 470] width 293 height 33
click at [708, 469] on input "https://mc.us-central1.gcp.commercetools.com/*/orders/*/*" at bounding box center [575, 470] width 265 height 18
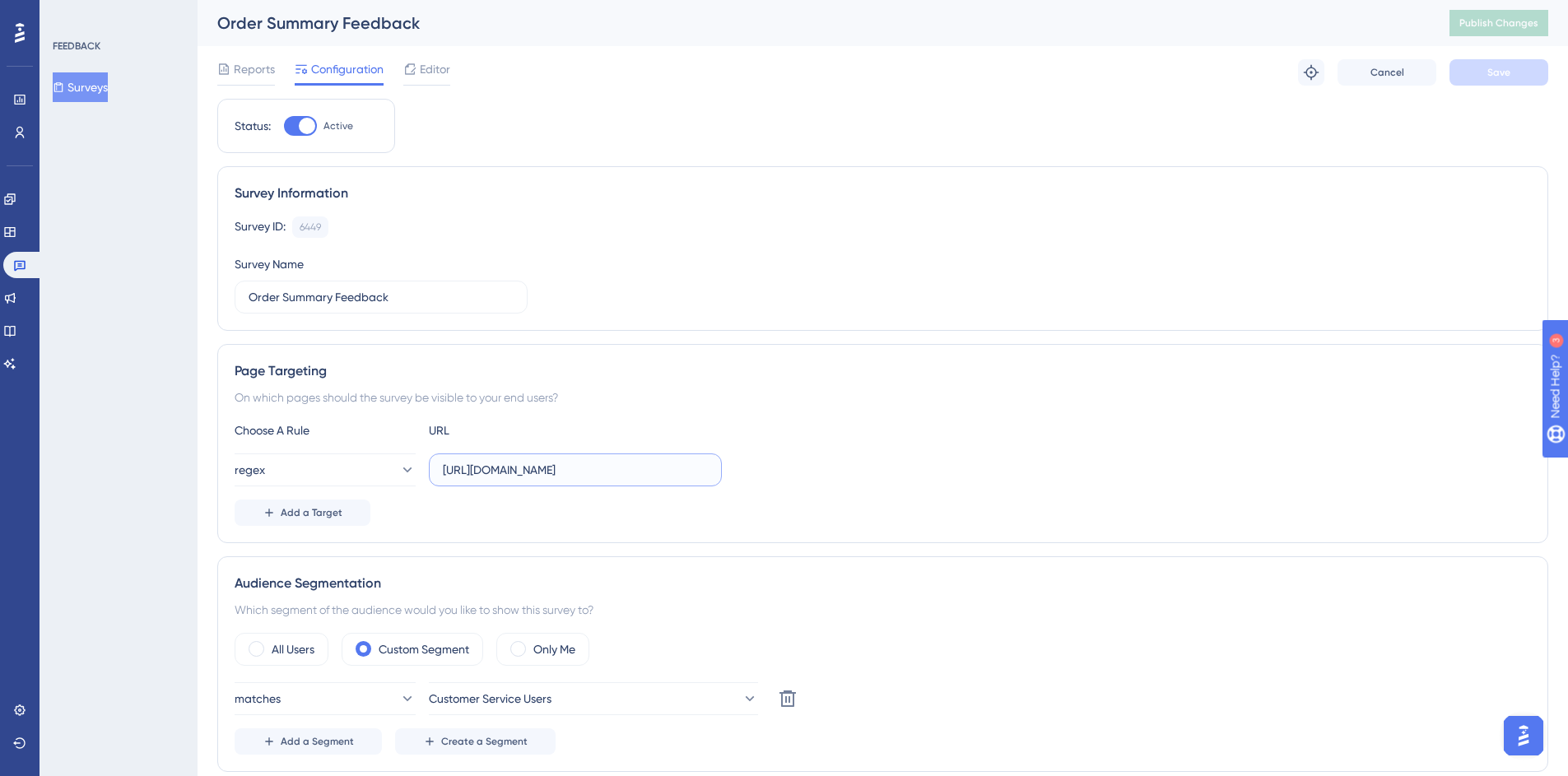
scroll to position [0, 12]
click at [698, 472] on label "https://mc.us-central1.gcp.commercetools.com/*/orders/*/*" at bounding box center [575, 470] width 293 height 33
click at [698, 472] on input "https://mc.us-central1.gcp.commercetools.com/*/orders/*/*" at bounding box center [575, 470] width 265 height 18
type input "https://mc.us-central1.gcp.commercetools.com/*/orders/*/general"
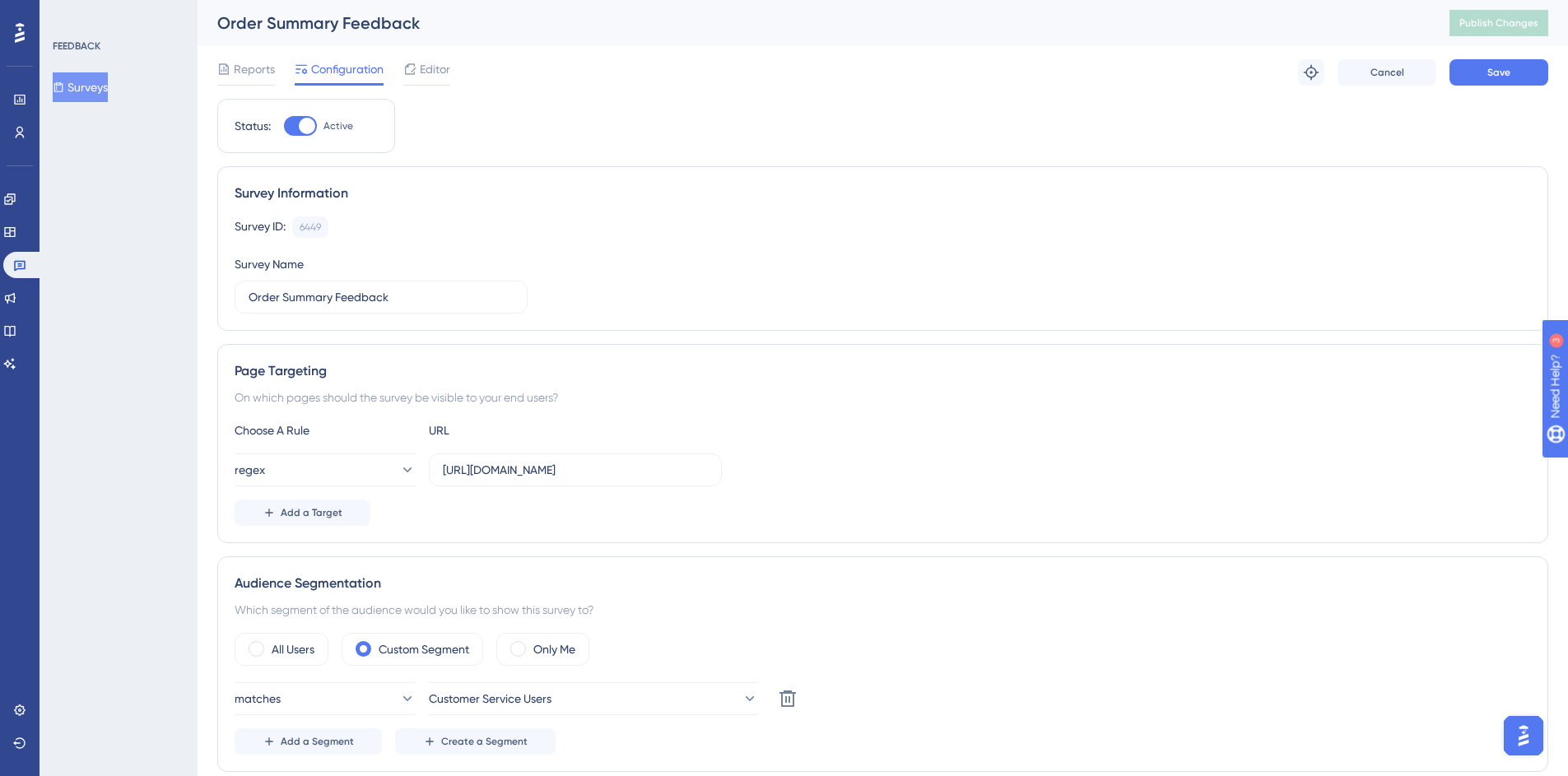
click at [881, 400] on div "On which pages should the survey be visible to your end users?" at bounding box center [882, 397] width 1296 height 20
click at [1499, 75] on button "Save" at bounding box center [1499, 72] width 99 height 26
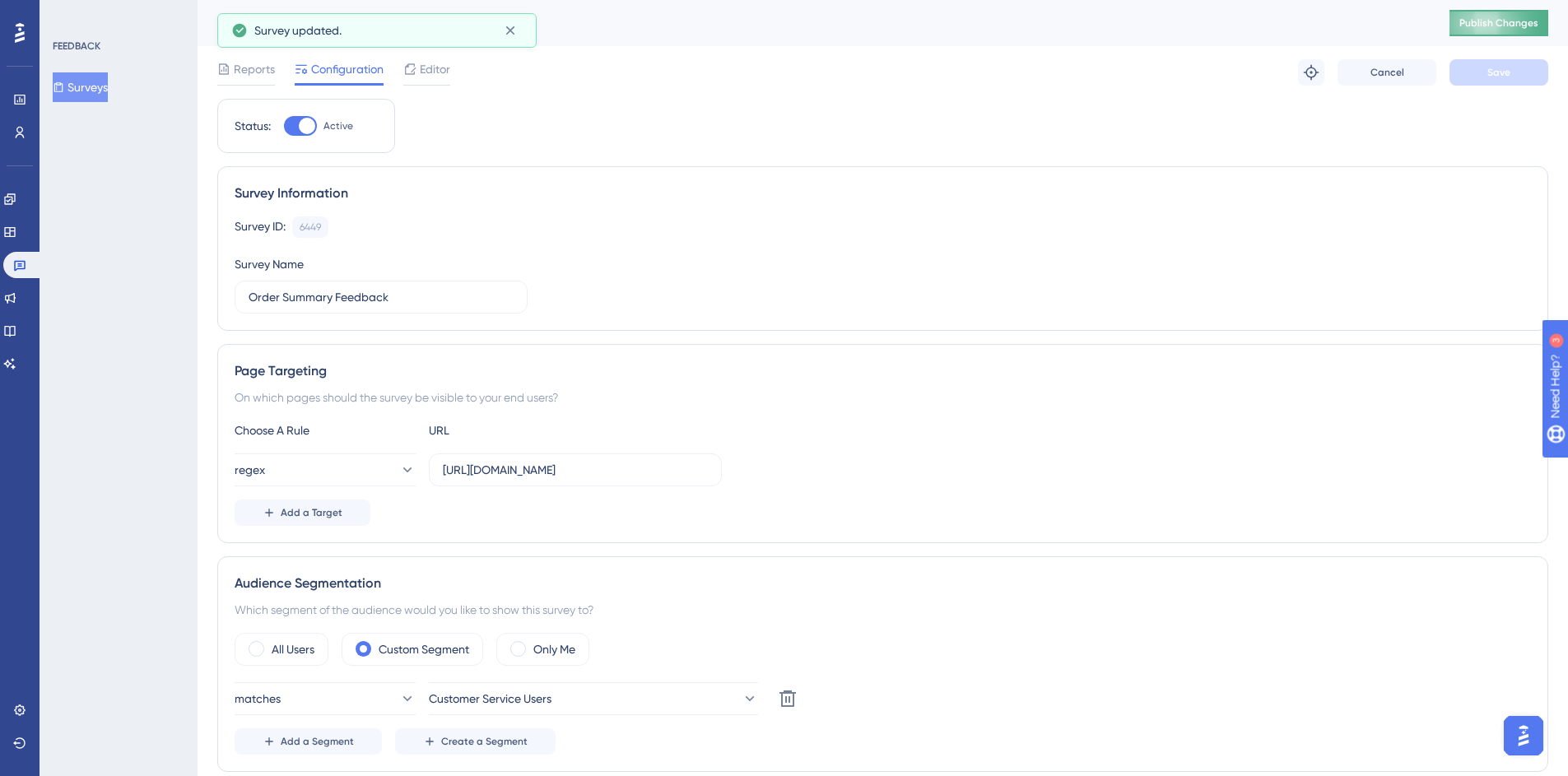
click at [1504, 23] on span "Publish Changes" at bounding box center [1499, 23] width 79 height 13
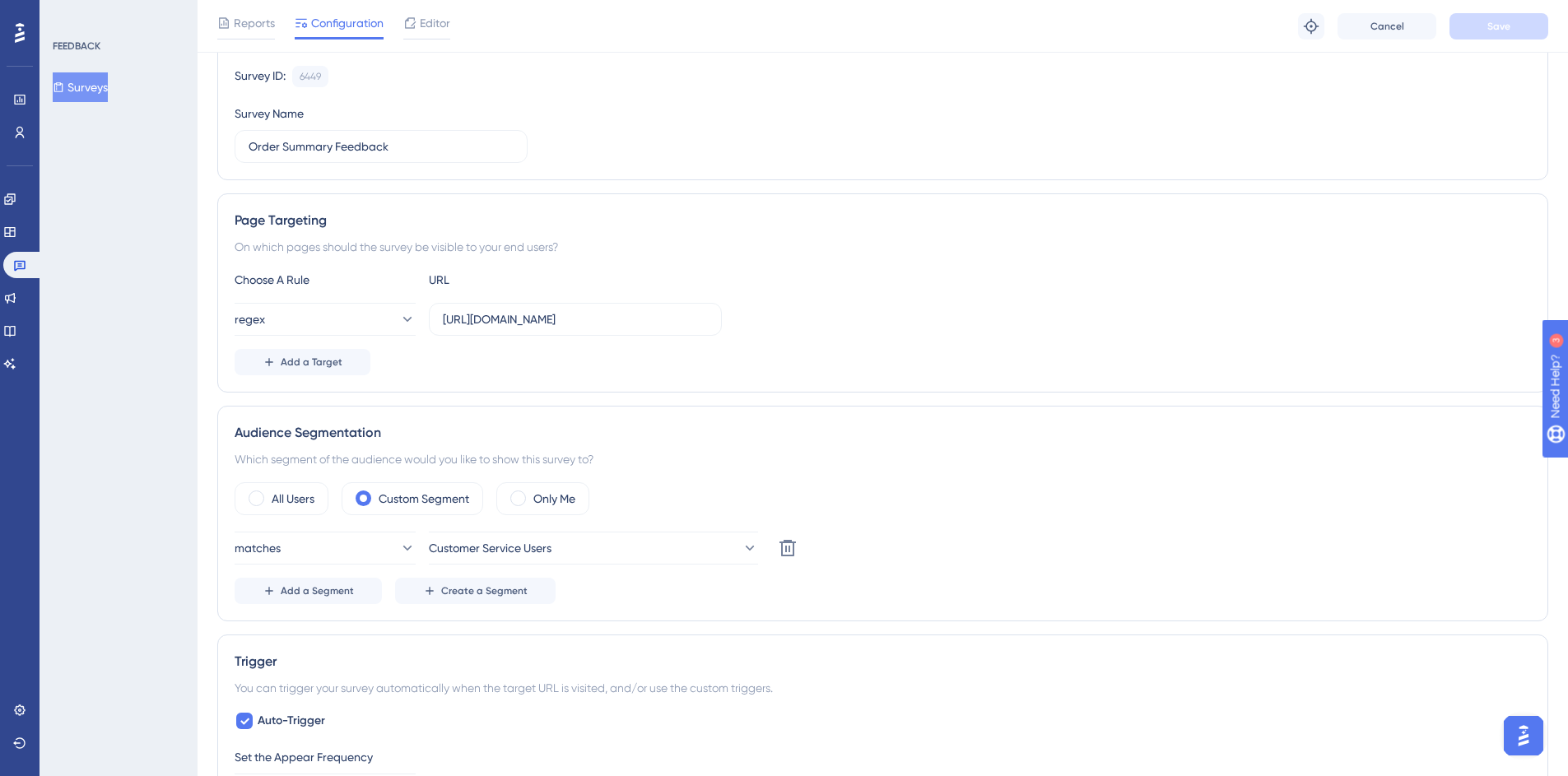
scroll to position [16, 12]
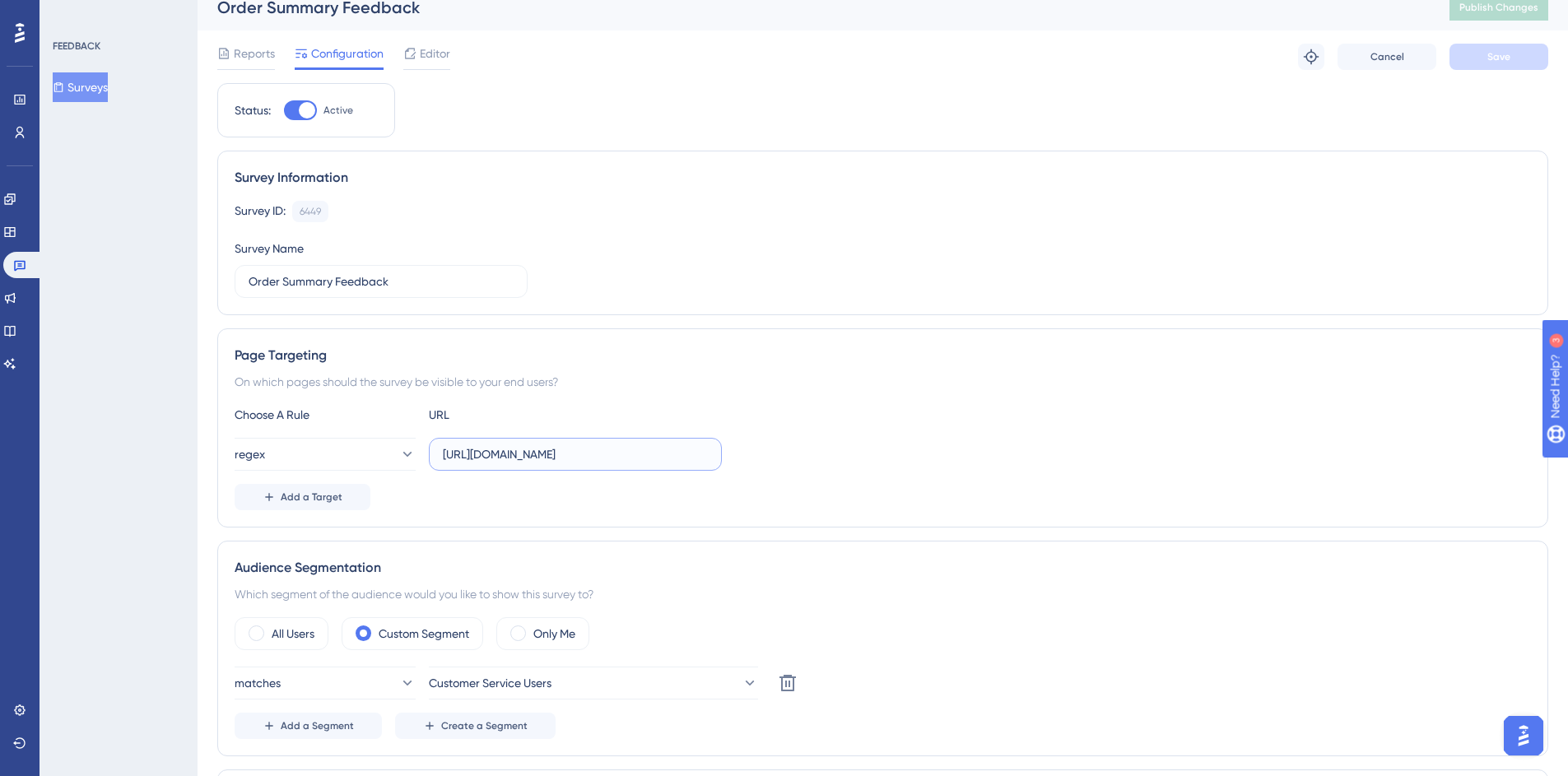
click at [501, 453] on input "https://mc.us-central1.gcp.commercetools.com/*/orders/*/general" at bounding box center [575, 454] width 265 height 18
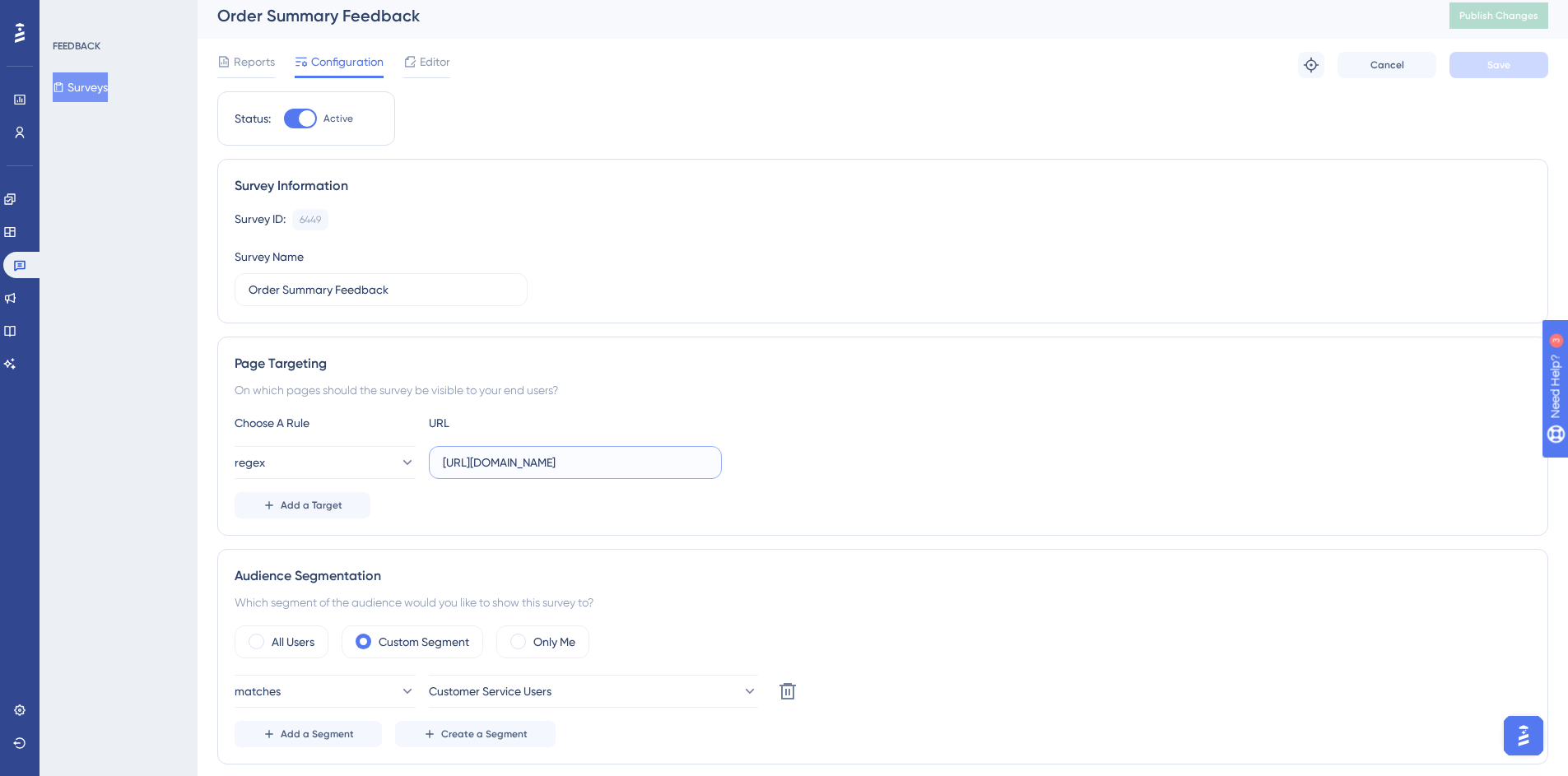
scroll to position [0, 12]
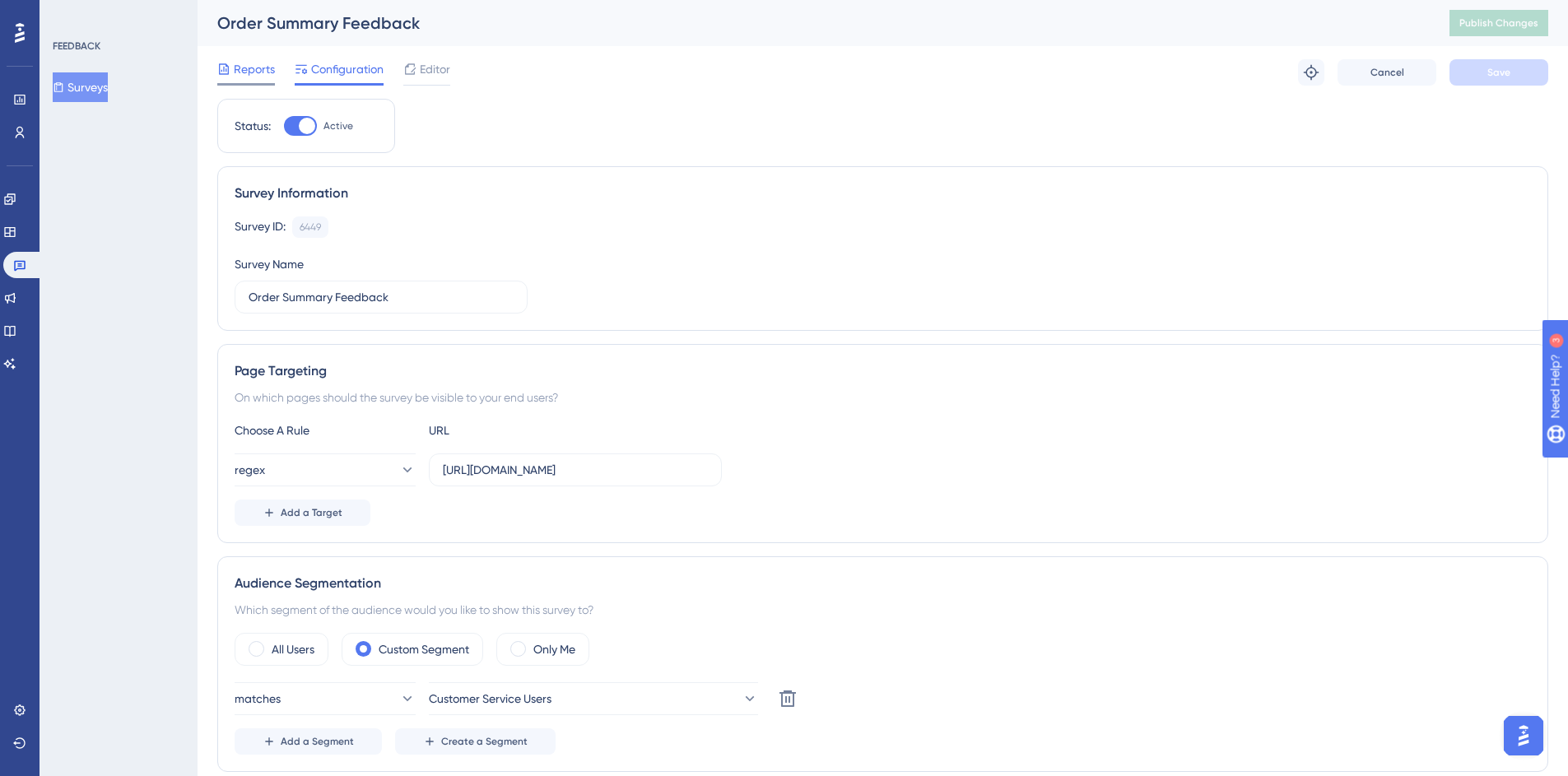
click at [242, 74] on span "Reports" at bounding box center [254, 69] width 41 height 20
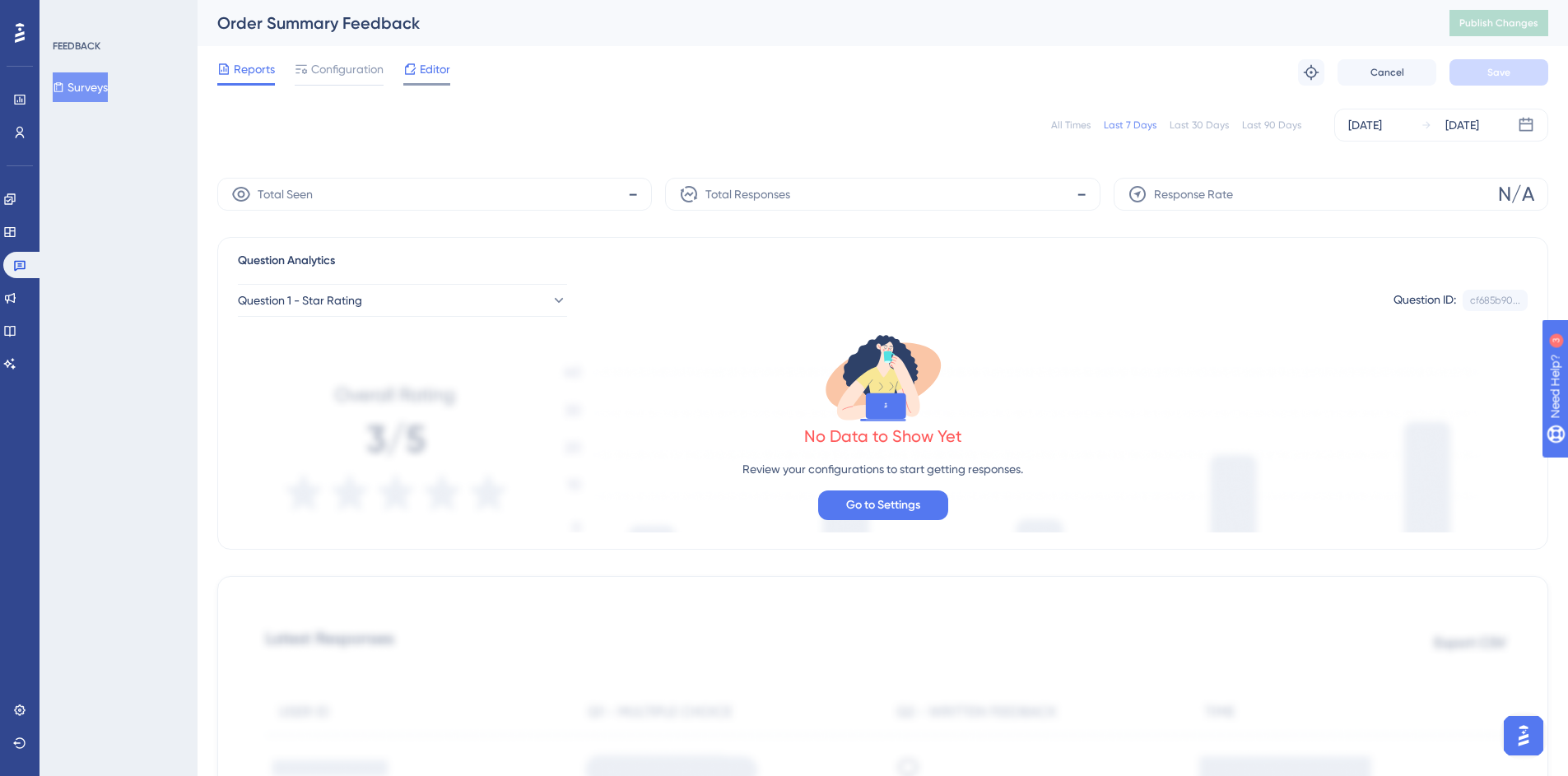
click at [423, 69] on span "Editor" at bounding box center [434, 69] width 30 height 20
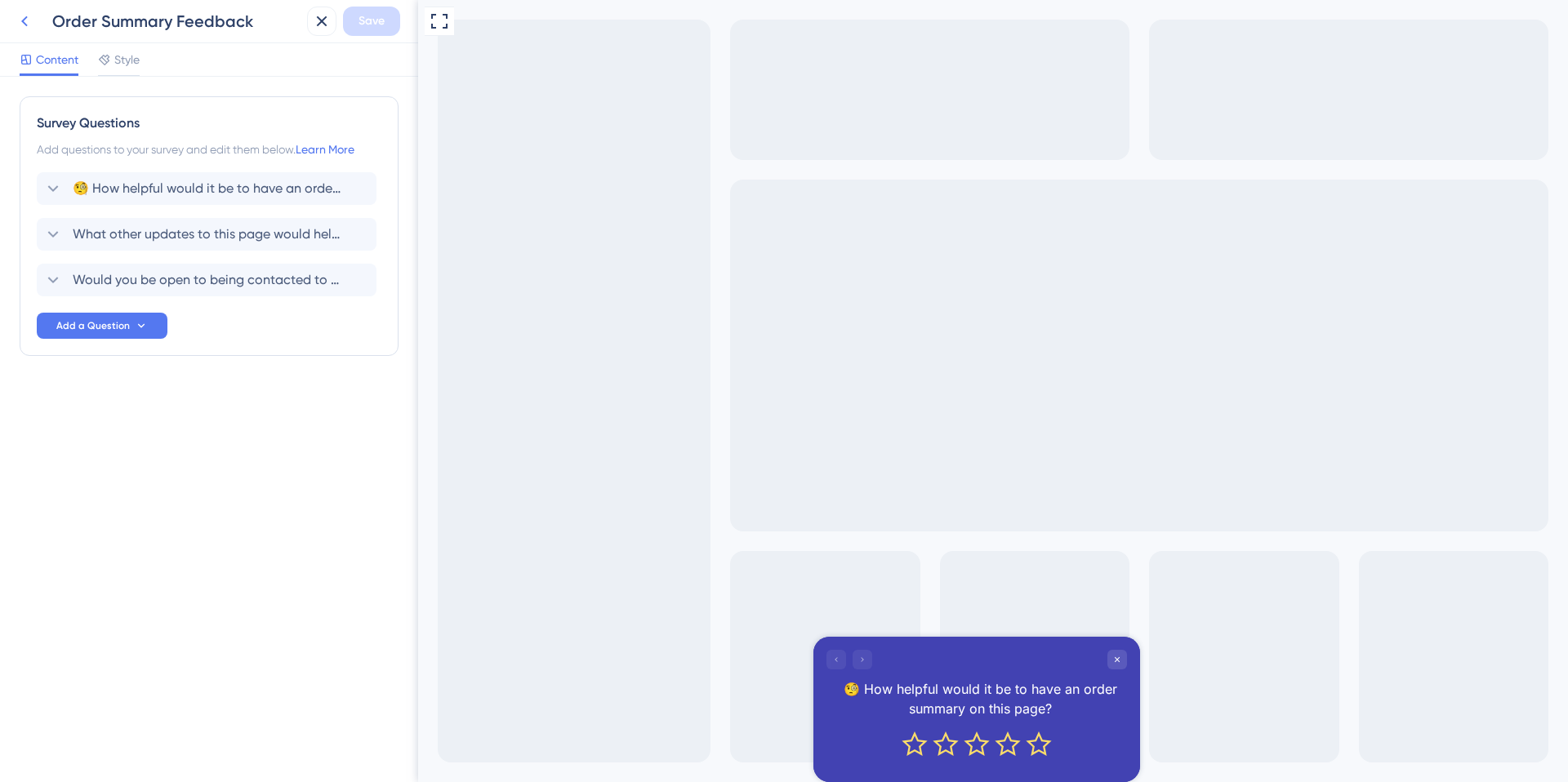
click at [29, 20] on icon at bounding box center [24, 21] width 20 height 20
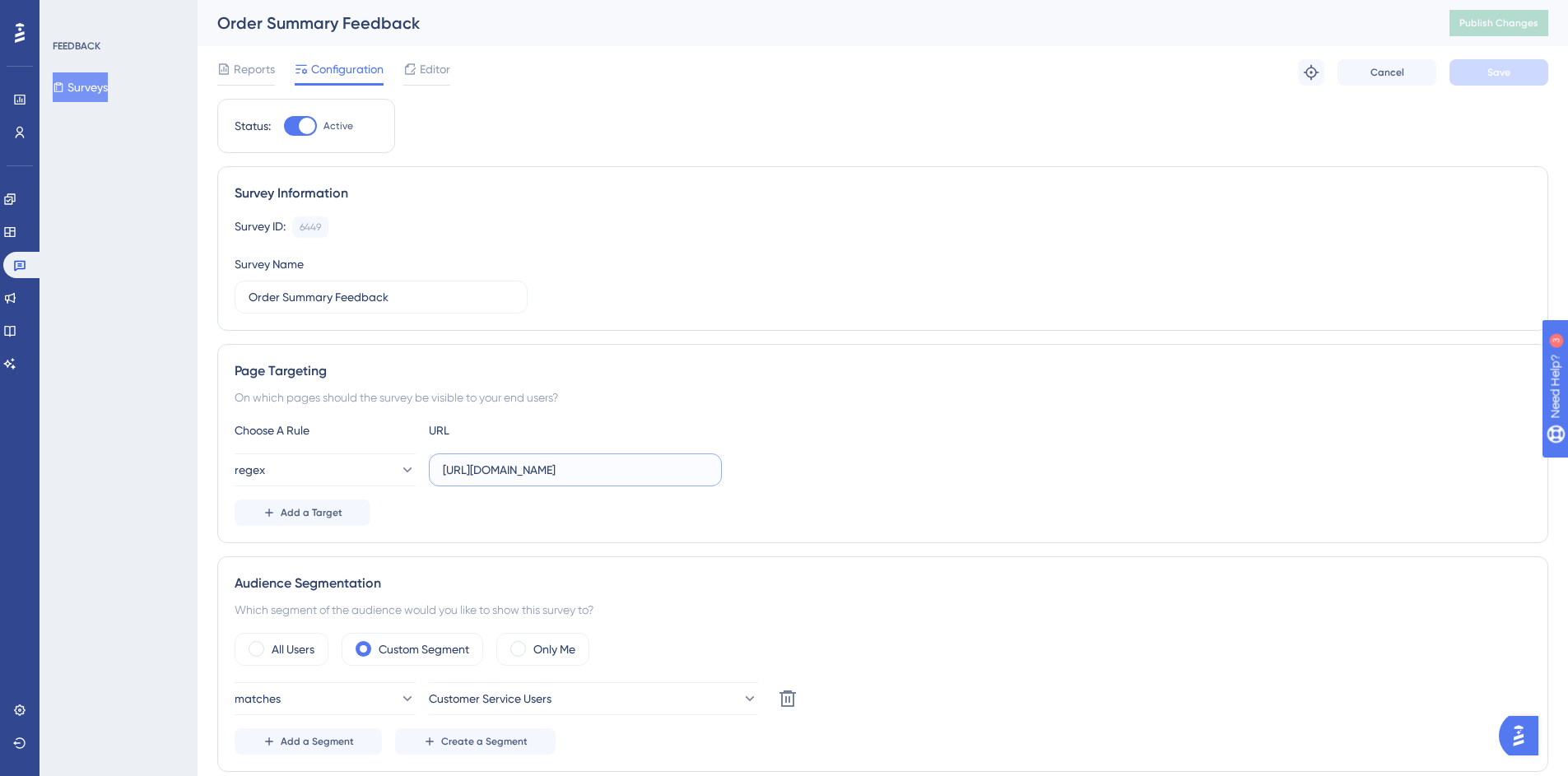
click at [615, 470] on input "https://mc.us-central1.gcp.commercetools.com/*/orders/*/general" at bounding box center [575, 470] width 265 height 18
click at [663, 464] on input "https://mc.us-central1.gcp.commercetools.com/*/orders/*/general" at bounding box center [575, 470] width 265 height 18
drag, startPoint x: 602, startPoint y: 466, endPoint x: 488, endPoint y: 470, distance: 114.1
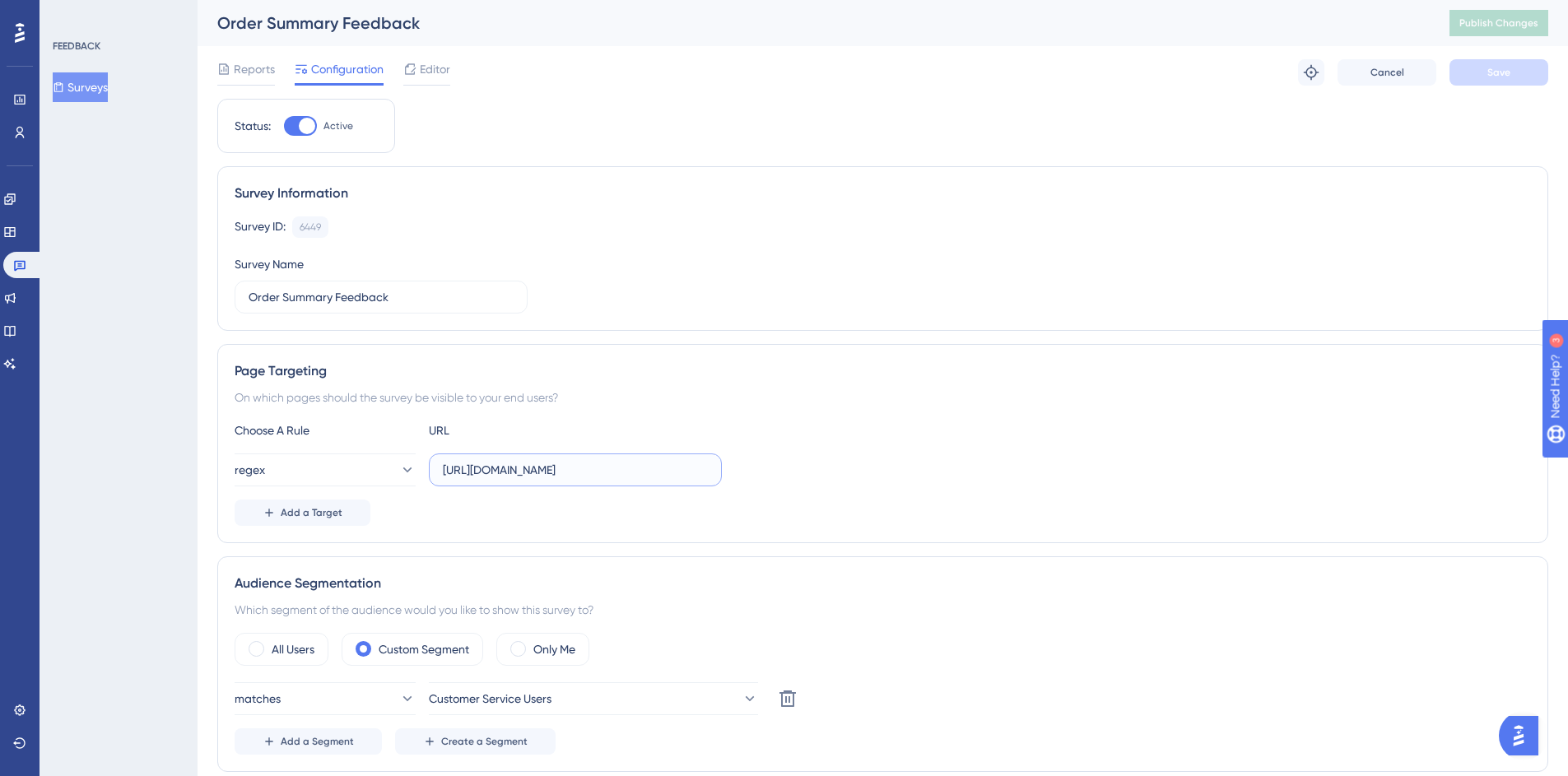
click at [488, 470] on input "https://mc.us-central1.gcp.commercetools.com/*/orders/*/general" at bounding box center [575, 470] width 265 height 18
click at [901, 494] on div "Choose A Rule URL regex https://mc.us-central1.gcp.commercetools.com/*/orders/*…" at bounding box center [882, 472] width 1296 height 105
click at [550, 466] on input "https://mc.us-central1.gcp.commercetools.com/*/orders/*/general" at bounding box center [575, 470] width 265 height 18
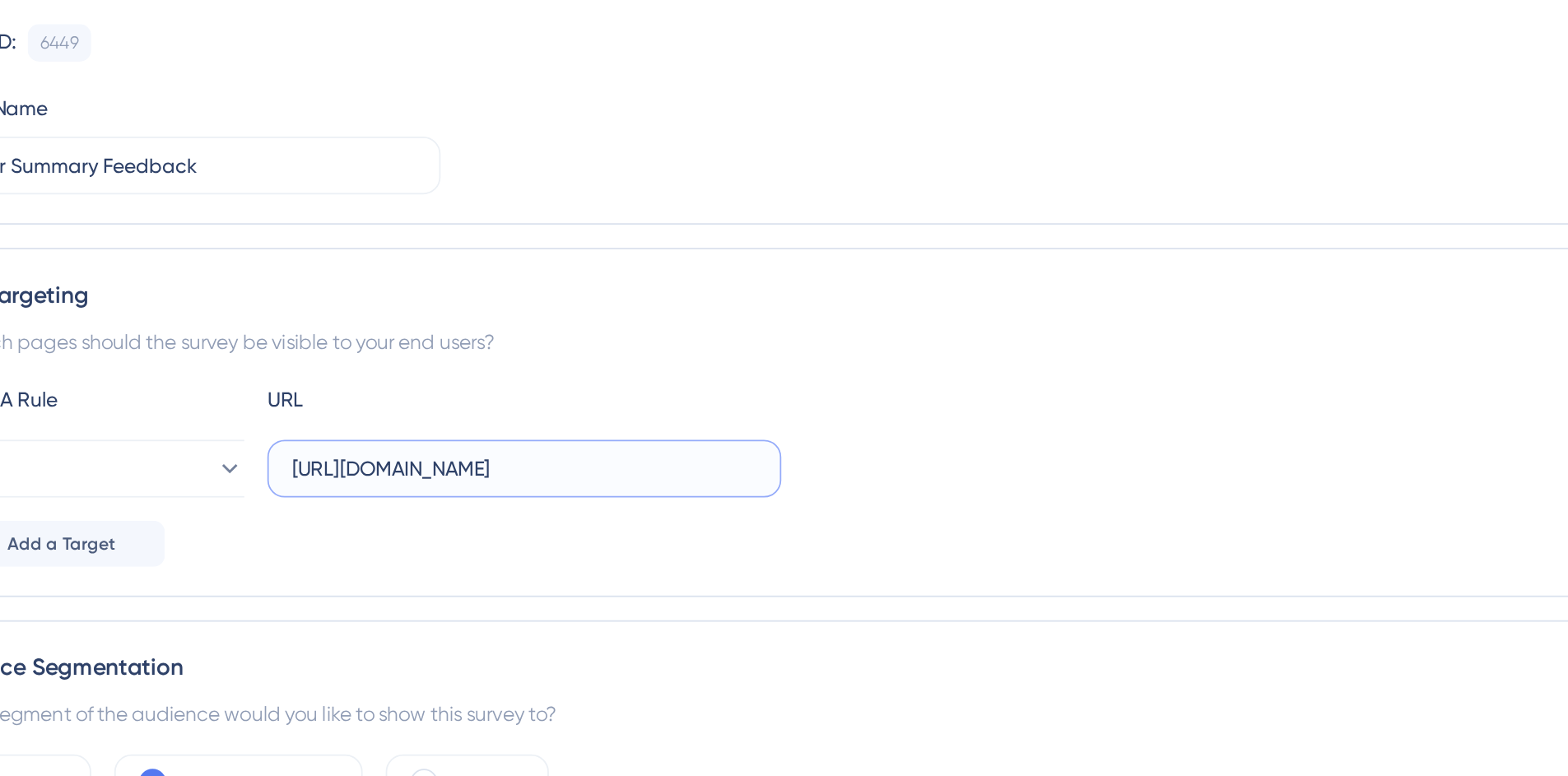
click at [666, 468] on input "https://mc.us-central1.gcp.commercetools.com/*/orders/*/general" at bounding box center [575, 470] width 265 height 18
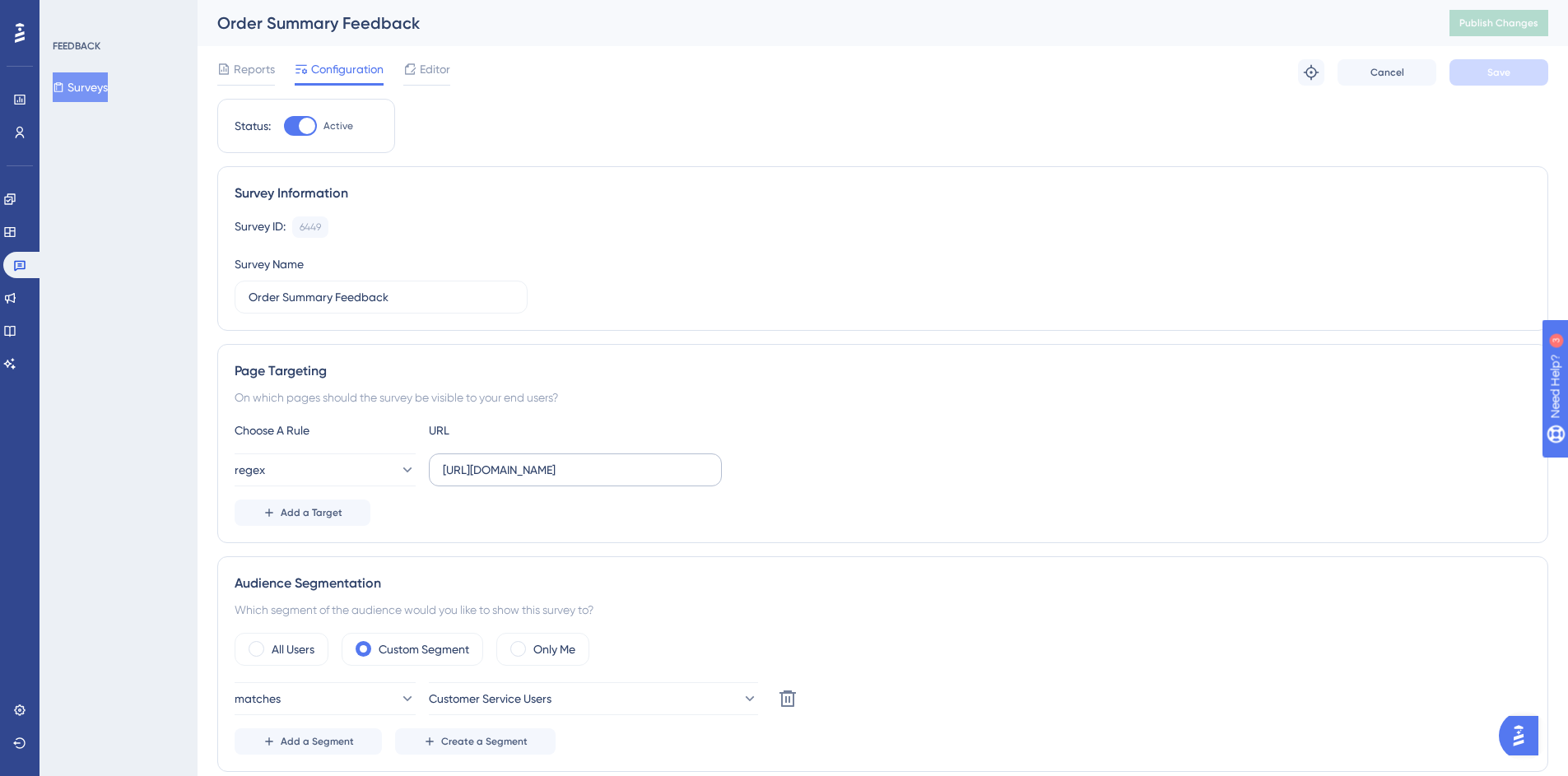
click at [708, 470] on label "https://mc.us-central1.gcp.commercetools.com/*/orders/*/general" at bounding box center [575, 470] width 293 height 33
click at [708, 470] on input "https://mc.us-central1.gcp.commercetools.com/*/orders/*/general" at bounding box center [575, 470] width 265 height 18
click at [837, 404] on div "On which pages should the survey be visible to your end users?" at bounding box center [882, 397] width 1296 height 20
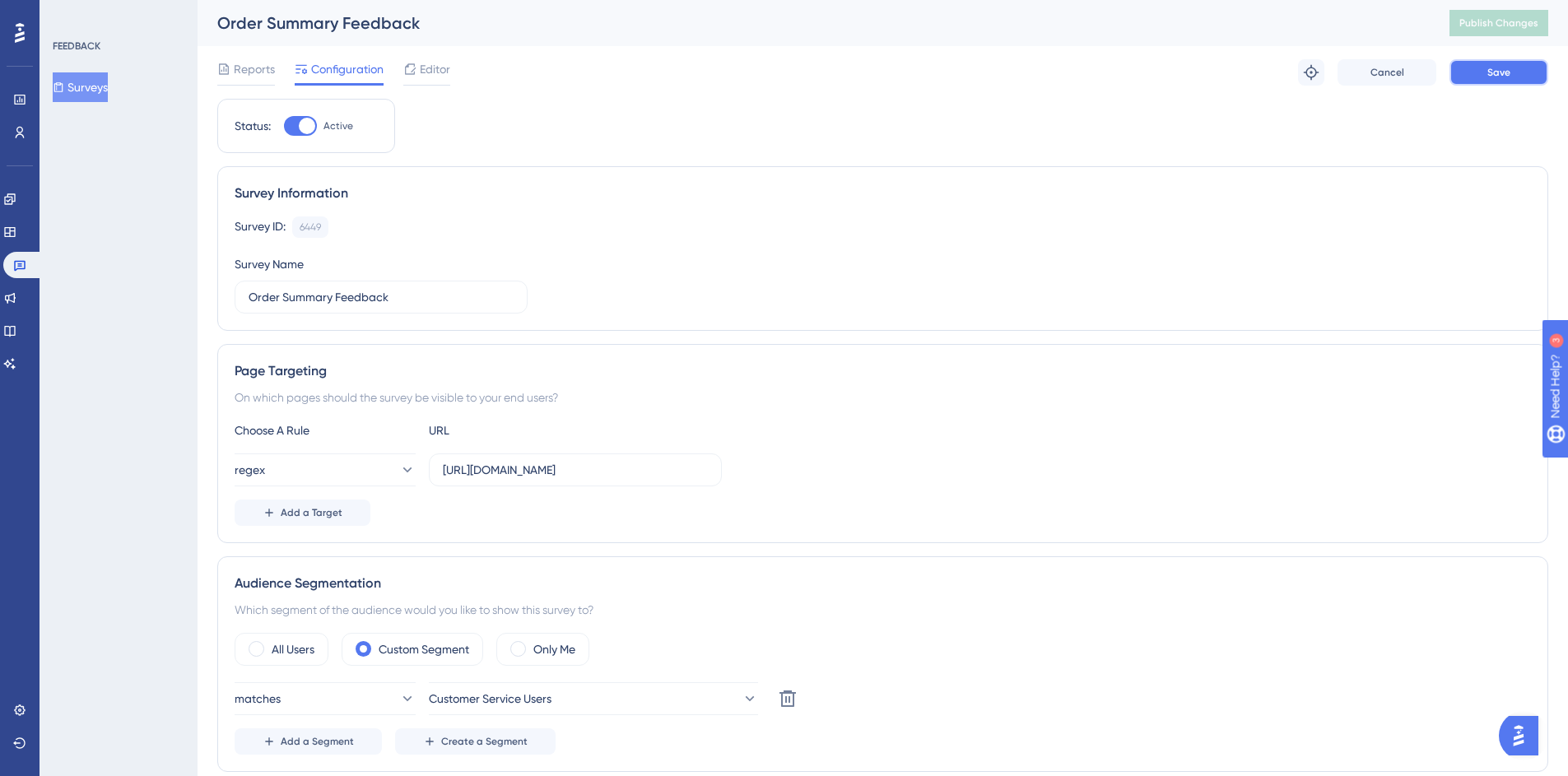
click at [1495, 64] on button "Save" at bounding box center [1499, 72] width 99 height 26
click at [1528, 27] on span "Publish Changes" at bounding box center [1499, 23] width 79 height 13
click at [702, 468] on input "https://mc.us-central1.gcp.commercetools.com/**/orders/**/general" at bounding box center [575, 470] width 265 height 18
click at [1487, 71] on span "Save" at bounding box center [1499, 72] width 23 height 13
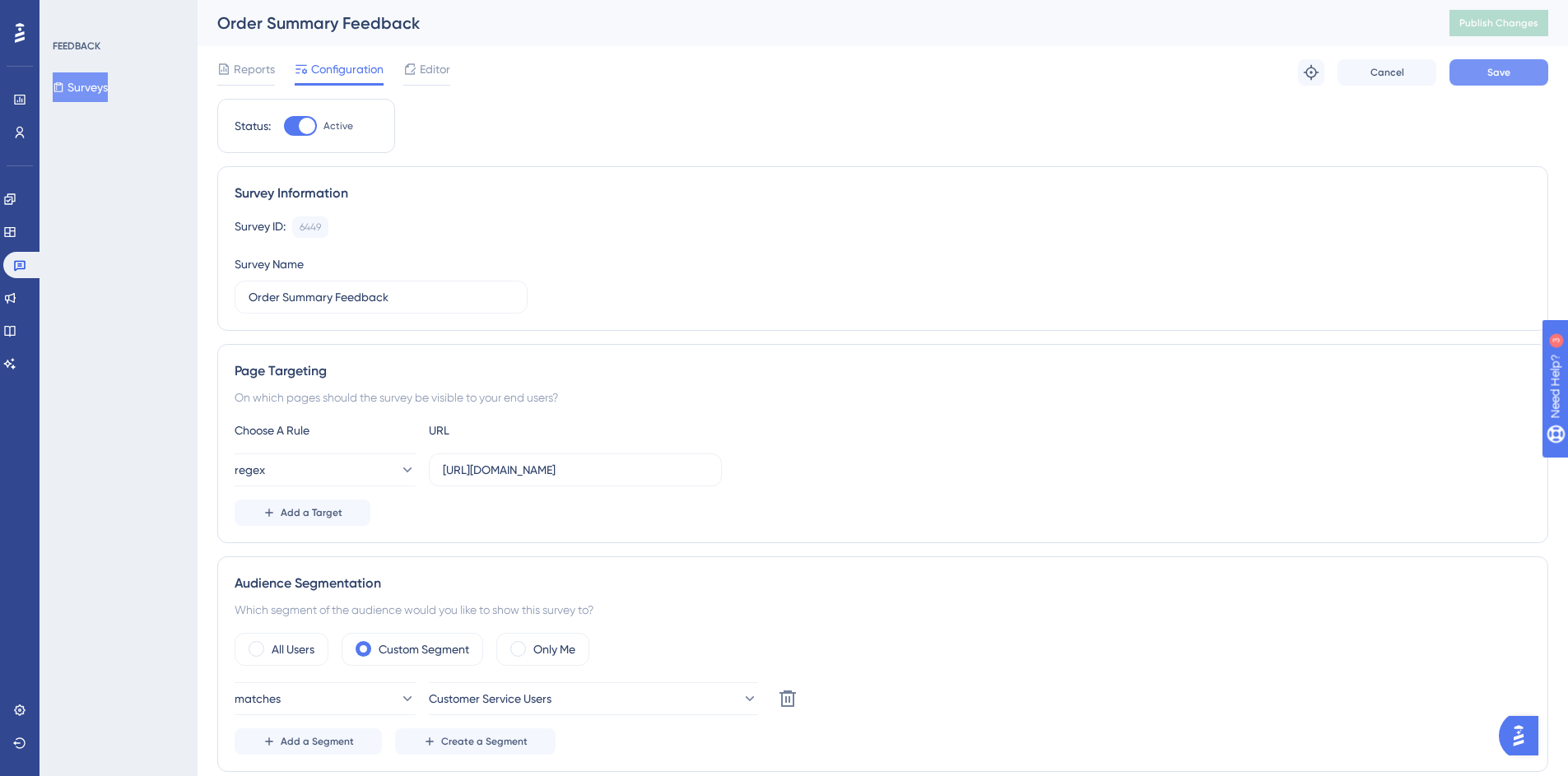
scroll to position [0, 0]
click at [1509, 11] on button "Publish Changes" at bounding box center [1499, 23] width 99 height 26
click at [576, 477] on input "https://mc.us-central1.gcp.commercetools.com/*/orders/*/general" at bounding box center [575, 470] width 265 height 18
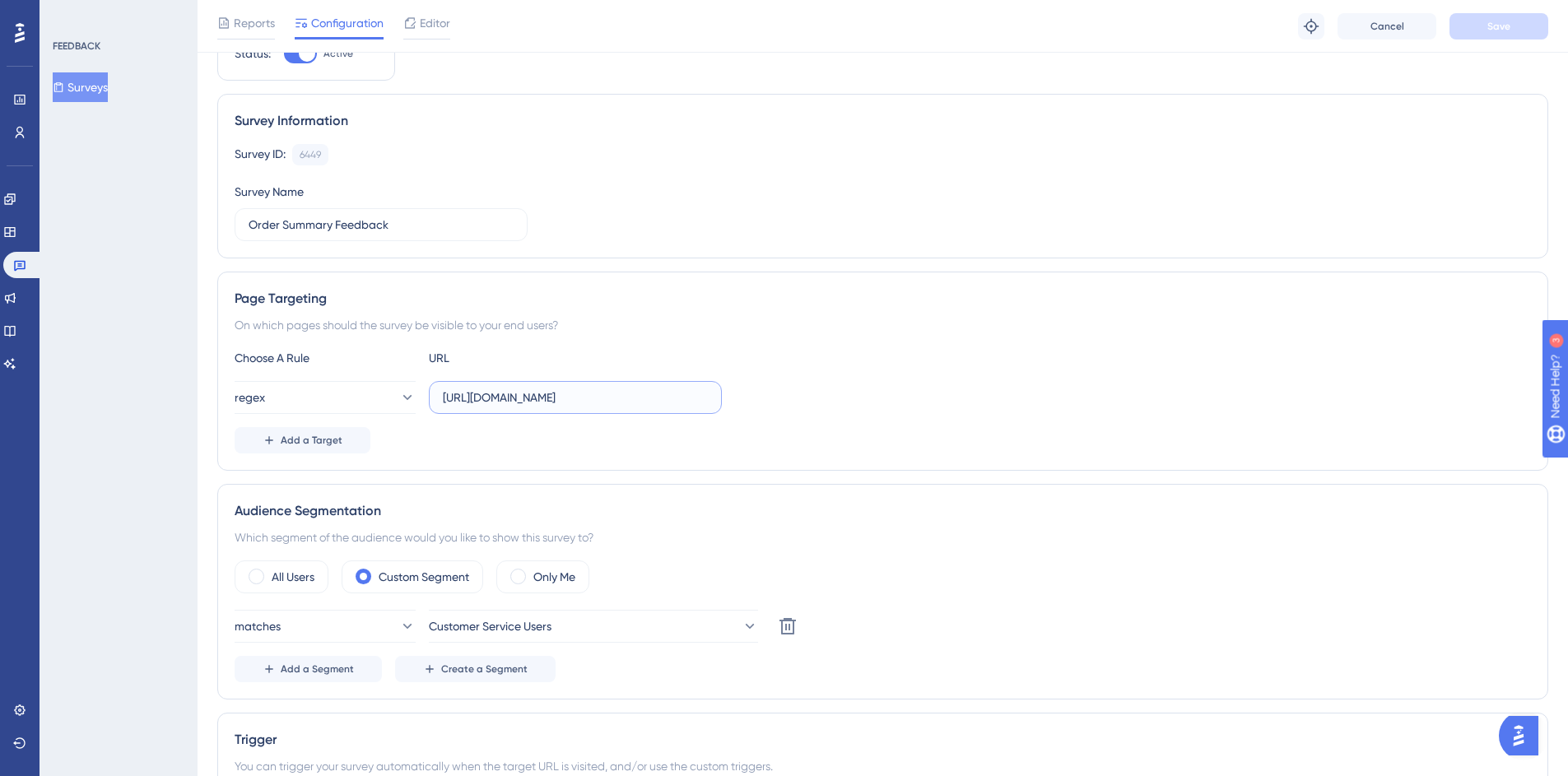
scroll to position [81, 1]
drag, startPoint x: 691, startPoint y: 392, endPoint x: 484, endPoint y: 394, distance: 207.0
click at [484, 394] on input "https://mc.us-central1.gcp.commercetools.com/*/orders/*/general" at bounding box center [575, 396] width 265 height 18
click at [688, 393] on input "https://mc.us-central1.gcp.commercetools.com/*/orders/*/general" at bounding box center [575, 396] width 265 height 18
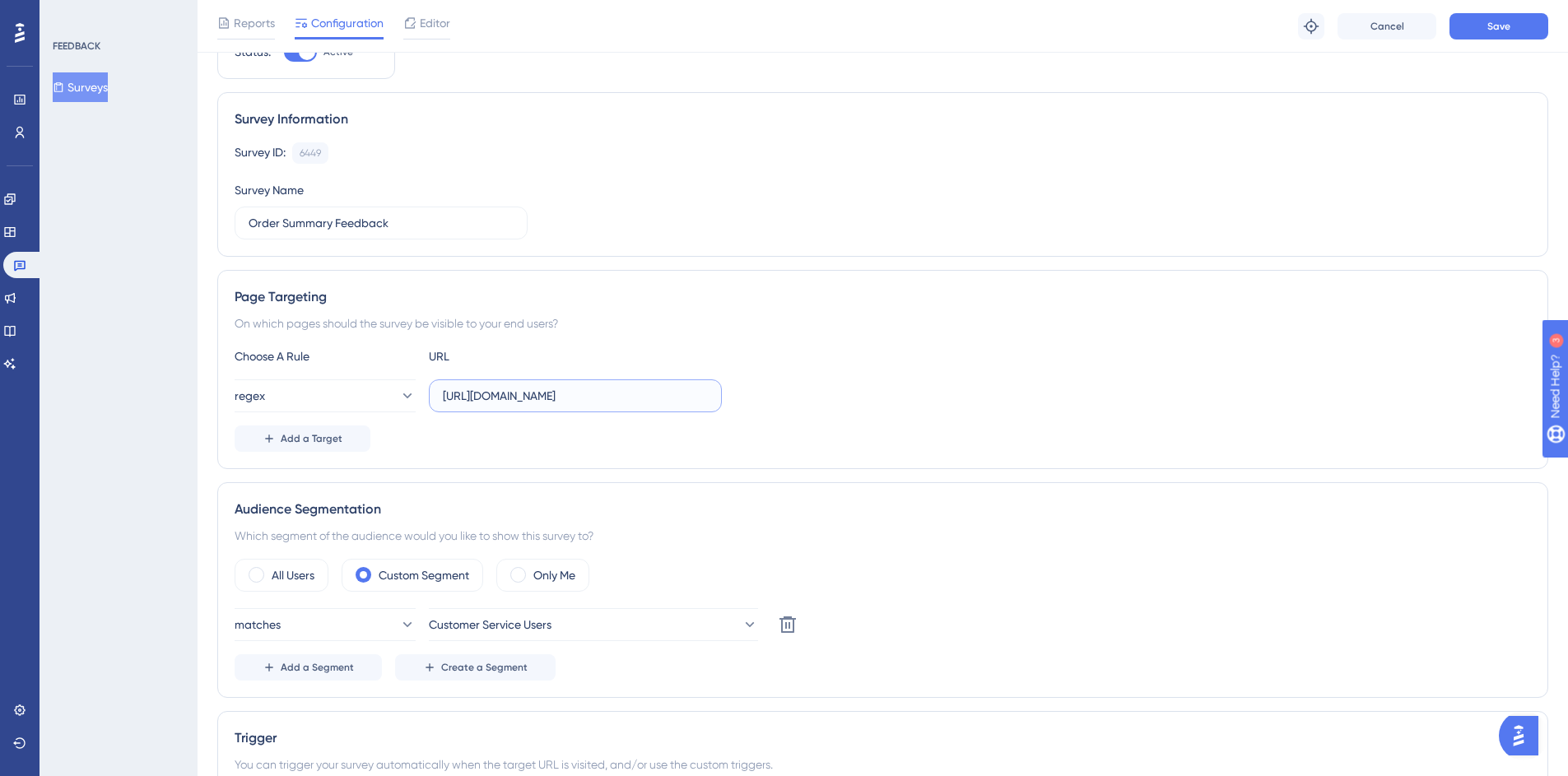
scroll to position [0, 96]
drag, startPoint x: 644, startPoint y: 393, endPoint x: 656, endPoint y: 388, distance: 13.0
click at [644, 393] on input "https://mc.us-central1.gcp.commercetools.com/.*/orders/*/general" at bounding box center [575, 396] width 265 height 18
type input "https://mc.us-central1.gcp.commercetools.com/.*/orders/.*/general"
click at [919, 324] on div "On which pages should the survey be visible to your end users?" at bounding box center [882, 323] width 1296 height 20
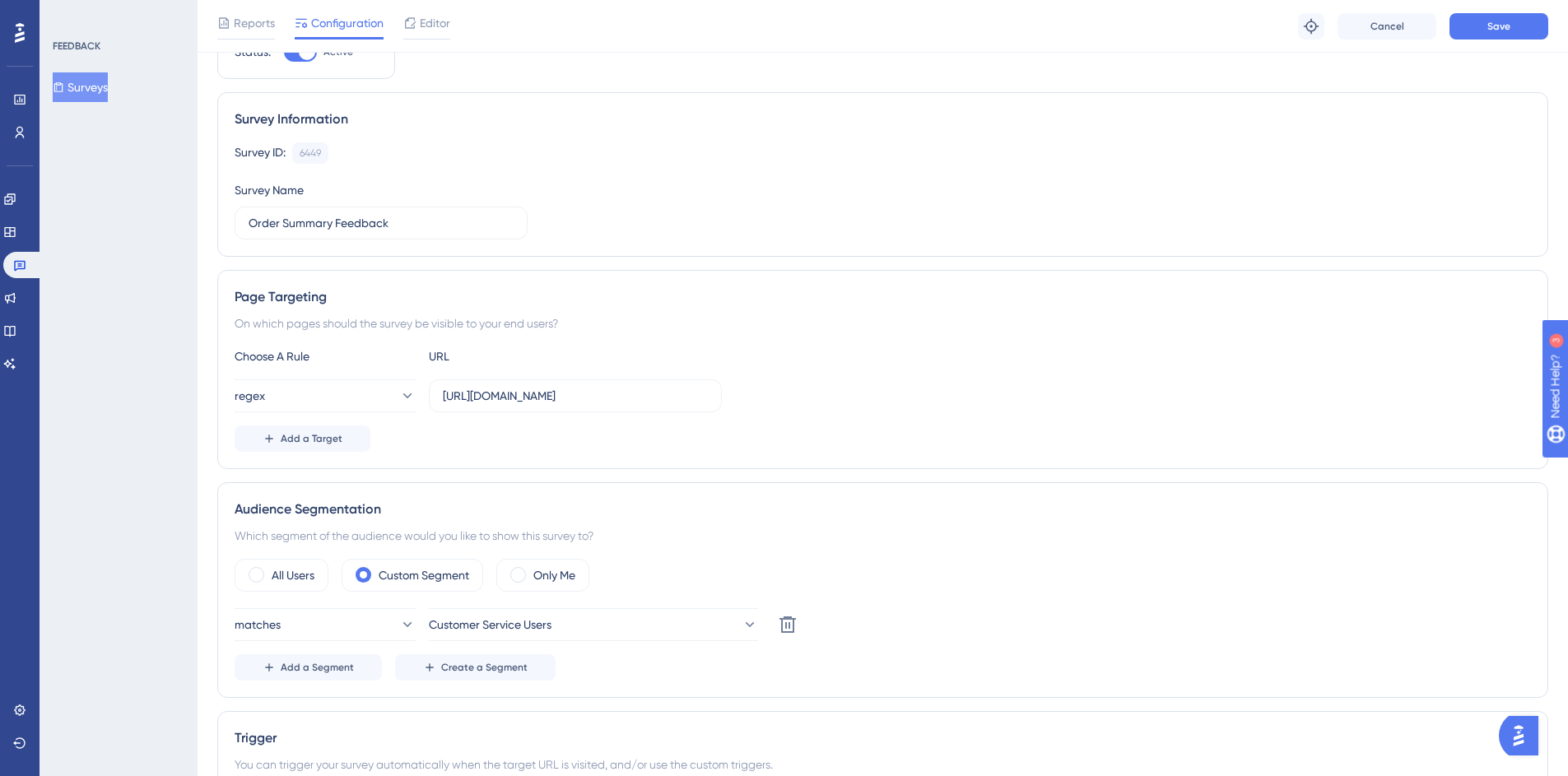
scroll to position [0, 0]
click at [1500, 32] on button "Save" at bounding box center [1499, 26] width 99 height 26
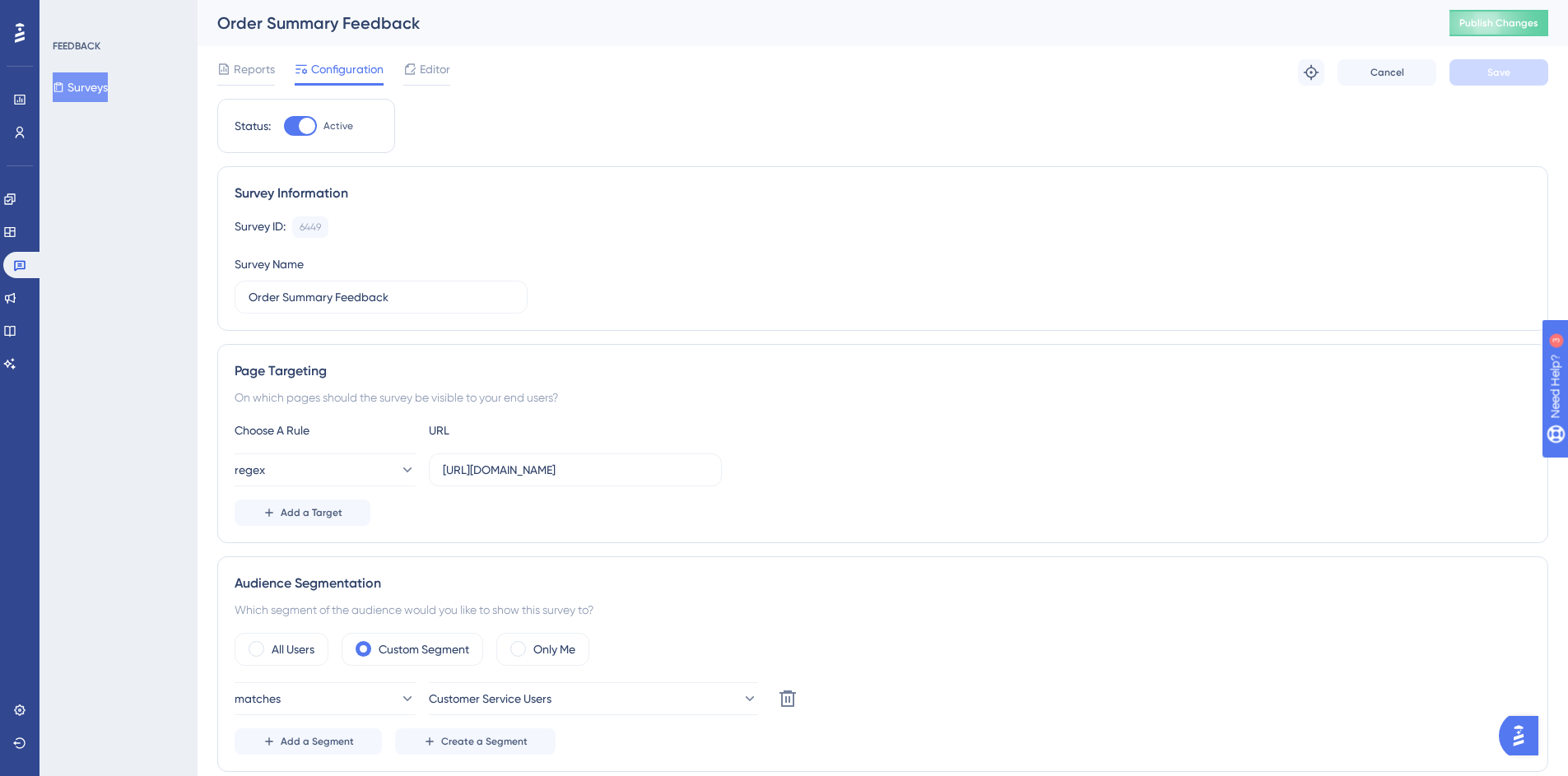
scroll to position [0, 12]
click at [1483, 21] on span "Publish Changes" at bounding box center [1499, 23] width 79 height 13
click at [1298, 77] on button at bounding box center [1311, 72] width 26 height 26
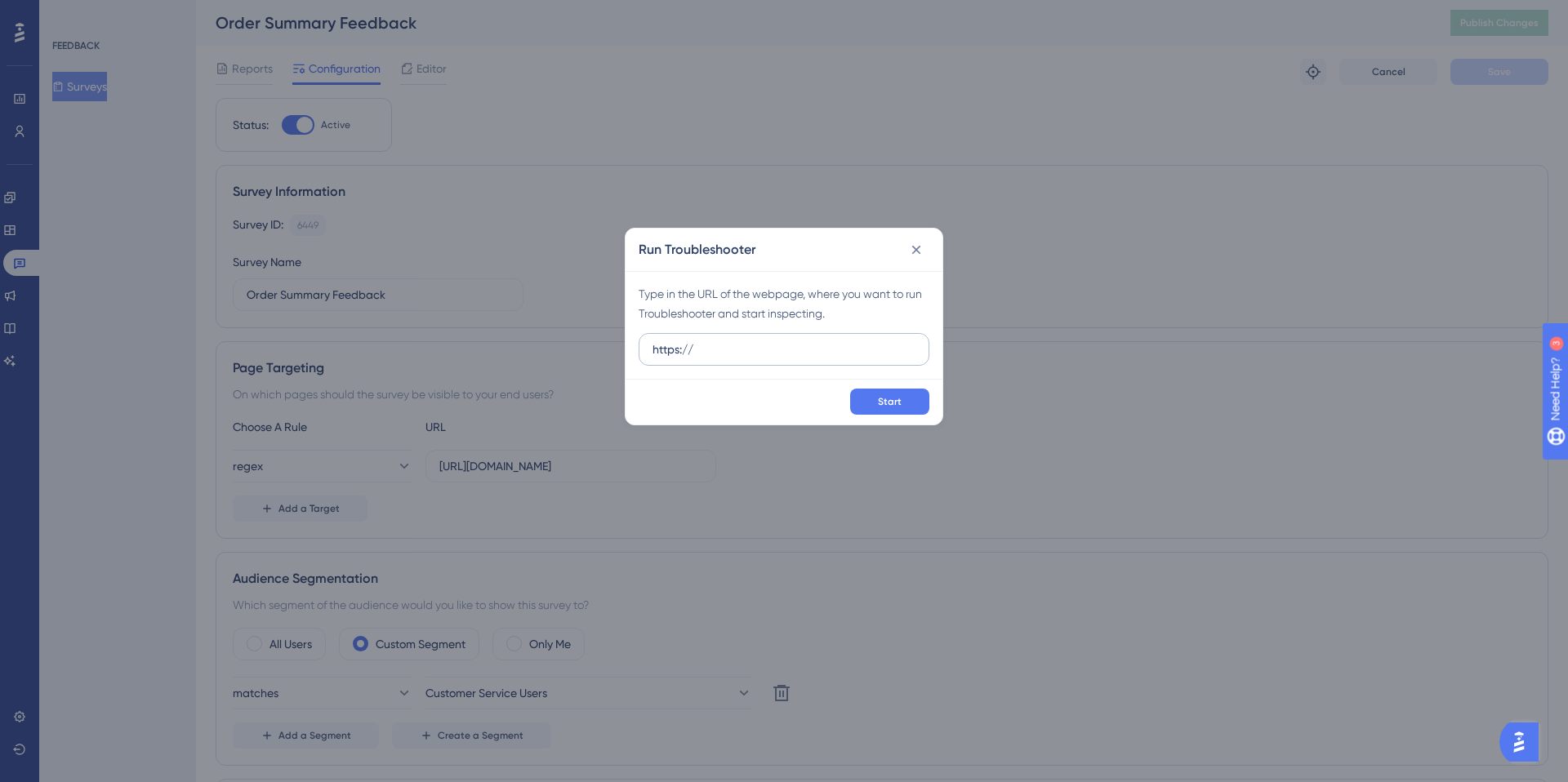
click at [675, 344] on input "https://" at bounding box center [783, 349] width 263 height 18
click at [674, 344] on input "https://" at bounding box center [783, 349] width 263 height 18
click at [762, 354] on input "https://mc.us-central1.gcp.commercetools.com/avalara-tax/orders/0ed77a60-2e7a-4…" at bounding box center [783, 349] width 263 height 18
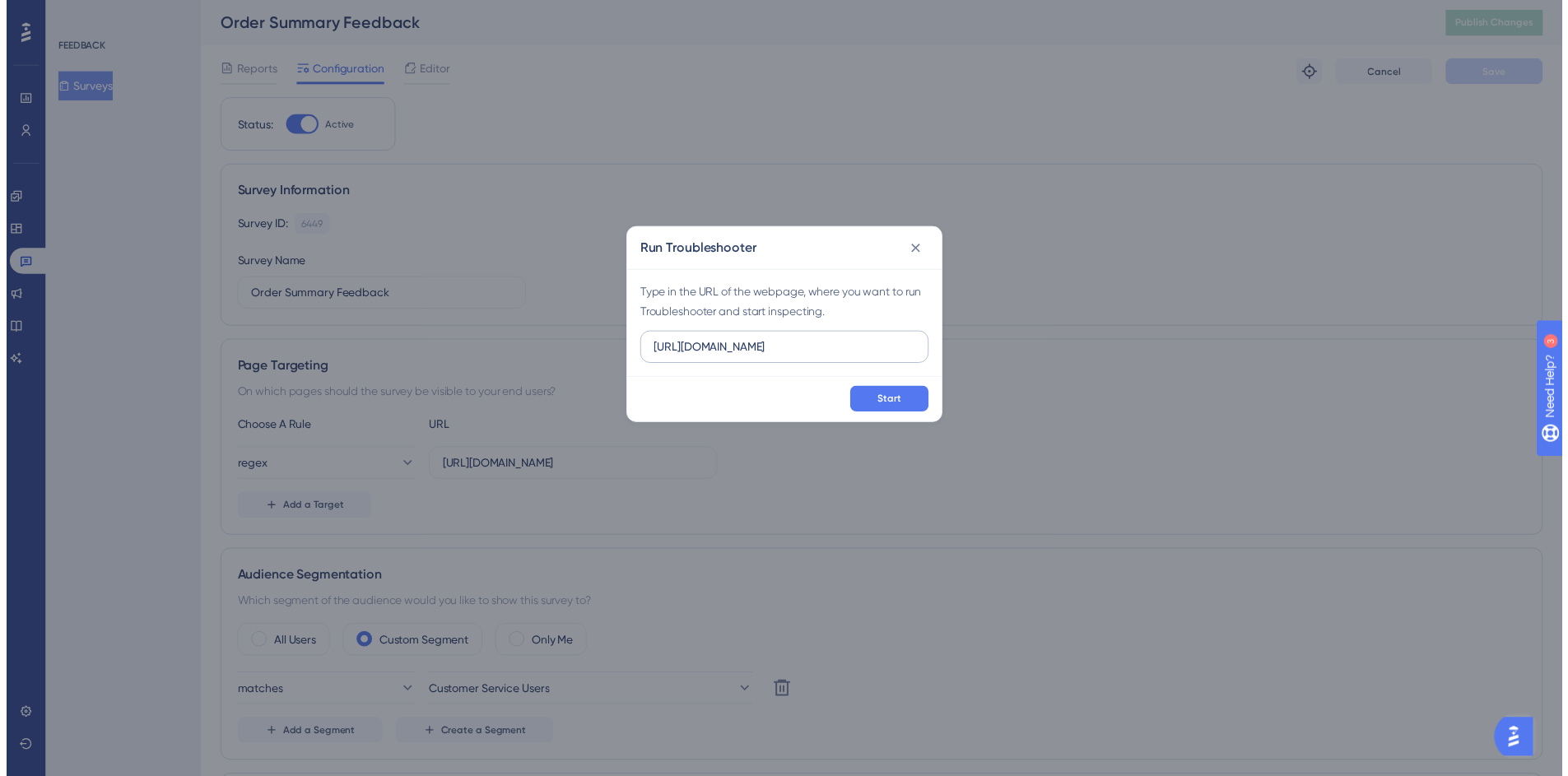
scroll to position [0, 0]
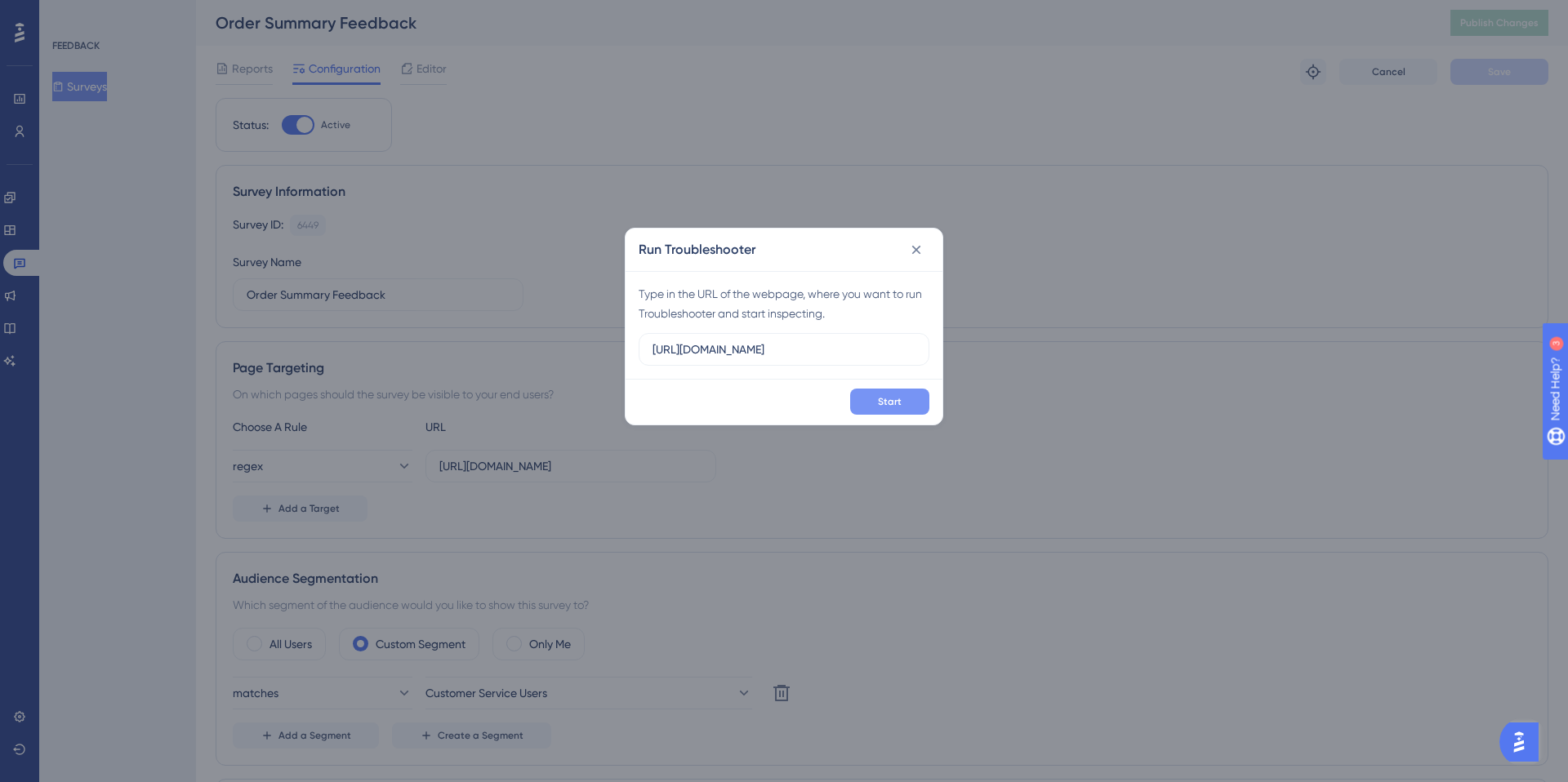
type input "https://mc.us-central1.gcp.commercetools.com/avalara-tax/orders/0ed77a60-2e7a-4…"
click at [884, 399] on span "Start" at bounding box center [889, 401] width 23 height 13
click at [926, 258] on button at bounding box center [916, 250] width 26 height 26
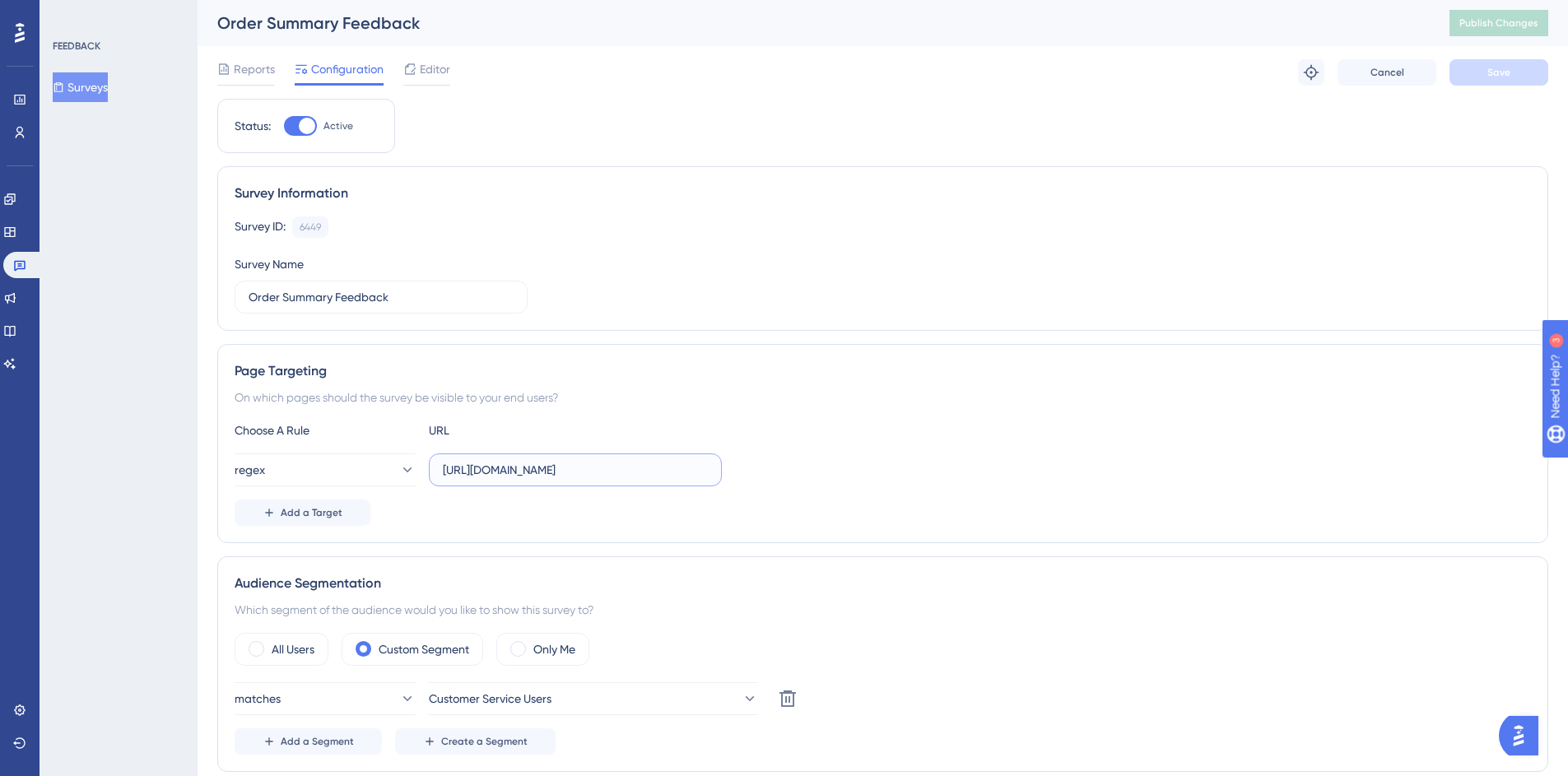
click at [690, 471] on input "https://mc.us-central1.gcp.commercetools.com/.*/orders/.*/general" at bounding box center [575, 470] width 265 height 18
click at [240, 83] on div at bounding box center [246, 84] width 57 height 3
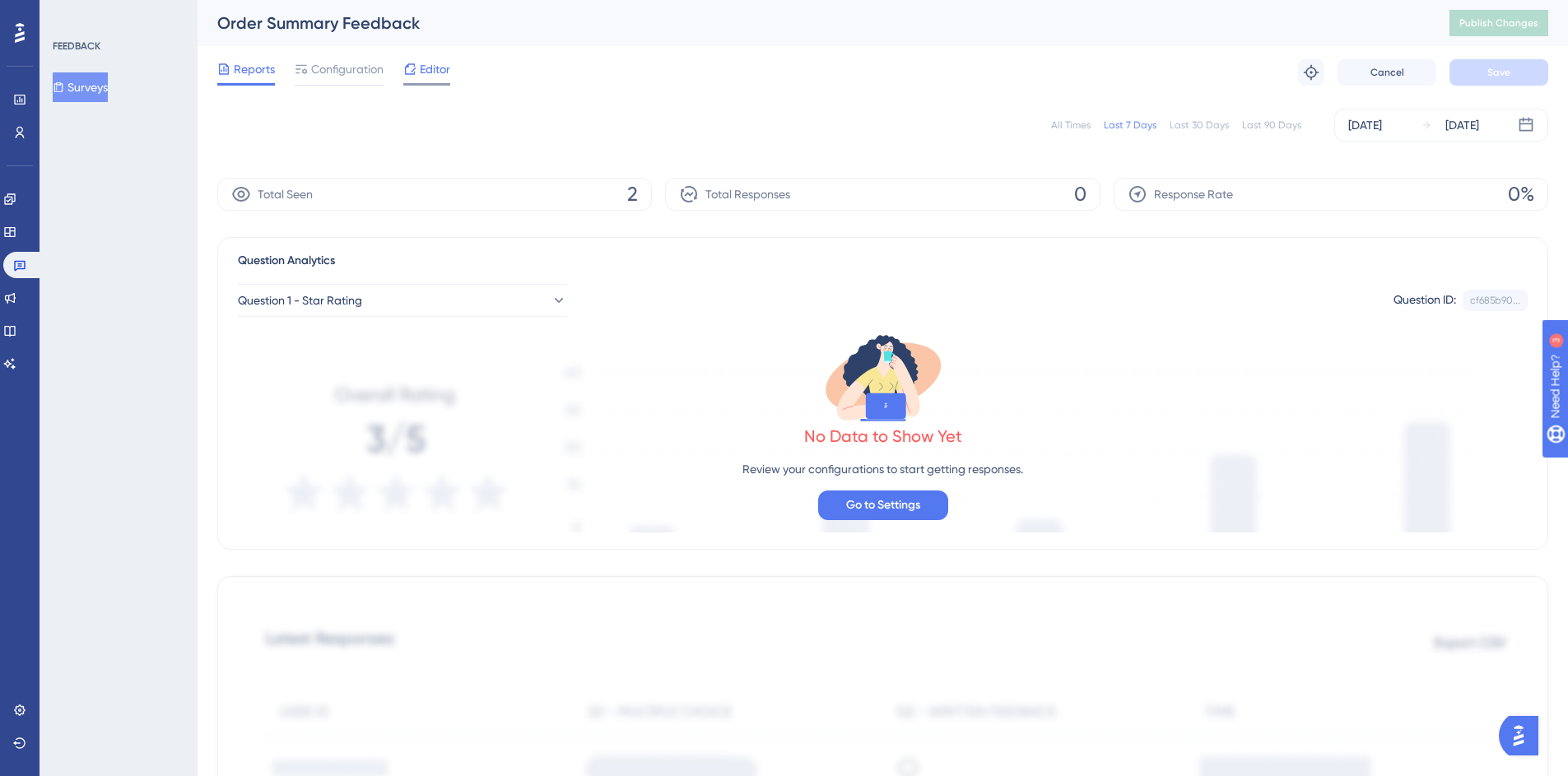
click at [419, 71] on span "Editor" at bounding box center [434, 69] width 30 height 20
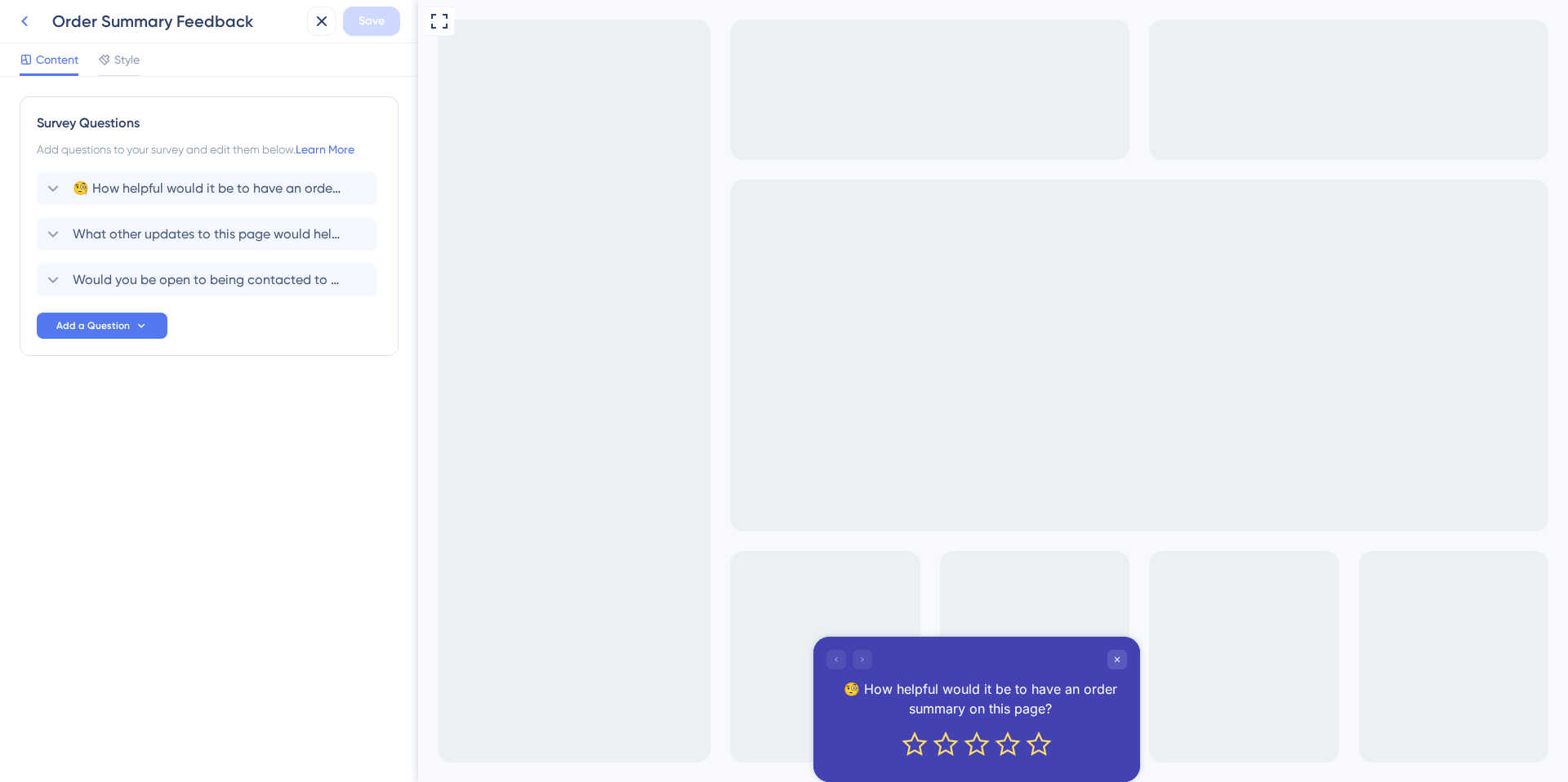
click at [34, 28] on icon at bounding box center [24, 21] width 20 height 20
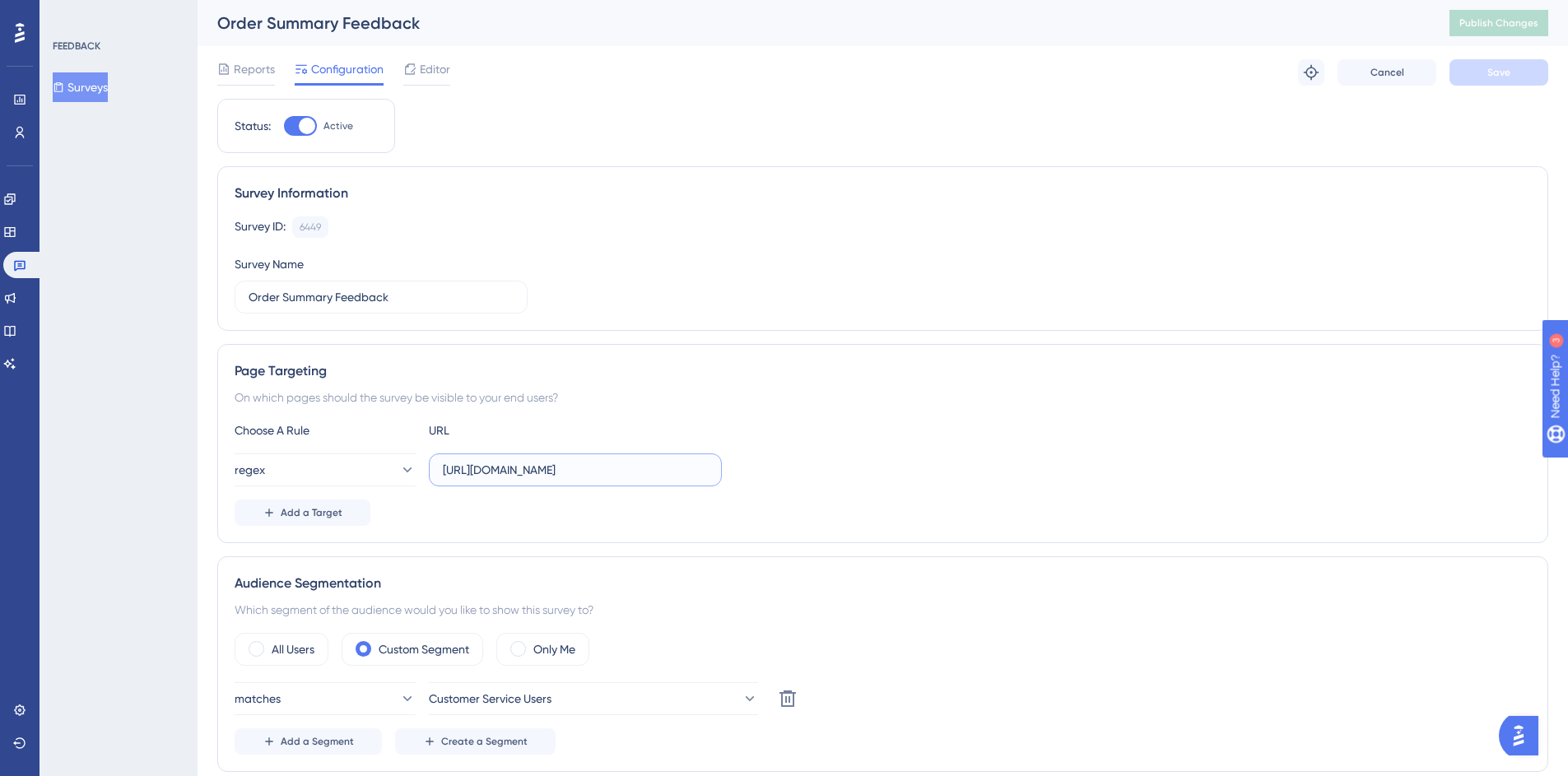
click at [700, 468] on input "https://mc.us-central1.gcp.commercetools.com/.*/orders/.*/general" at bounding box center [575, 470] width 265 height 18
drag, startPoint x: 700, startPoint y: 470, endPoint x: 775, endPoint y: 471, distance: 75.0
click at [775, 471] on div "regex https://mc.us-central1.gcp.commercetools.com/.*/orders/.*/general" at bounding box center [882, 470] width 1296 height 33
paste input "([^/]+)/orders/([^/]+)/general$"
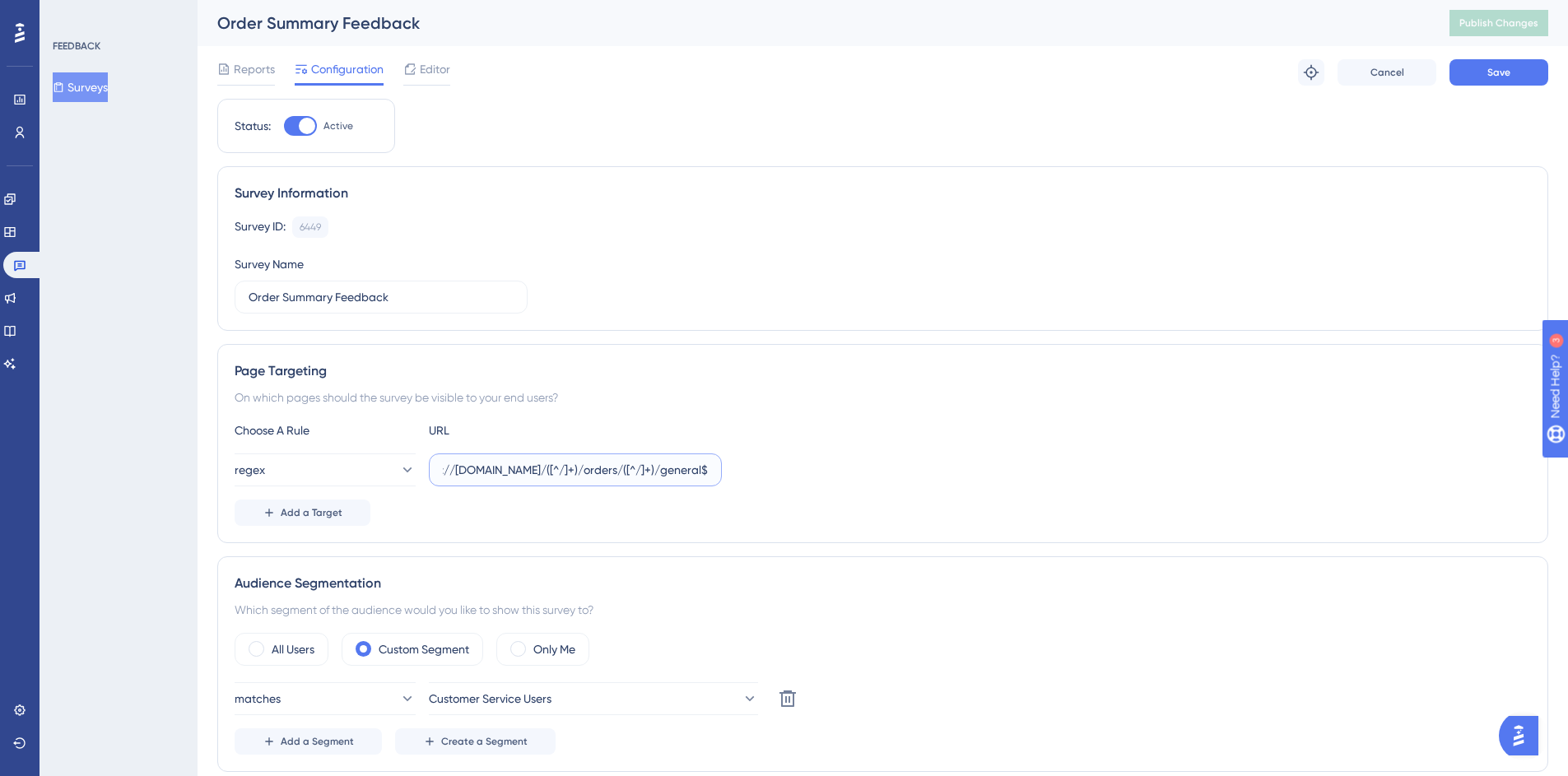
scroll to position [0, 153]
type input "https://mc.us-central1.gcp.commercetools.com/([^/]+)/orders/([^/]+)/general$"
click at [1502, 72] on span "Save" at bounding box center [1499, 72] width 23 height 13
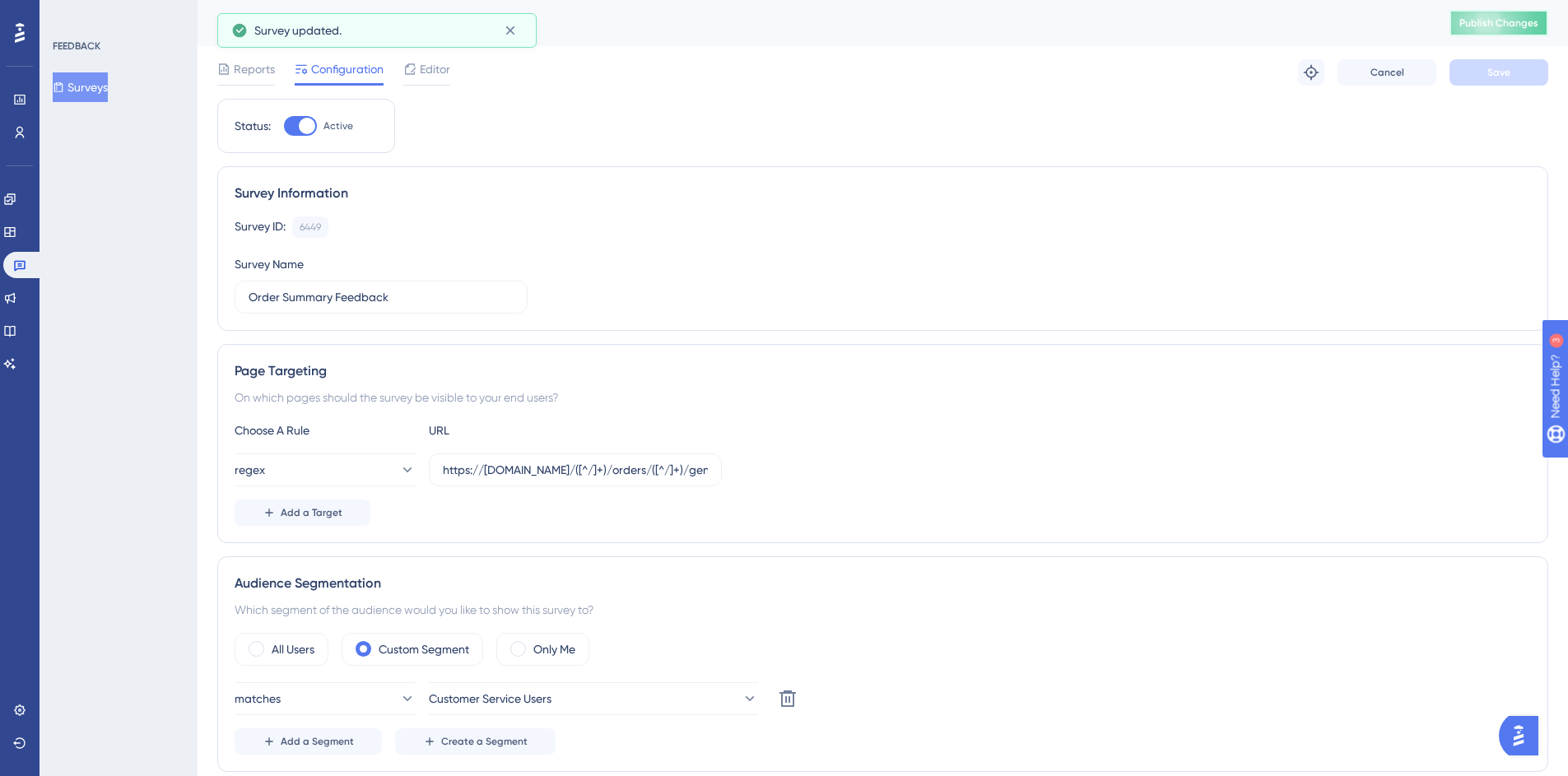
click at [1529, 23] on span "Publish Changes" at bounding box center [1499, 23] width 79 height 13
click at [323, 522] on button "Add a Target" at bounding box center [302, 512] width 135 height 26
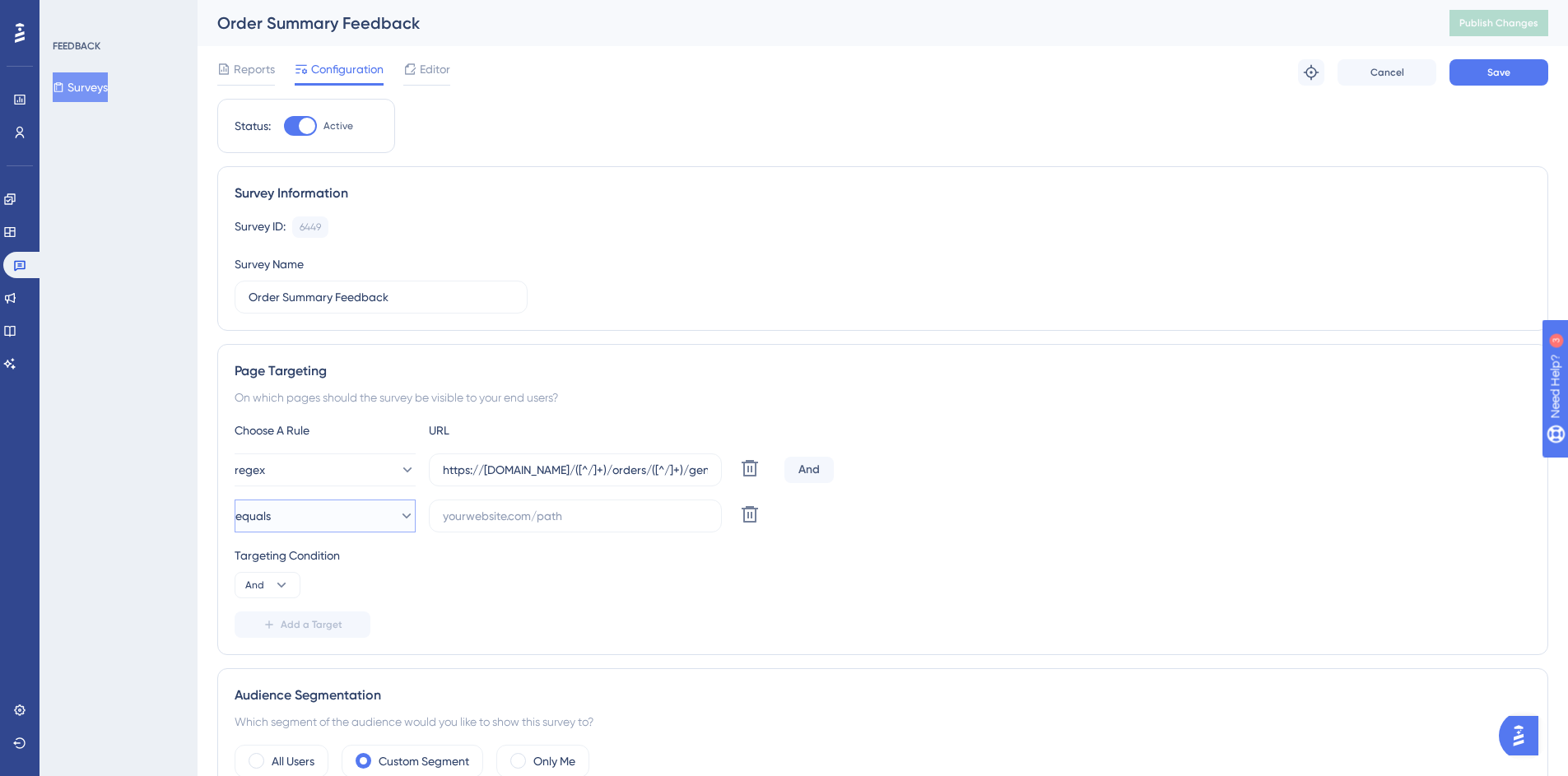
click at [336, 520] on button "equals" at bounding box center [325, 516] width 181 height 33
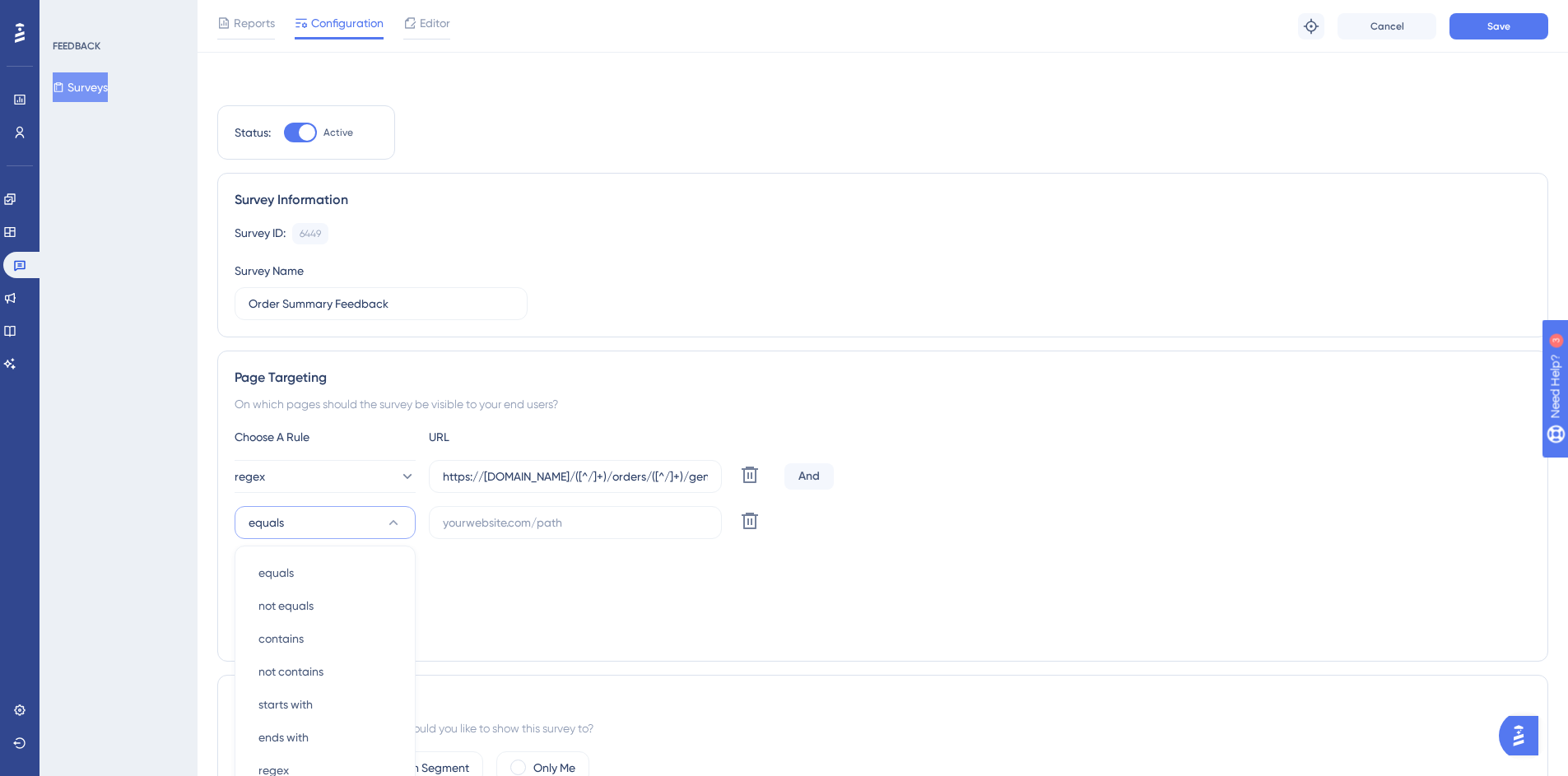
scroll to position [277, 0]
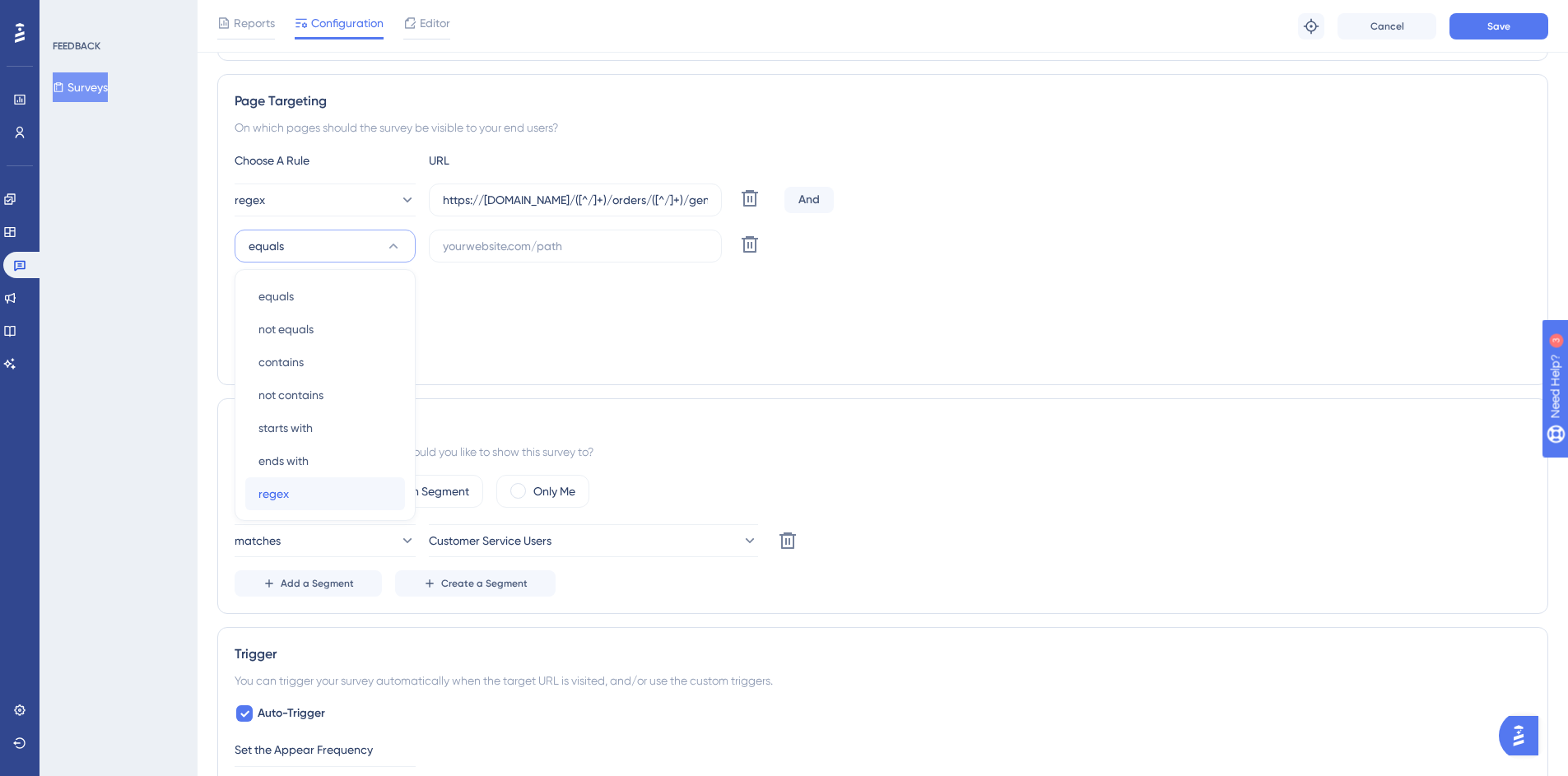
click at [293, 489] on div "regex regex" at bounding box center [326, 494] width 134 height 33
click at [445, 338] on div "Choose A Rule URL regex https://mc.us-central1.gcp.commercetools.com/([^/]+)/or…" at bounding box center [882, 259] width 1296 height 217
click at [596, 197] on input "https://mc.us-central1.gcp.commercetools.com/([^/]+)/orders/([^/]+)/general$" at bounding box center [575, 200] width 265 height 18
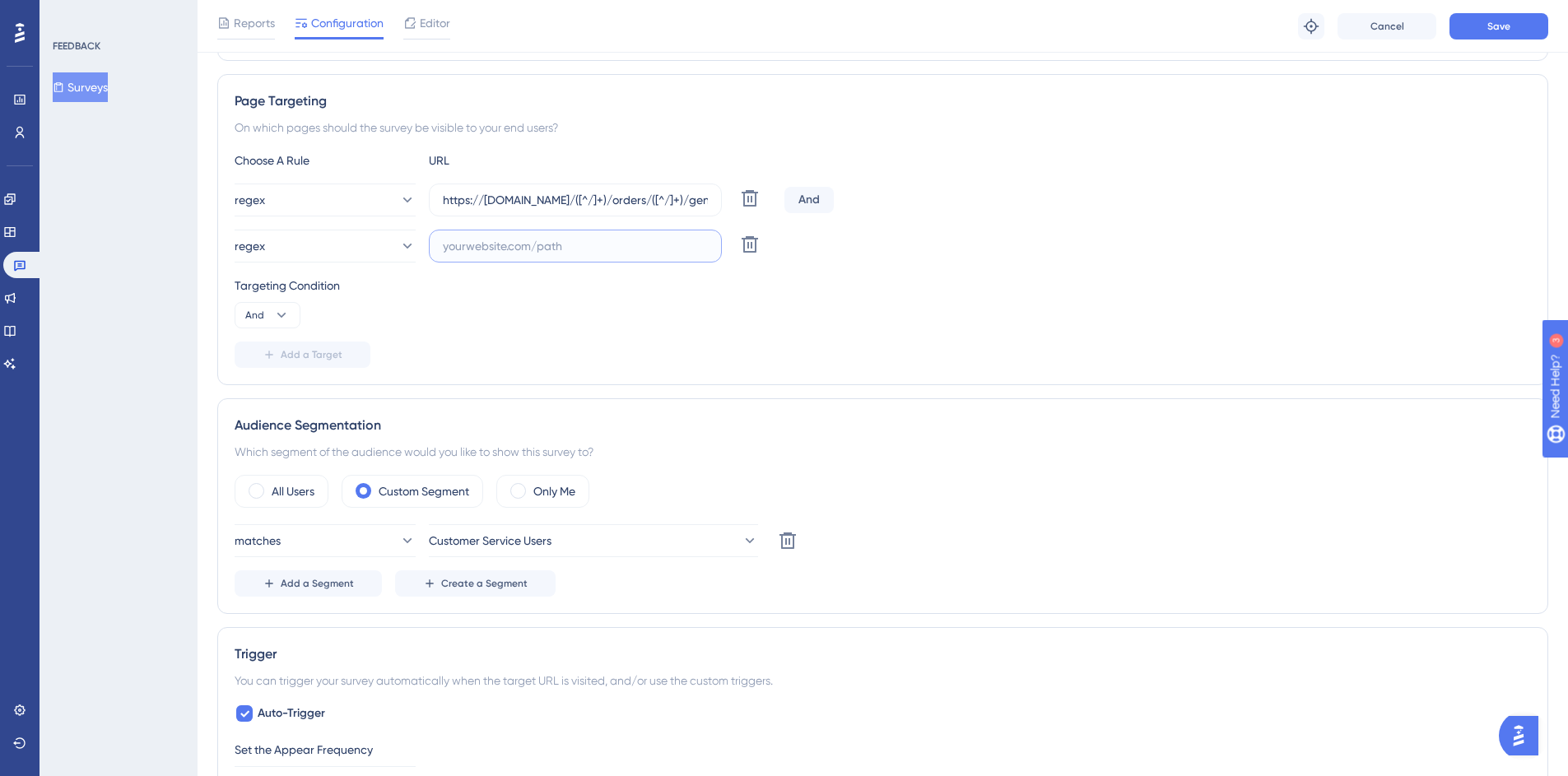
click at [537, 237] on input "text" at bounding box center [575, 246] width 265 height 18
paste input "https://mc.us-central1.gcp.commercetools.com/([^/]+)/orders/([^/]+)/general$"
drag, startPoint x: 544, startPoint y: 246, endPoint x: 526, endPoint y: 244, distance: 18.1
click at [526, 244] on input "https://mc.us-central1.gcp.commercetools.com/([^/]+)/orders/([^/]+)/general$" at bounding box center [575, 246] width 265 height 18
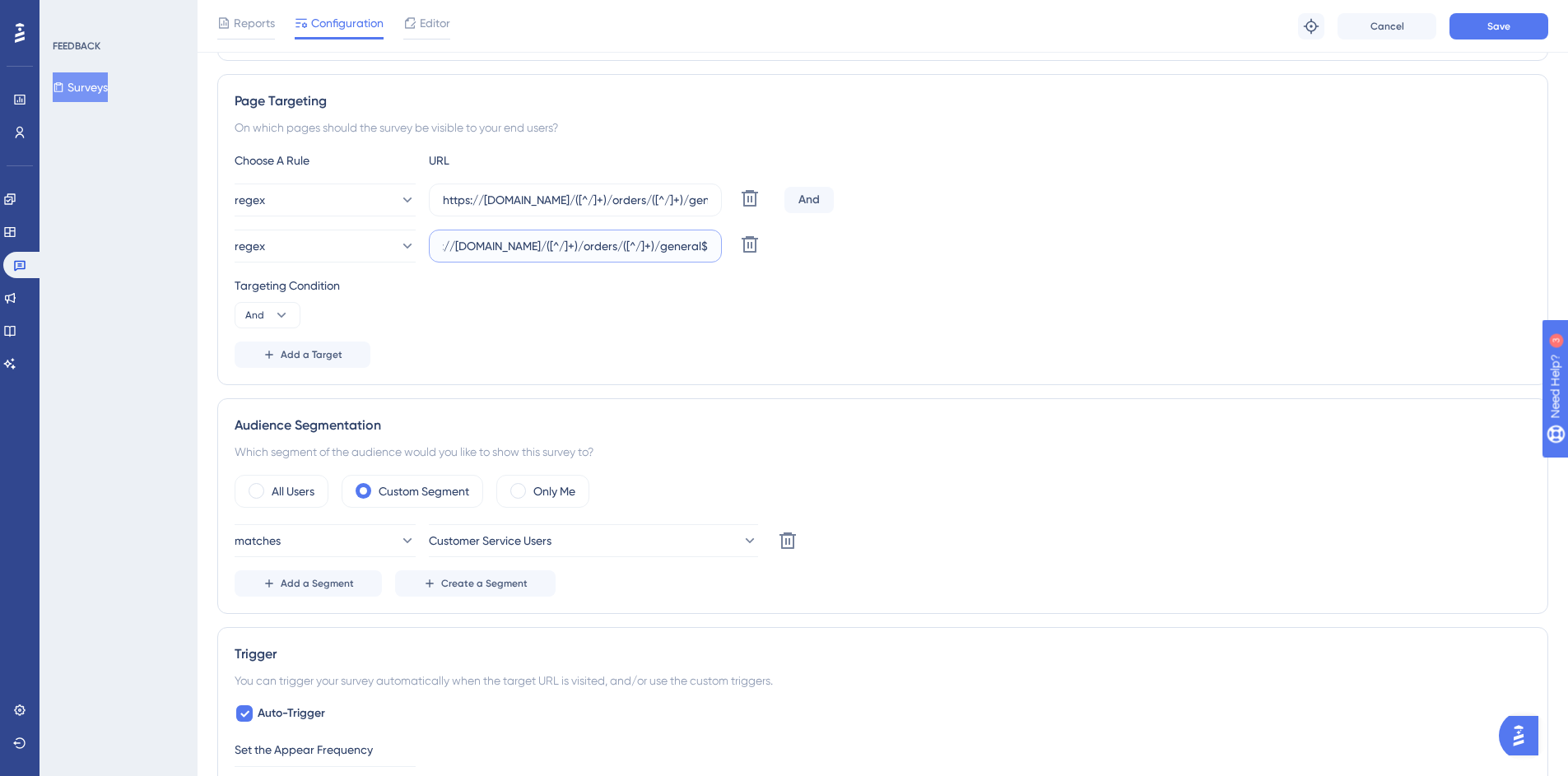
type input "https://mc.us-central1.aws.commercetools.com/([^/]+)/orders/([^/]+)/general$"
click at [860, 286] on div "Targeting Condition" at bounding box center [882, 286] width 1296 height 20
click at [821, 207] on div "And" at bounding box center [808, 200] width 49 height 26
click at [807, 202] on div "And" at bounding box center [808, 200] width 49 height 26
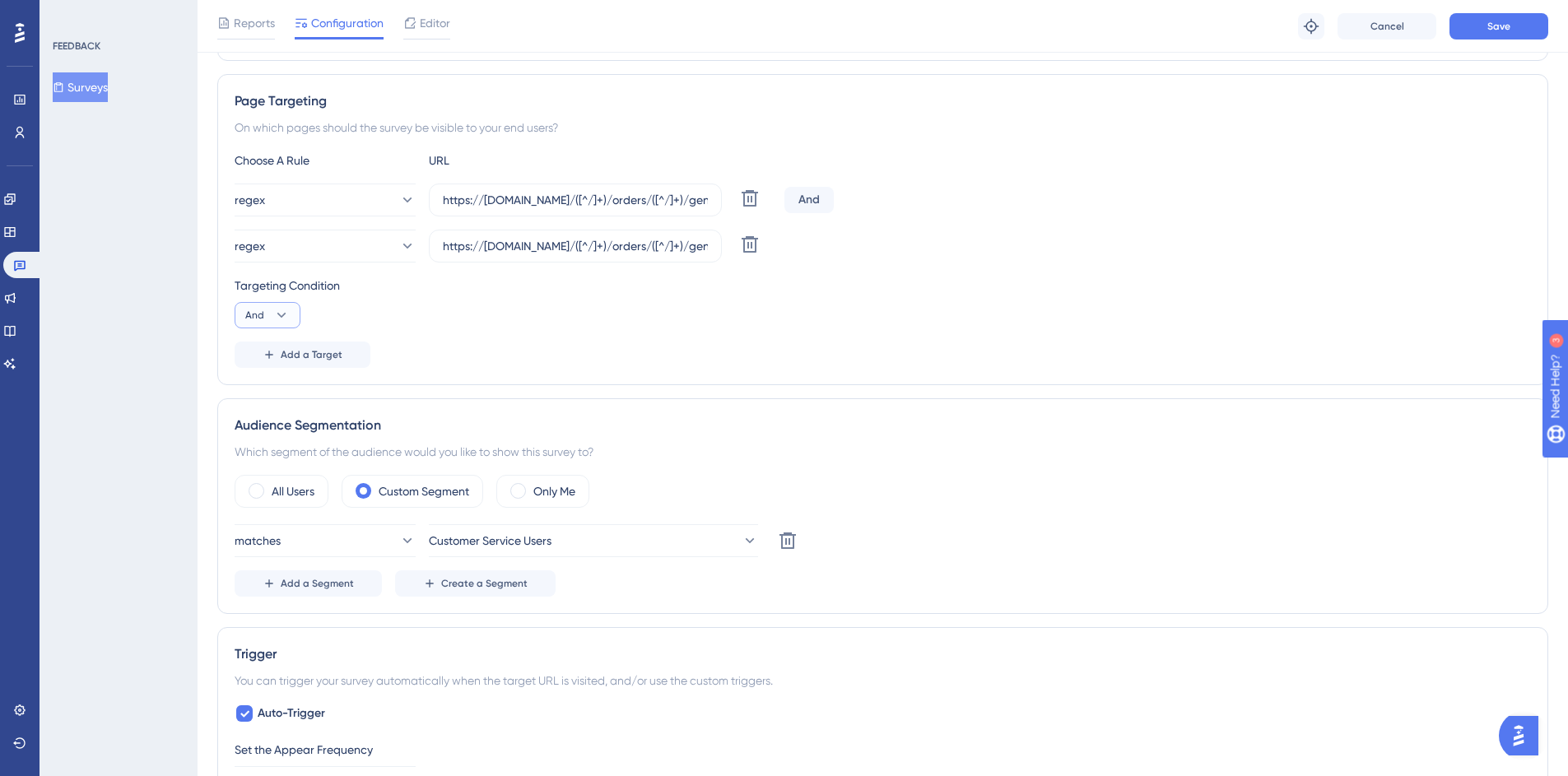
click at [289, 320] on icon at bounding box center [281, 315] width 16 height 16
click at [413, 315] on div "Targeting Condition And And And Or Or" at bounding box center [882, 302] width 1296 height 53
click at [642, 247] on input "https://mc.us-central1.aws.commercetools.com/([^/]+)/orders/([^/]+)/general$" at bounding box center [575, 246] width 265 height 18
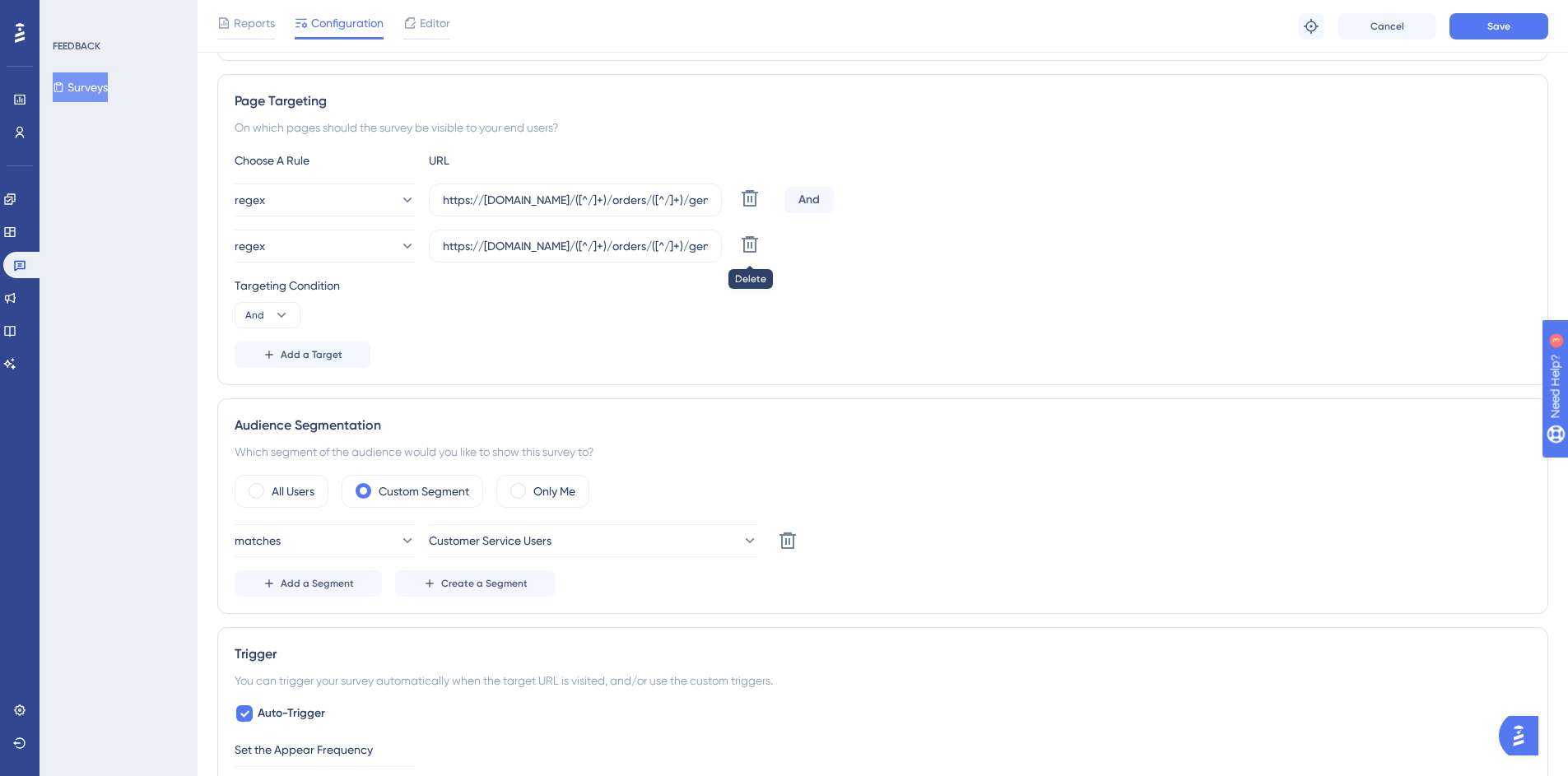
click at [748, 239] on icon at bounding box center [749, 244] width 20 height 20
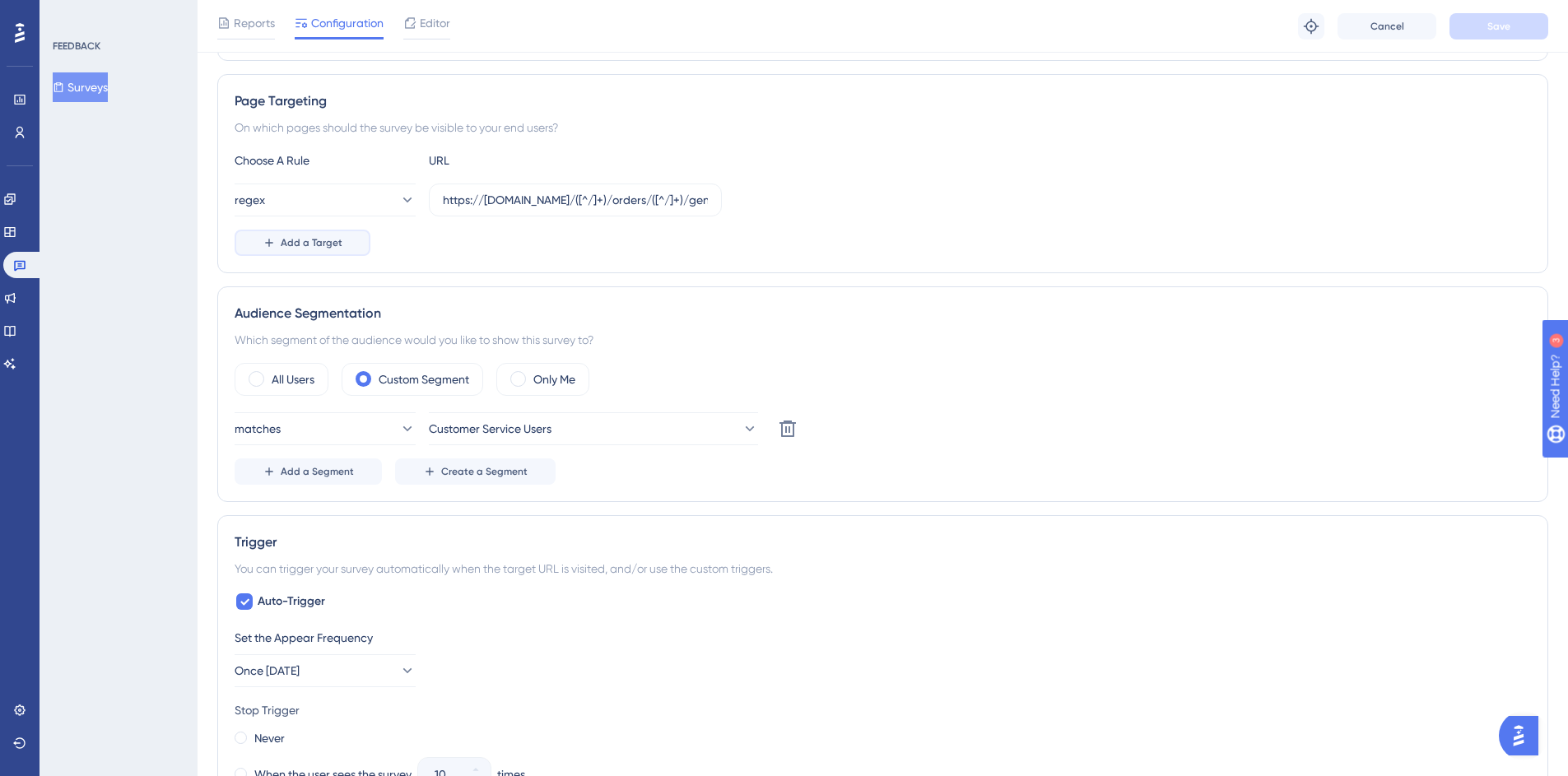
click at [357, 247] on button "Add a Target" at bounding box center [302, 242] width 135 height 26
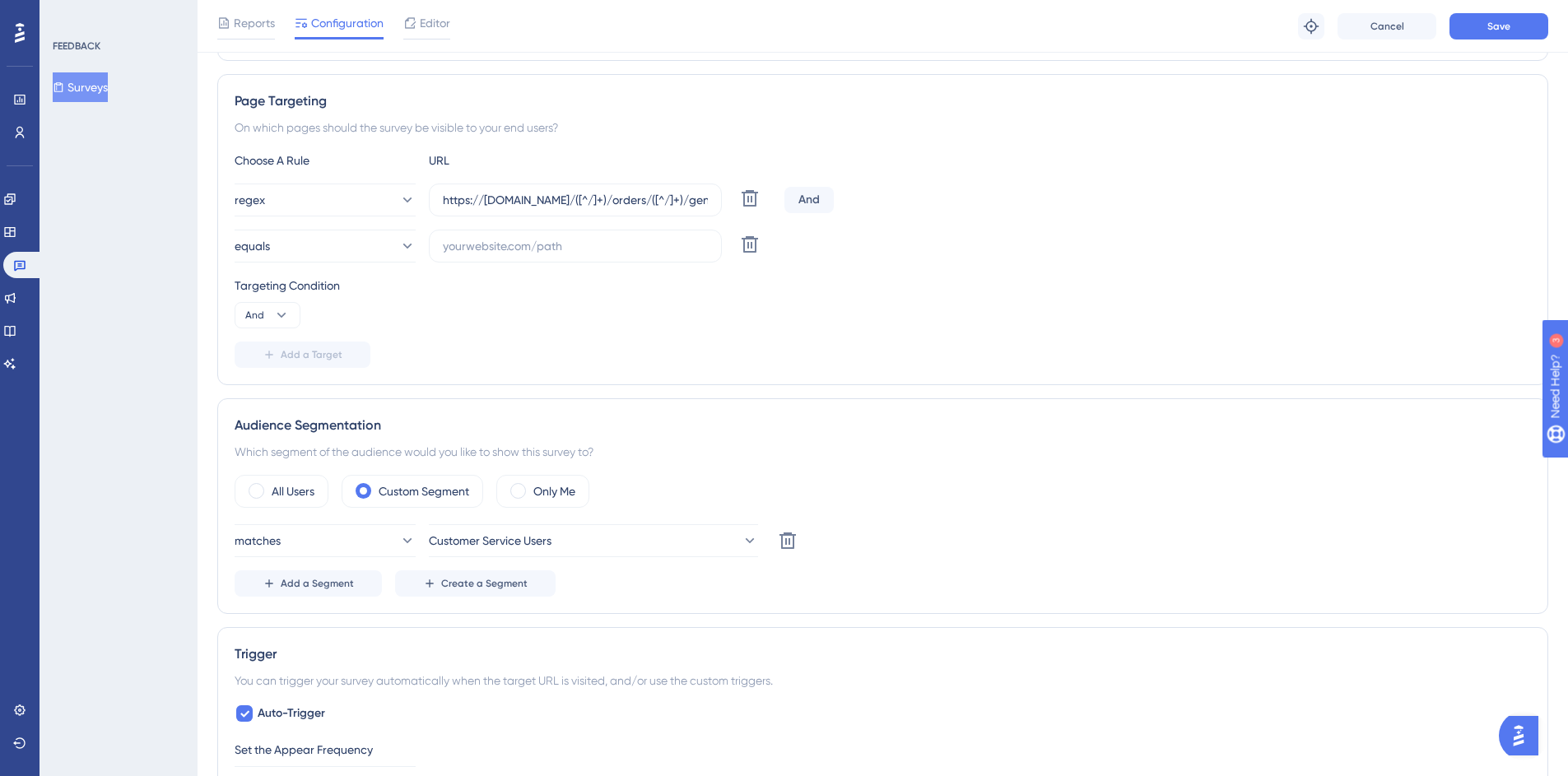
click at [827, 205] on div "And" at bounding box center [808, 200] width 49 height 26
click at [818, 201] on div "And" at bounding box center [808, 200] width 49 height 26
click at [476, 254] on input "text" at bounding box center [575, 246] width 265 height 18
paste input "https://mc.us-central1.aws.commercetools.com/([^/]+)/orders/([^/]+)/general$"
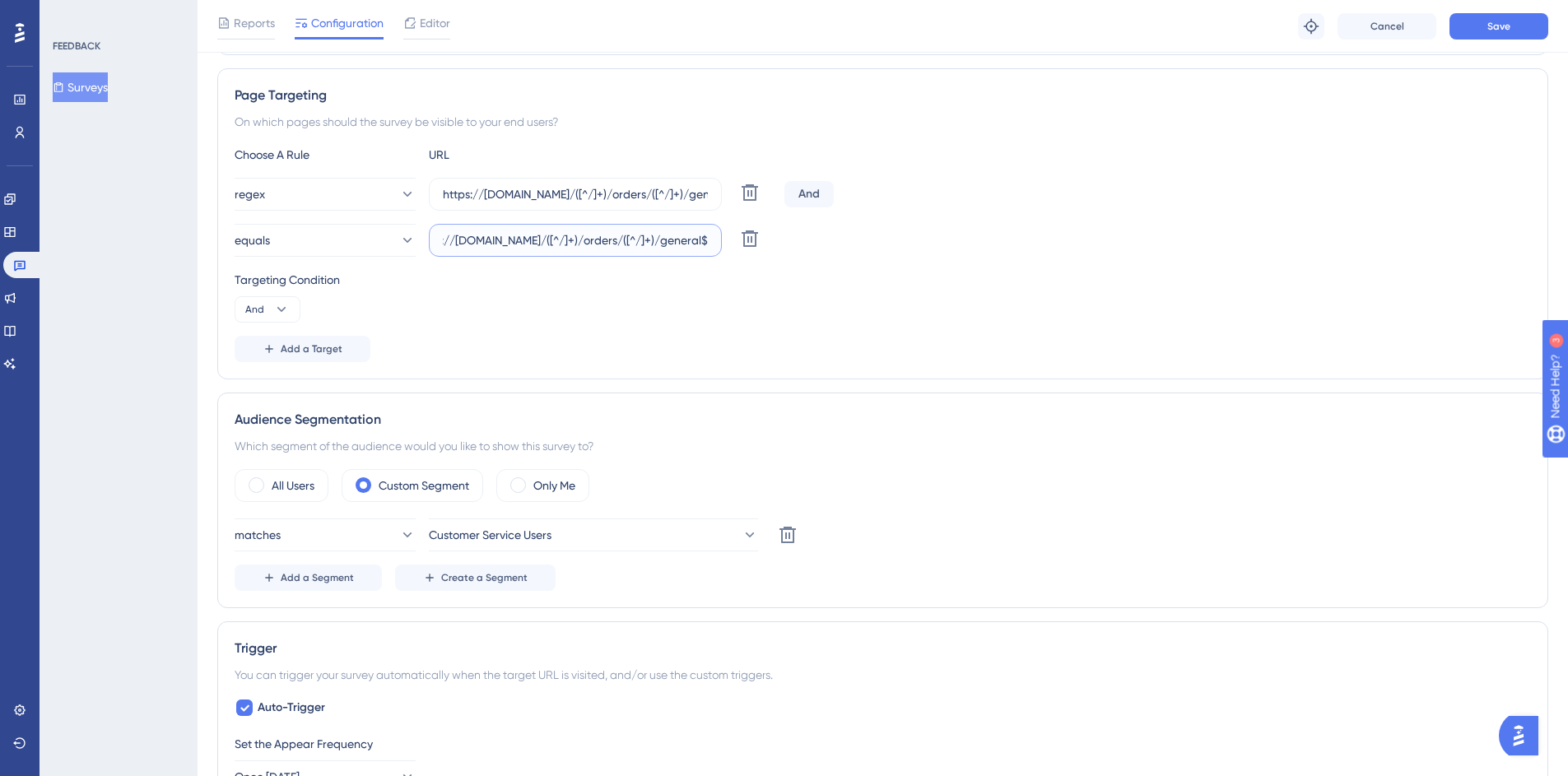
scroll to position [287, 0]
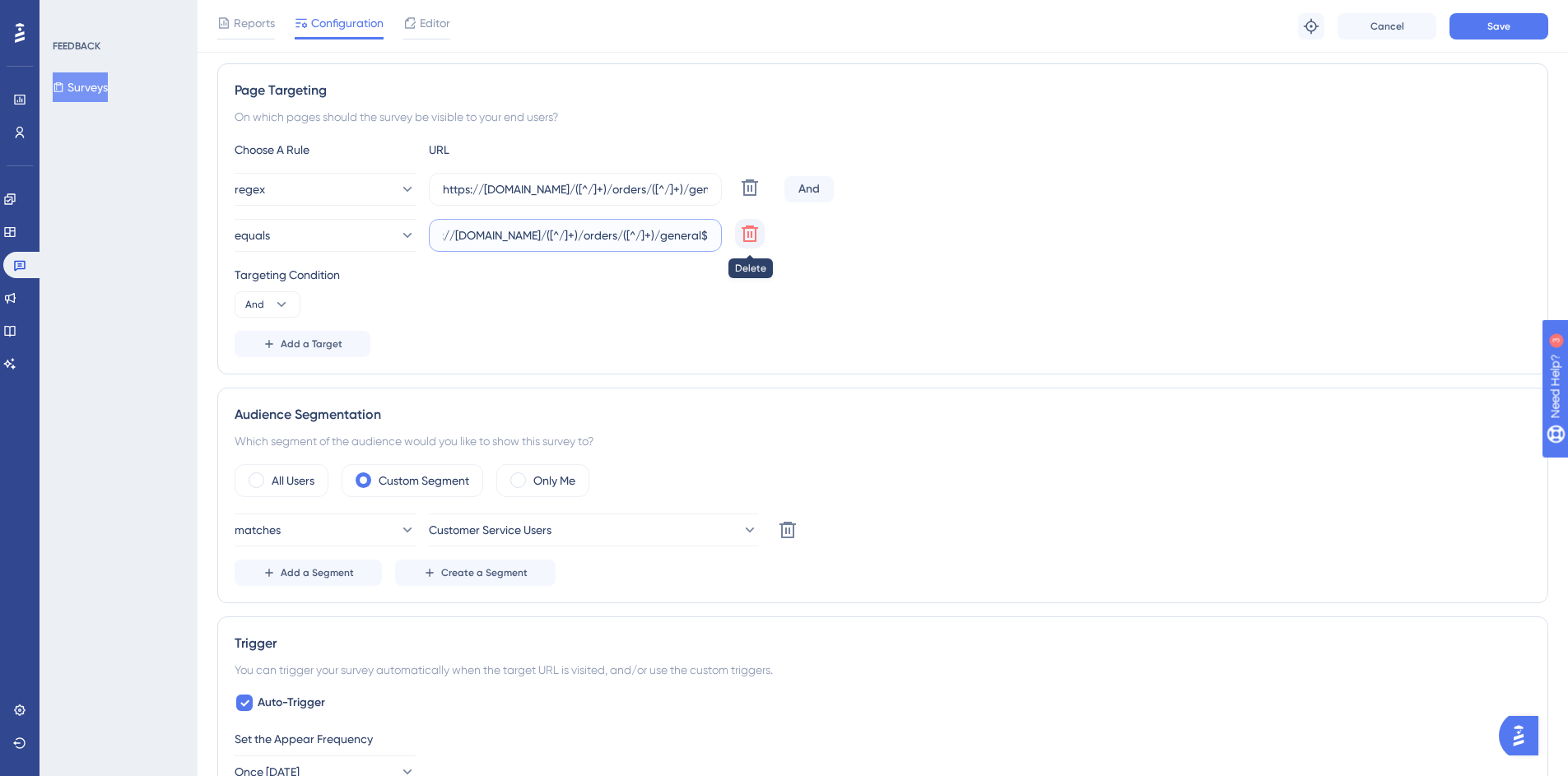
type input "https://mc.us-central1.aws.commercetools.com/([^/]+)/orders/([^/]+)/general$"
click at [761, 237] on button at bounding box center [750, 233] width 30 height 30
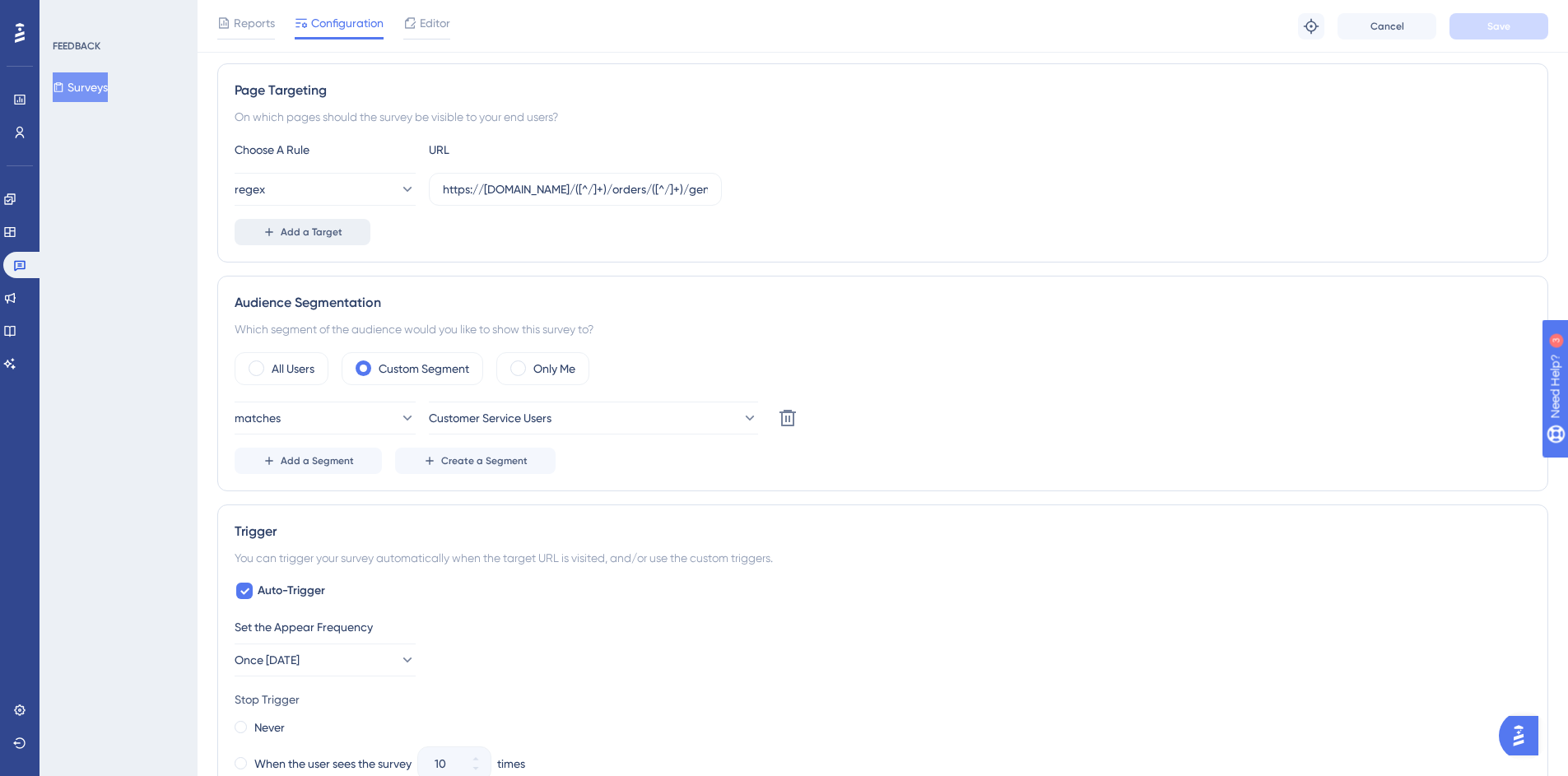
click at [310, 224] on button "Add a Target" at bounding box center [302, 232] width 135 height 26
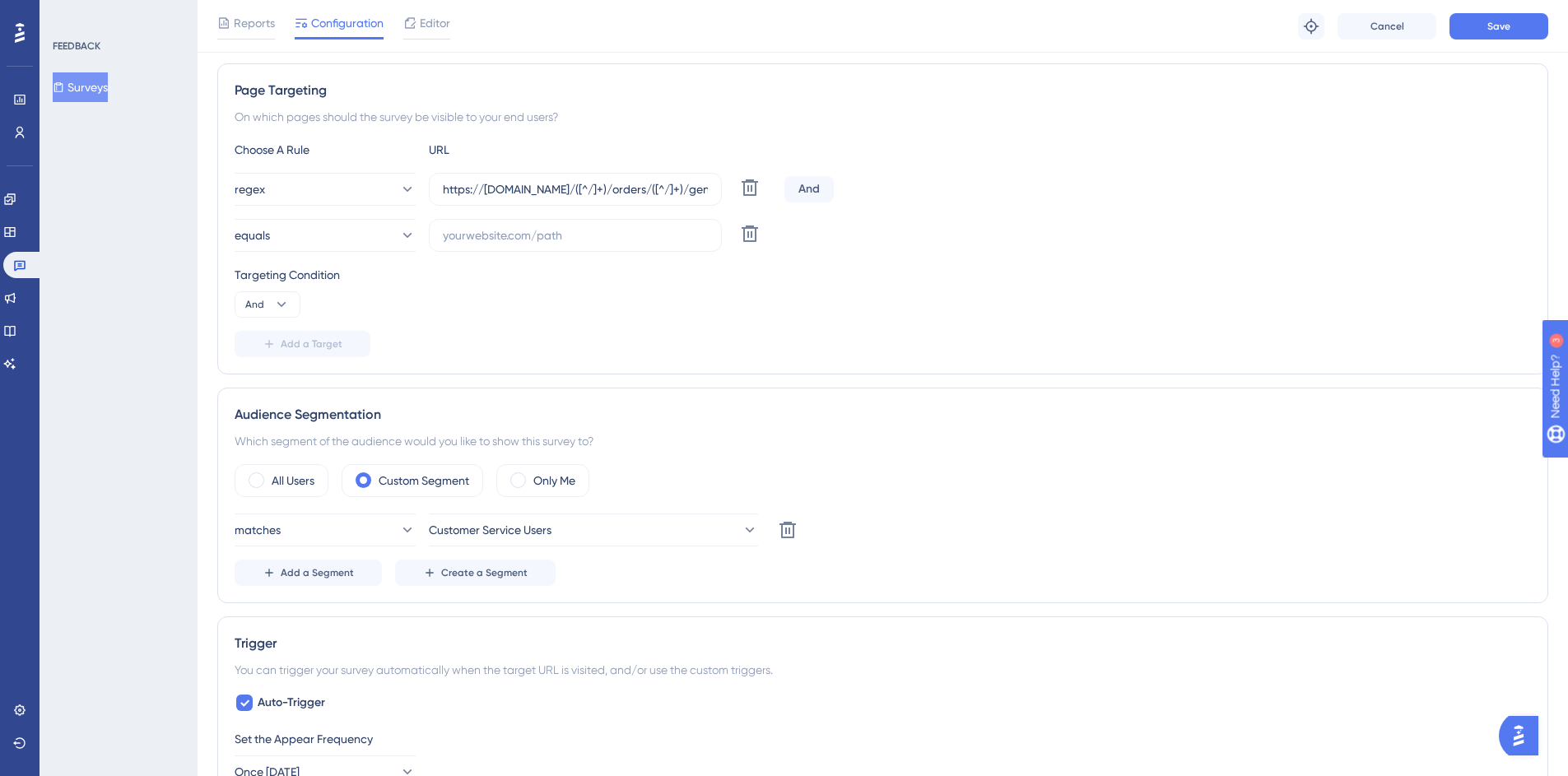
click at [771, 201] on div "regex https://mc.us-central1.gcp.commercetools.com/([^/]+)/orders/([^/]+)/gener…" at bounding box center [506, 189] width 544 height 33
click at [825, 182] on div "And" at bounding box center [808, 189] width 49 height 26
click at [279, 289] on div "Targeting Condition And" at bounding box center [882, 291] width 1296 height 53
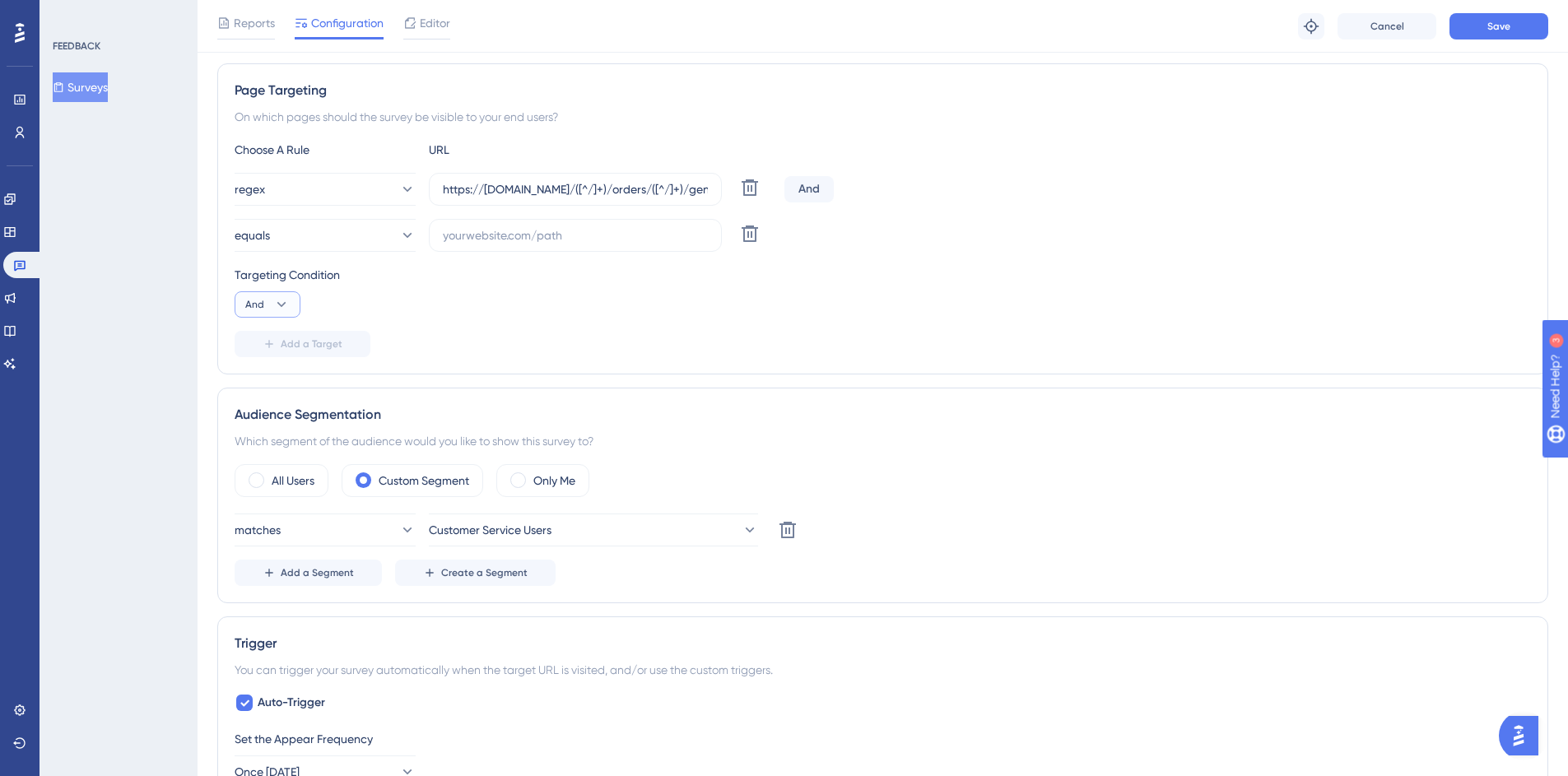
click at [281, 298] on icon at bounding box center [281, 304] width 16 height 16
click at [267, 339] on div "And And" at bounding box center [267, 352] width 31 height 33
click at [557, 194] on input "https://mc.us-central1.gcp.commercetools.com/([^/]+)/orders/([^/]+)/general$" at bounding box center [575, 189] width 265 height 18
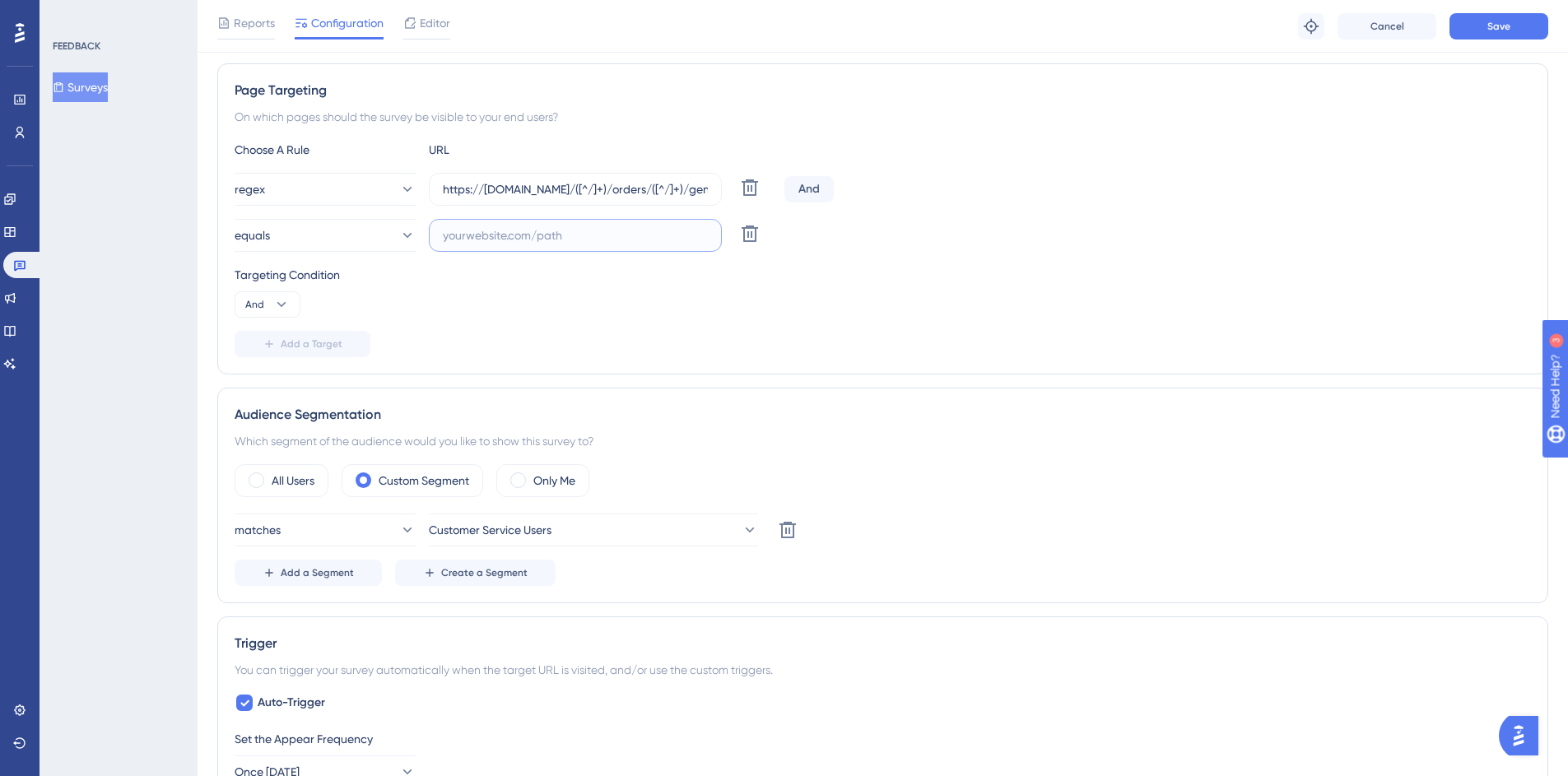
click at [613, 240] on input "text" at bounding box center [575, 235] width 265 height 18
paste input "https://mc.us-central1.gcp.commercetools.com/([^/]+)/orders/([^/]+)/general$"
click at [494, 236] on input "https://mc.us-central1.gcp.commercetools.com/([^/]+)/orders/([^/]+)/general$" at bounding box center [575, 235] width 265 height 18
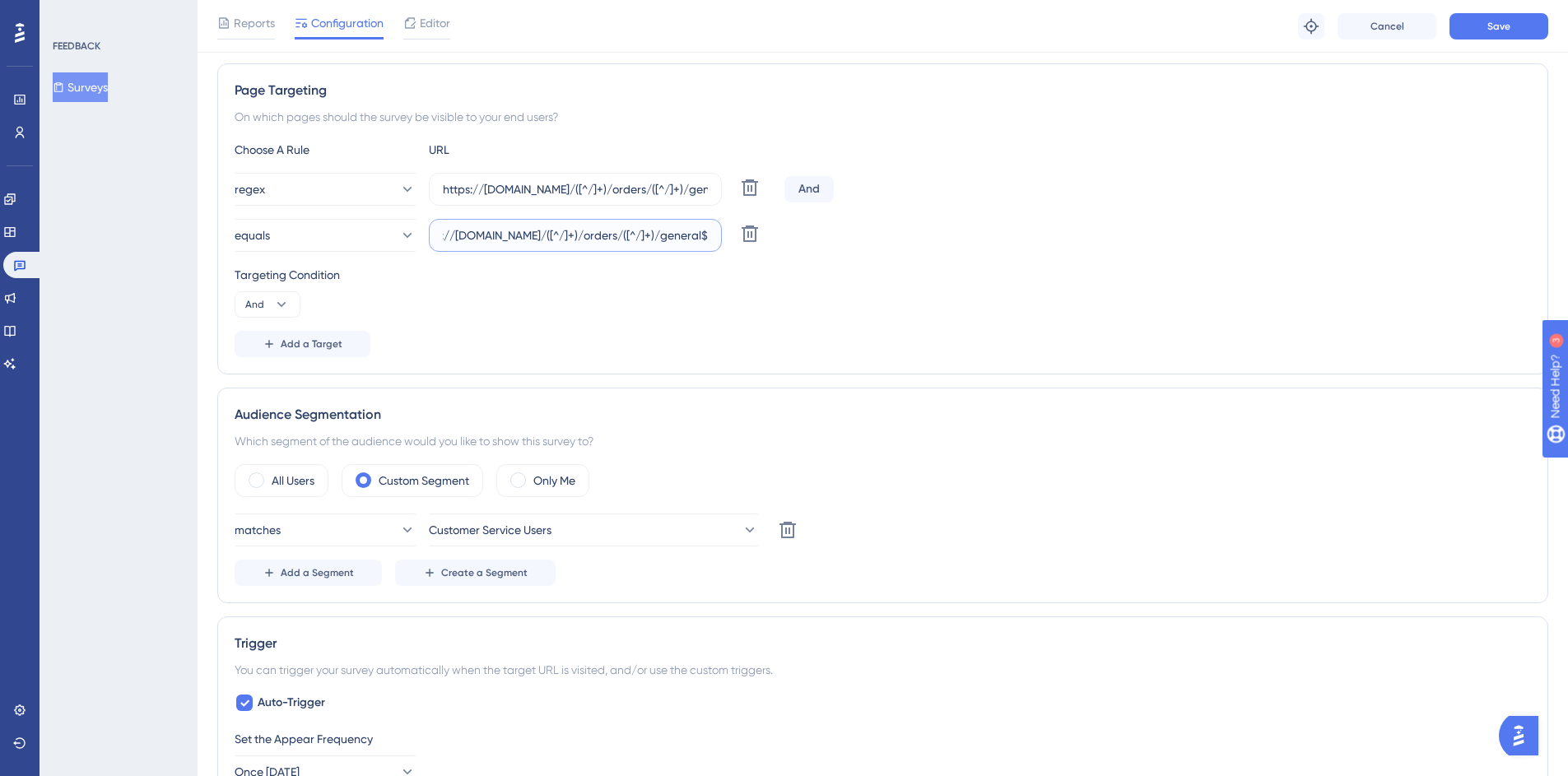
click at [499, 234] on input "https://mc.us-central1.gcp.commercetools.com/([^/]+)/orders/([^/]+)/general$" at bounding box center [575, 235] width 265 height 18
click at [703, 295] on div "Targeting Condition And" at bounding box center [882, 291] width 1296 height 53
drag, startPoint x: 486, startPoint y: 236, endPoint x: 590, endPoint y: 237, distance: 104.0
click at [590, 237] on input "https://mc.us-central1.aws.commercetools.com/([^/]+)/orders/([^/]+)/general$" at bounding box center [575, 235] width 265 height 18
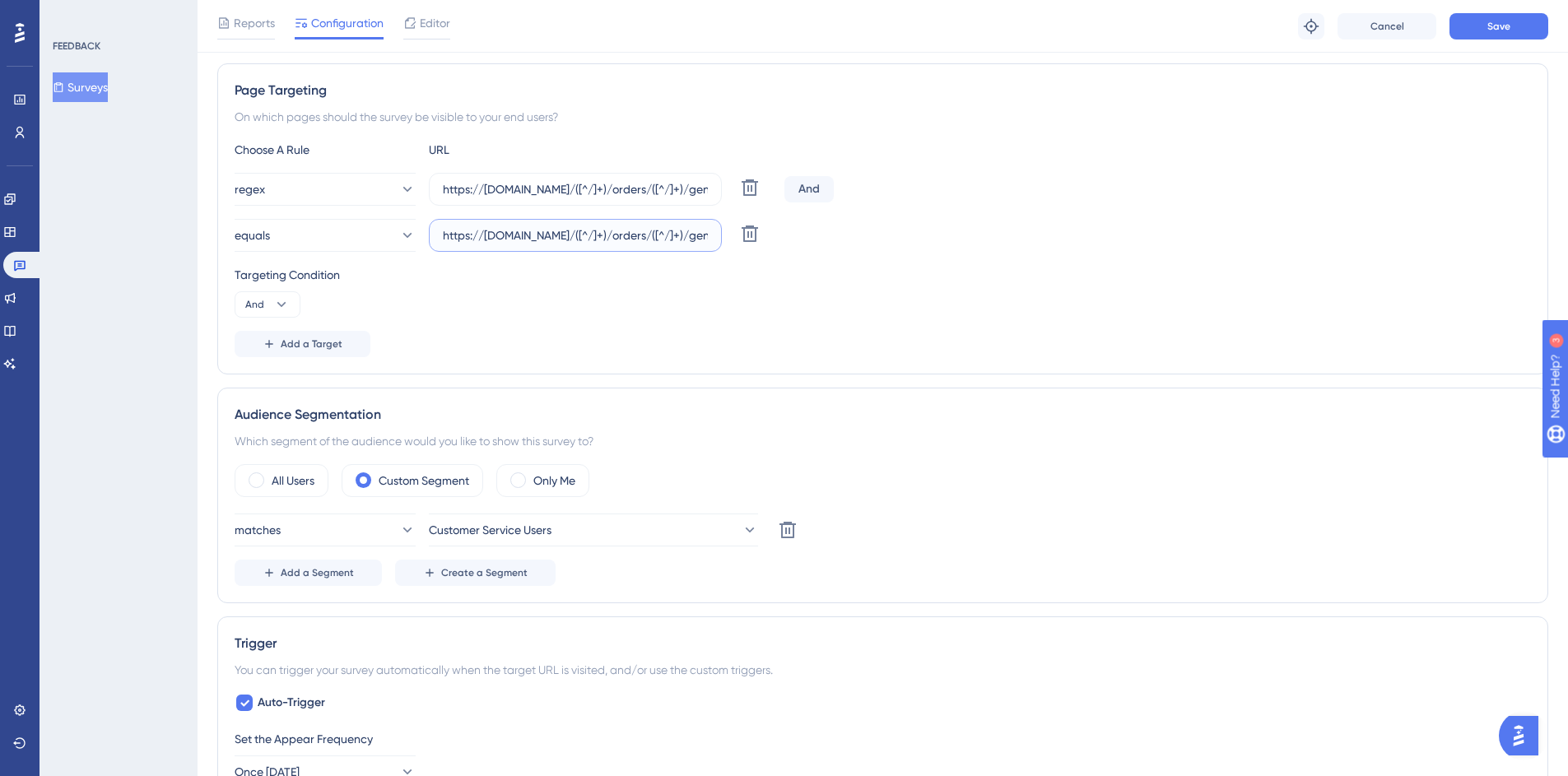
paste input "east-2"
type input "https://mc.us-east-2.aws.commercetools.com/([^/]+)/orders/([^/]+)/general$"
click at [646, 284] on div "Targeting Condition" at bounding box center [882, 274] width 1296 height 20
click at [287, 338] on span "Add a Target" at bounding box center [311, 344] width 62 height 13
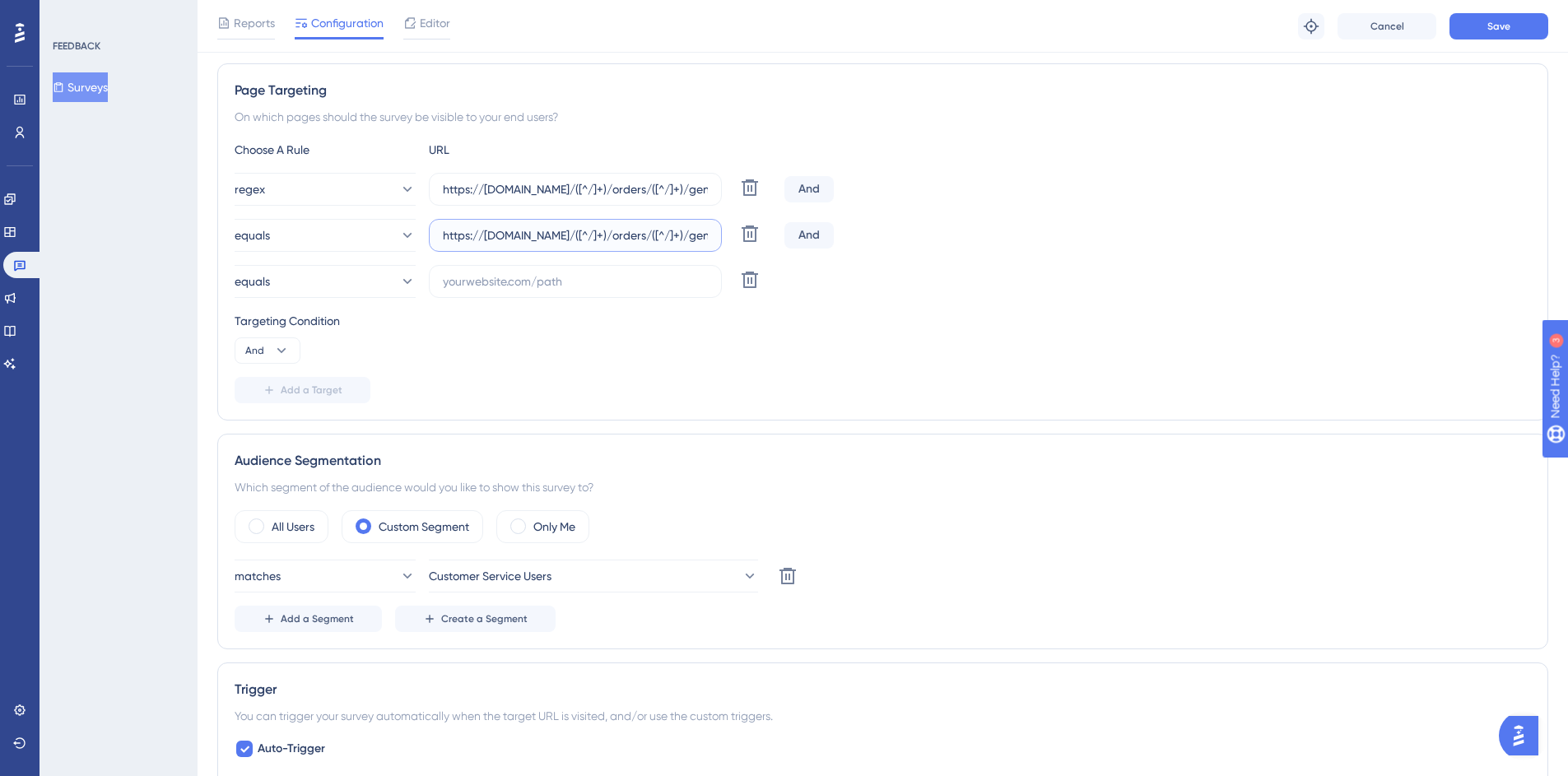
click at [577, 230] on input "https://mc.us-east-2.aws.commercetools.com/([^/]+)/orders/([^/]+)/general$" at bounding box center [575, 235] width 265 height 18
click at [523, 285] on input "text" at bounding box center [575, 281] width 265 height 18
paste input "https://mc.us-east-2.aws.commercetools.com/([^/]+)/orders/([^/]+)/general$"
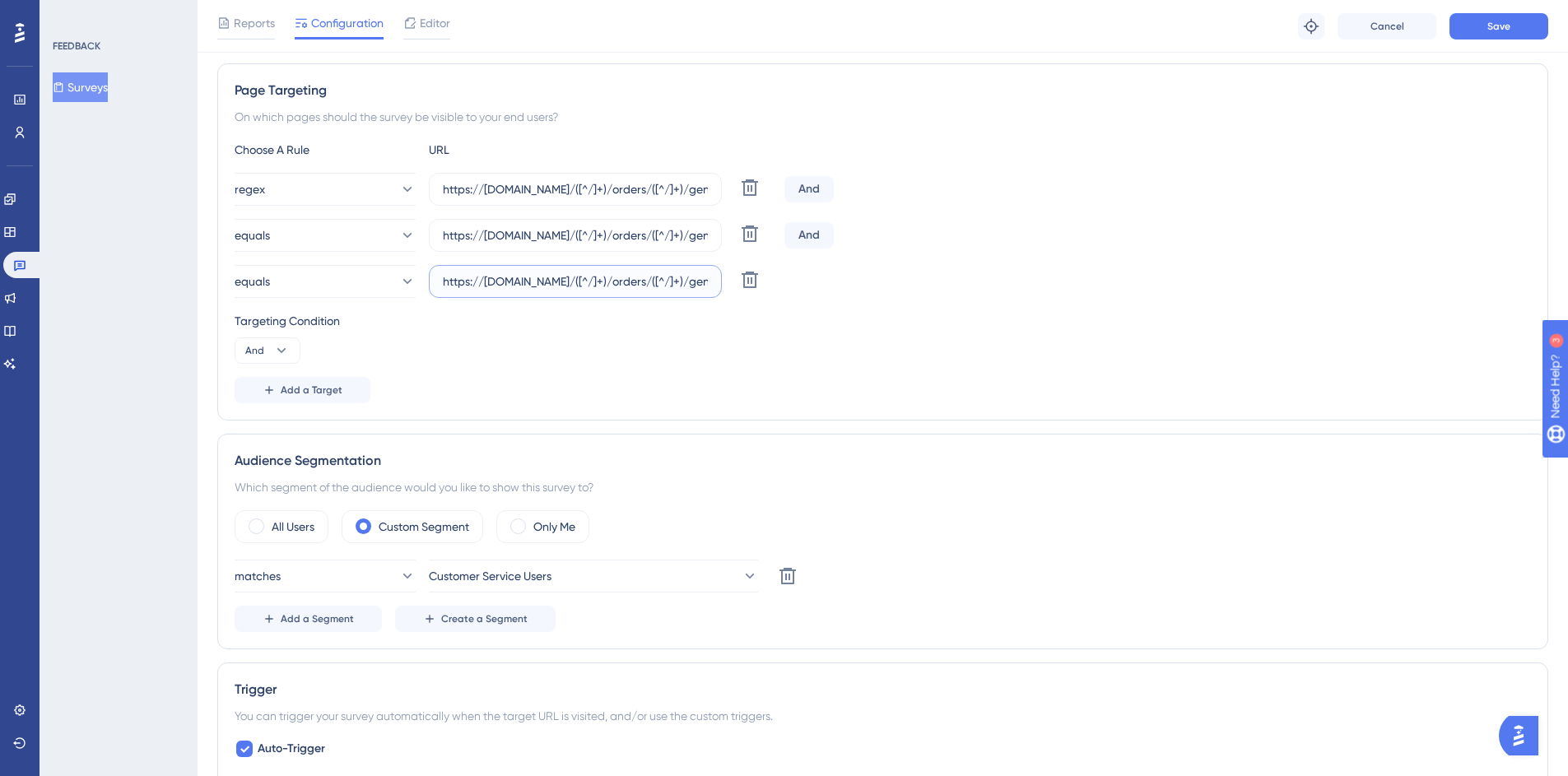
click at [485, 284] on input "https://mc.us-east-2.aws.commercetools.com/([^/]+)/orders/([^/]+)/general$" at bounding box center [575, 281] width 265 height 18
drag, startPoint x: 485, startPoint y: 282, endPoint x: 582, endPoint y: 280, distance: 97.0
click at [582, 280] on input "https://mc.us-east-2.aws.commercetools.com/([^/]+)/orders/([^/]+)/general$" at bounding box center [575, 281] width 265 height 18
paste input "europe-west1.gcp"
type input "https://mc.europe-west1.gcp.commercetools.com/([^/]+)/orders/([^/]+)/general$"
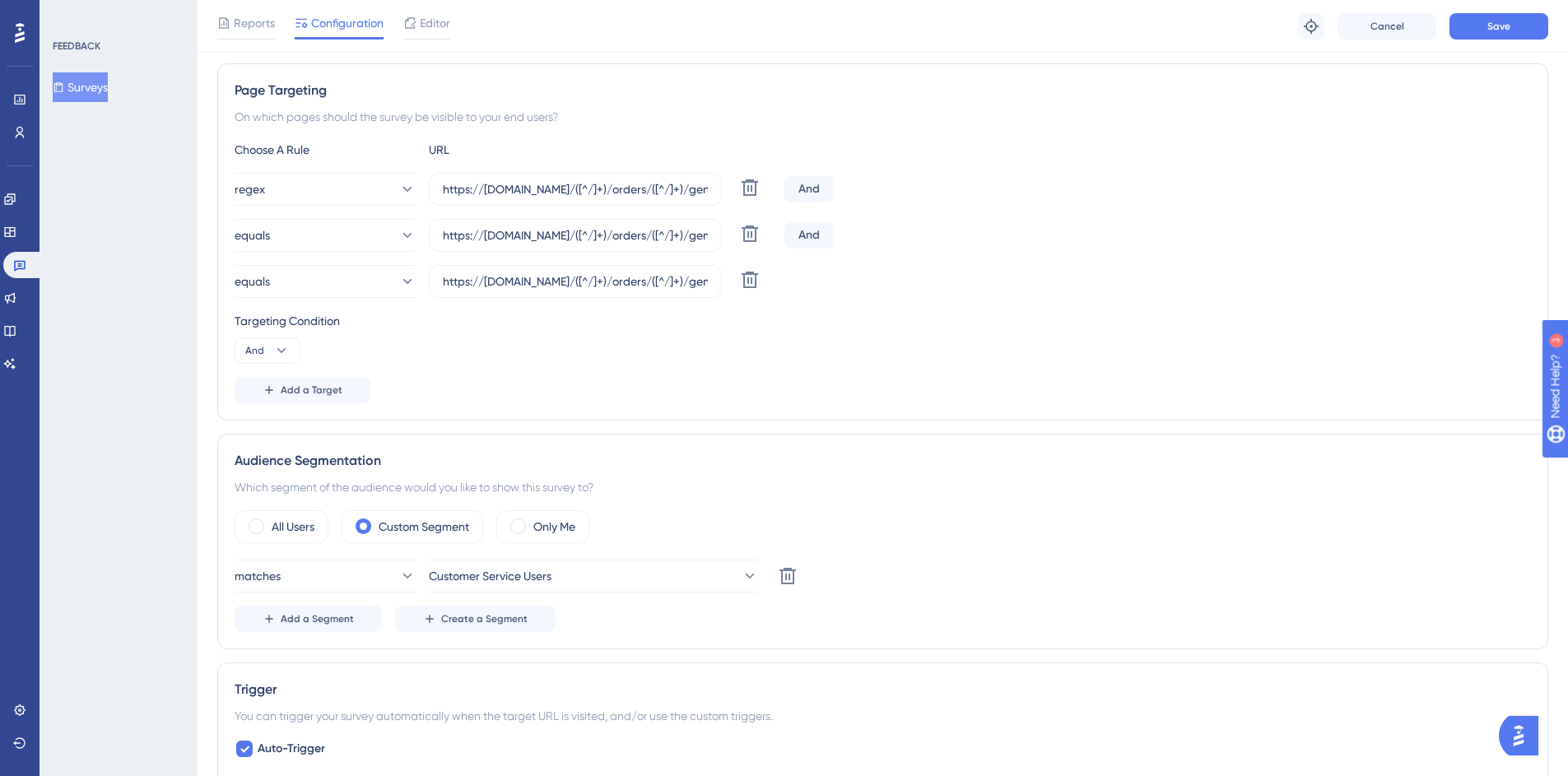
click at [881, 316] on div "Targeting Condition" at bounding box center [882, 320] width 1296 height 20
click at [323, 391] on span "Add a Target" at bounding box center [311, 390] width 62 height 13
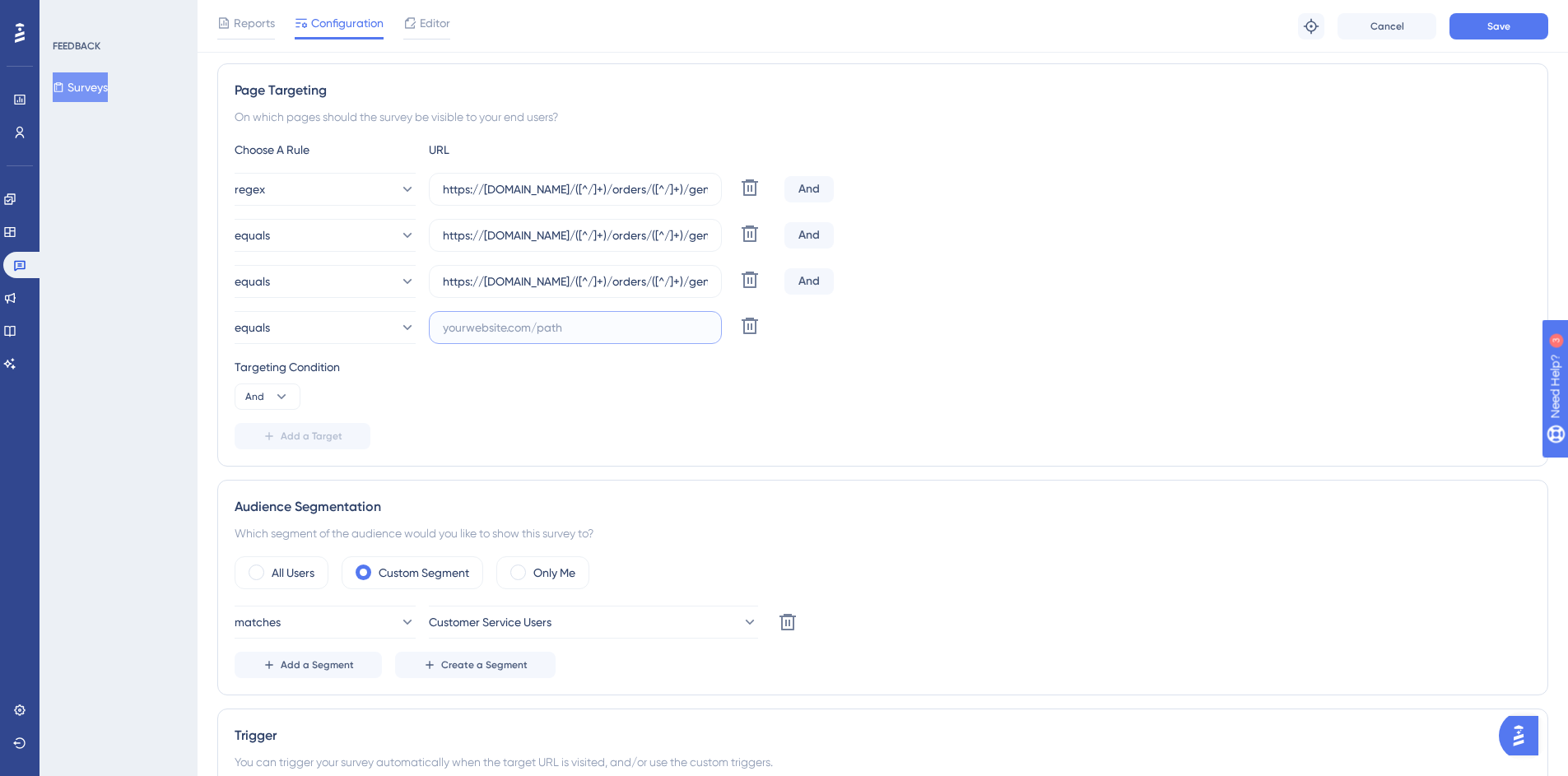
click at [471, 326] on input "text" at bounding box center [575, 327] width 265 height 18
paste input "mc.eu-central-1.aws"
drag, startPoint x: 484, startPoint y: 279, endPoint x: 426, endPoint y: 279, distance: 58.0
click at [426, 279] on div "equals https://mc.europe-west1.gcp.commercetools.com/([^/]+)/orders/([^/]+)/gen…" at bounding box center [506, 281] width 544 height 33
click at [443, 326] on input "mc.eu-central-1.aws" at bounding box center [575, 327] width 265 height 18
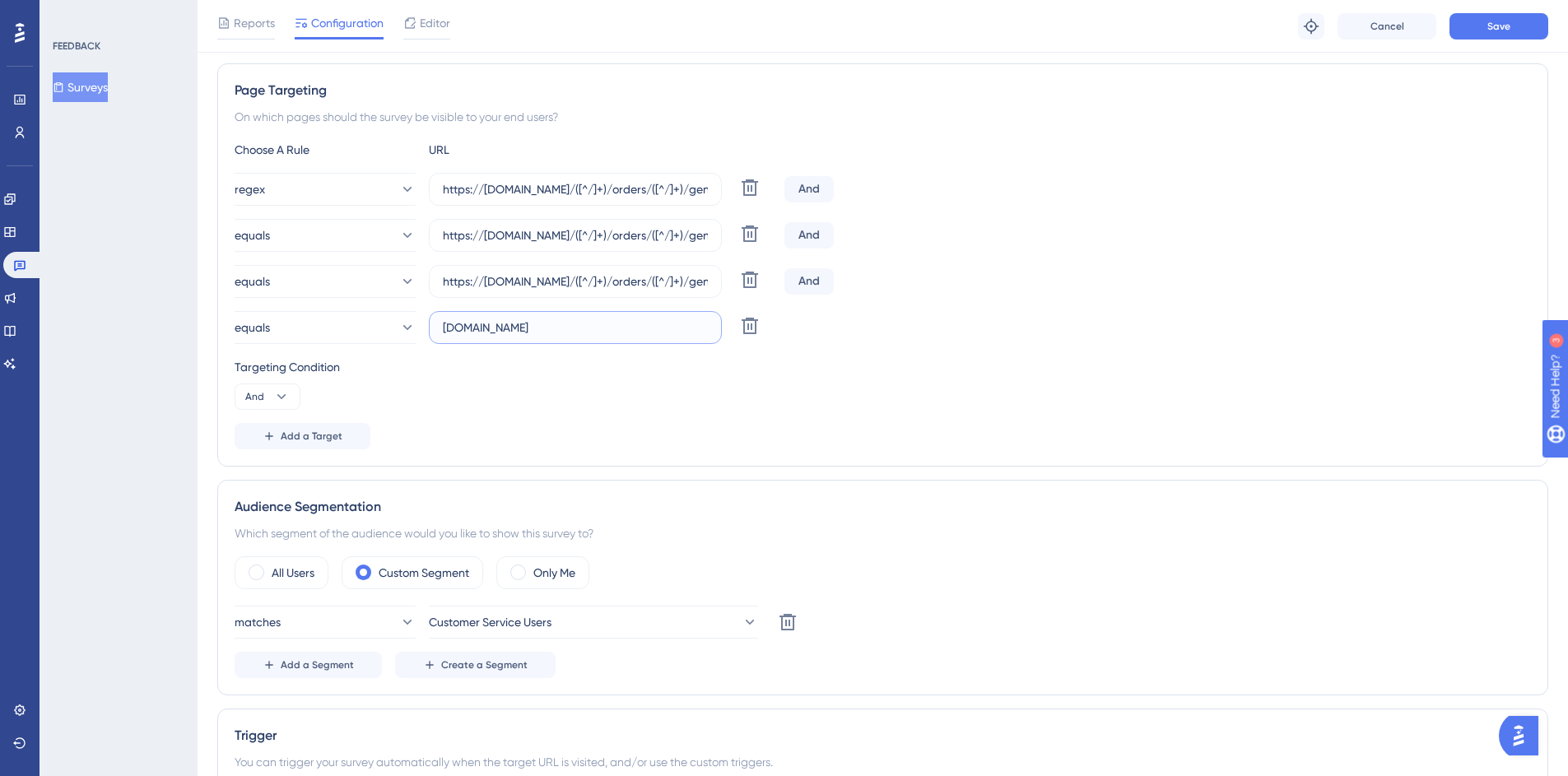
paste input "https://"
drag, startPoint x: 598, startPoint y: 282, endPoint x: 748, endPoint y: 286, distance: 150.1
click at [748, 286] on div "equals https://mc.europe-west1.gcp.commercetools.com/([^/]+)/orders/([^/]+)/gen…" at bounding box center [506, 281] width 544 height 33
click at [626, 331] on input "https://mc.eu-central-1.aws" at bounding box center [575, 327] width 265 height 18
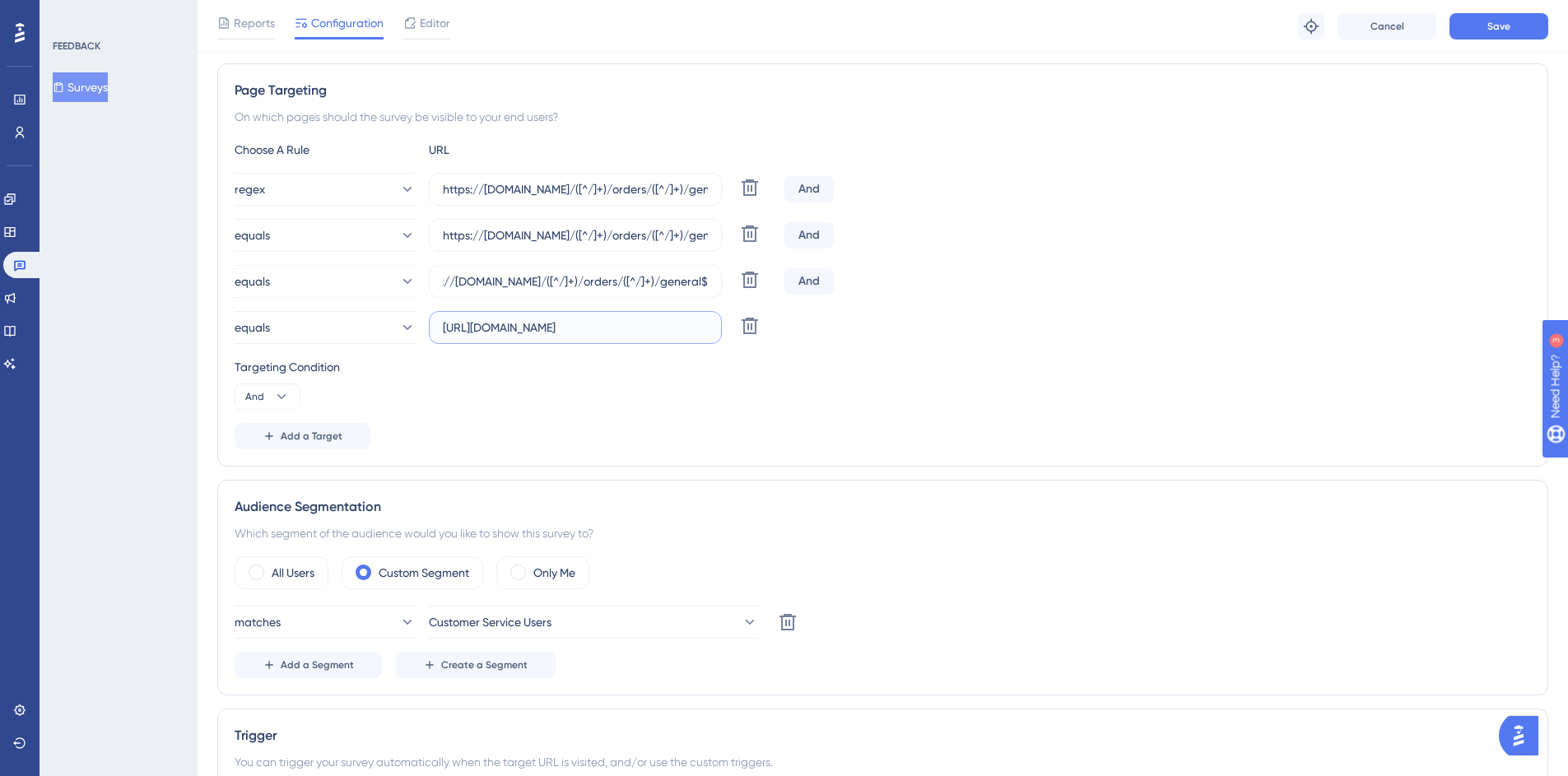
scroll to position [0, 0]
paste input ".commercetools.com/([^/]+)/orders/([^/]+)/general$"
type input "https://mc.eu-central-1.aws.commercetools.com/([^/]+)/orders/([^/]+)/general$"
click at [307, 436] on span "Add a Target" at bounding box center [311, 436] width 62 height 13
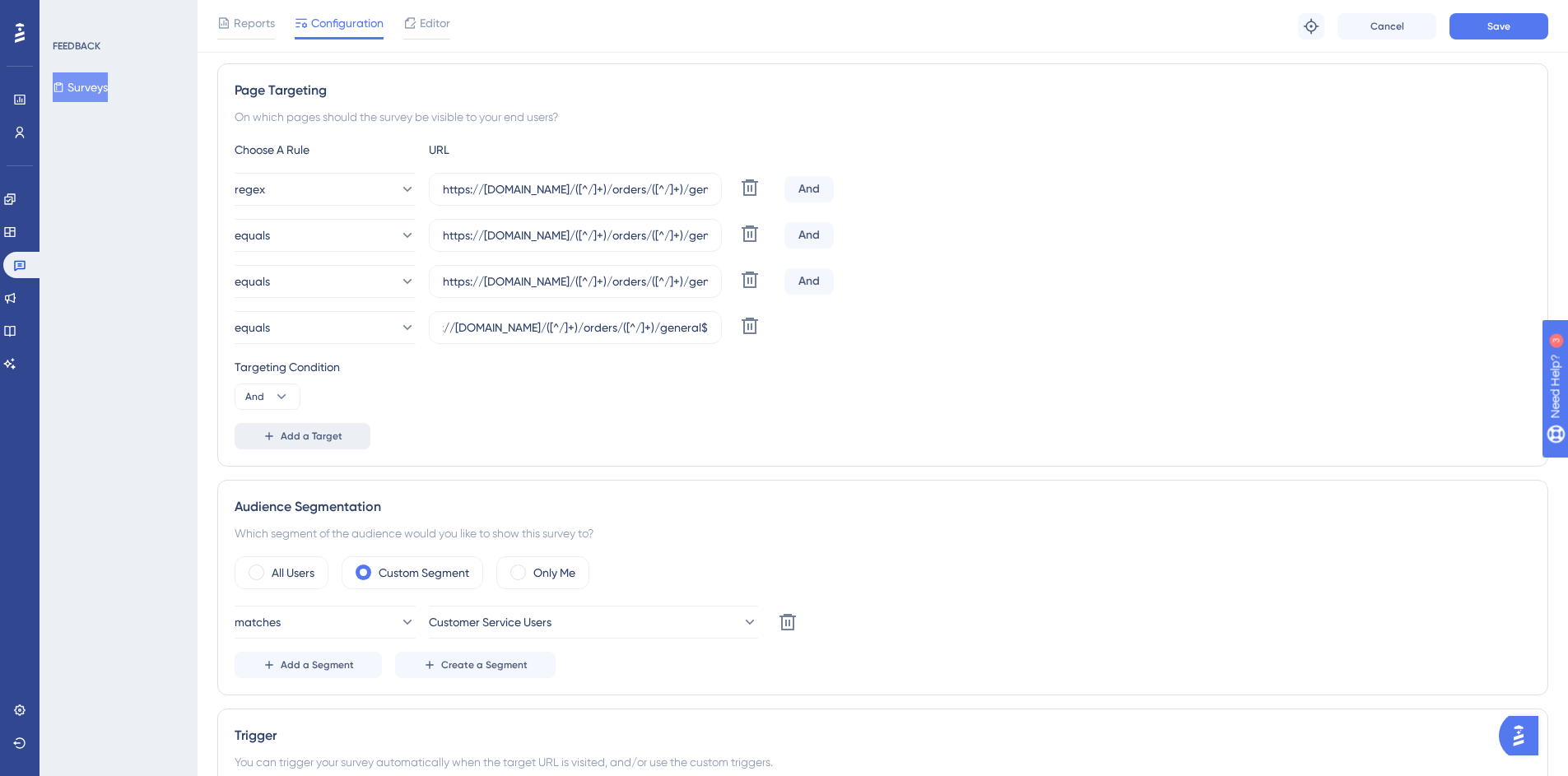
scroll to position [0, 0]
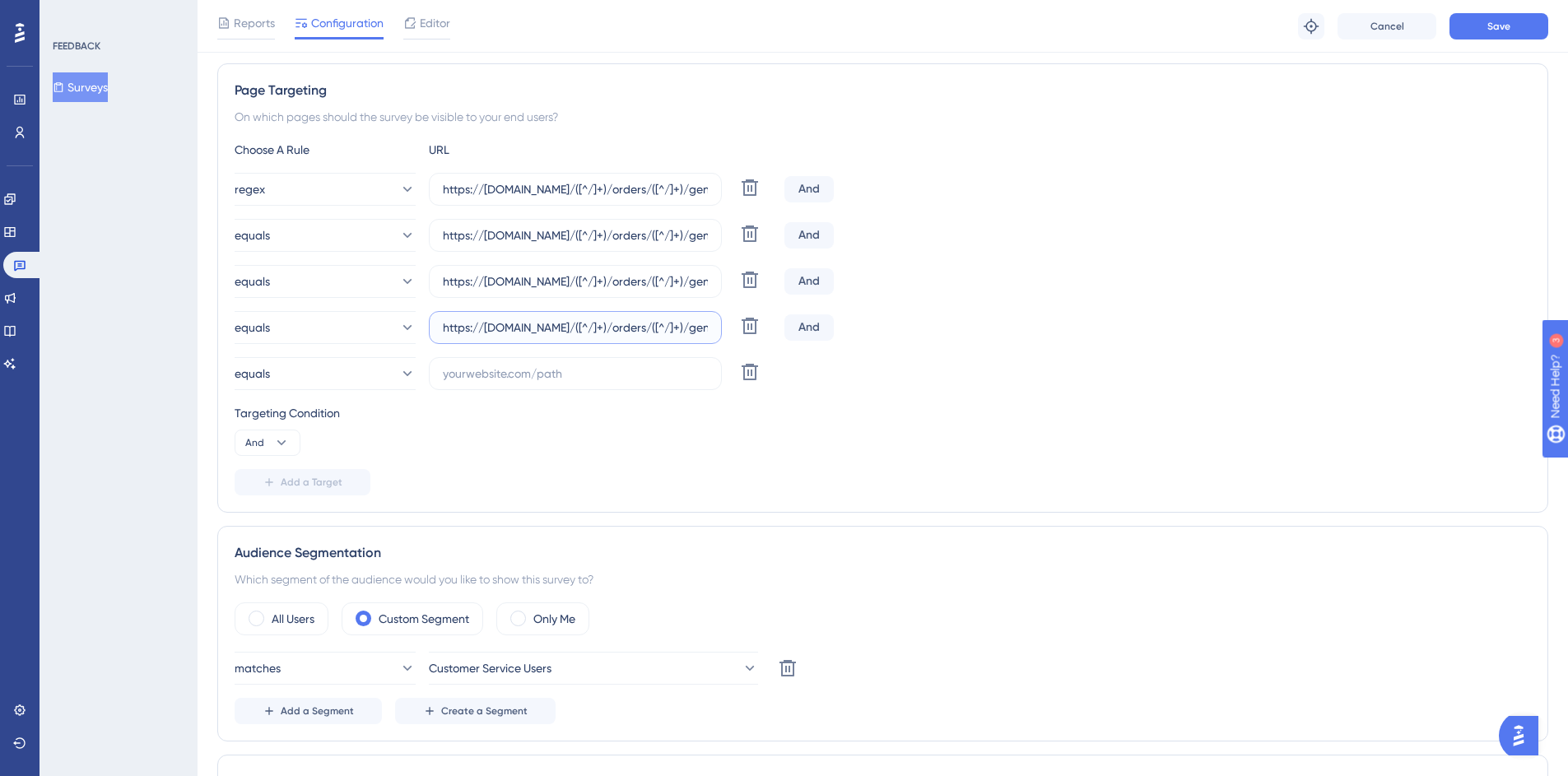
click at [591, 322] on input "https://mc.eu-central-1.aws.commercetools.com/([^/]+)/orders/([^/]+)/general$" at bounding box center [575, 327] width 265 height 18
click at [595, 319] on input "https://mc.eu-central-1.aws.commercetools.com/([^/]+)/orders/([^/]+)/general$" at bounding box center [575, 327] width 265 height 18
click at [596, 317] on label "https://mc.eu-central-1.aws.commercetools.com/([^/]+)/orders/([^/]+)/general$" at bounding box center [575, 327] width 293 height 33
click at [596, 319] on input "https://mc.eu-central-1.aws.commercetools.com/([^/]+)/orders/([^/]+)/general$" at bounding box center [575, 327] width 265 height 18
copy div "Delete"
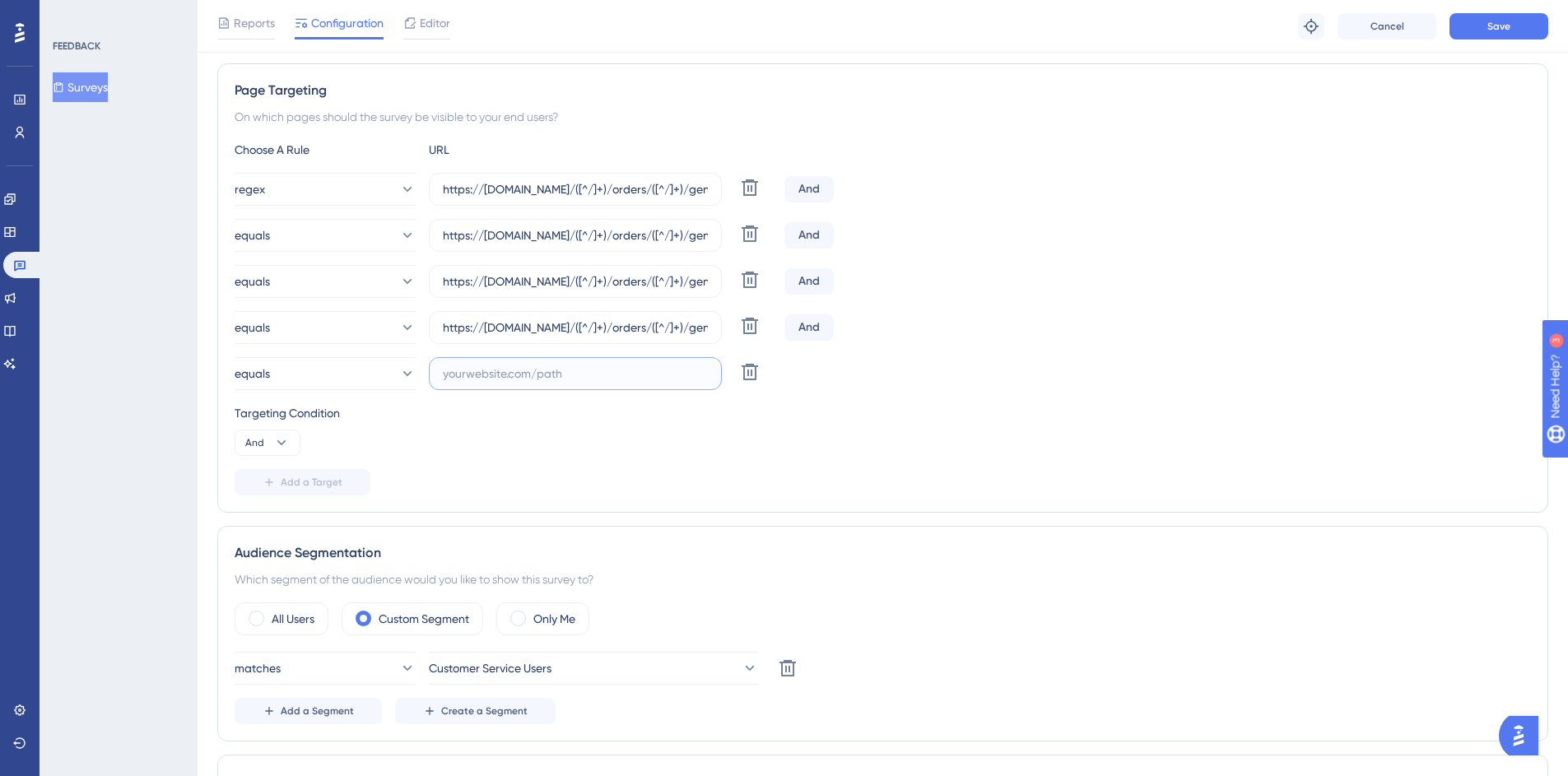
click at [490, 380] on input "text" at bounding box center [575, 373] width 265 height 18
paste input "https://mc.eu-central-1.aws.commercetools.com/([^/]+)/orders/([^/]+)/general$"
click at [506, 379] on input "https://mc.eu-central-1.aws.commercetools.com/([^/]+)/orders/([^/]+)/general$" at bounding box center [575, 373] width 265 height 18
drag, startPoint x: 485, startPoint y: 376, endPoint x: 594, endPoint y: 372, distance: 109.1
click at [594, 372] on input "https://mc.eu-central-1.aws.commercetools.com/([^/]+)/orders/([^/]+)/general$" at bounding box center [575, 373] width 265 height 18
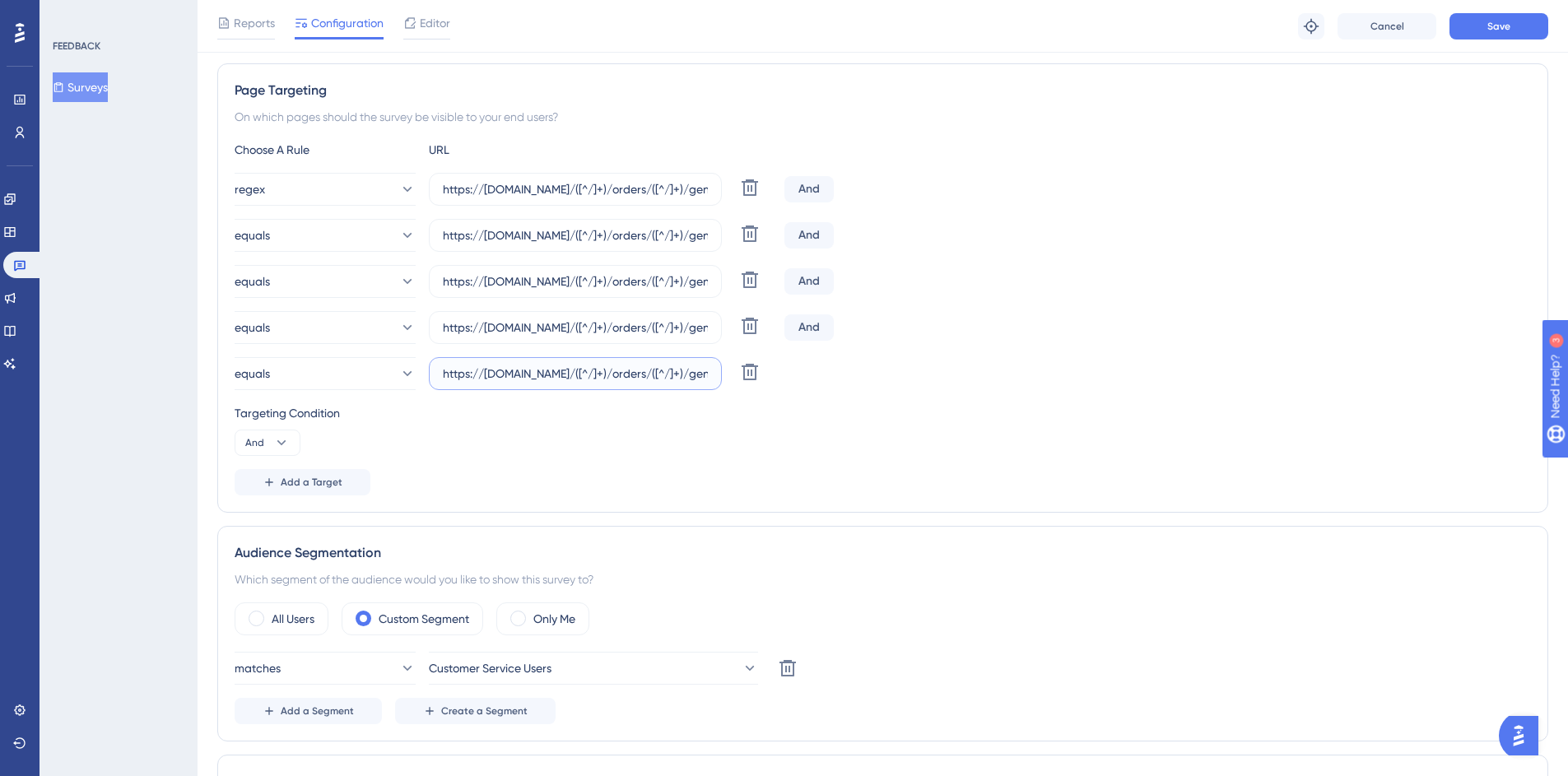
paste input "australia-southeast1.gcp"
type input "https://mc.australia-southeast1.gcp.commercetools.com/([^/]+)/orders/([^/]+)/ge…"
click at [902, 406] on div "Targeting Condition" at bounding box center [882, 413] width 1296 height 20
click at [1482, 20] on button "Save" at bounding box center [1499, 26] width 99 height 26
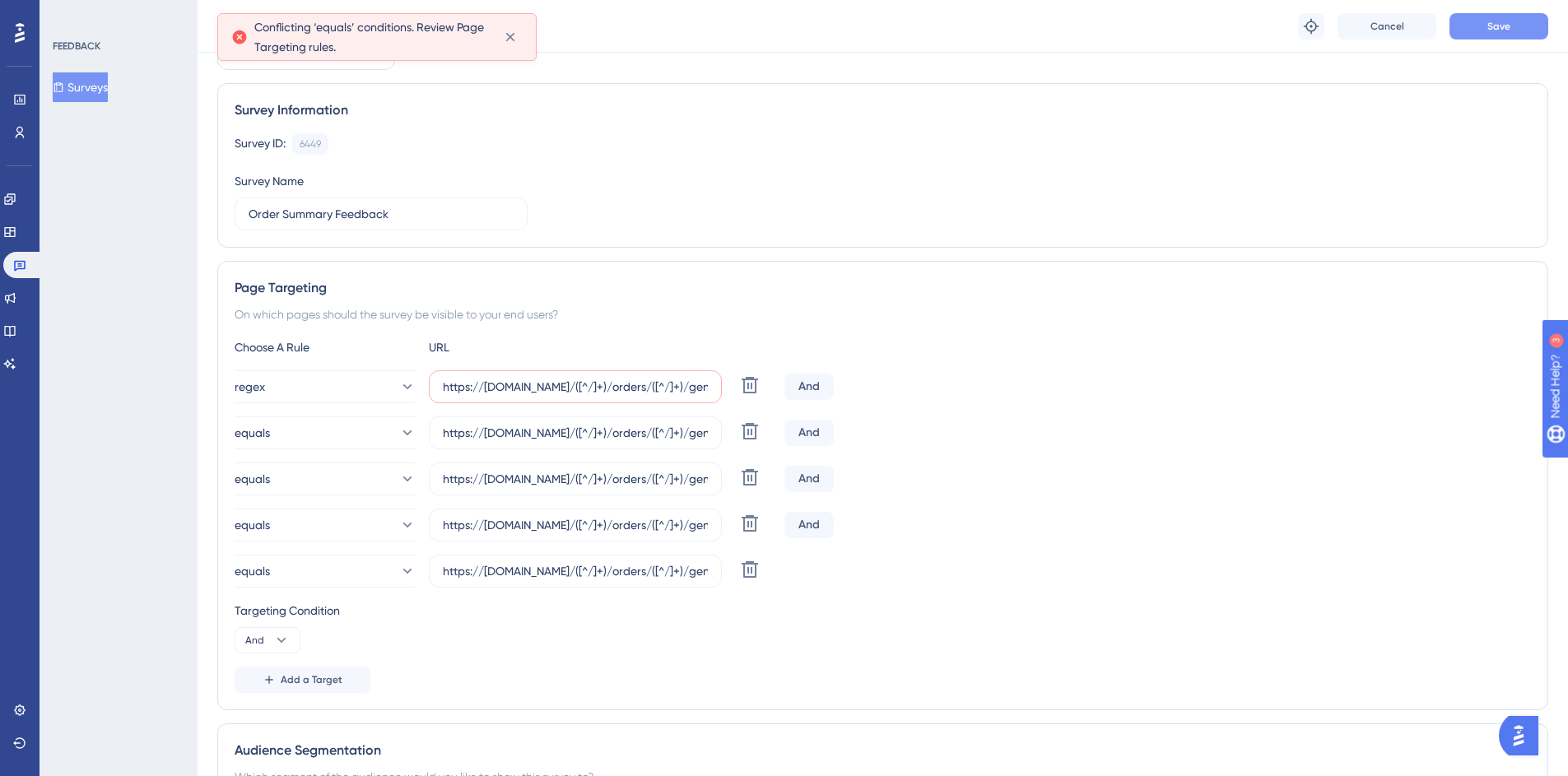
scroll to position [88, 0]
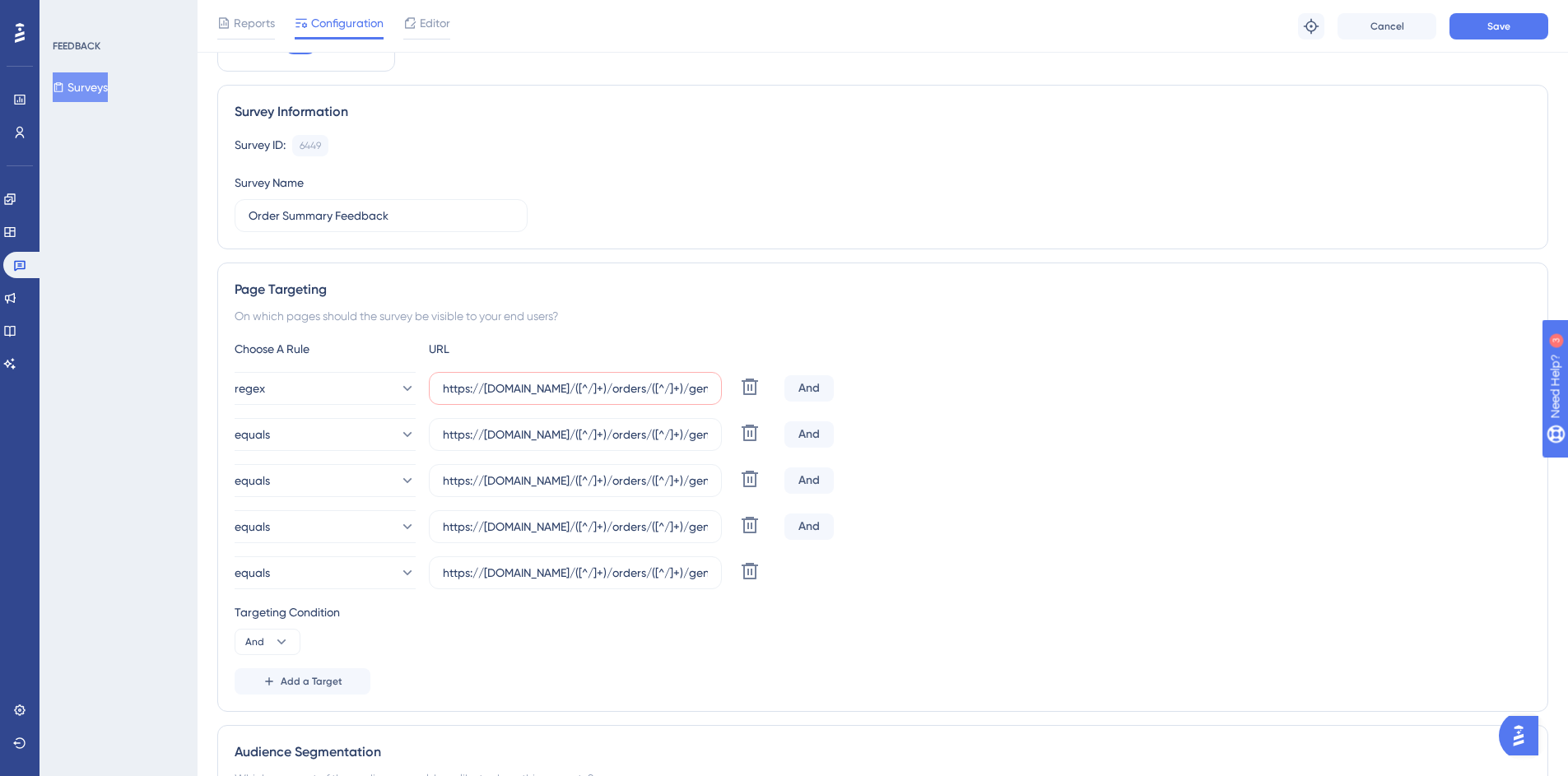
click at [803, 383] on div "And" at bounding box center [808, 388] width 49 height 26
click at [808, 386] on div "And" at bounding box center [808, 388] width 49 height 26
click at [302, 438] on button "equals" at bounding box center [325, 435] width 181 height 33
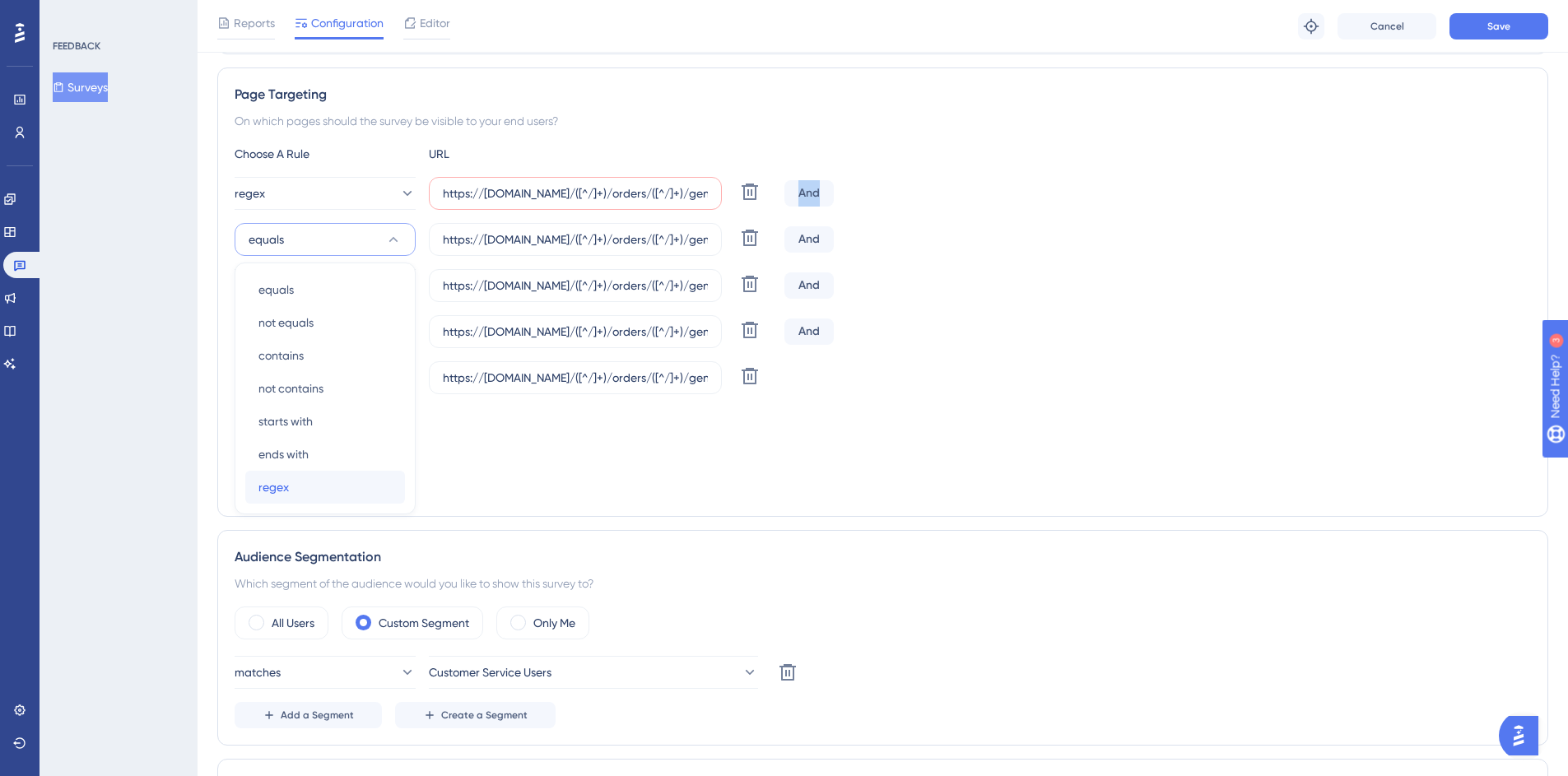
click at [333, 489] on div "regex regex" at bounding box center [326, 487] width 134 height 33
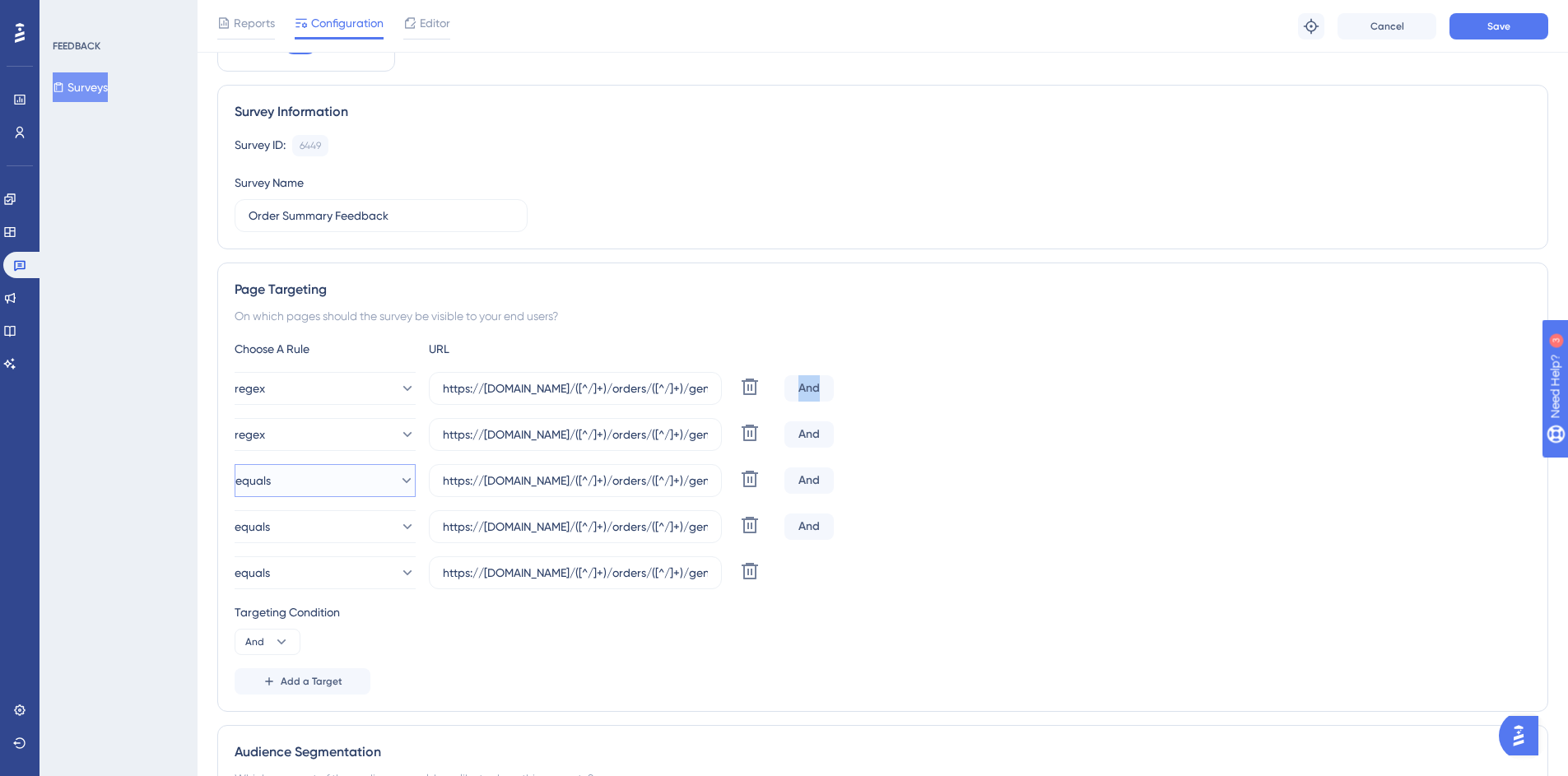
click at [298, 480] on button "equals" at bounding box center [325, 481] width 181 height 33
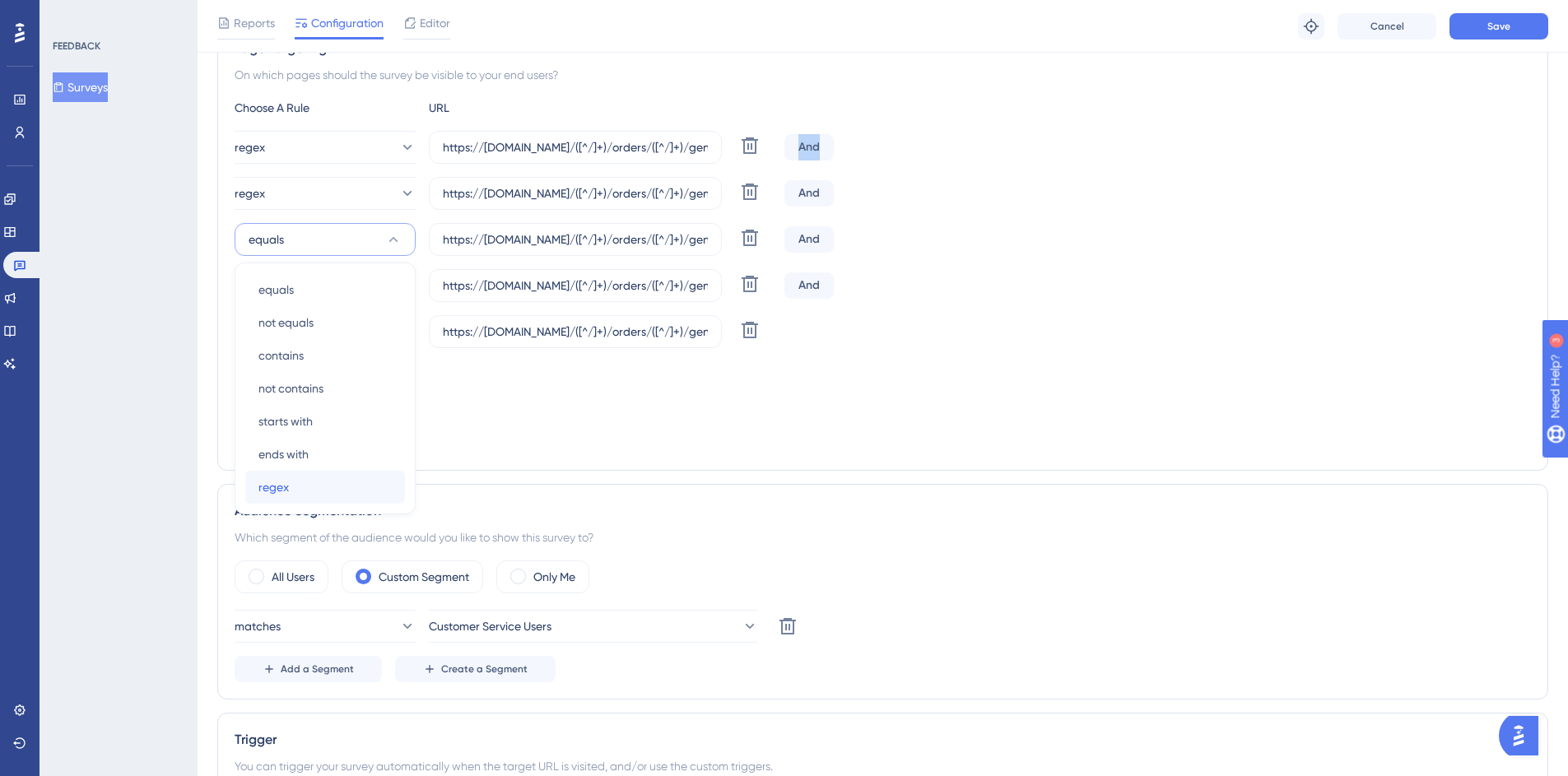
click at [312, 480] on div "regex regex" at bounding box center [326, 487] width 134 height 33
click at [313, 326] on button "equals" at bounding box center [325, 332] width 181 height 33
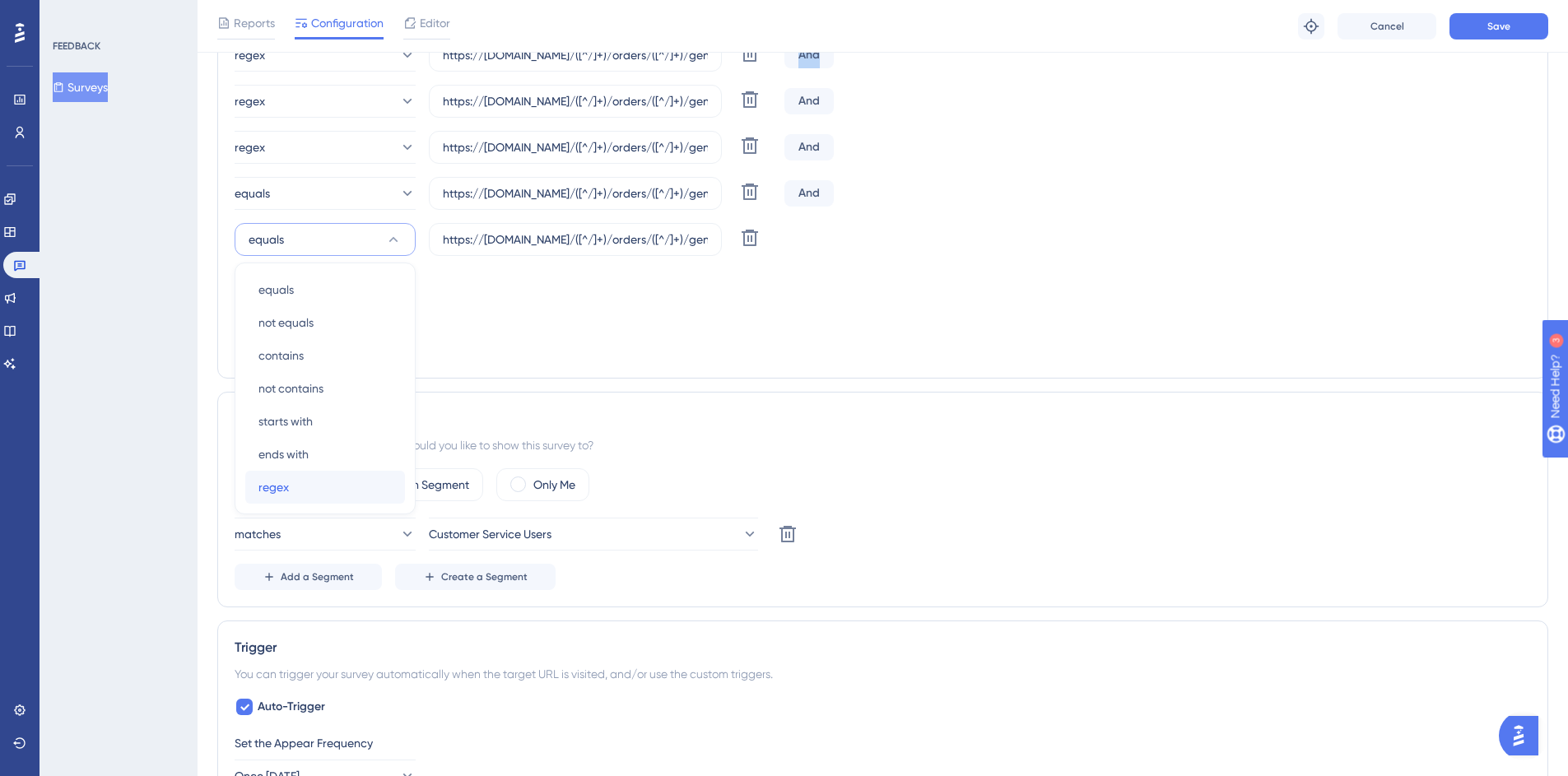
click at [306, 491] on div "regex regex" at bounding box center [326, 487] width 134 height 33
click at [288, 193] on button "equals" at bounding box center [325, 194] width 181 height 33
click at [314, 449] on div "regex regex" at bounding box center [326, 441] width 134 height 33
click at [593, 287] on div "Targeting Condition" at bounding box center [882, 279] width 1296 height 20
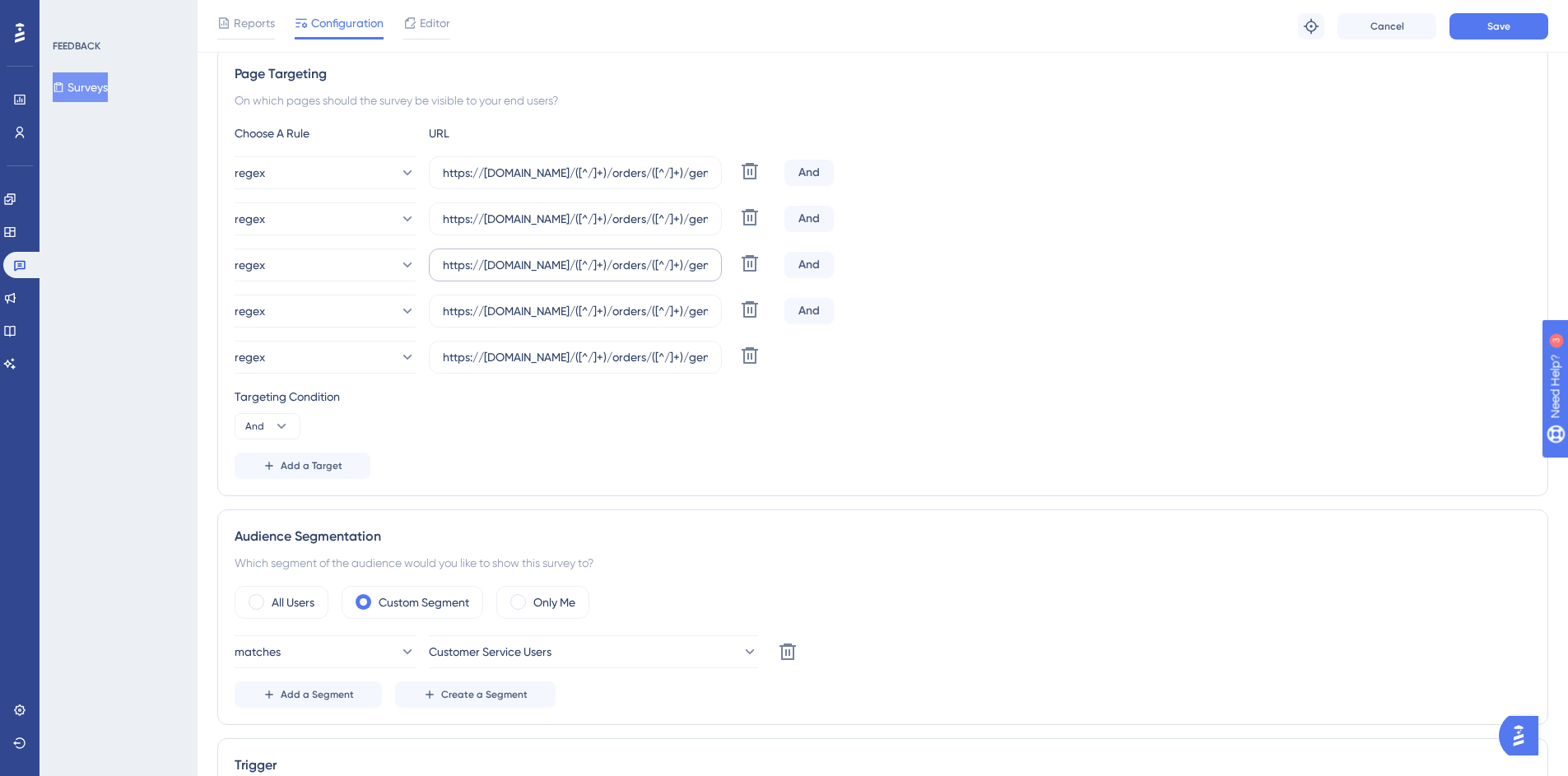
scroll to position [267, 0]
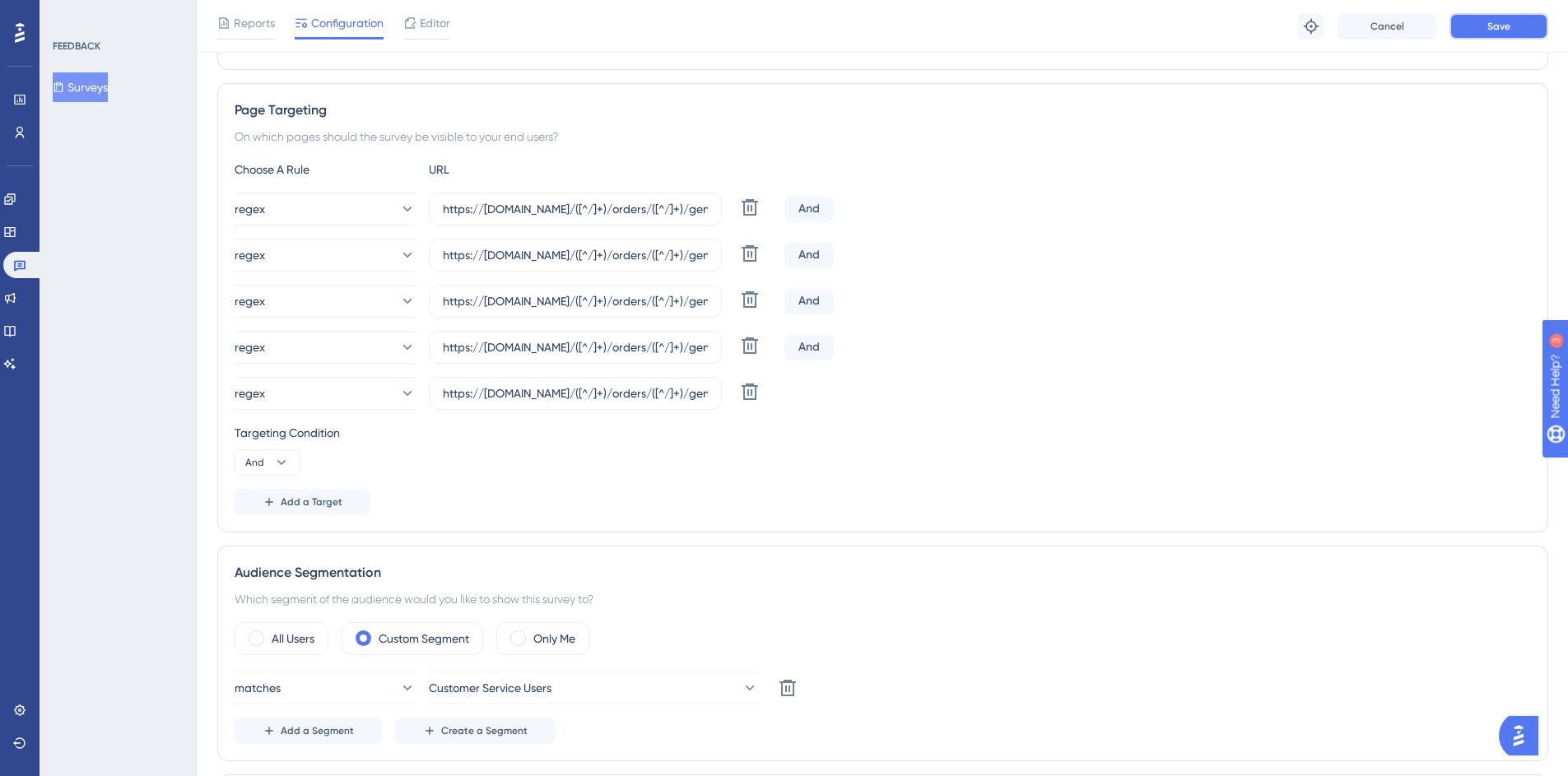
click at [1470, 35] on button "Save" at bounding box center [1499, 26] width 99 height 26
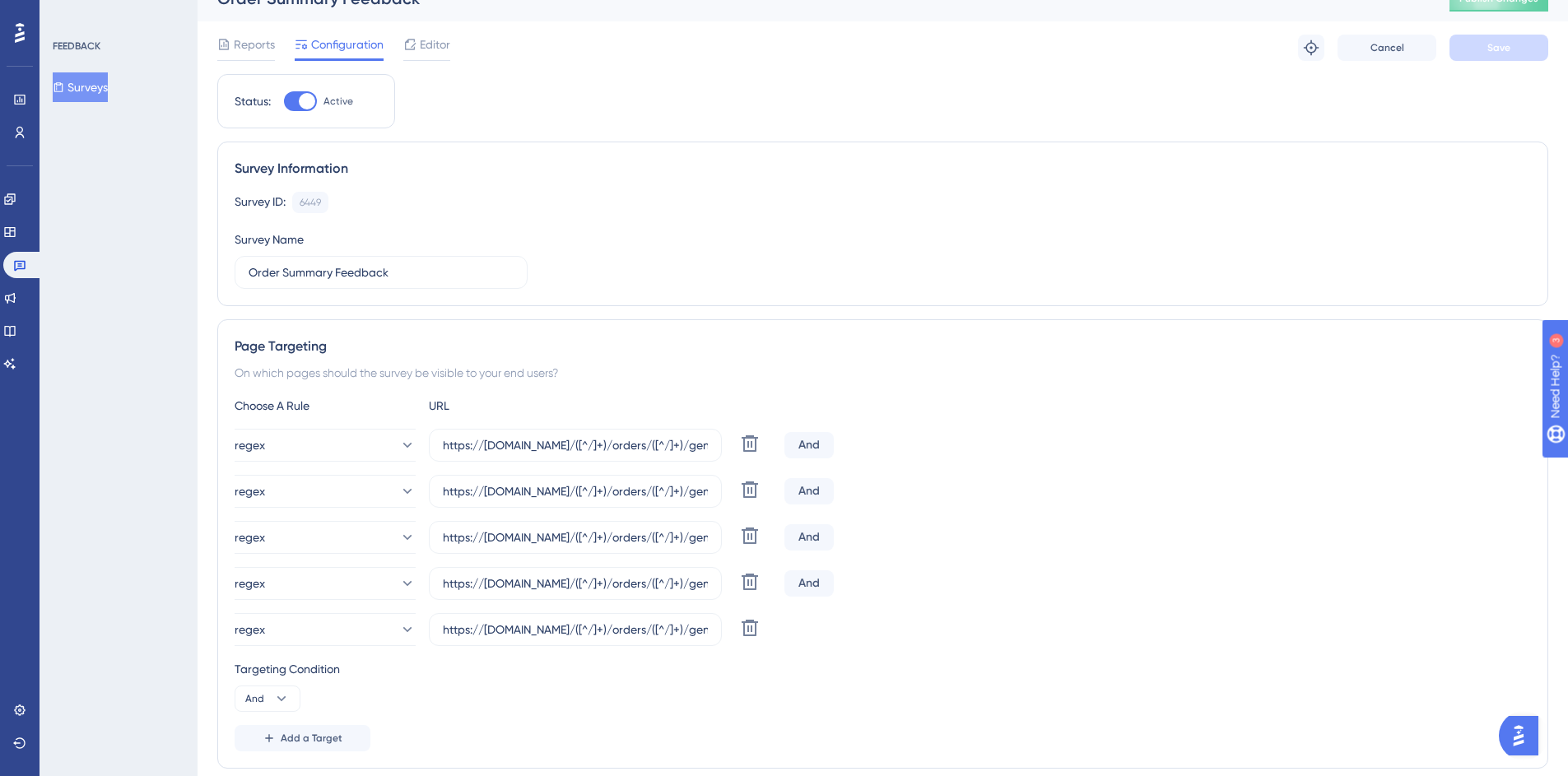
scroll to position [0, 0]
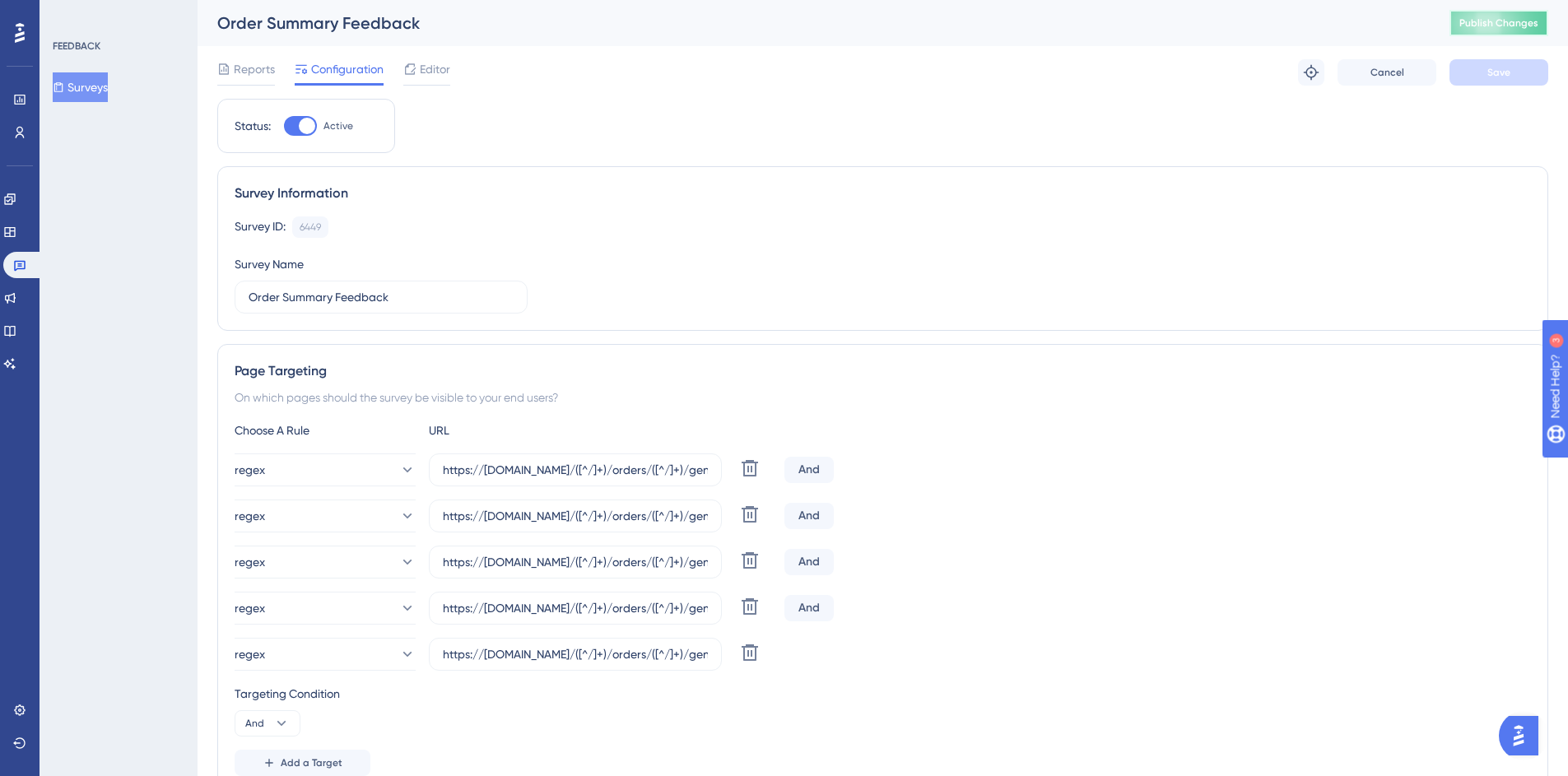
click at [1525, 27] on span "Publish Changes" at bounding box center [1499, 23] width 79 height 13
click at [242, 69] on span "Reports" at bounding box center [254, 69] width 41 height 20
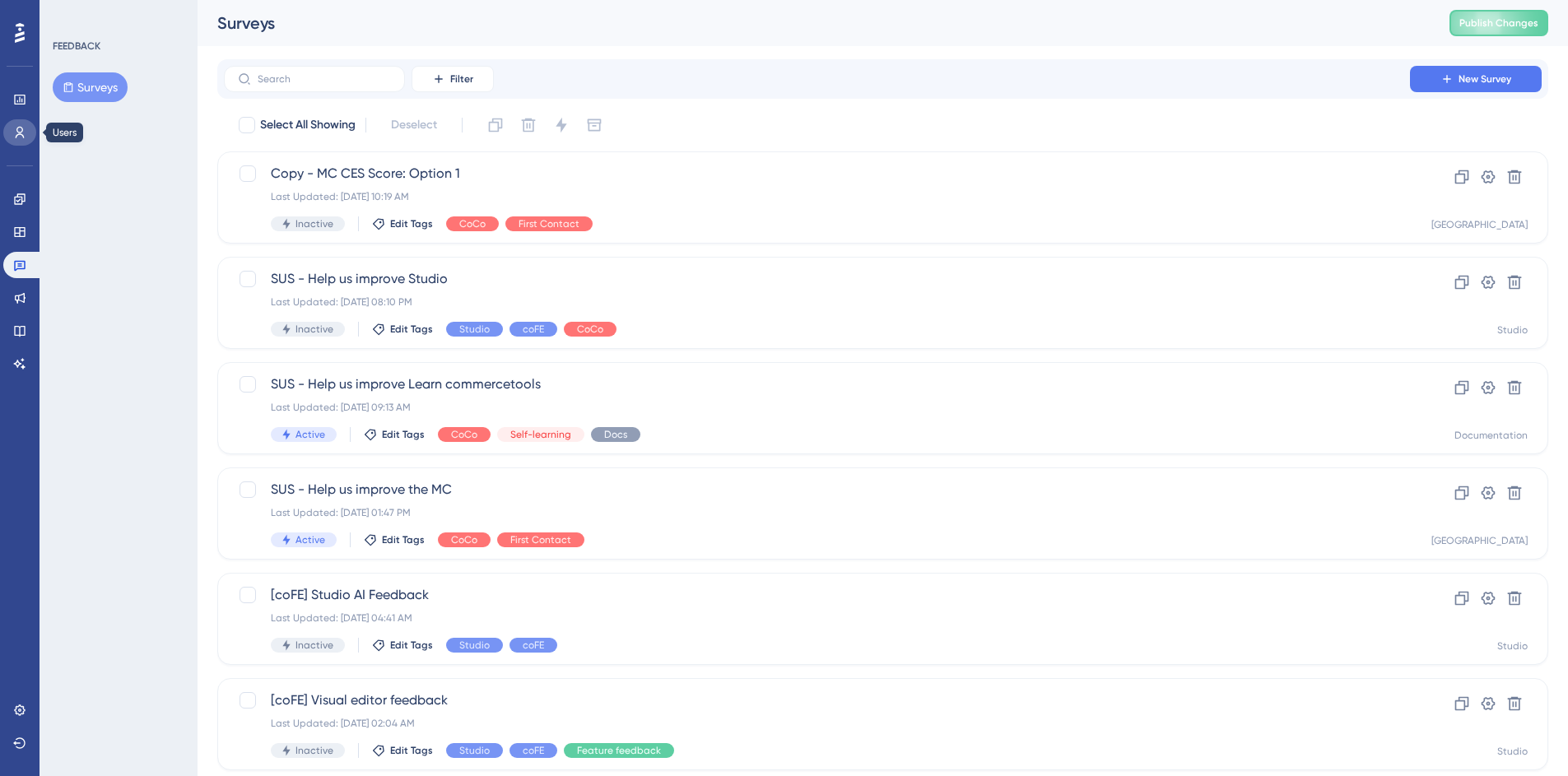
click at [25, 136] on icon at bounding box center [19, 132] width 13 height 13
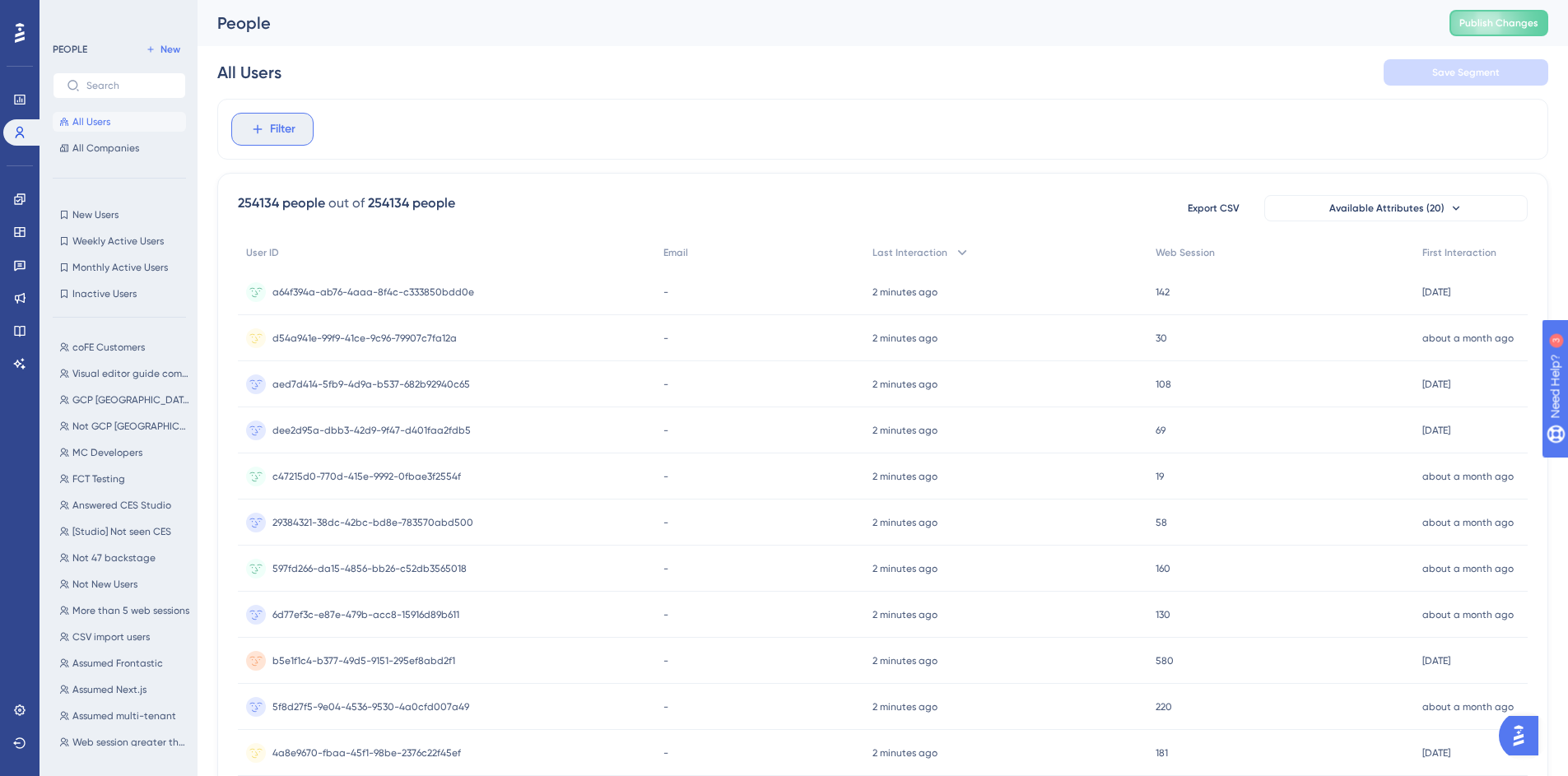
click at [283, 128] on span "Filter" at bounding box center [282, 128] width 25 height 20
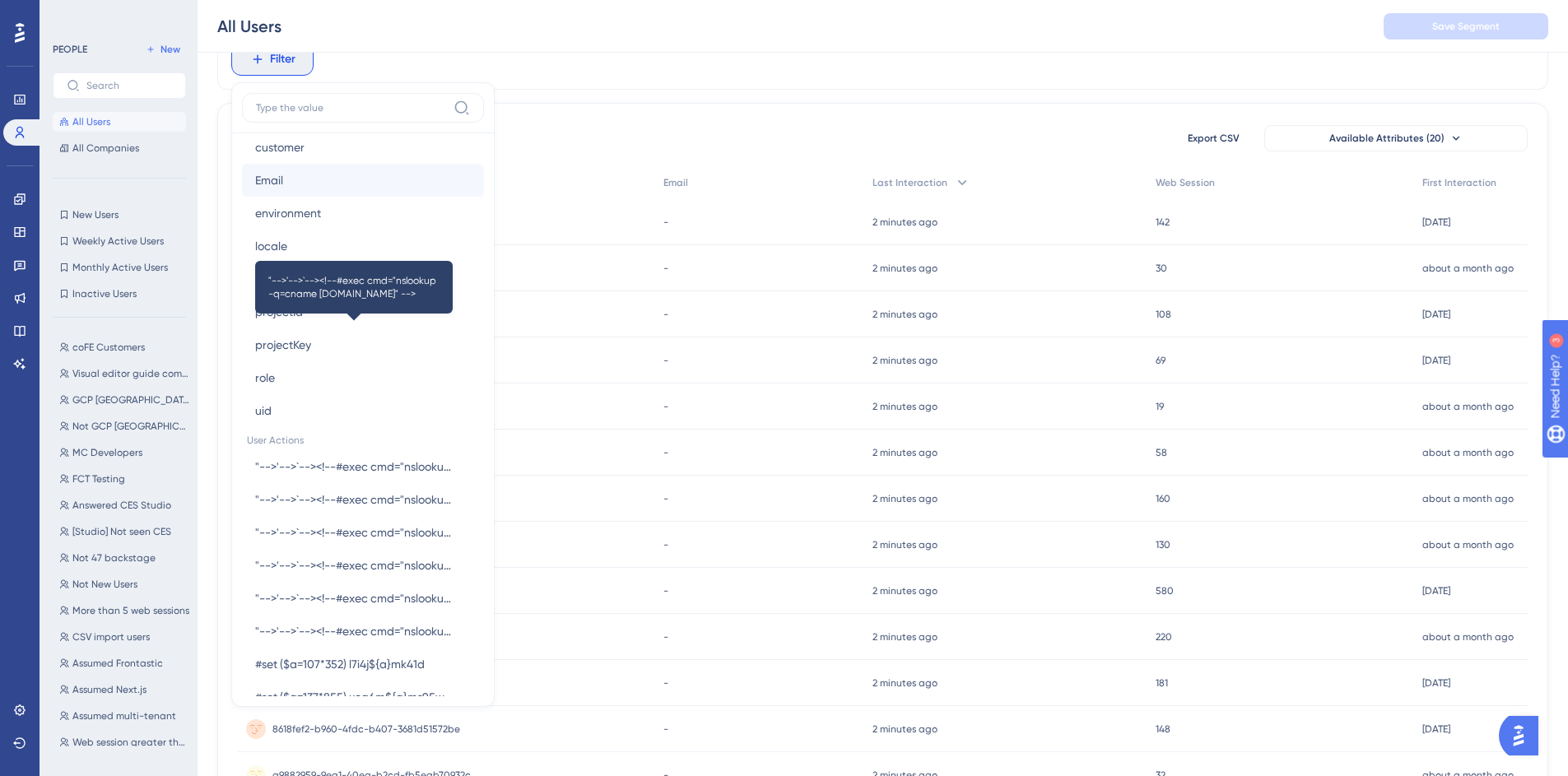
scroll to position [812, 0]
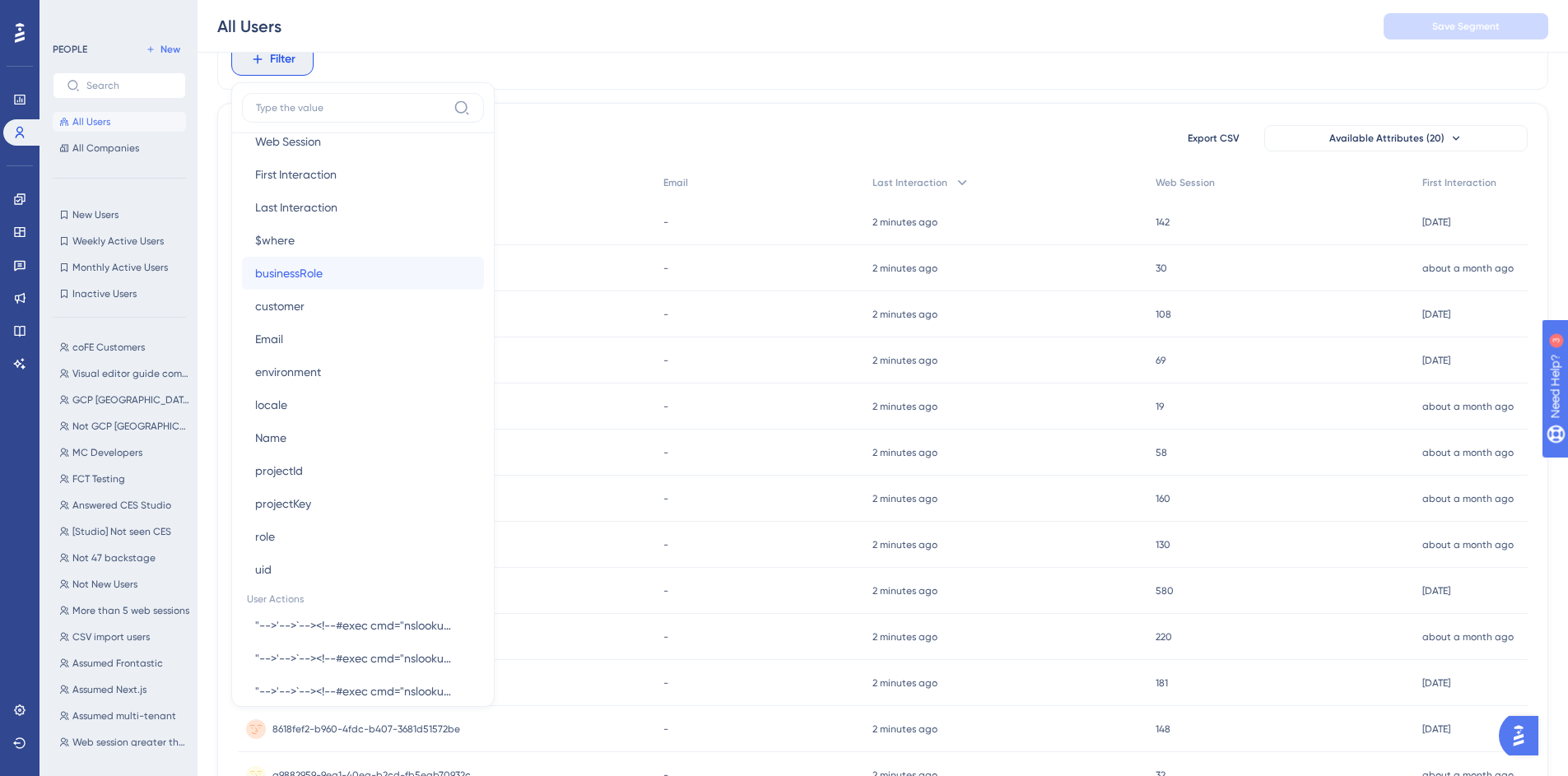
click at [324, 276] on button "businessRole businessRole" at bounding box center [363, 273] width 242 height 33
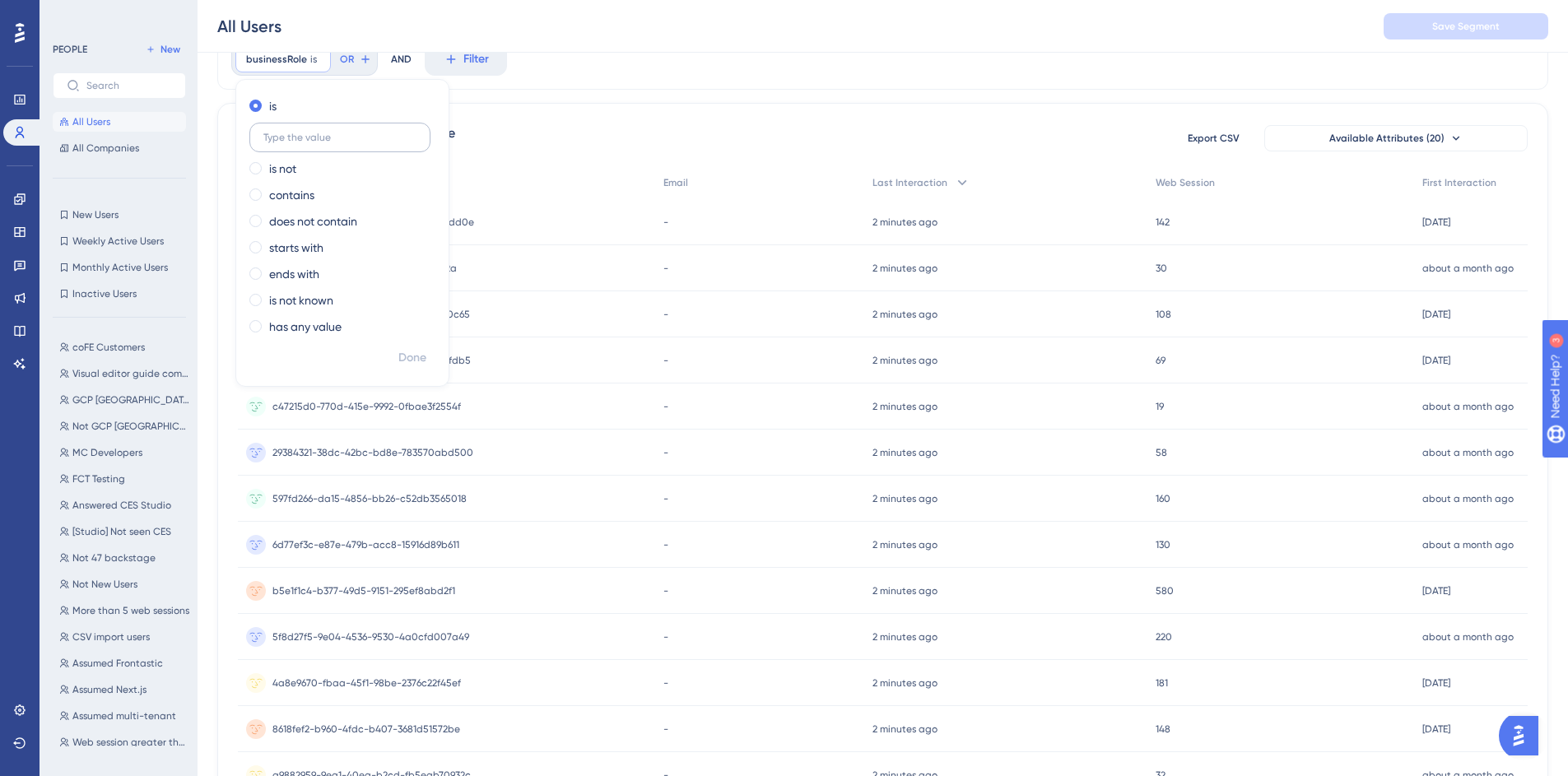
click at [365, 142] on input "text" at bounding box center [339, 137] width 153 height 11
type input "customer"
click at [423, 357] on span "Done" at bounding box center [412, 358] width 28 height 20
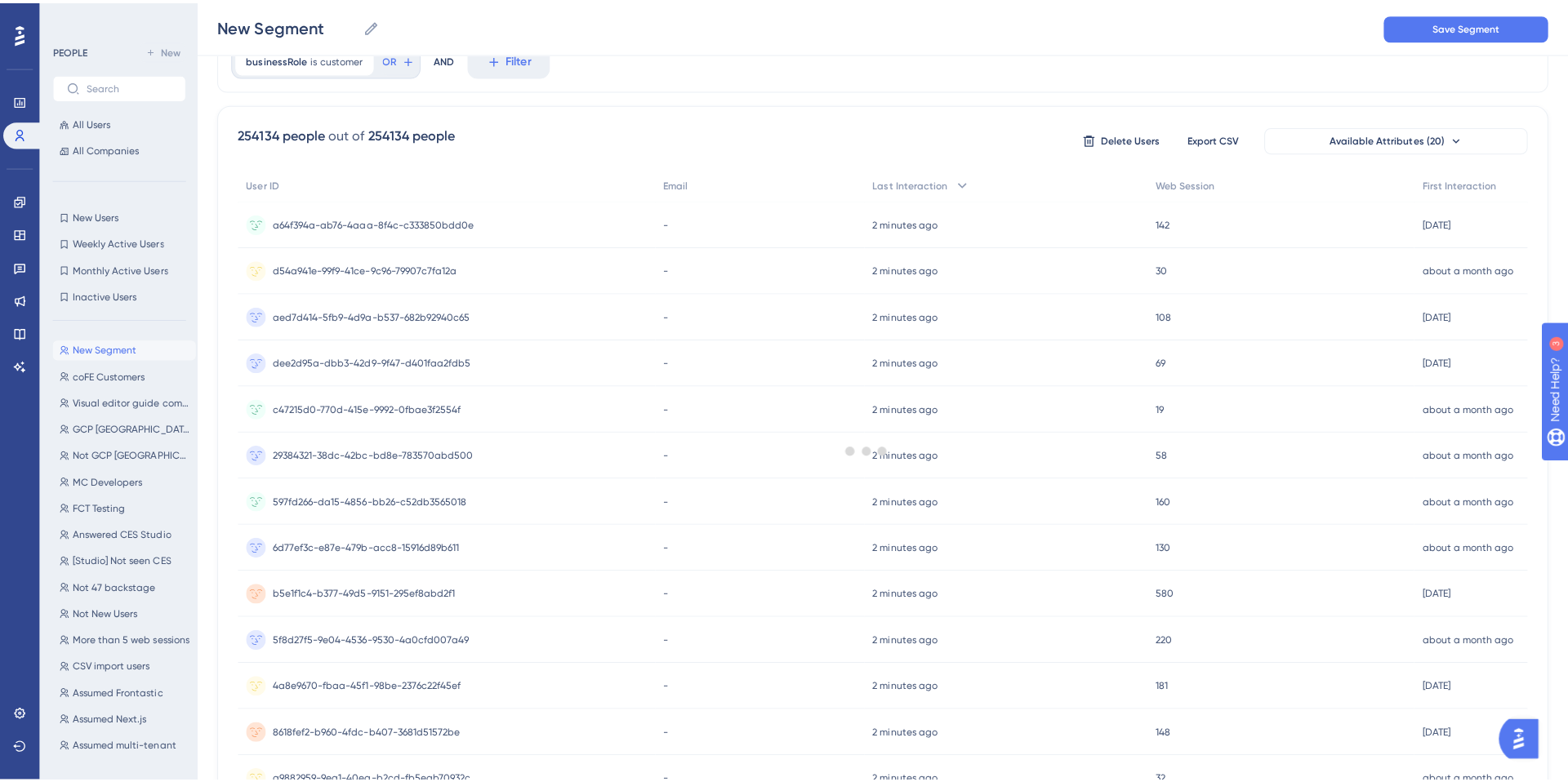
scroll to position [0, 0]
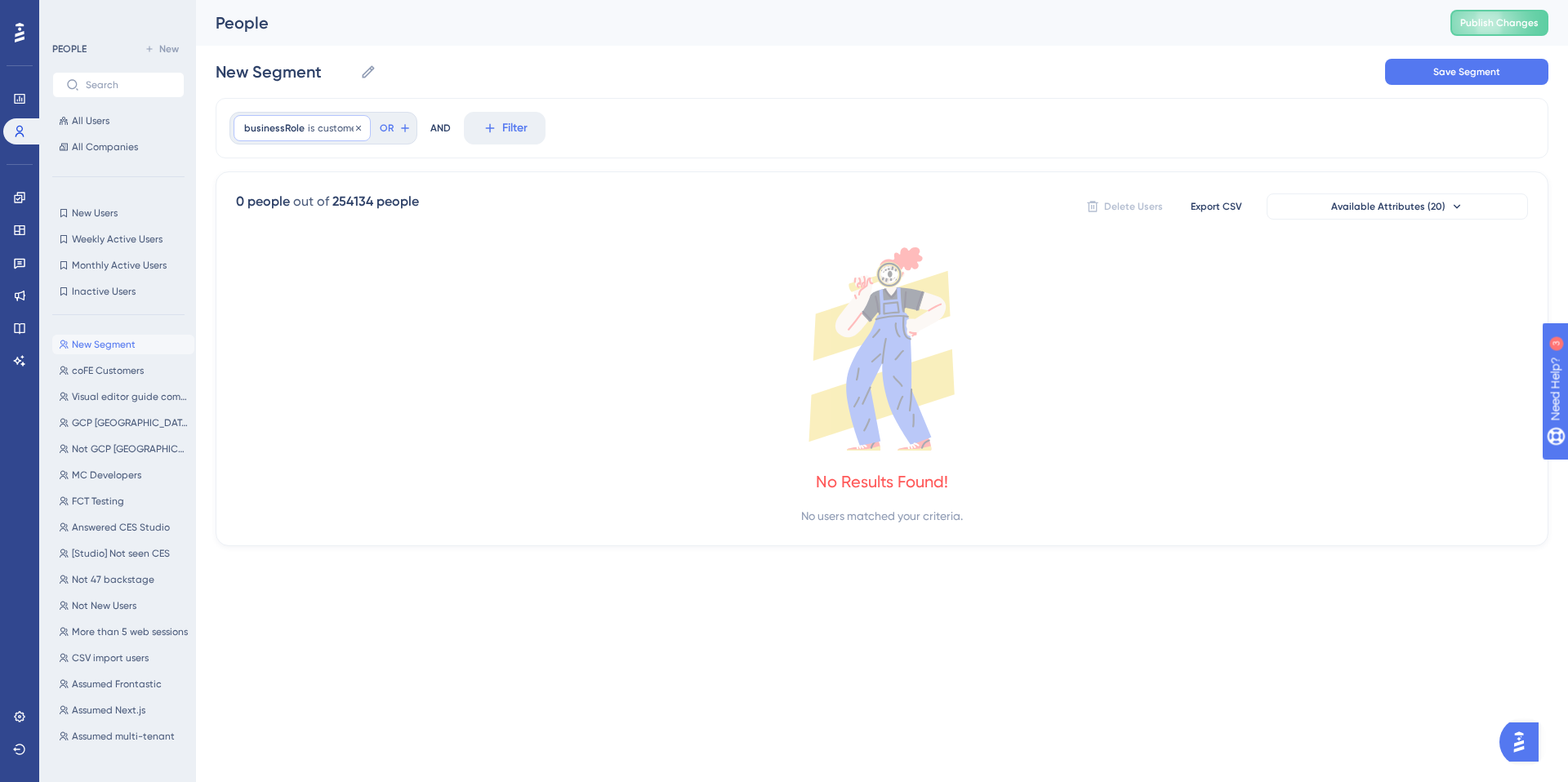
click at [318, 127] on span "customer" at bounding box center [339, 127] width 42 height 13
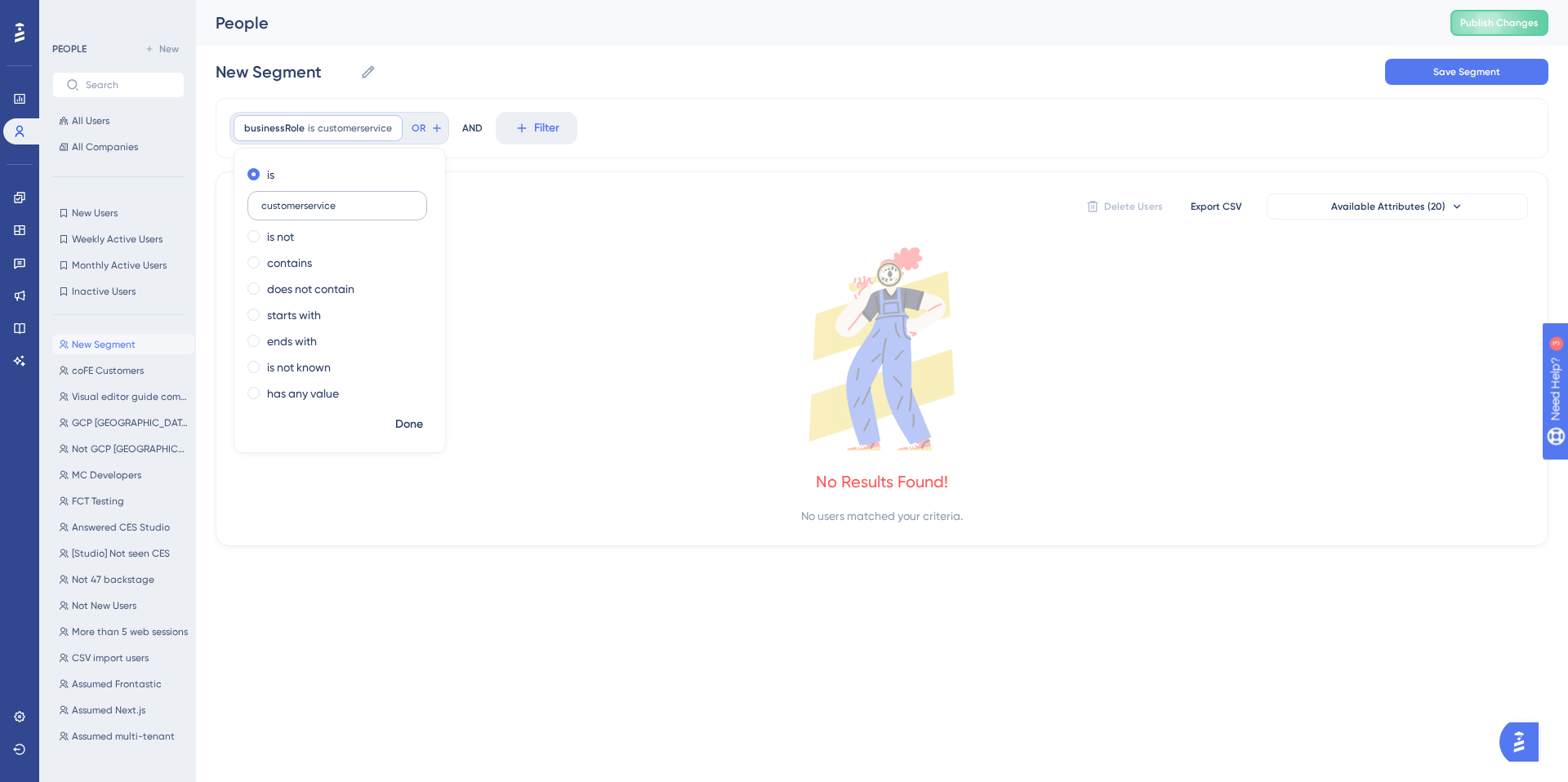
type input "customerservice"
click at [416, 422] on span "Done" at bounding box center [409, 425] width 28 height 20
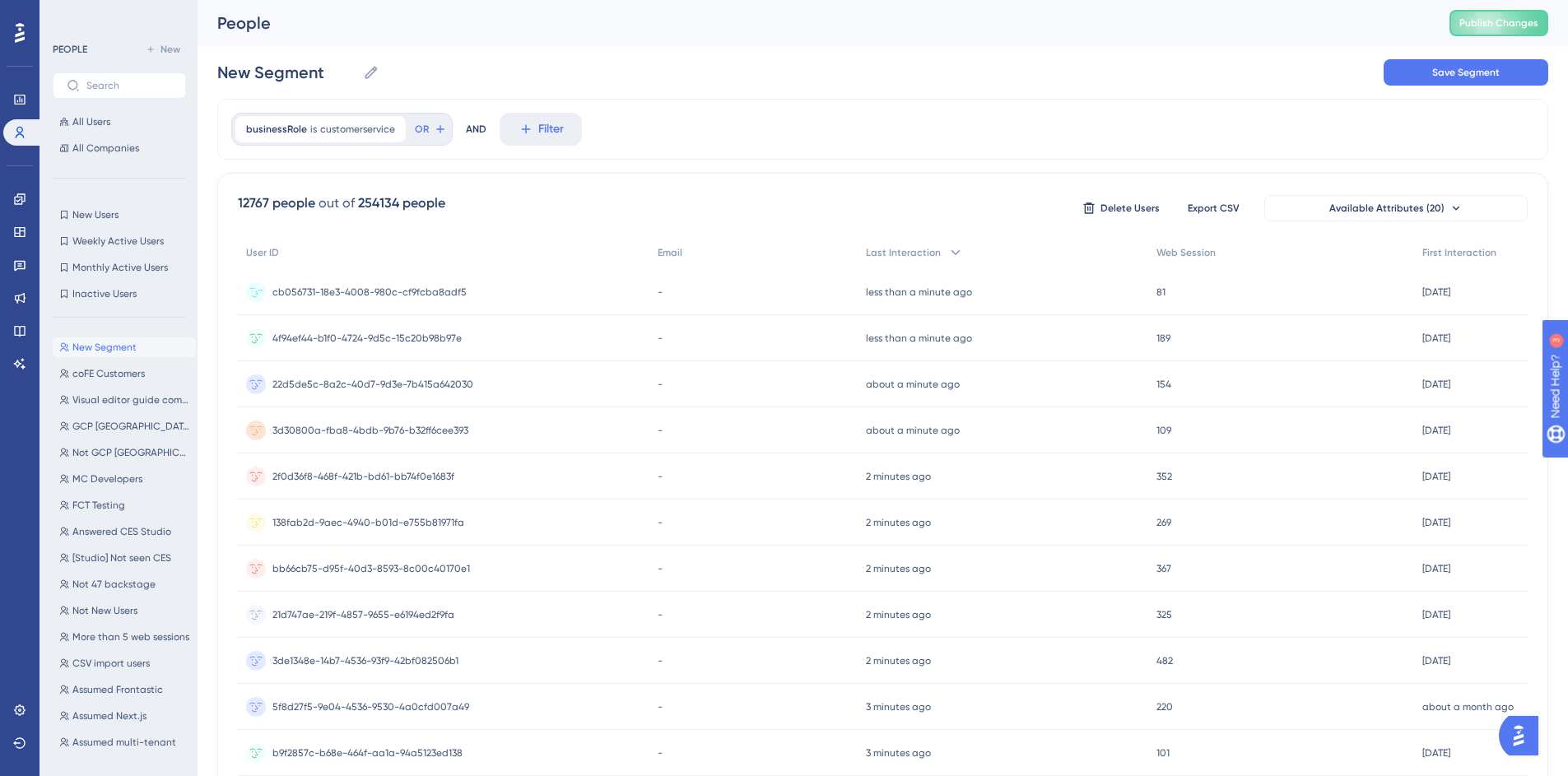
click at [465, 293] on div "cb056731-18e3-4008-980c-cf9fcba8adf5 cb056731-18e3-4008-980c-cf9fcba8adf5" at bounding box center [444, 292] width 412 height 46
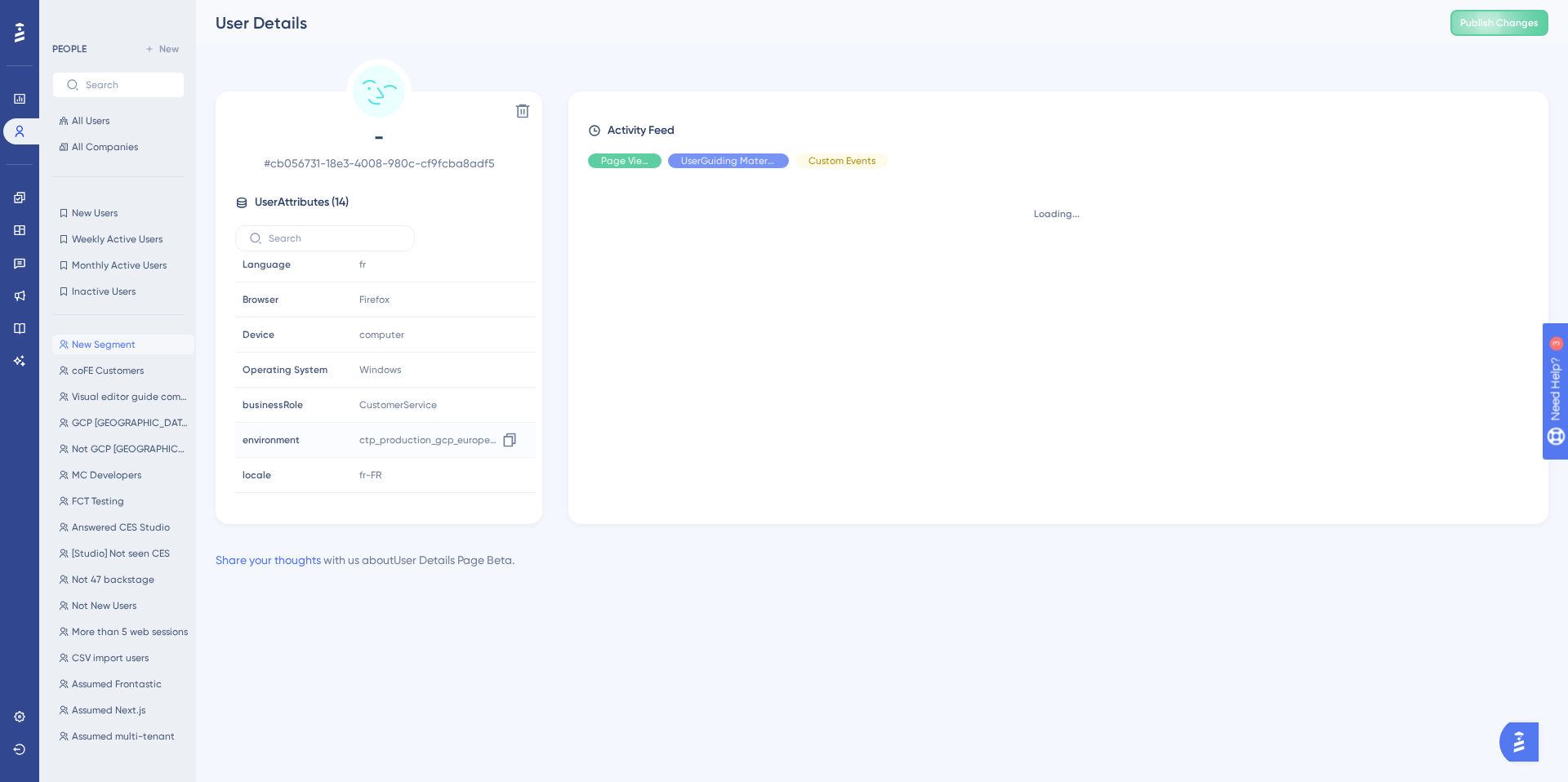
scroll to position [251, 0]
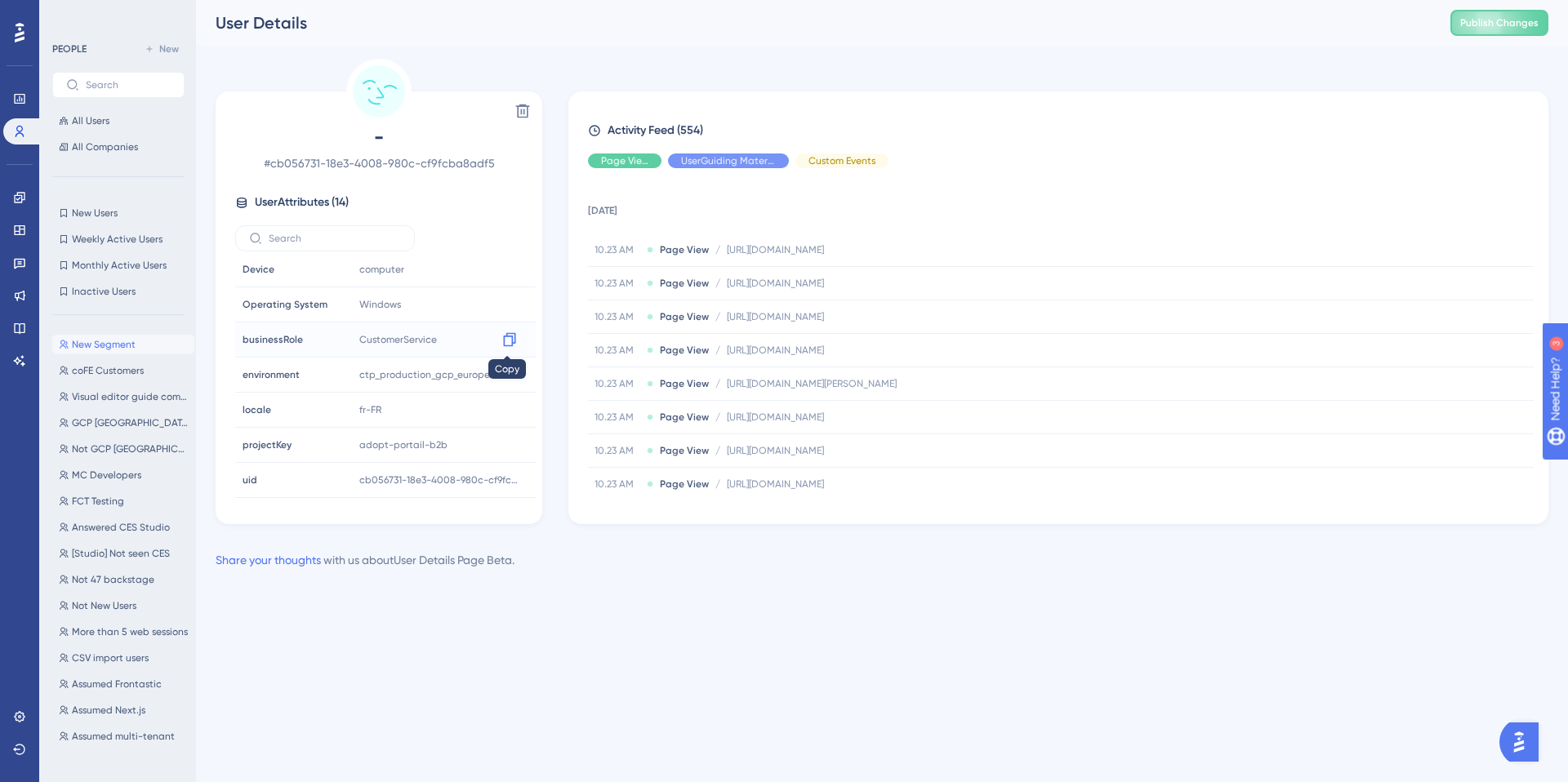
click at [503, 337] on icon at bounding box center [509, 340] width 12 height 14
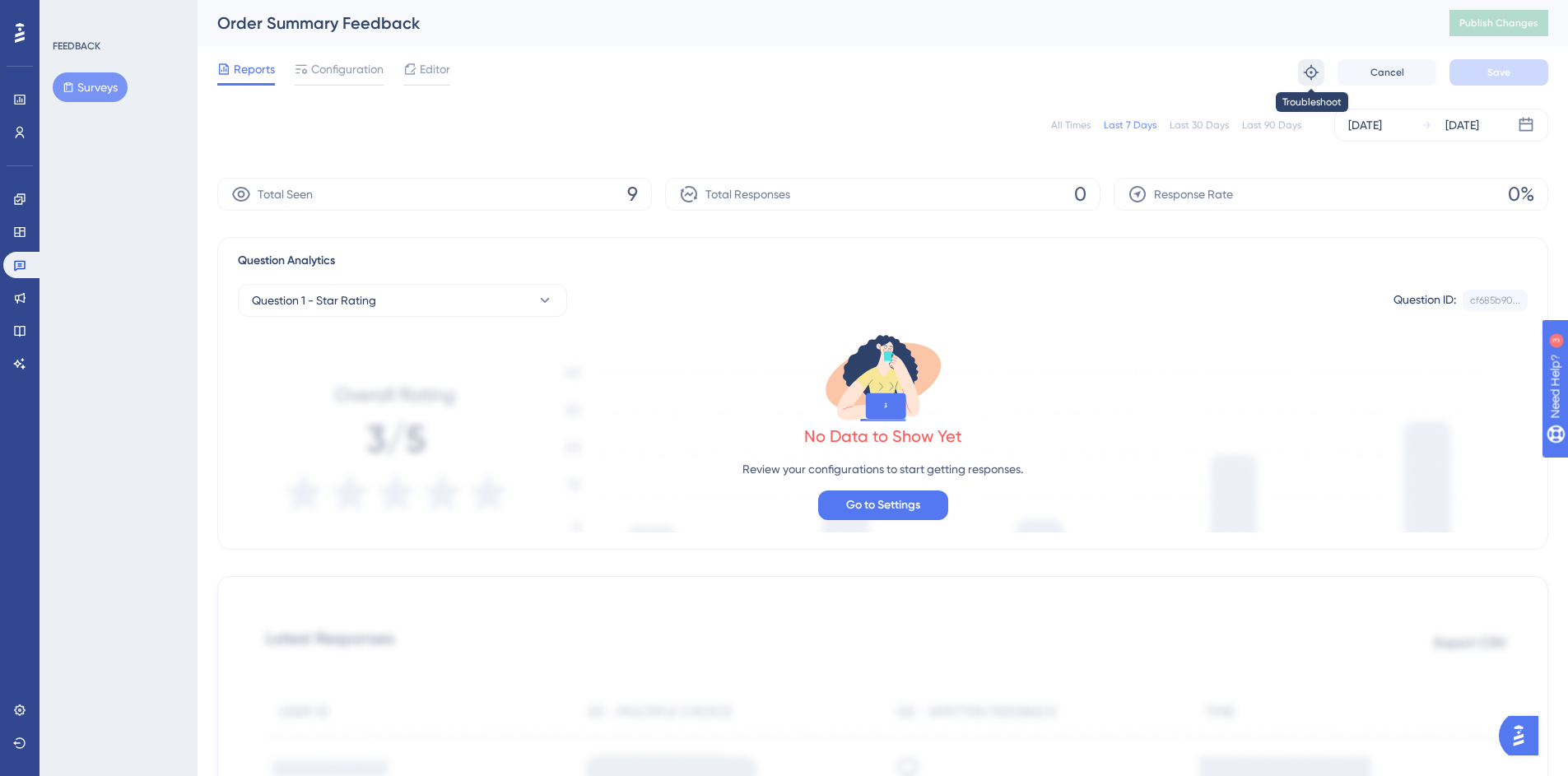
click at [1307, 78] on icon at bounding box center [1311, 72] width 16 height 16
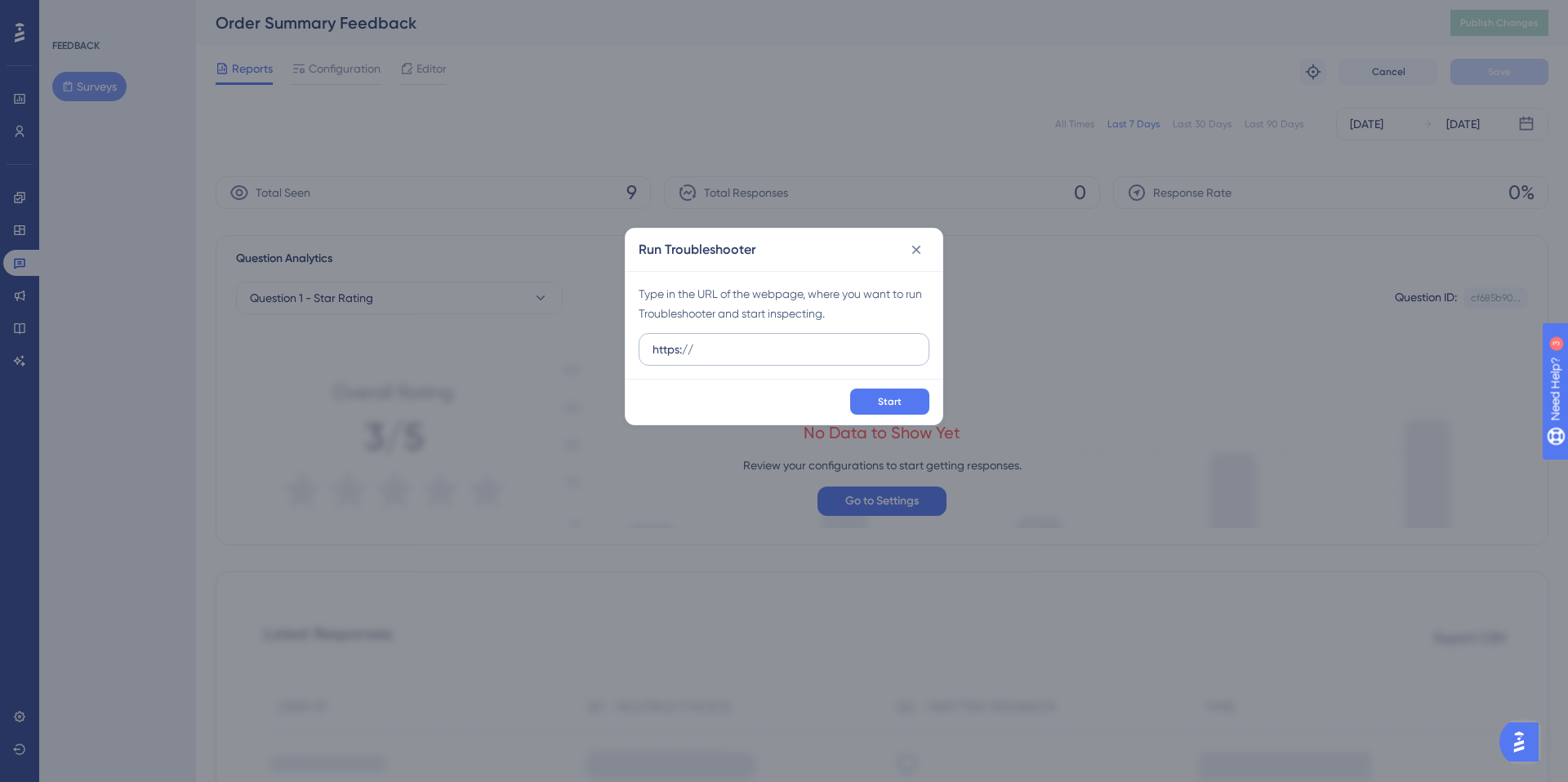
click at [669, 354] on input "https://" at bounding box center [783, 349] width 263 height 18
click at [885, 402] on span "Start" at bounding box center [889, 401] width 23 height 13
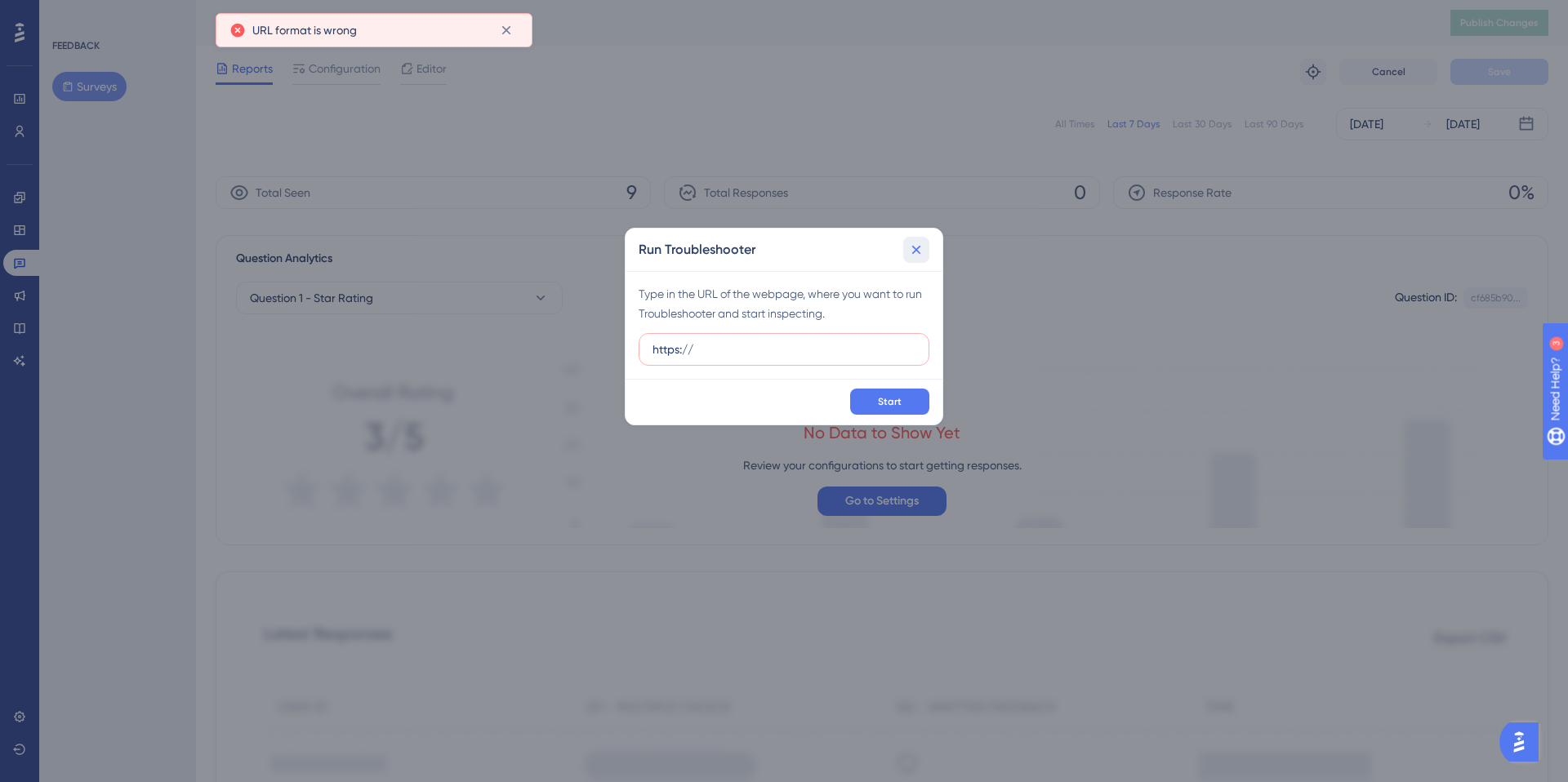
click at [922, 256] on icon at bounding box center [916, 250] width 16 height 16
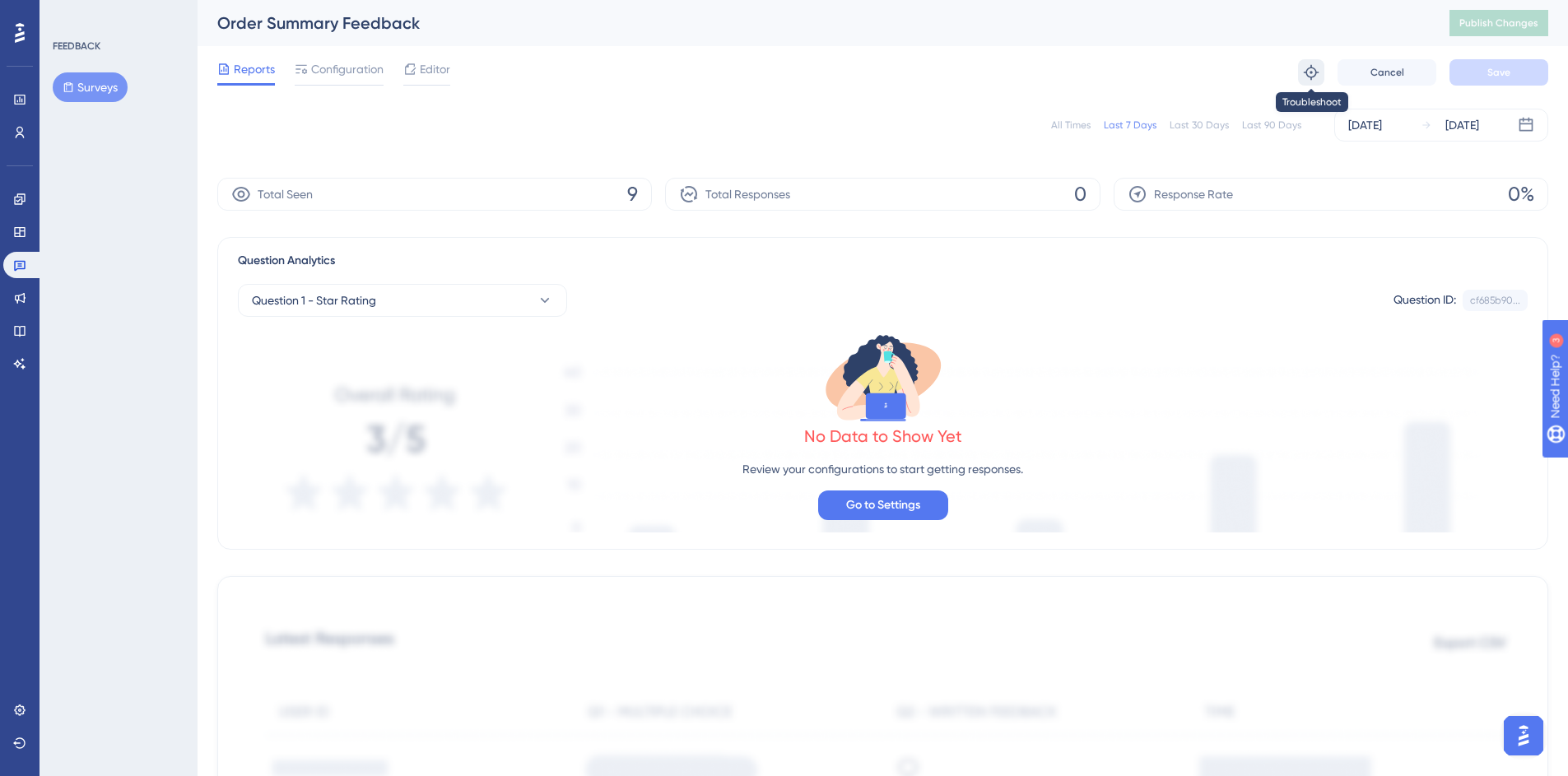
click at [1317, 71] on icon at bounding box center [1311, 72] width 15 height 15
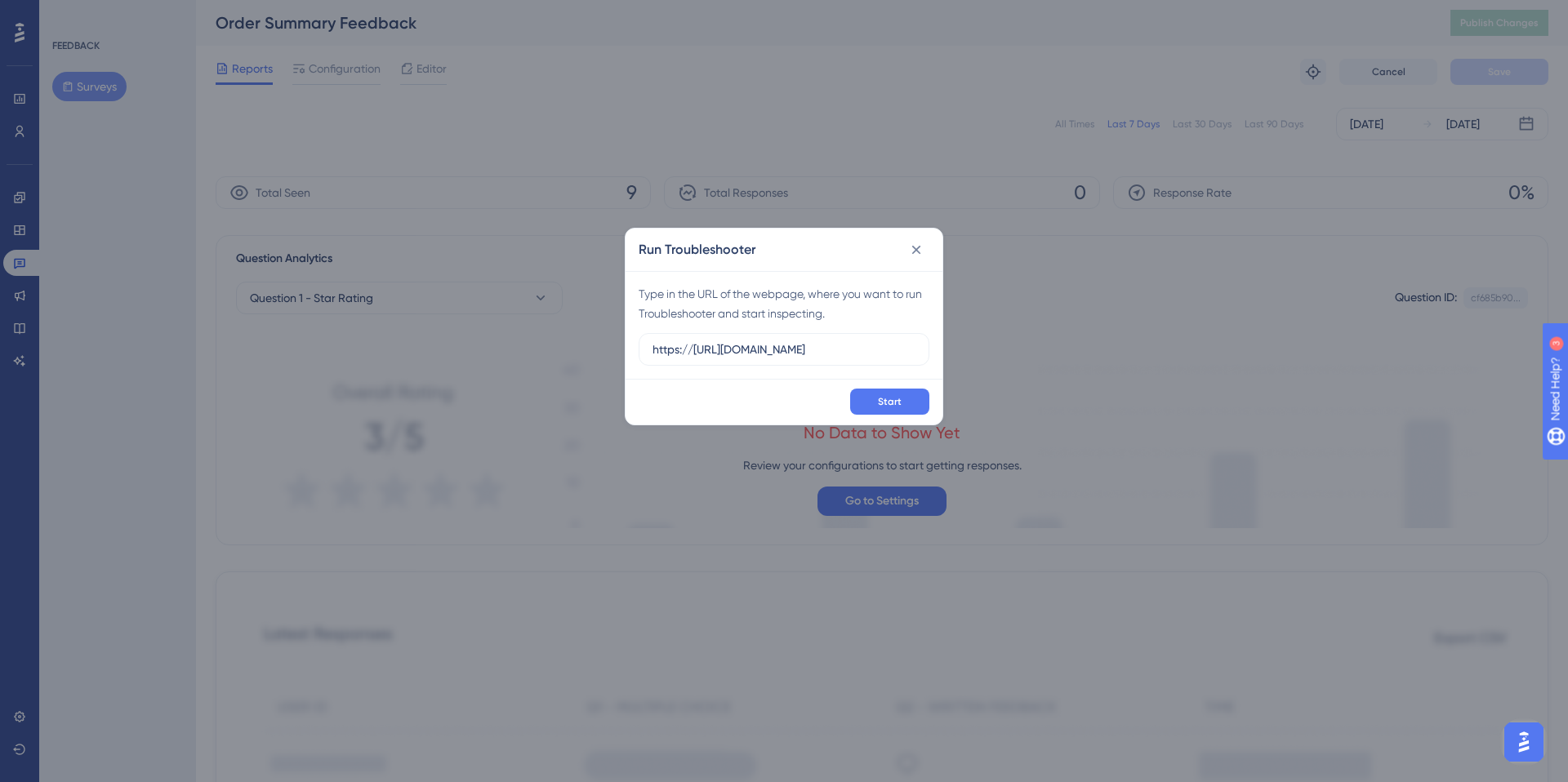
drag, startPoint x: 693, startPoint y: 348, endPoint x: 572, endPoint y: 344, distance: 121.1
click at [572, 344] on div "Run Troubleshooter Type in the URL of the webpage, where you want to run Troubl…" at bounding box center [784, 391] width 1568 height 782
type input "[URL][DOMAIN_NAME]"
click at [901, 392] on button "Start" at bounding box center [890, 401] width 79 height 26
click at [921, 251] on icon at bounding box center [916, 250] width 16 height 16
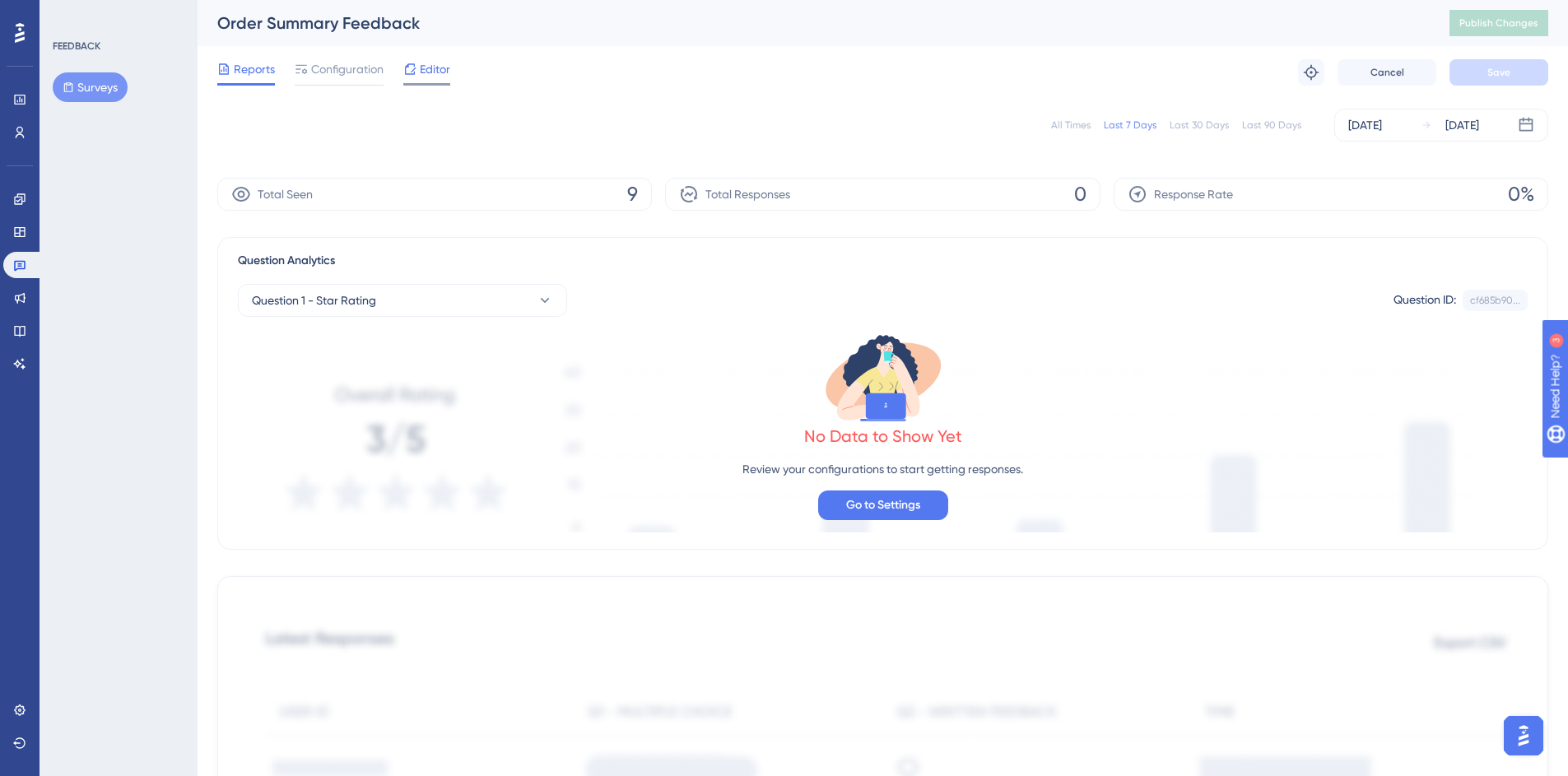
click at [425, 71] on span "Editor" at bounding box center [434, 69] width 30 height 20
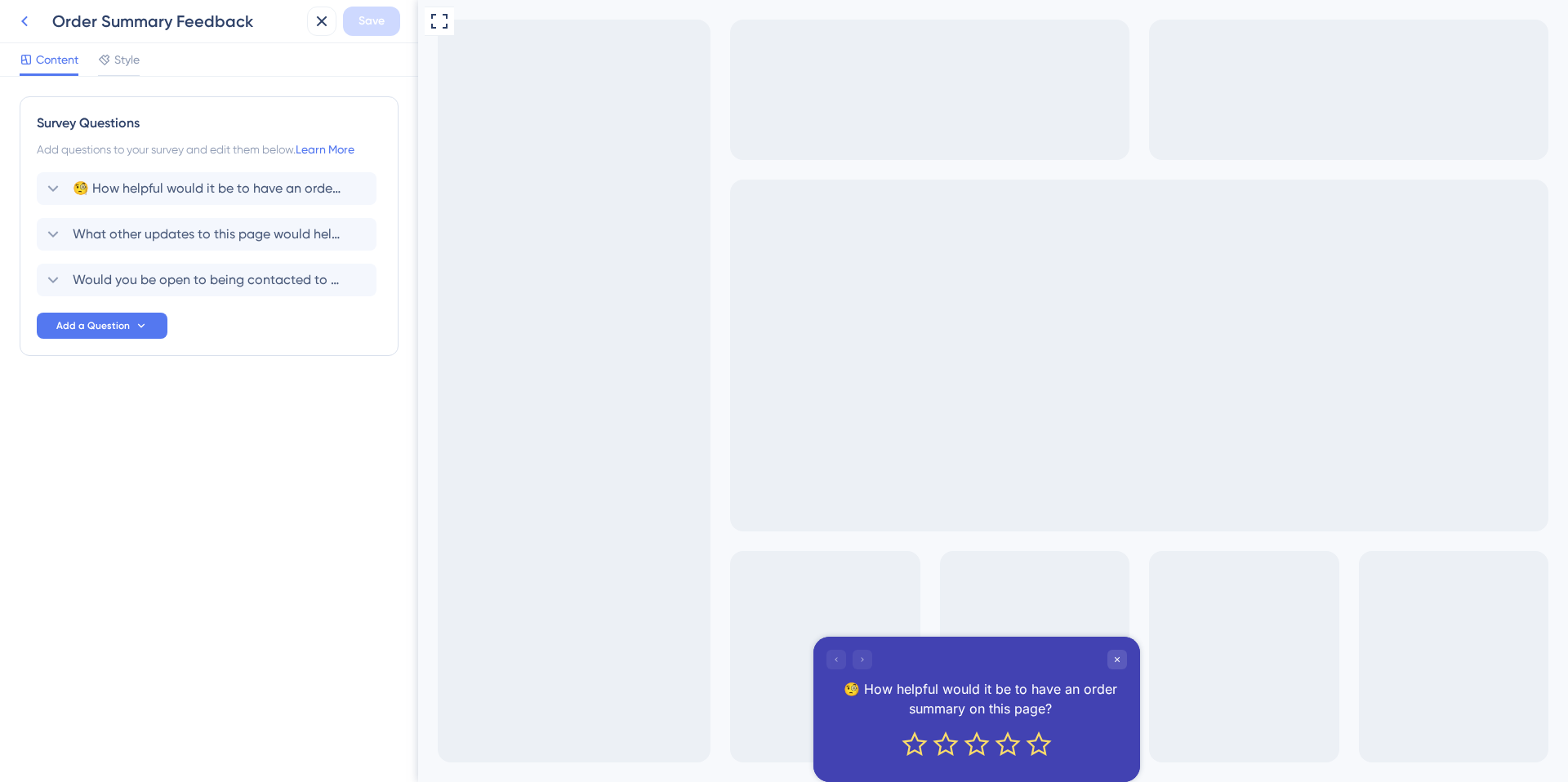
click at [22, 22] on icon at bounding box center [25, 22] width 7 height 10
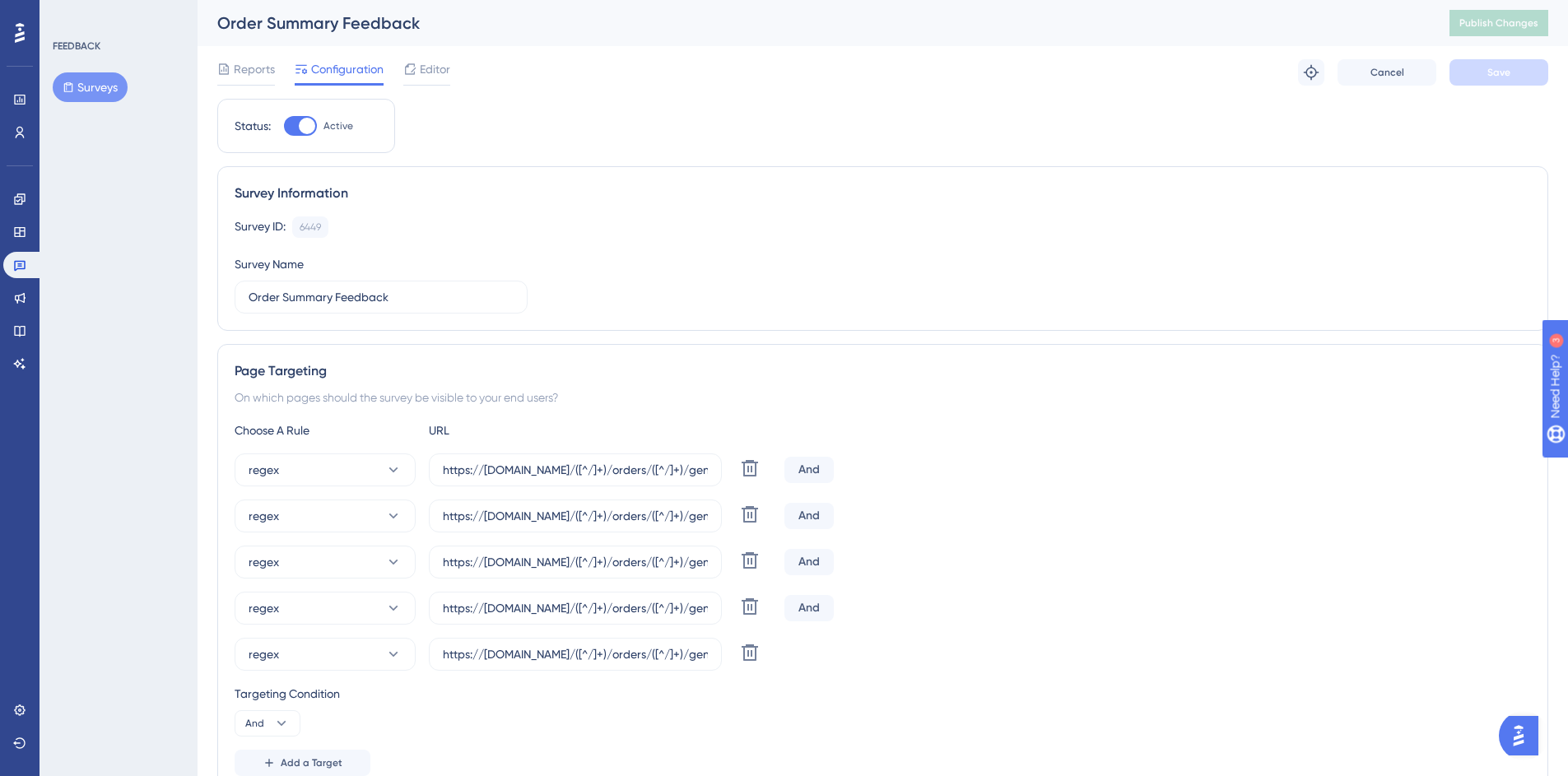
click at [833, 474] on div "regex https://mc.us-central1.gcp.commercetools.com/([^/]+)/orders/([^/]+)/gener…" at bounding box center [882, 470] width 1296 height 33
click at [814, 473] on div "And" at bounding box center [808, 470] width 49 height 26
click at [814, 472] on div "And" at bounding box center [808, 470] width 49 height 26
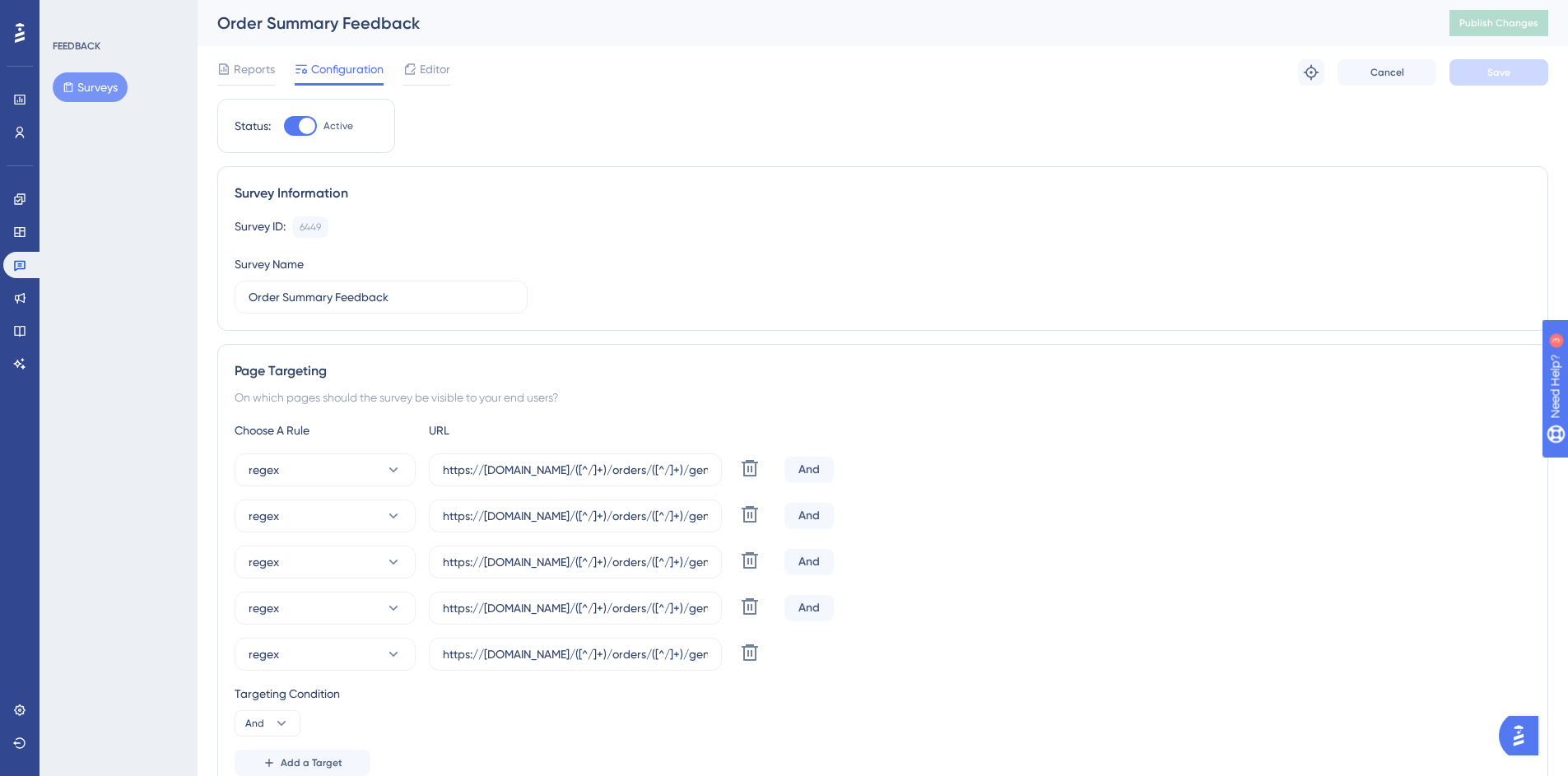
click at [881, 472] on div "regex https://mc.us-central1.gcp.commercetools.com/([^/]+)/orders/([^/]+)/gener…" at bounding box center [882, 470] width 1296 height 33
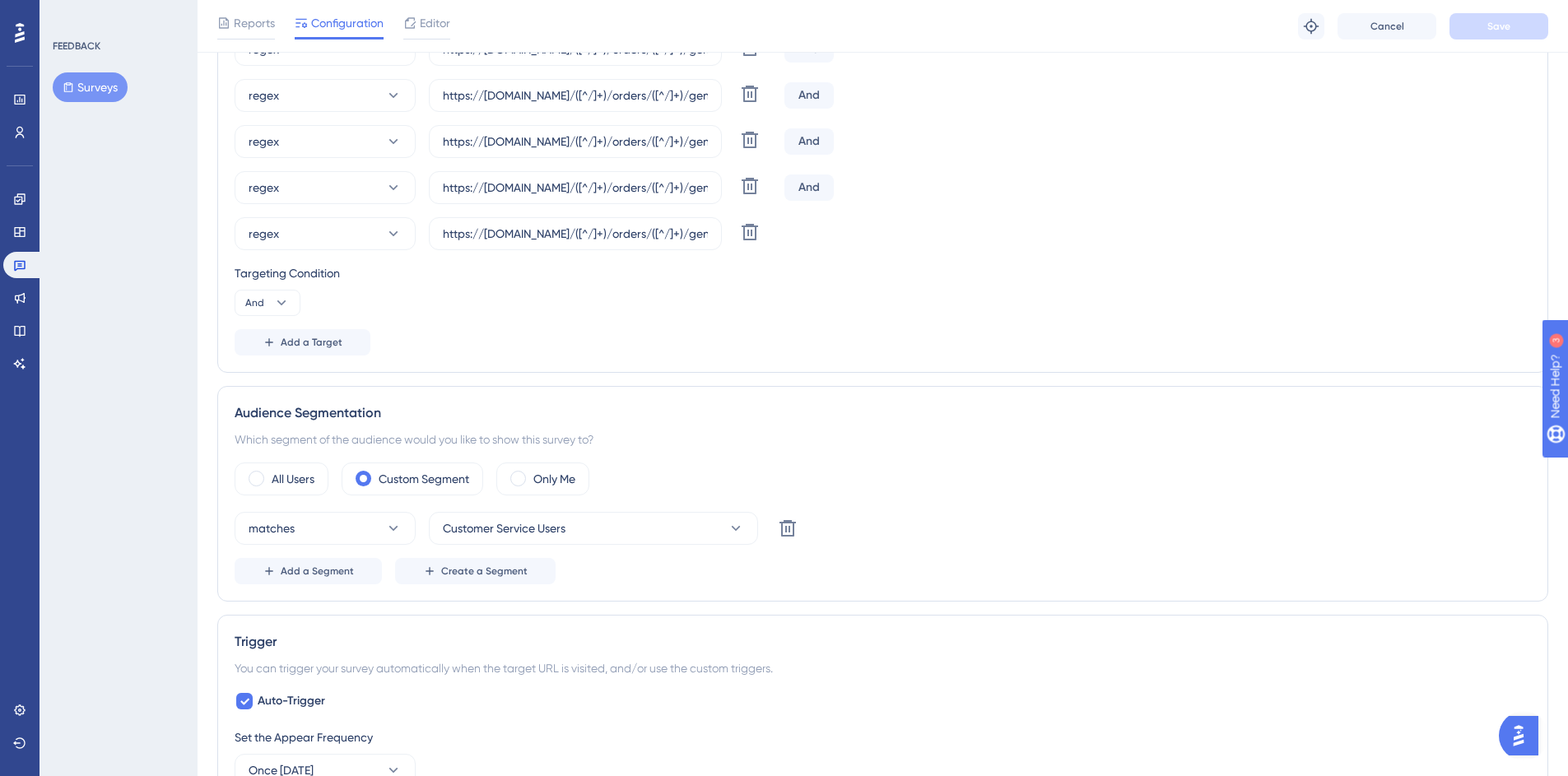
scroll to position [466, 0]
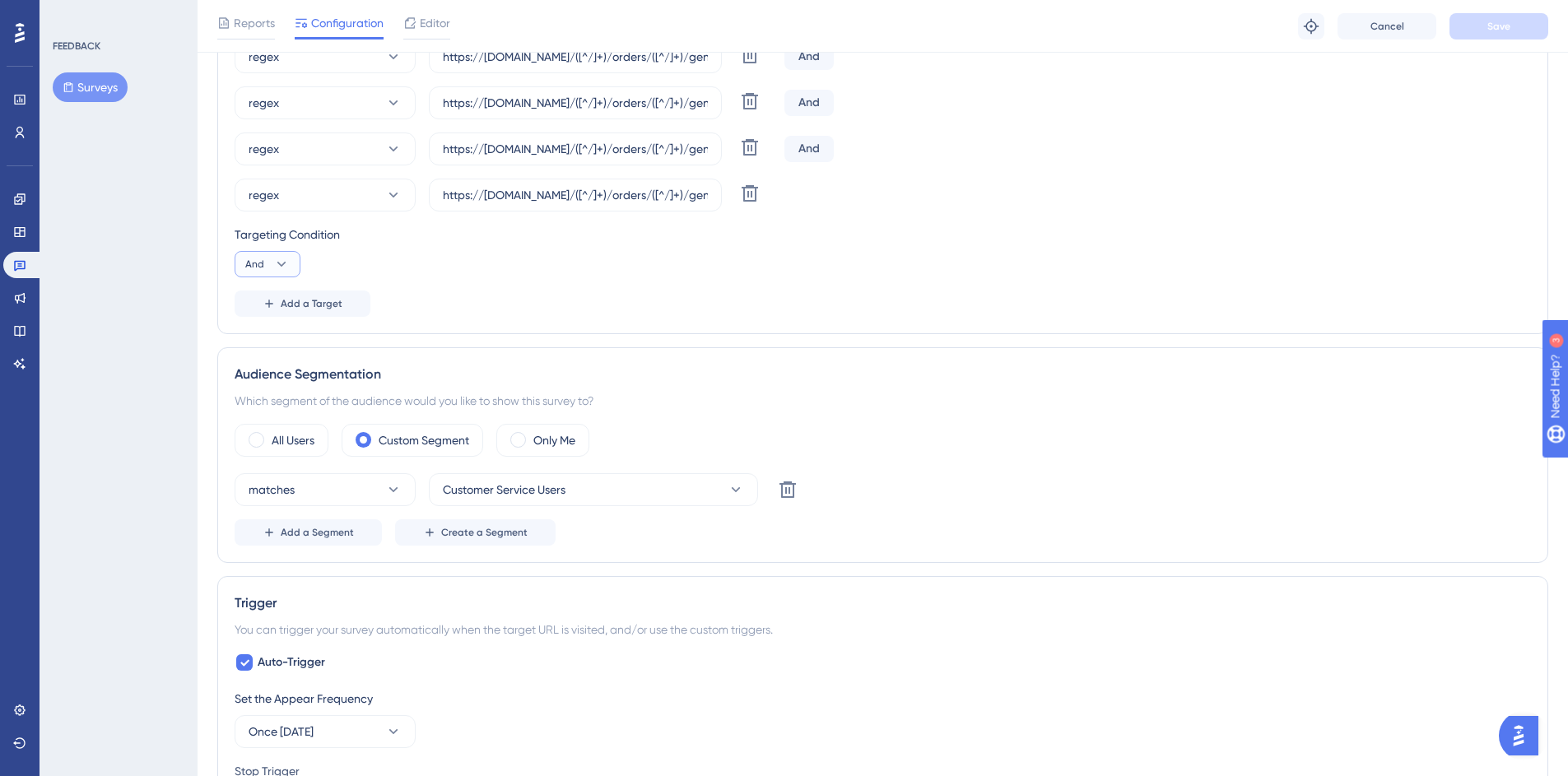
click at [284, 256] on icon at bounding box center [281, 264] width 16 height 16
click at [551, 291] on div "Add a Target" at bounding box center [882, 304] width 1296 height 26
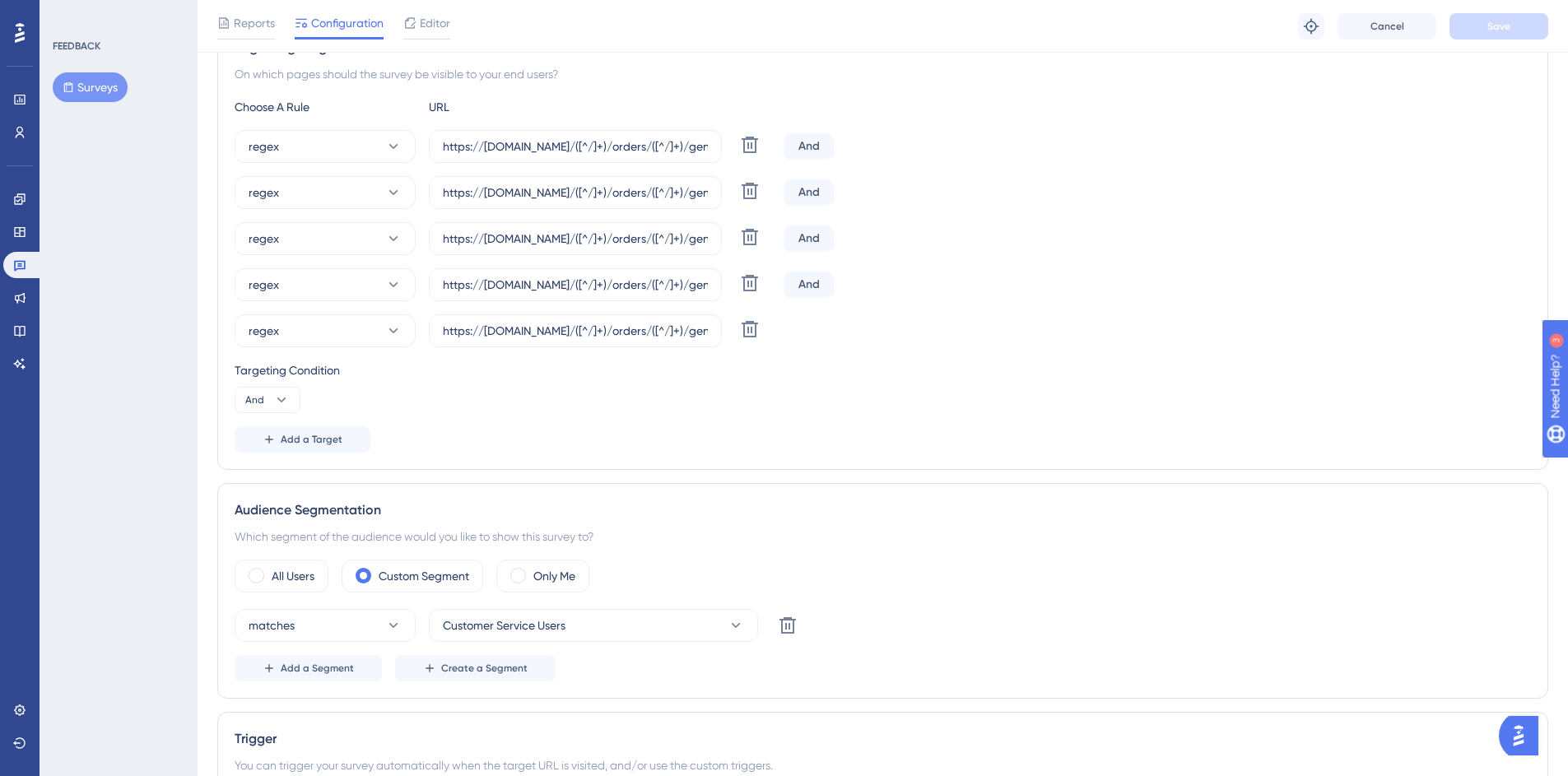
click at [1525, 738] on img "Open AI Assistant Launcher" at bounding box center [1519, 735] width 30 height 30
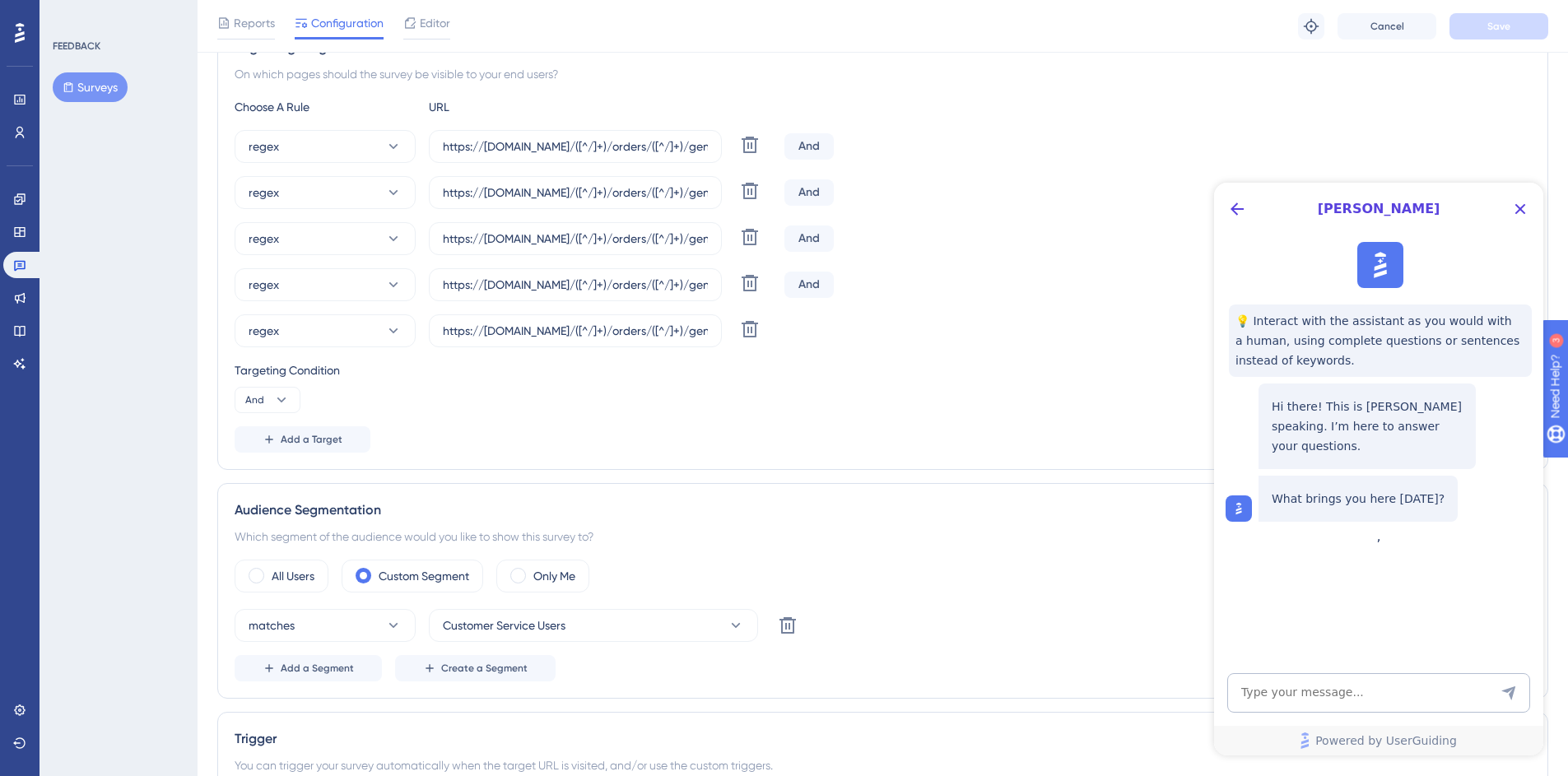
scroll to position [0, 0]
click at [1311, 692] on textarea "AI Assistant Text Input" at bounding box center [1378, 693] width 303 height 40
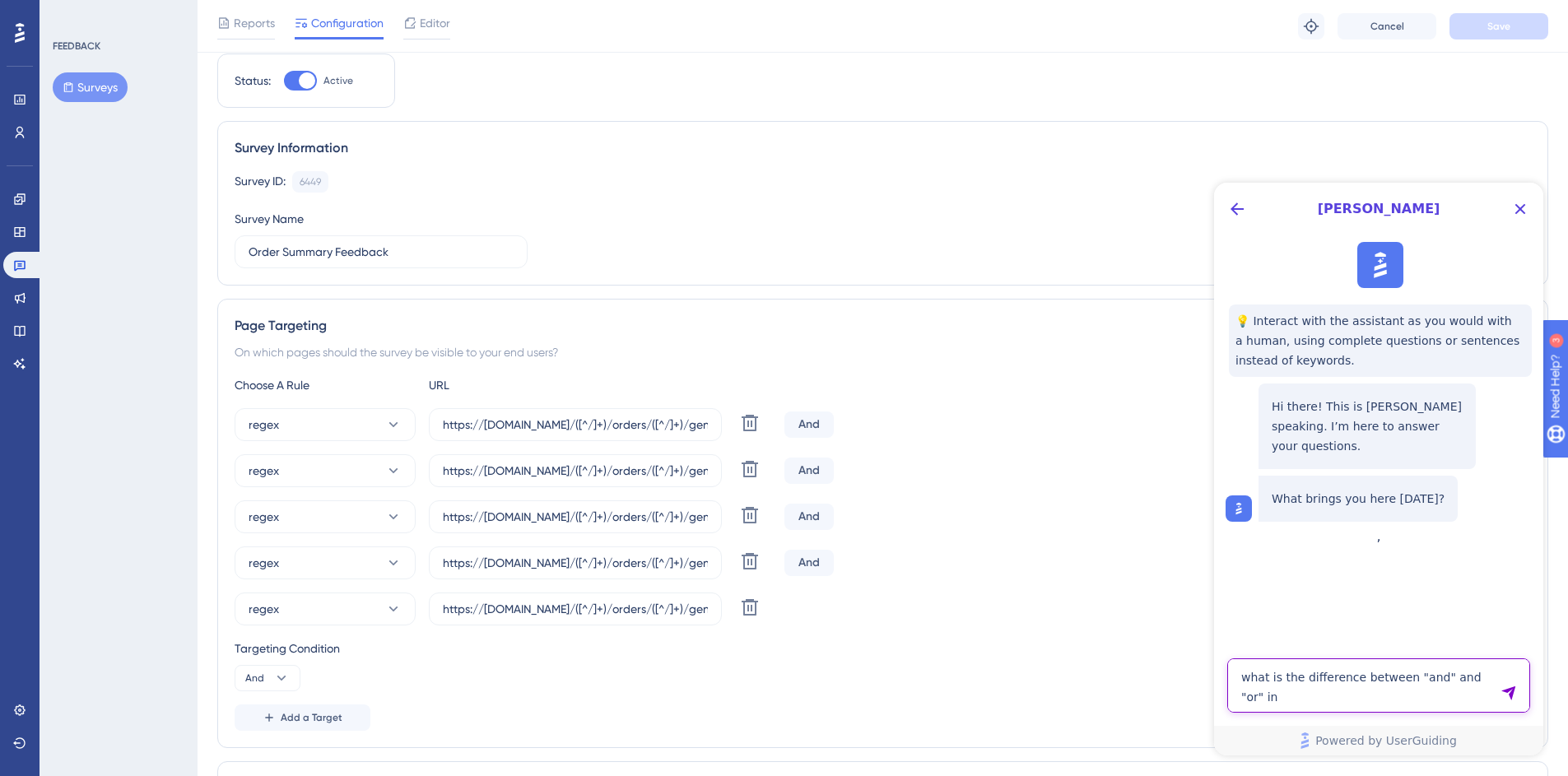
scroll to position [69, 0]
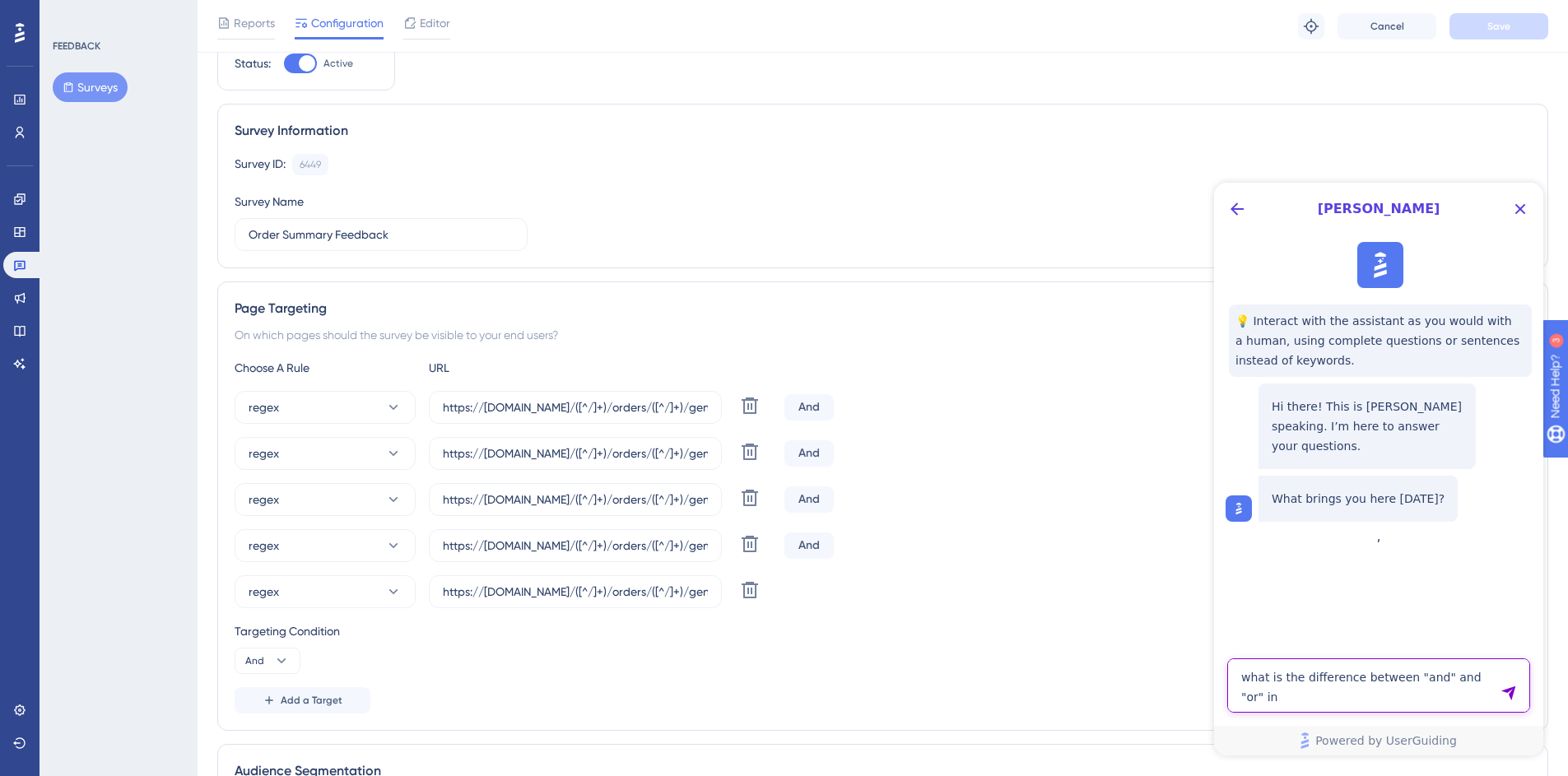
type textarea "what is the difference between "and" and "or" in"
click at [796, 450] on div "And" at bounding box center [808, 453] width 49 height 26
click at [824, 452] on div "And" at bounding box center [808, 453] width 49 height 26
click at [825, 452] on div "And" at bounding box center [808, 453] width 49 height 26
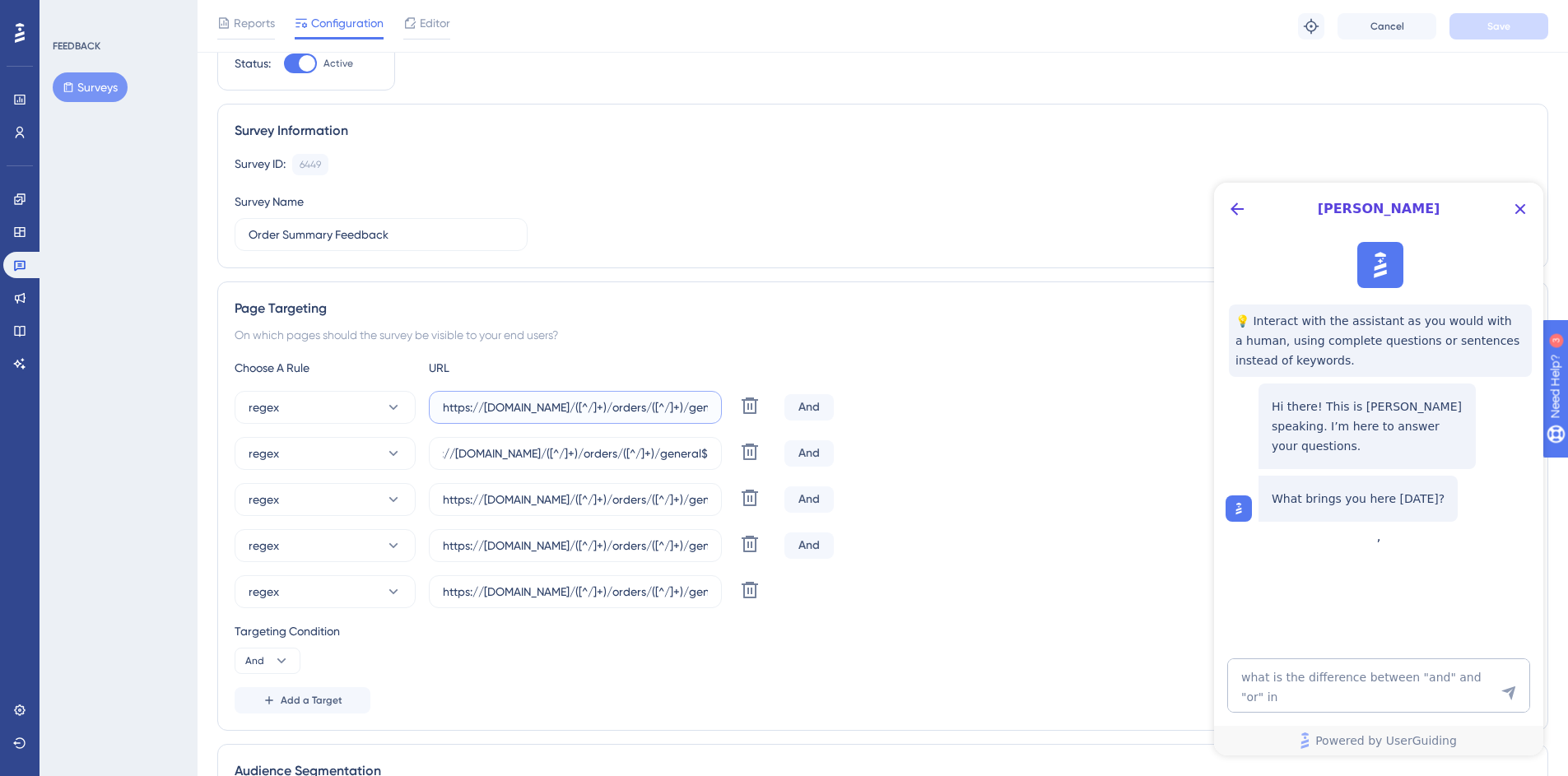
click at [688, 405] on input "https://mc.us-central1.gcp.commercetools.com/([^/]+)/orders/([^/]+)/general$" at bounding box center [575, 407] width 265 height 18
drag, startPoint x: 593, startPoint y: 405, endPoint x: 562, endPoint y: 407, distance: 31.1
click at [558, 407] on input "https://mc.us-central1.gcp.commercetools.com/([^/]+)/orders/([^/]+)/general$" at bounding box center [575, 407] width 265 height 18
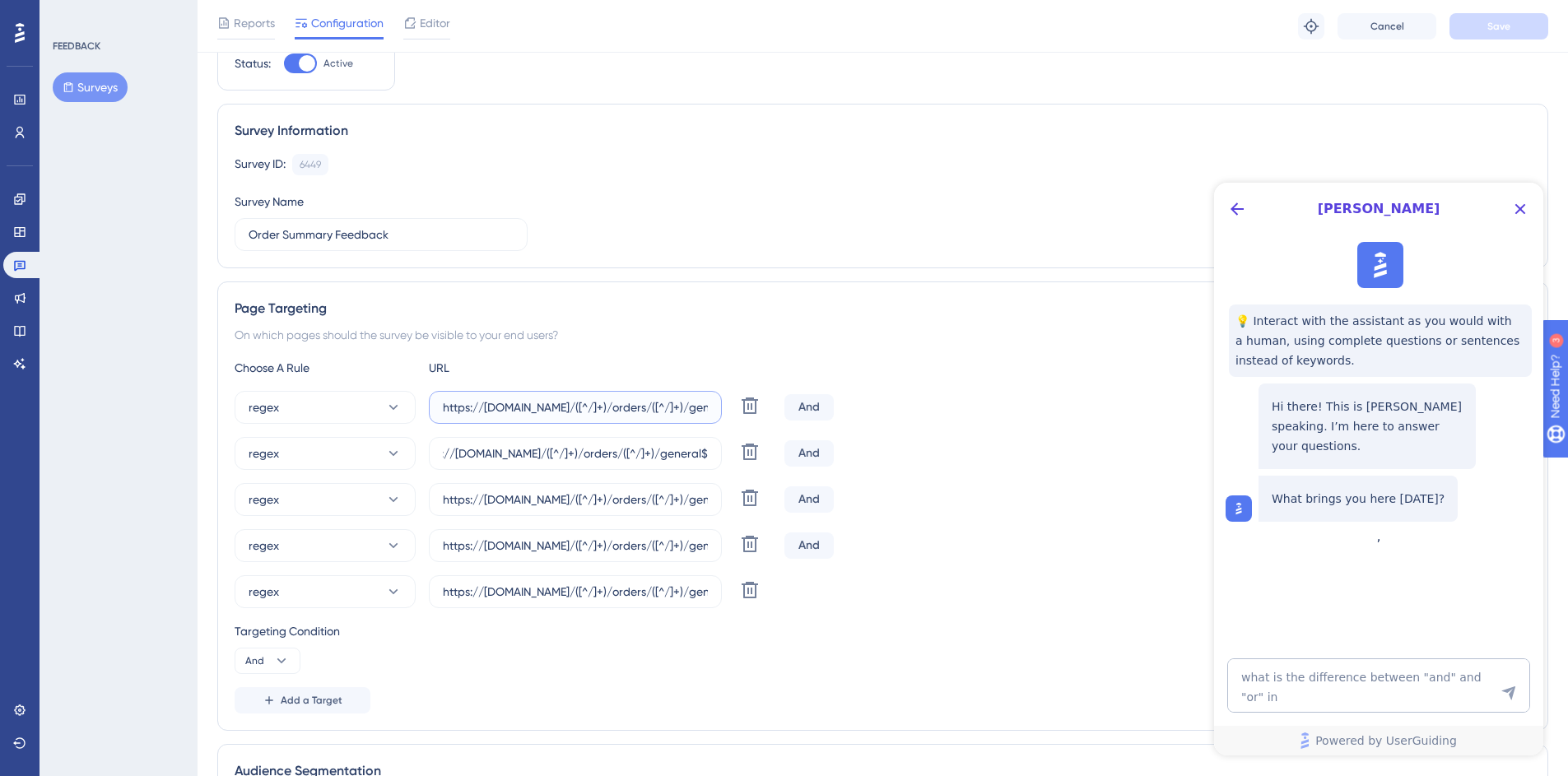
drag, startPoint x: 556, startPoint y: 404, endPoint x: 476, endPoint y: 409, distance: 80.2
click at [476, 409] on input "https://mc.us-central1.gcp.commercetools.com/([^/]+)/orders/([^/]+)/general$" at bounding box center [575, 407] width 265 height 18
paste input "([^/]+)"
type input "https://([^/]+)/([^/]+)/orders/([^/]+)/general$"
click at [744, 450] on icon at bounding box center [749, 451] width 20 height 20
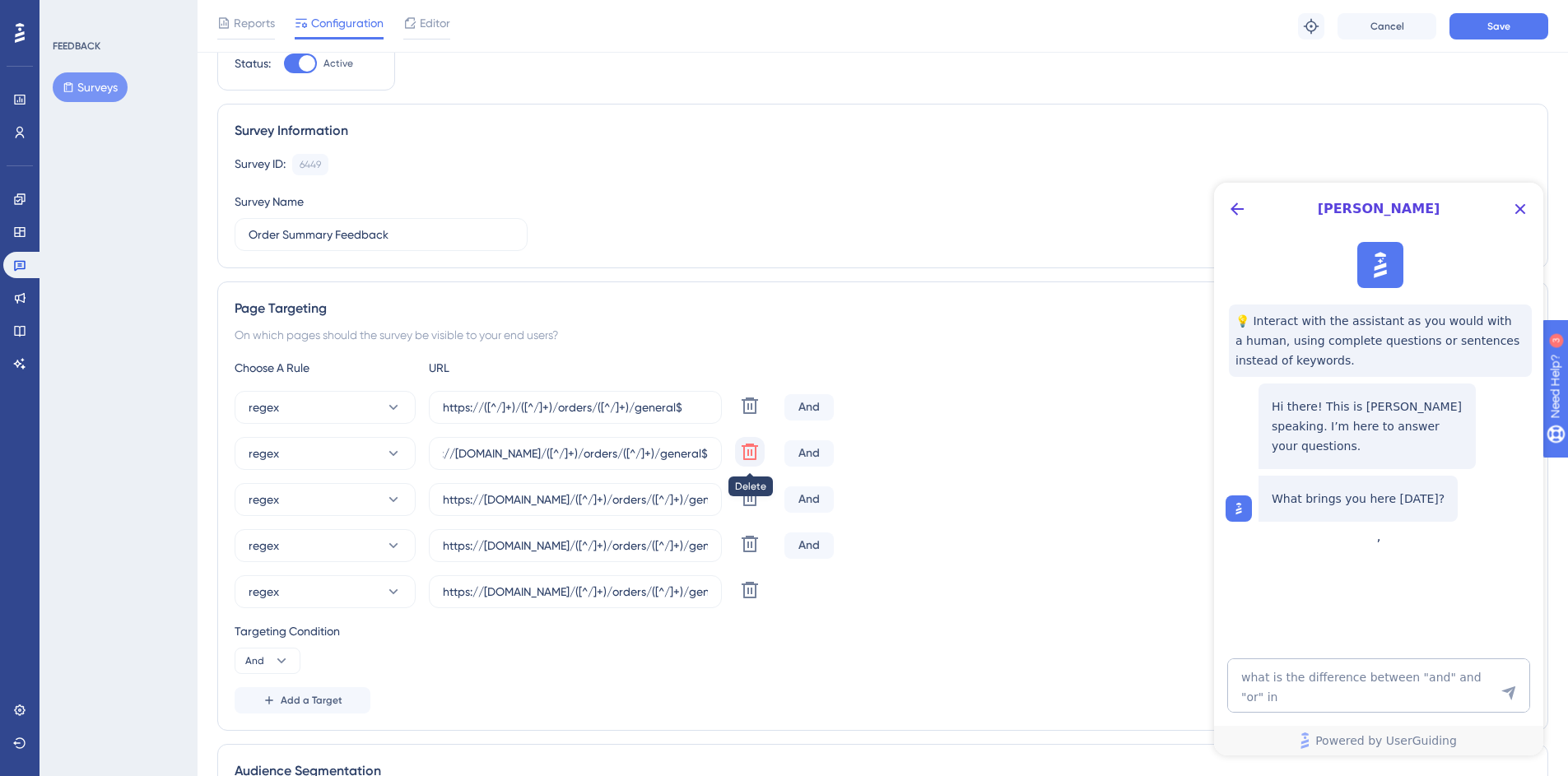
type input "https://mc.europe-west1.gcp.commercetools.com/([^/]+)/orders/([^/]+)/general$"
type input "https://mc.eu-central-1.aws.commercetools.com/([^/]+)/orders/([^/]+)/general$"
type input "https://mc.australia-southeast1.gcp.commercetools.com/([^/]+)/orders/([^/]+)/ge…"
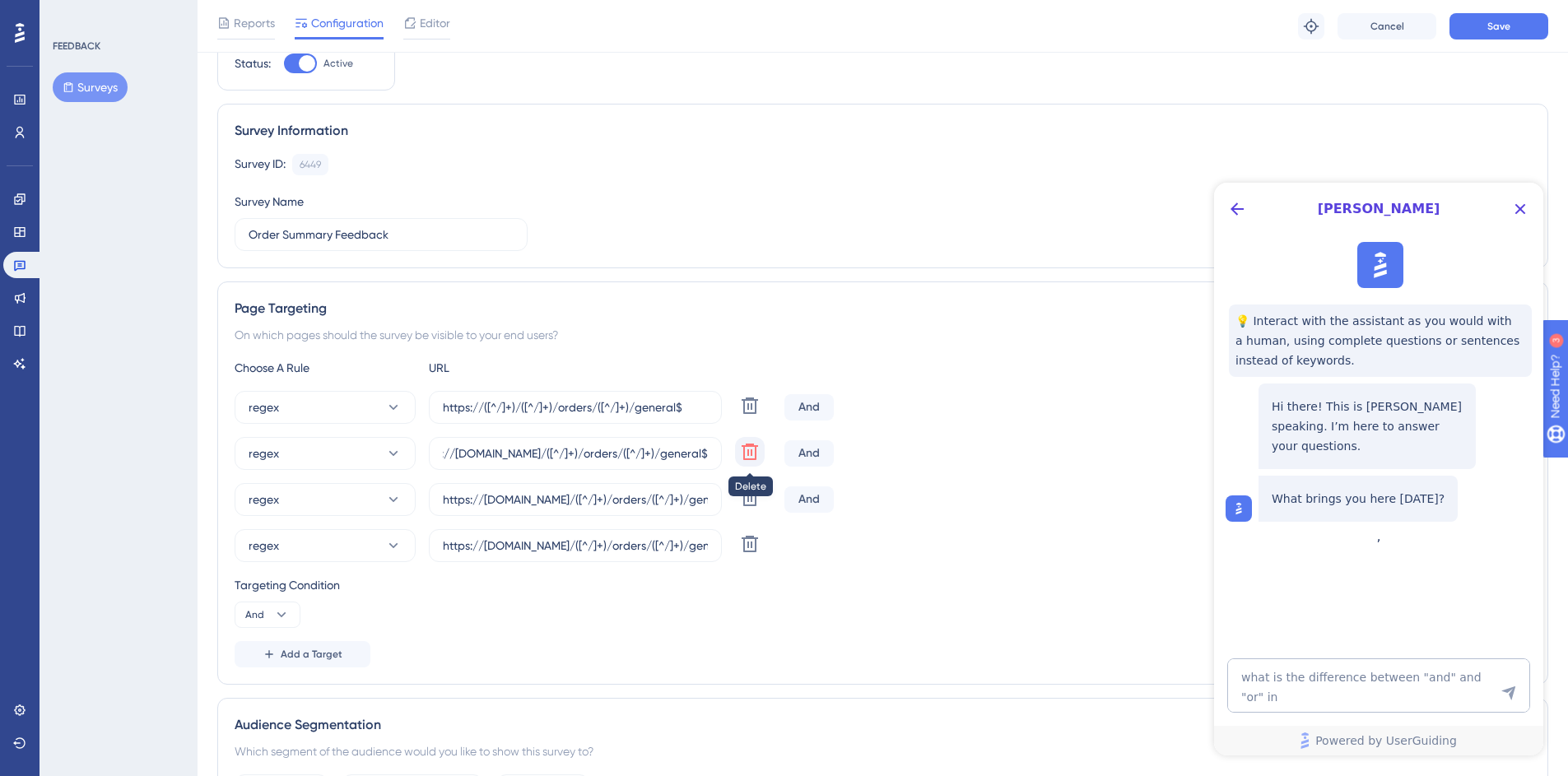
click at [741, 452] on icon at bounding box center [749, 451] width 20 height 20
type input "https://mc.eu-central-1.aws.commercetools.com/([^/]+)/orders/([^/]+)/general$"
type input "https://mc.australia-southeast1.gcp.commercetools.com/([^/]+)/orders/([^/]+)/ge…"
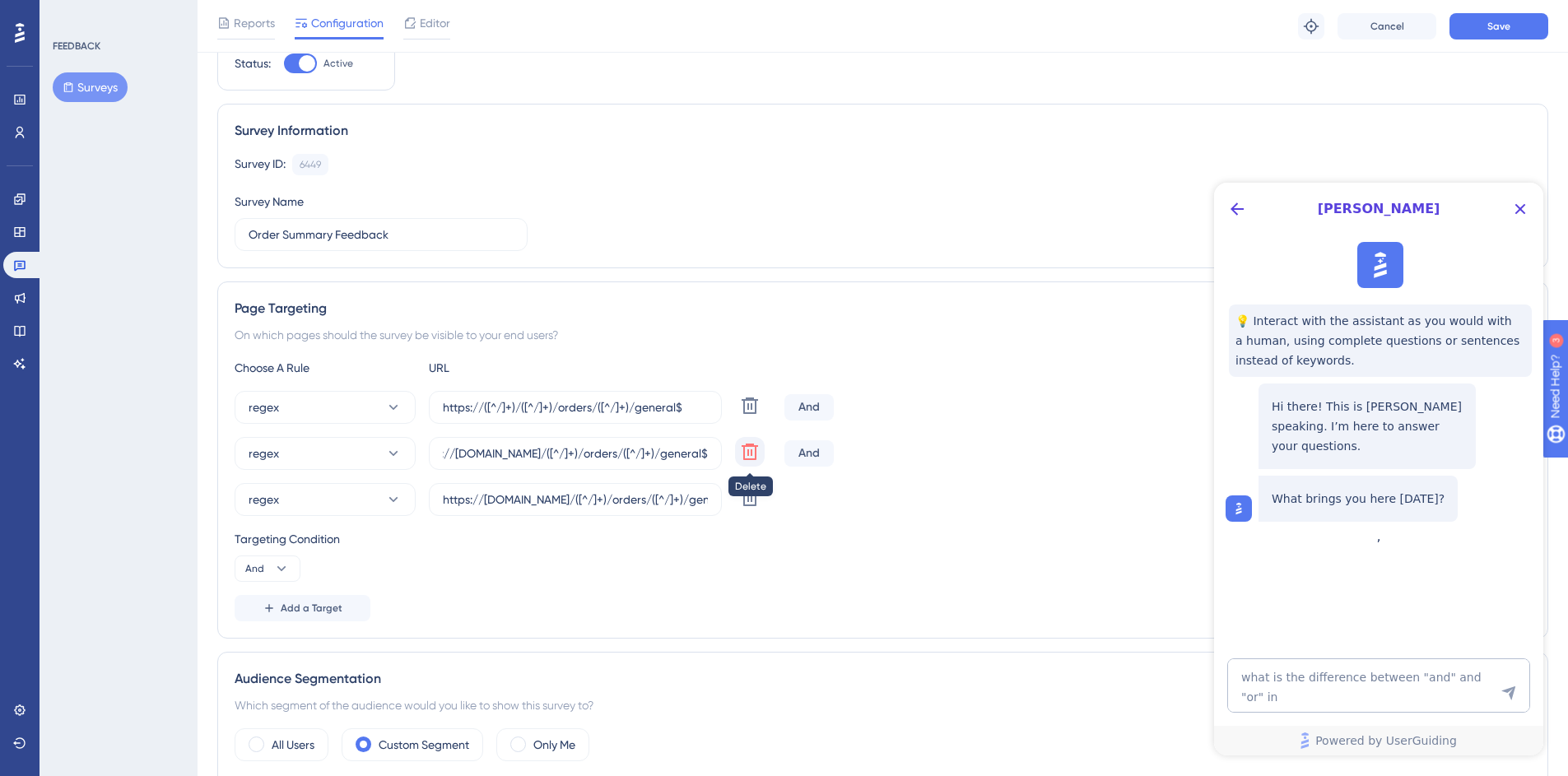
click at [741, 452] on icon at bounding box center [749, 451] width 20 height 20
type input "https://mc.australia-southeast1.gcp.commercetools.com/([^/]+)/orders/([^/]+)/ge…"
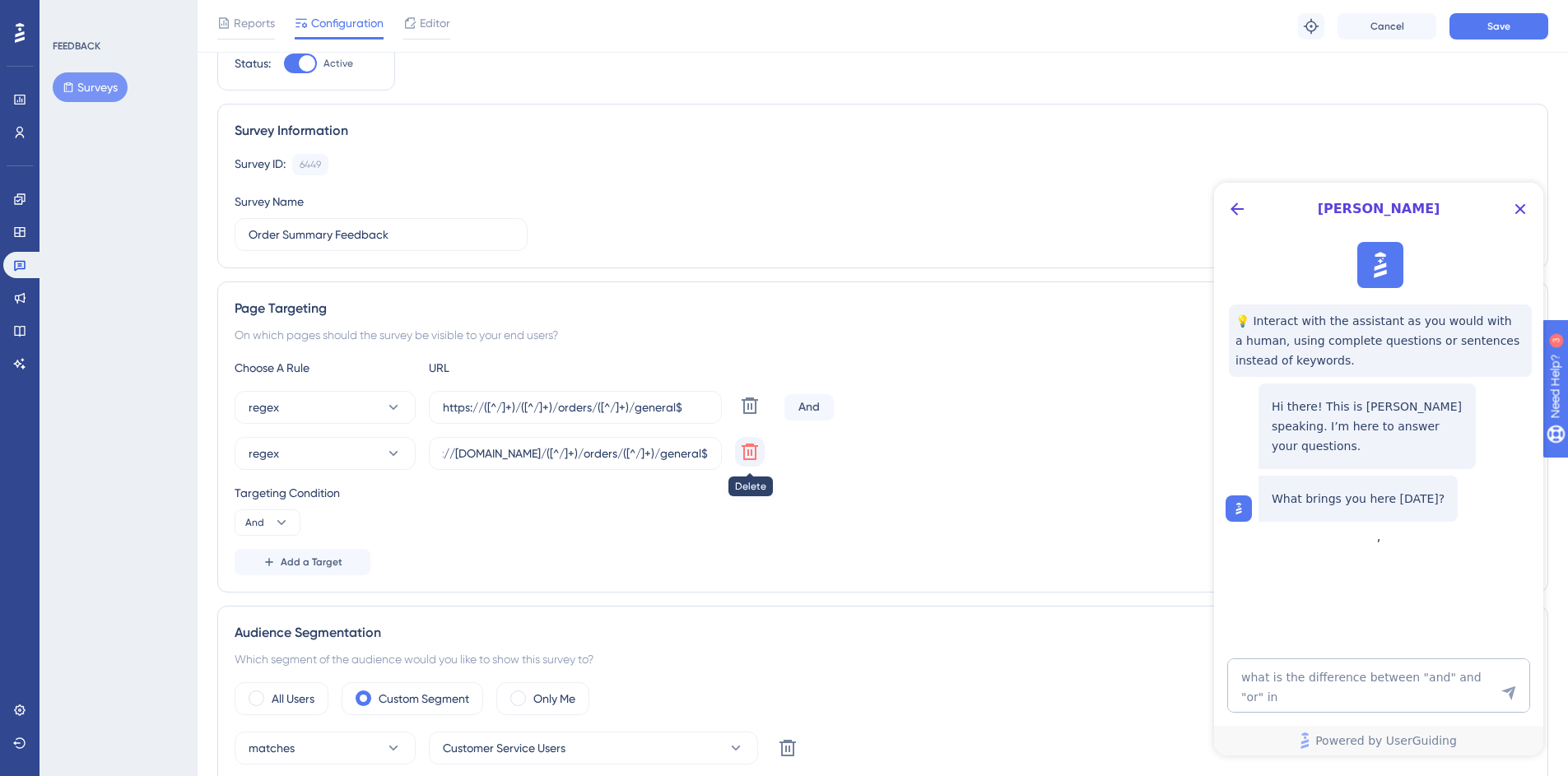
click at [741, 452] on icon at bounding box center [749, 451] width 20 height 20
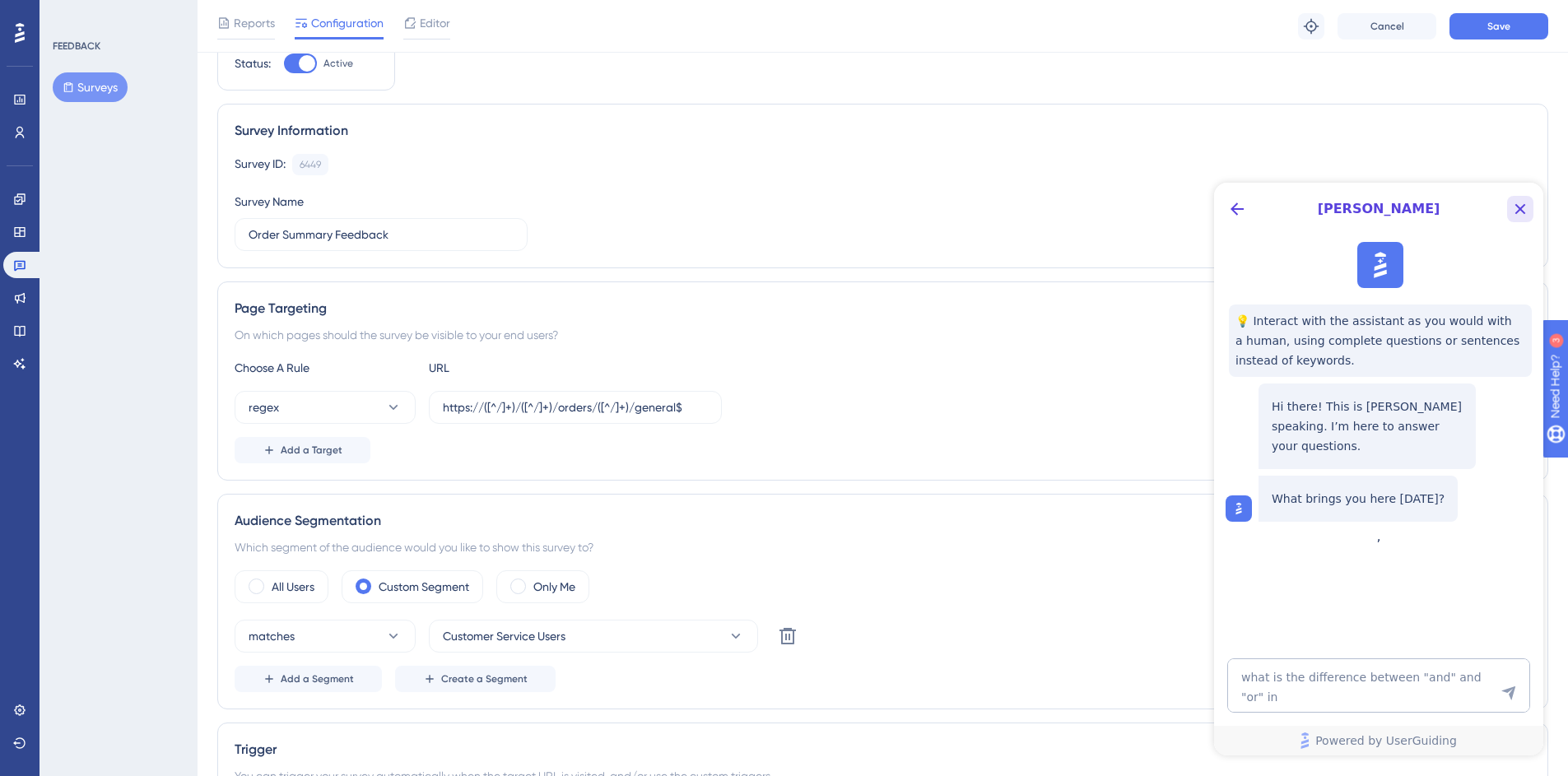
drag, startPoint x: 1526, startPoint y: 205, endPoint x: 2741, endPoint y: 387, distance: 1228.6
click at [1526, 205] on icon "Close Button" at bounding box center [1520, 208] width 20 height 20
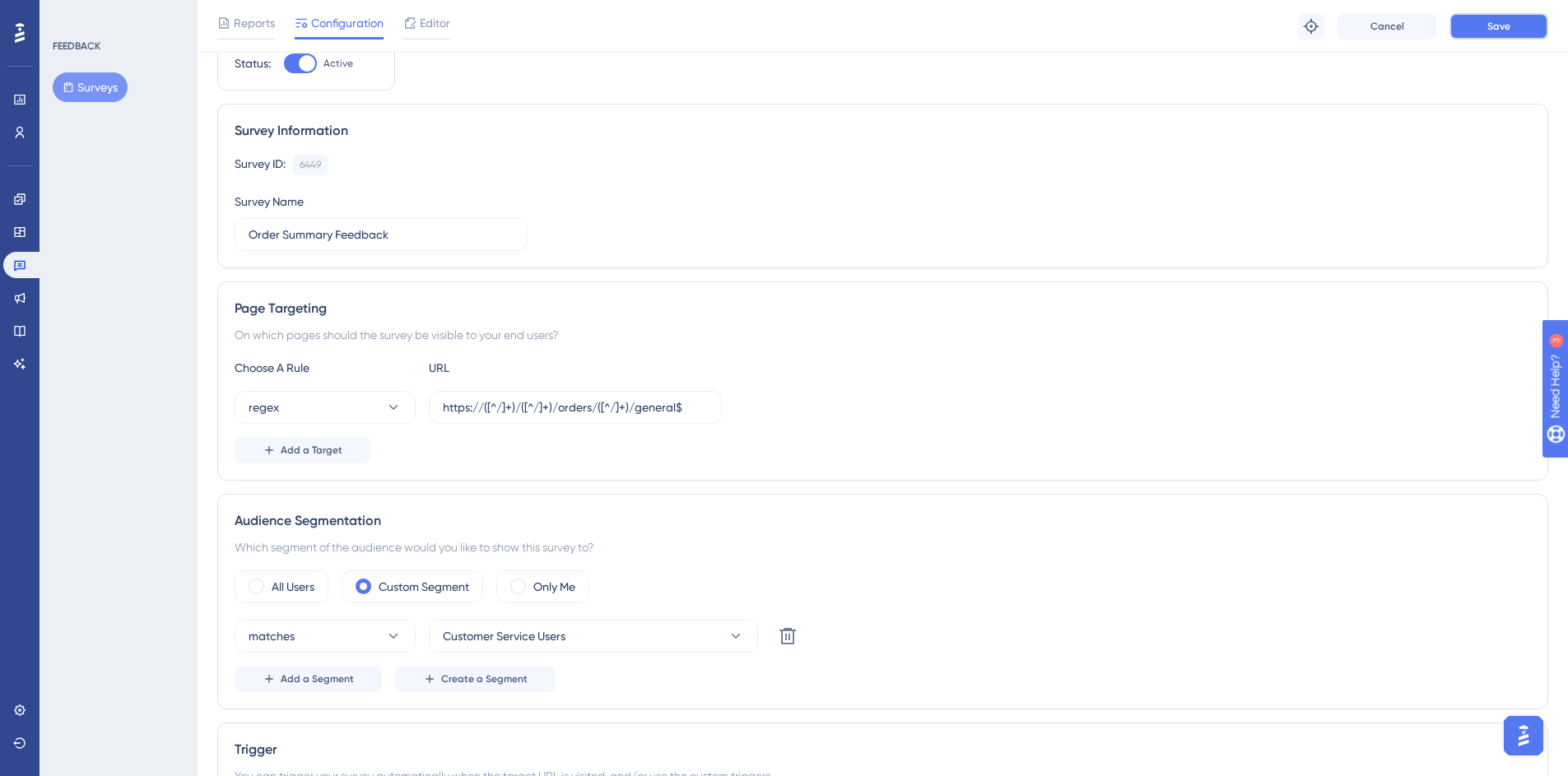
click at [1475, 24] on button "Save" at bounding box center [1499, 26] width 99 height 26
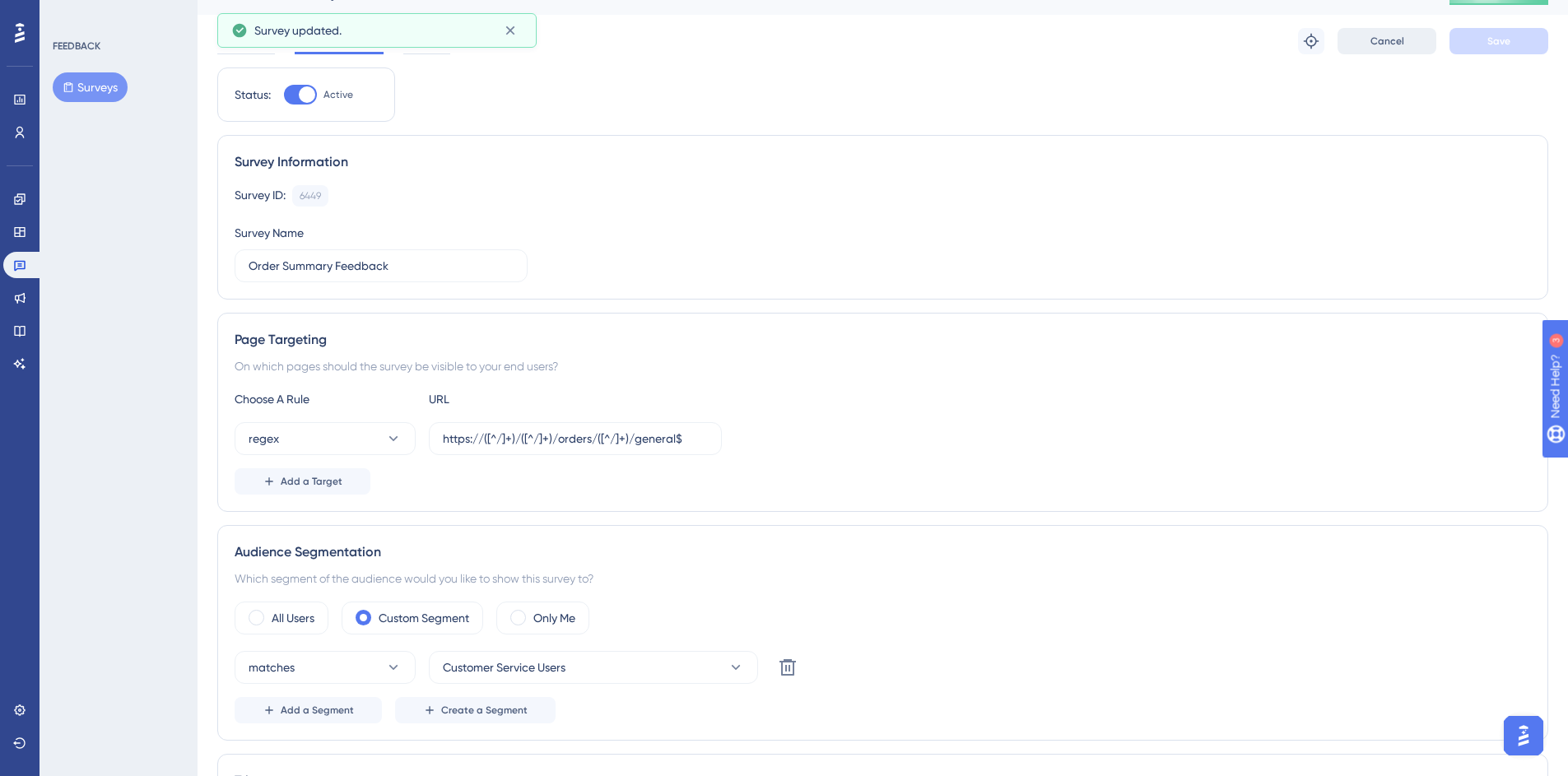
scroll to position [0, 12]
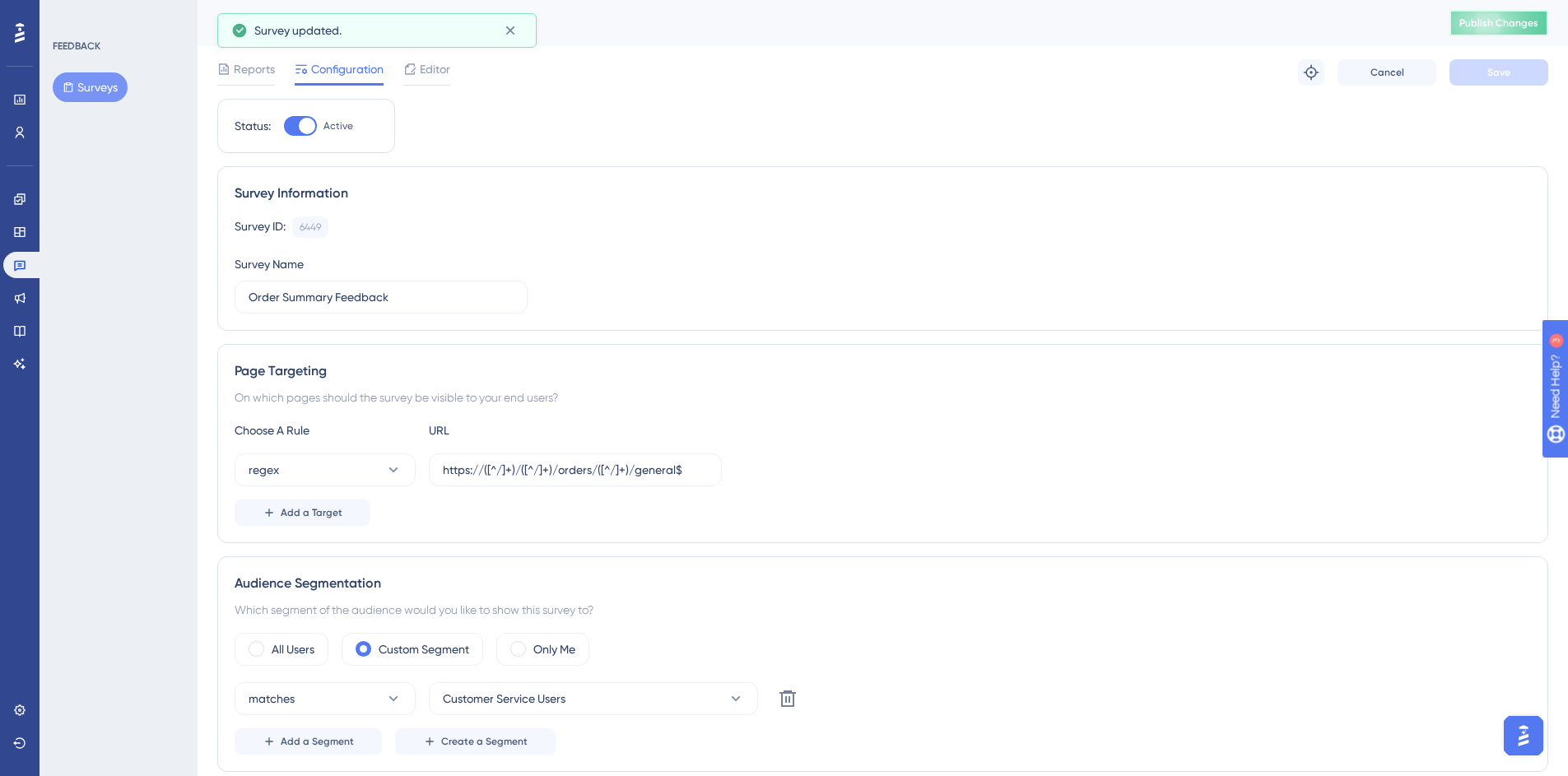
click at [1474, 25] on span "Publish Changes" at bounding box center [1499, 23] width 79 height 13
click at [255, 70] on span "Reports" at bounding box center [254, 69] width 41 height 20
